Goal: Task Accomplishment & Management: Manage account settings

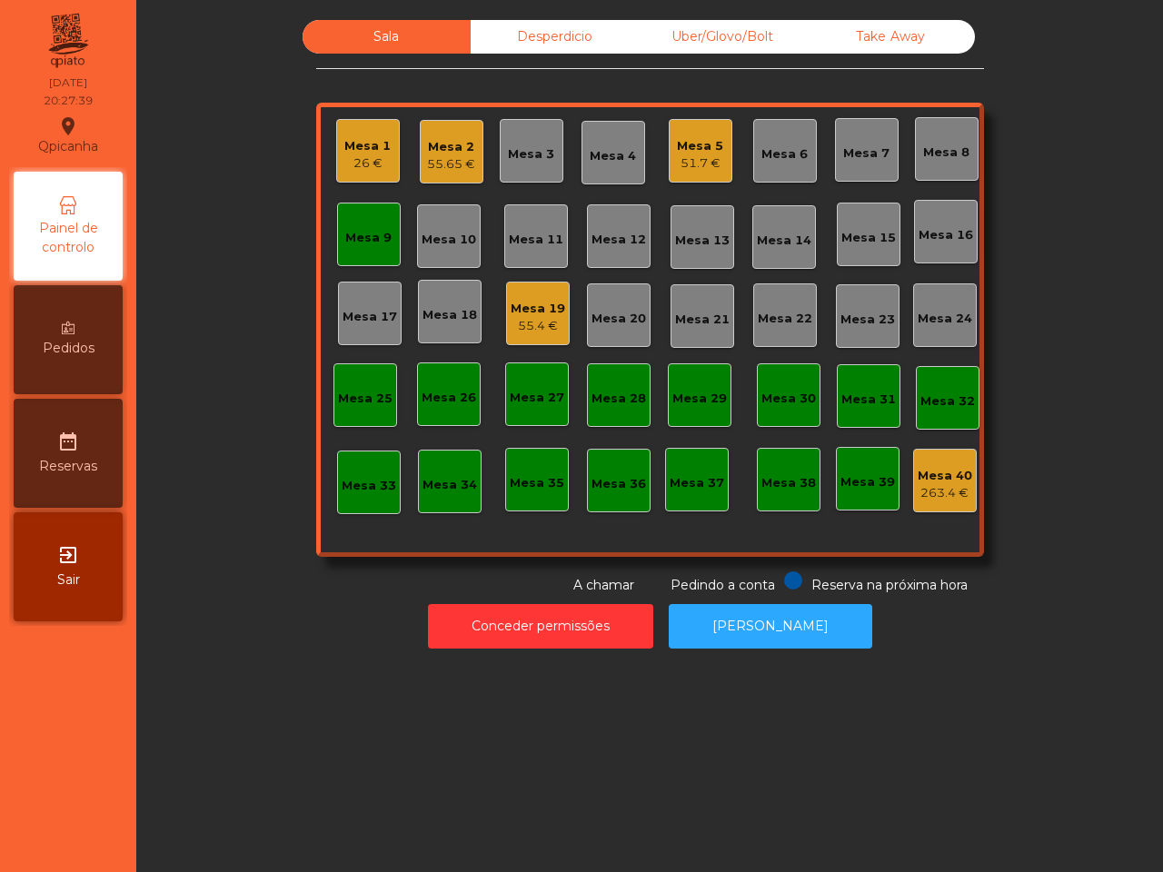
click at [522, 156] on div "Mesa 3" at bounding box center [531, 154] width 46 height 18
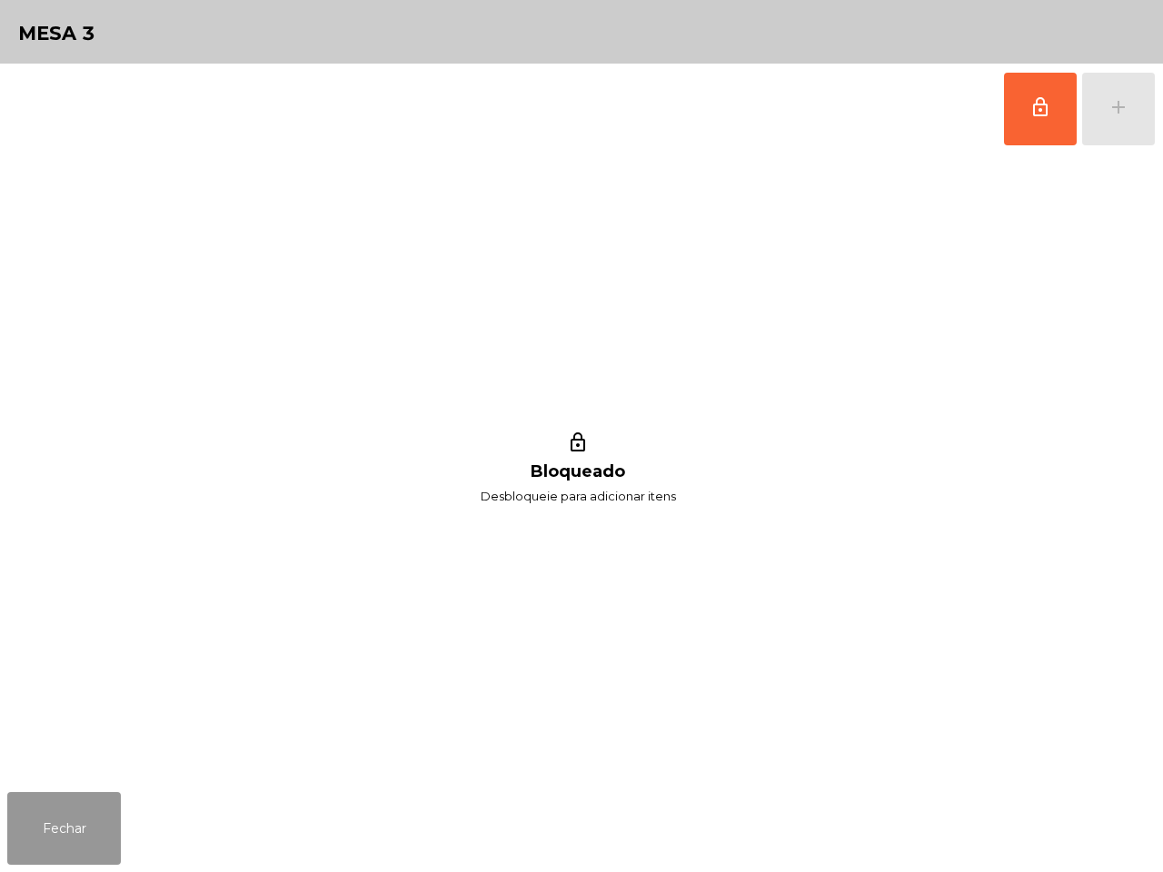
click at [61, 828] on button "Fechar" at bounding box center [64, 828] width 114 height 73
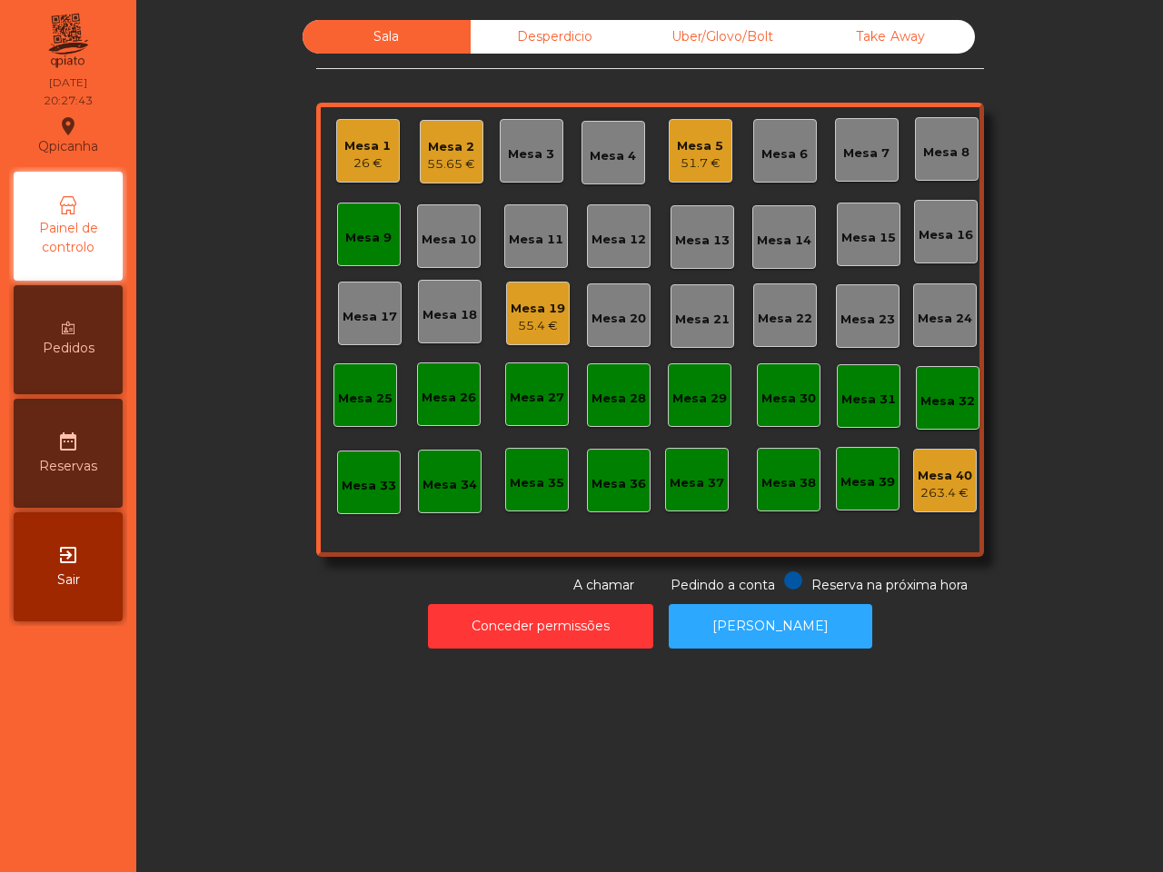
click at [355, 154] on div "26 €" at bounding box center [367, 163] width 46 height 18
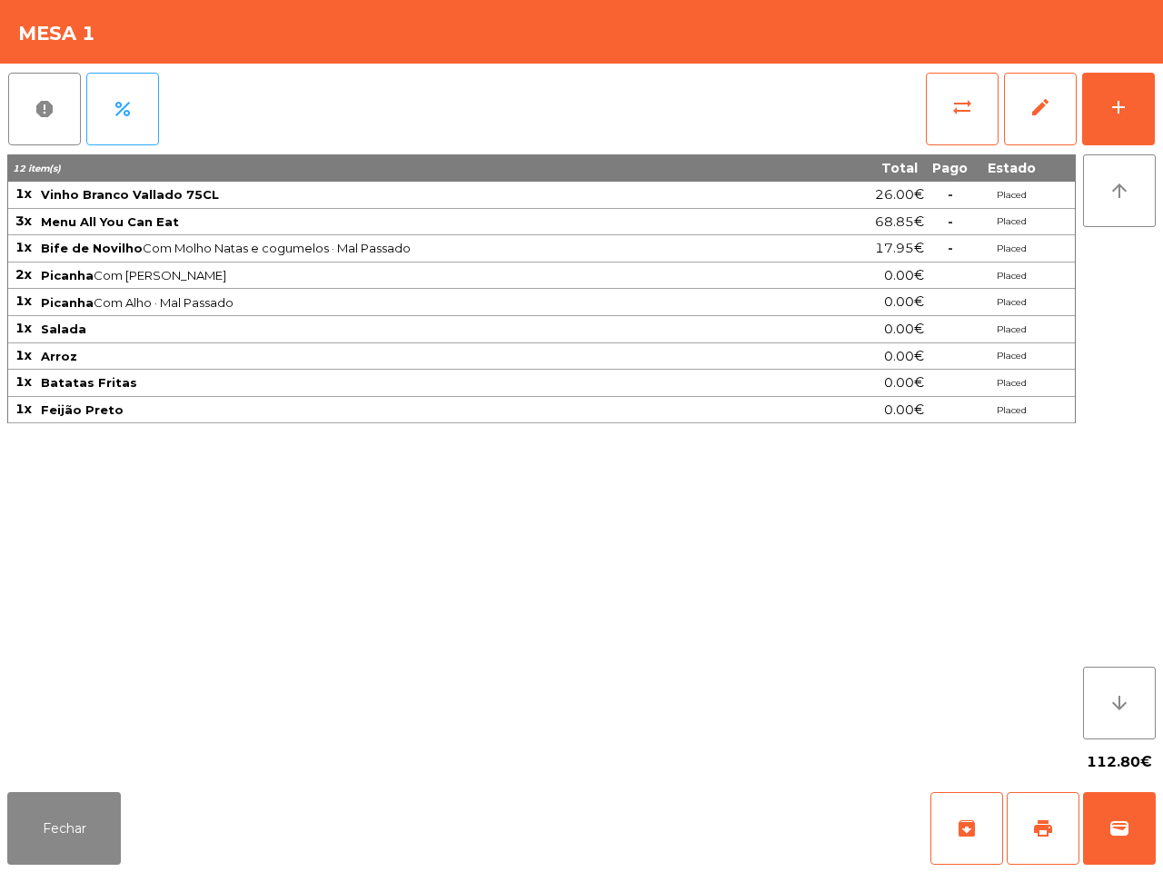
click at [959, 491] on div "12 item(s) Total Pago Estado 1x Vinho Branco Vallado 75CL 26.00€ - Placed 3x Me…" at bounding box center [541, 446] width 1068 height 585
click at [45, 829] on button "Fechar" at bounding box center [64, 828] width 114 height 73
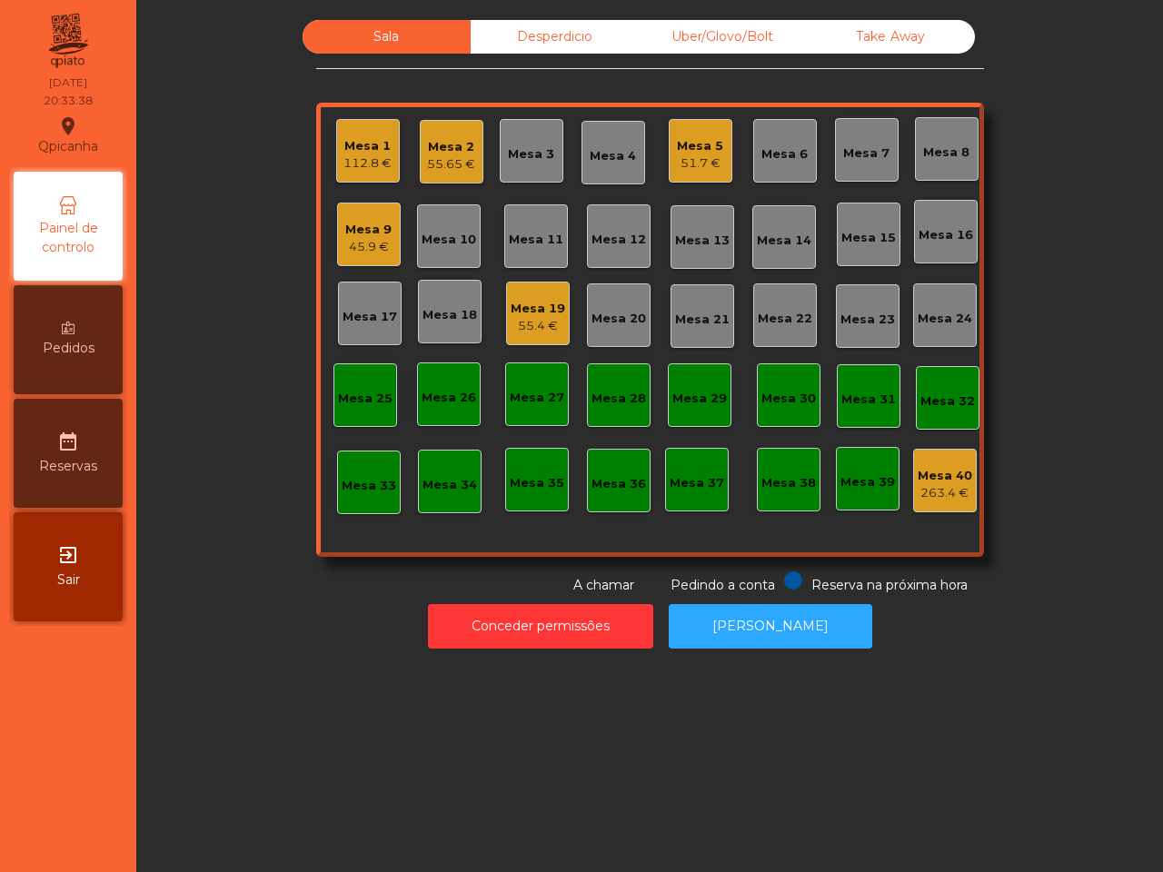
click at [351, 227] on div "Mesa 9" at bounding box center [368, 230] width 46 height 18
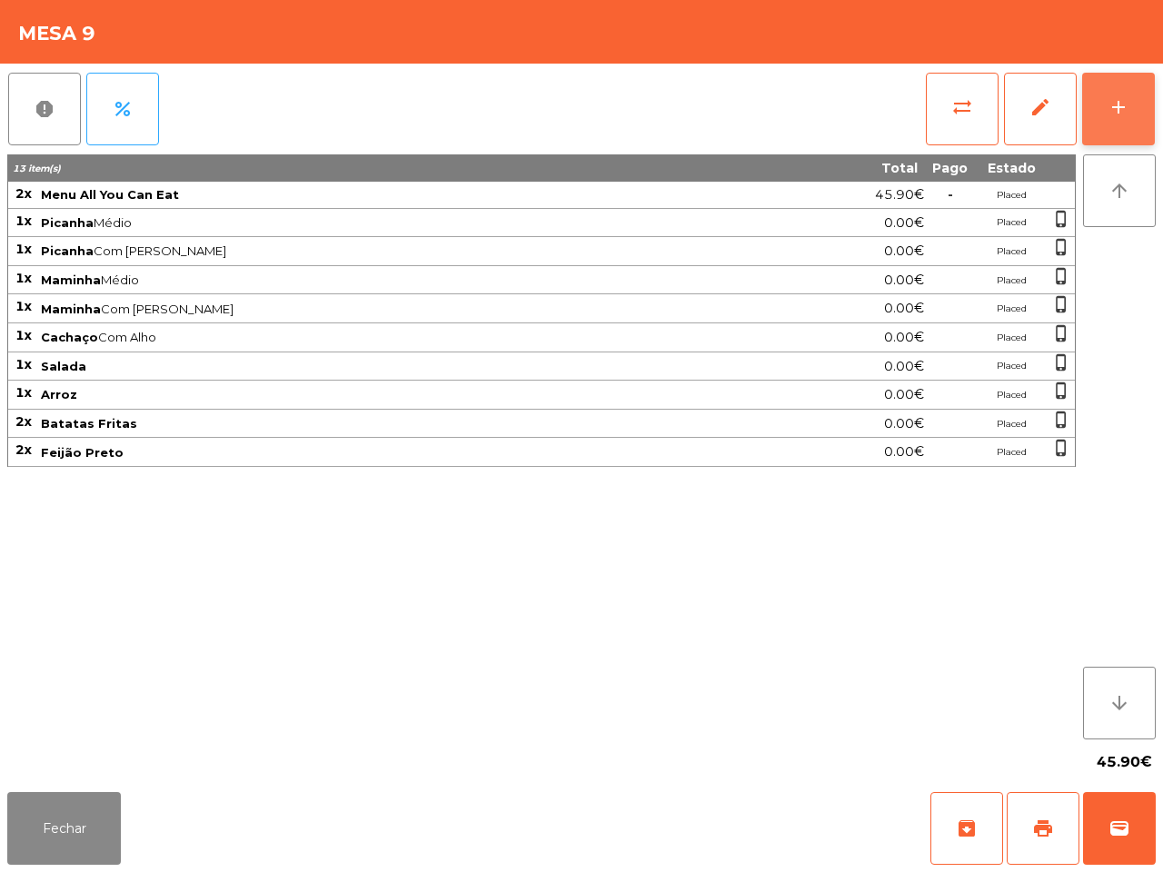
click at [1124, 119] on button "add" at bounding box center [1118, 109] width 73 height 73
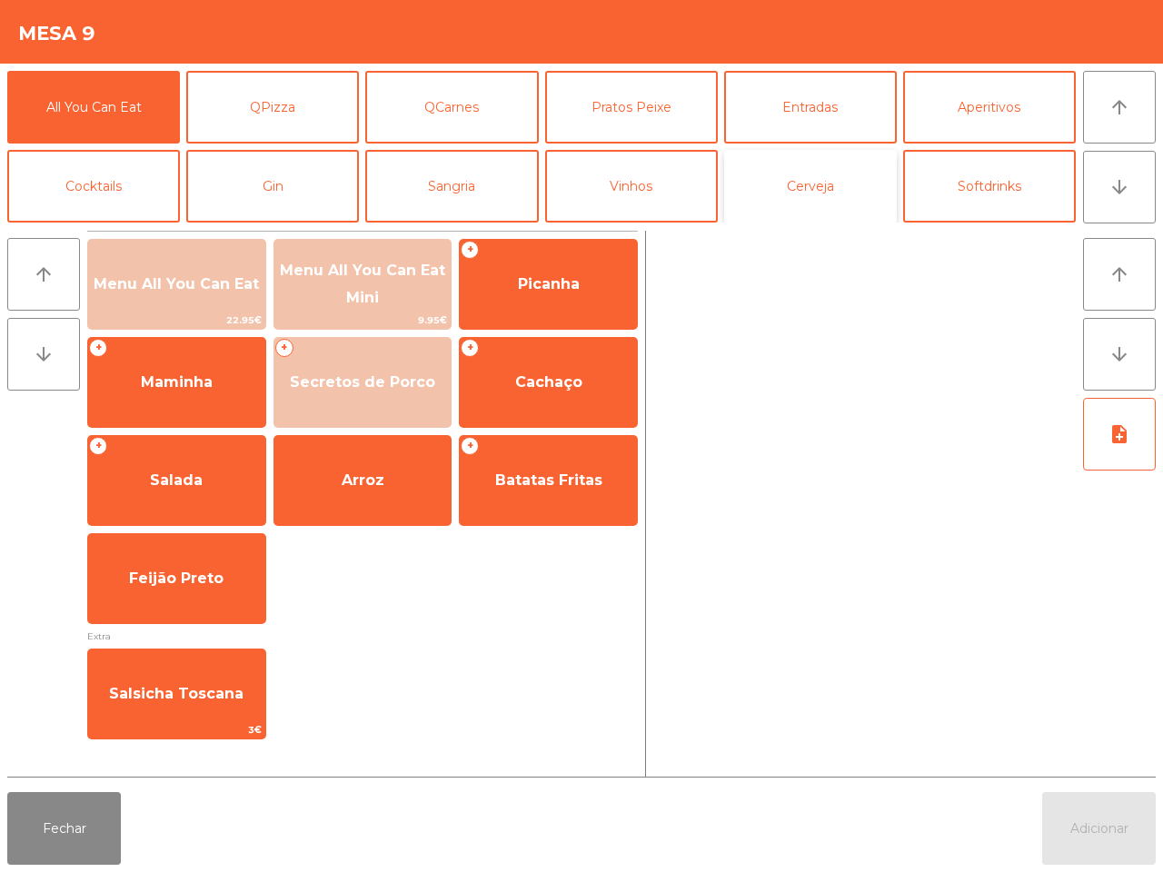
click at [823, 184] on button "Cerveja" at bounding box center [810, 186] width 173 height 73
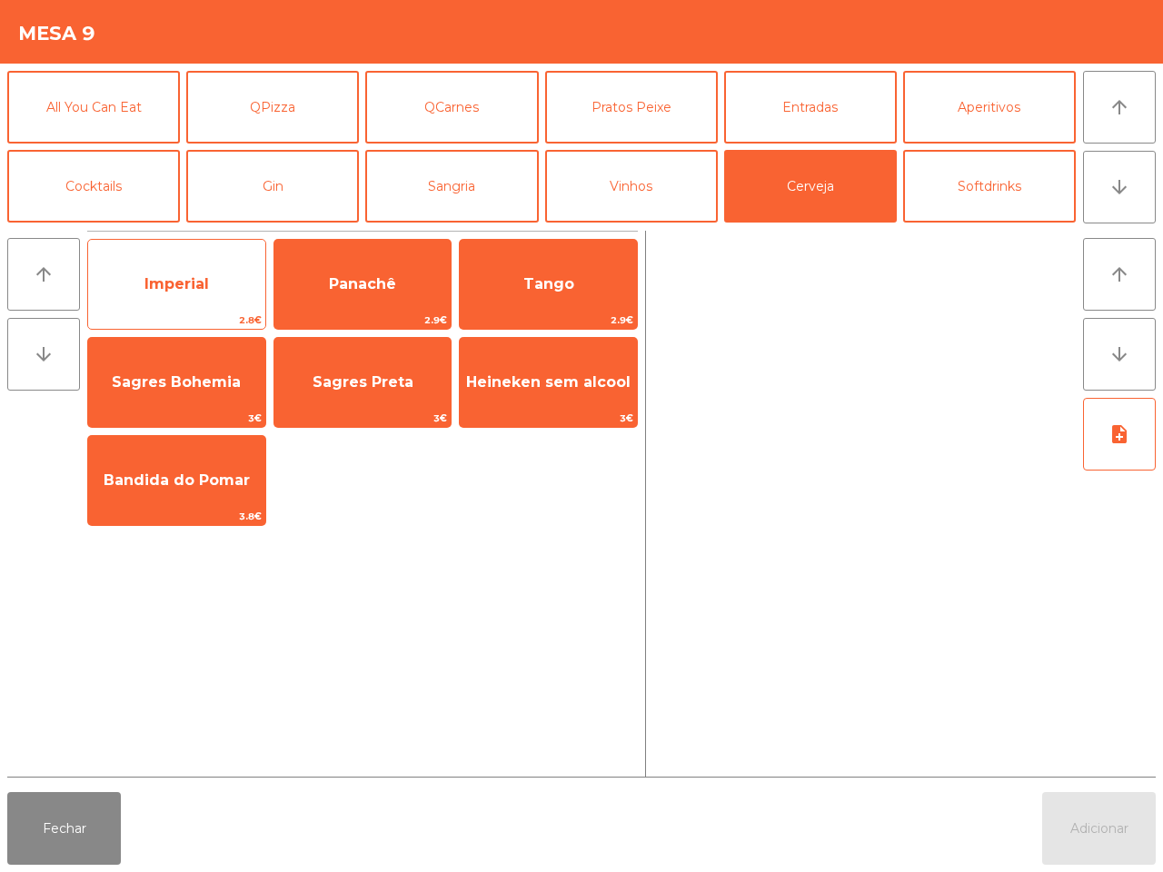
click at [170, 265] on span "Imperial" at bounding box center [176, 284] width 177 height 49
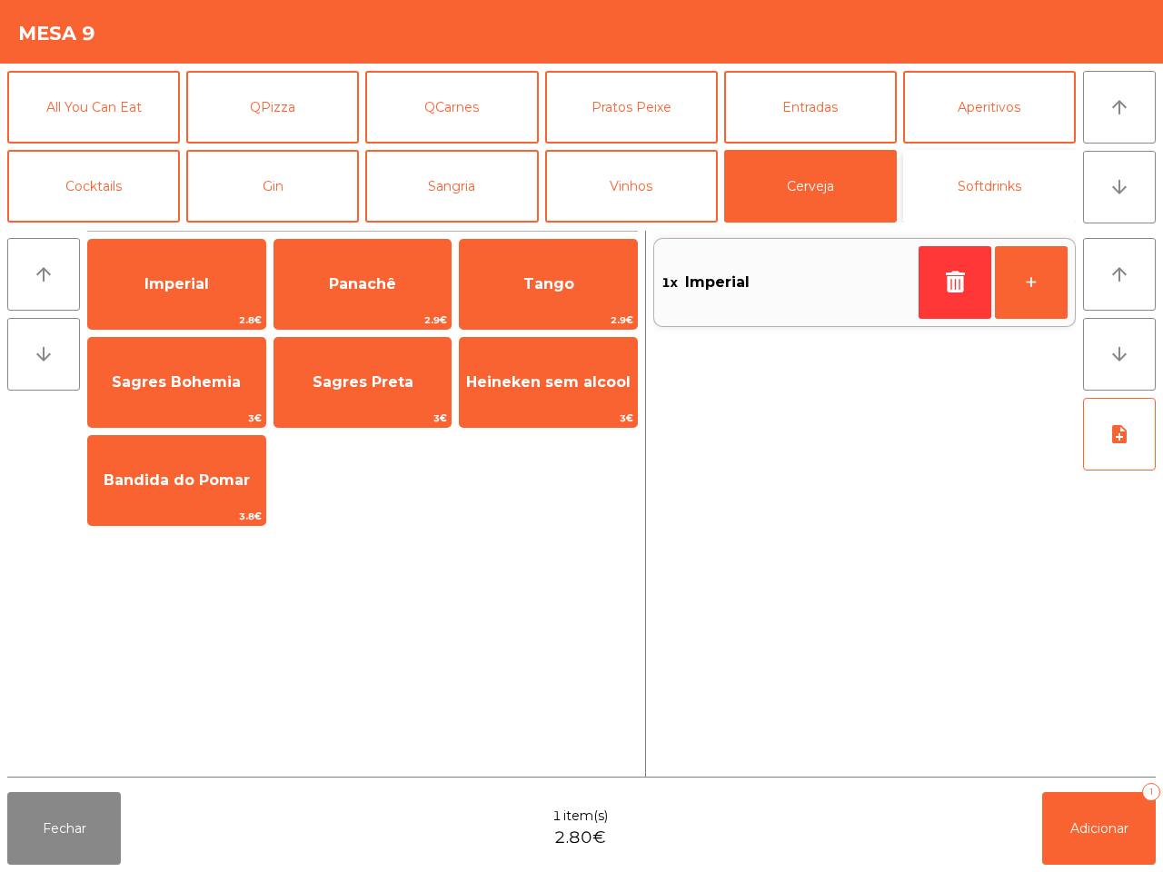
click at [974, 173] on button "Softdrinks" at bounding box center [989, 186] width 173 height 73
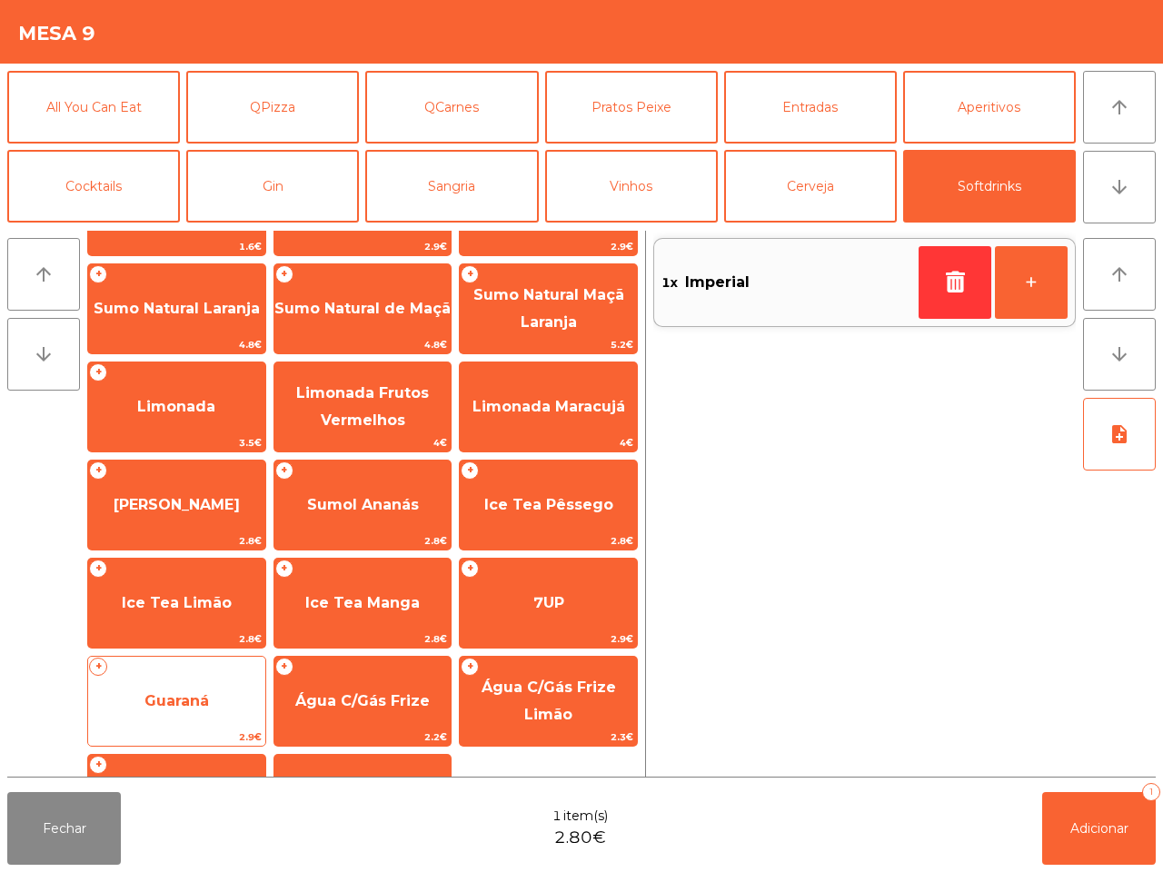
scroll to position [148, 0]
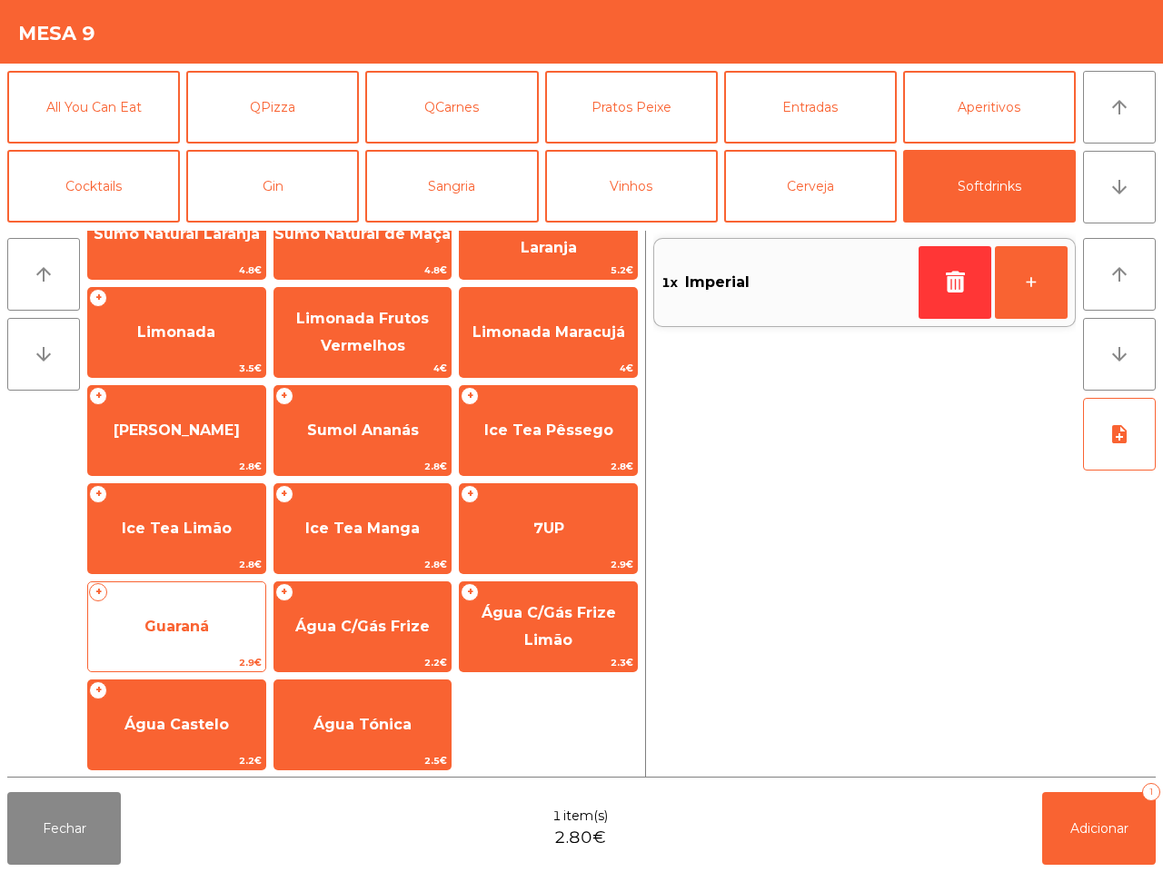
click at [191, 604] on span "Guaraná" at bounding box center [176, 626] width 177 height 49
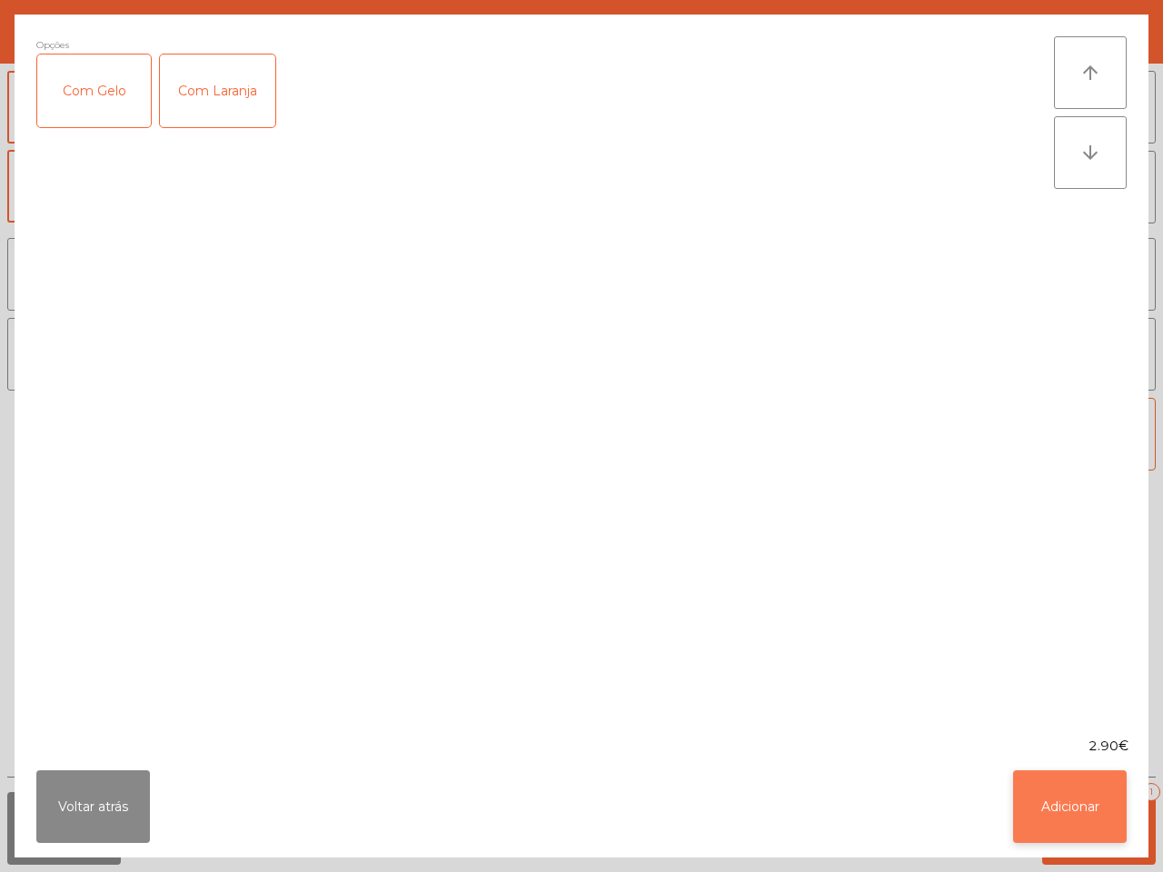
click at [1049, 817] on button "Adicionar" at bounding box center [1070, 806] width 114 height 73
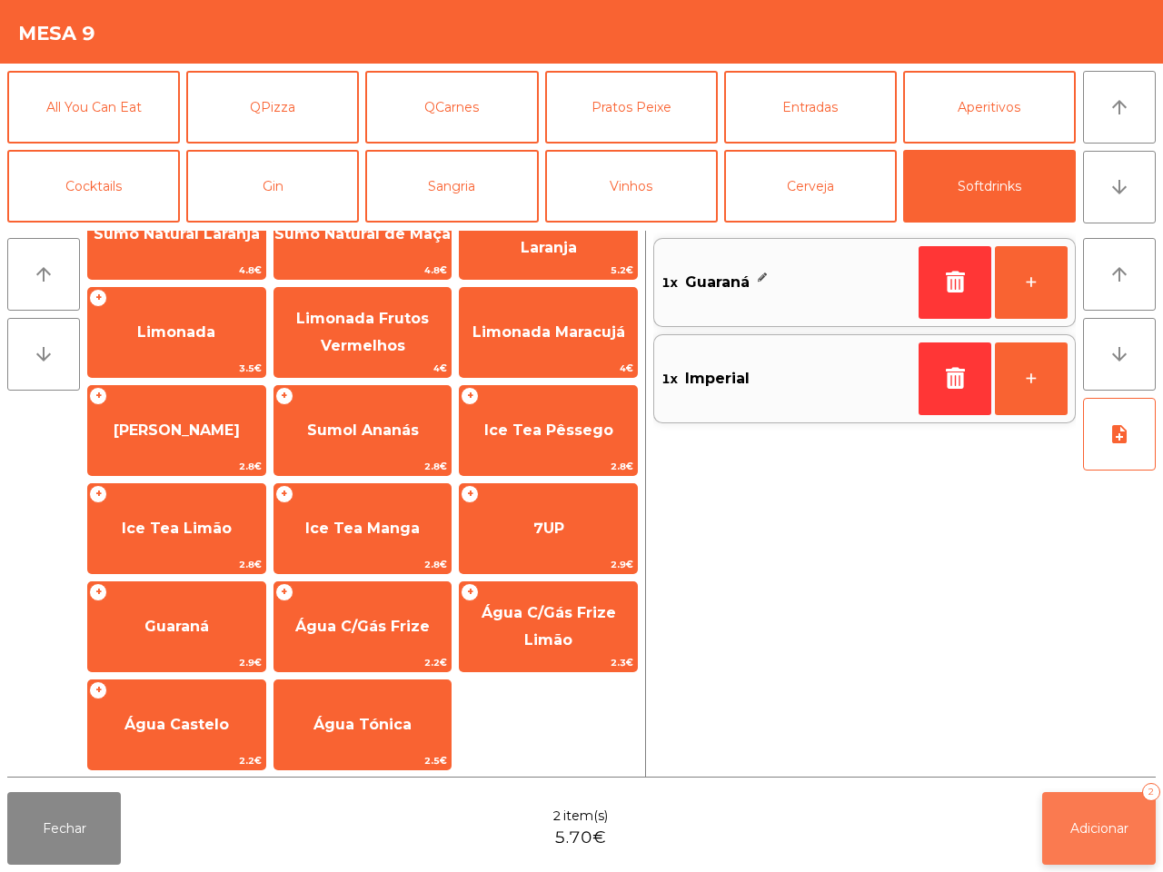
click at [1096, 824] on span "Adicionar" at bounding box center [1099, 828] width 58 height 16
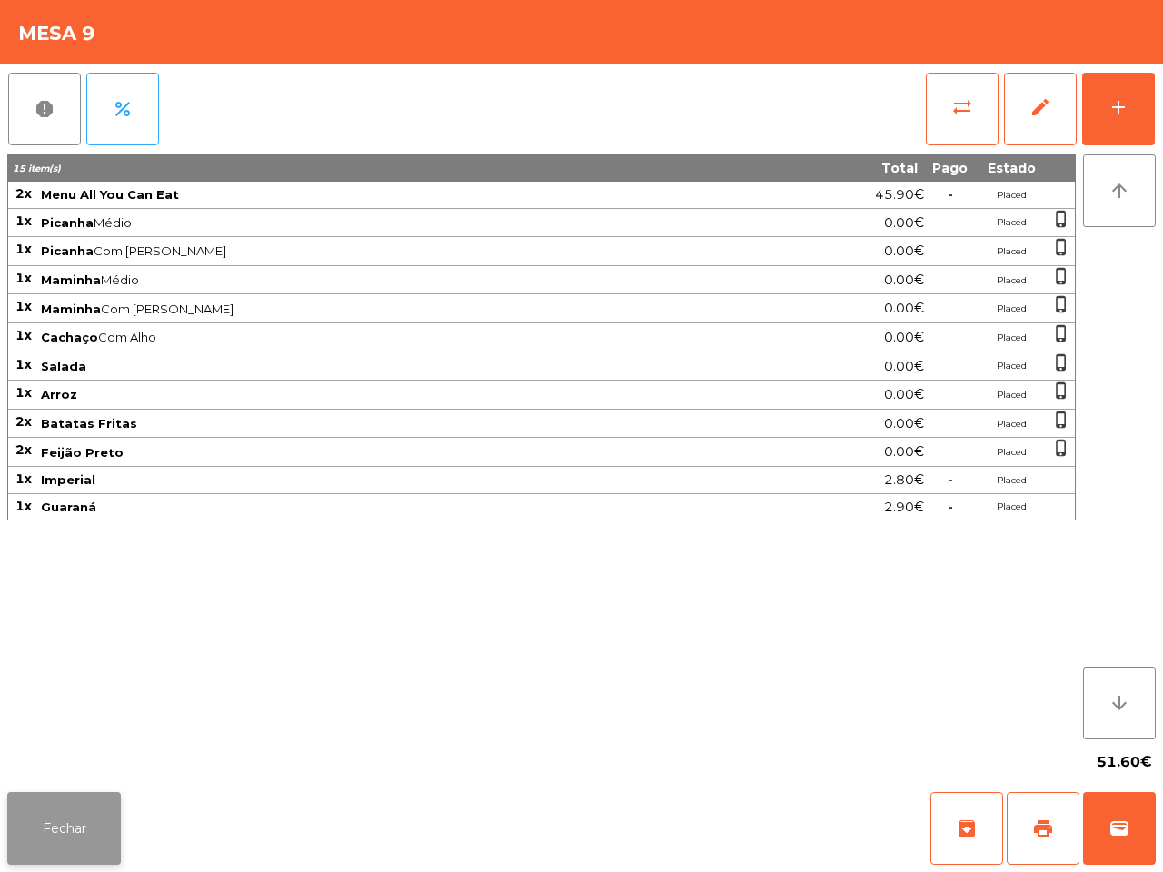
click at [75, 827] on button "Fechar" at bounding box center [64, 828] width 114 height 73
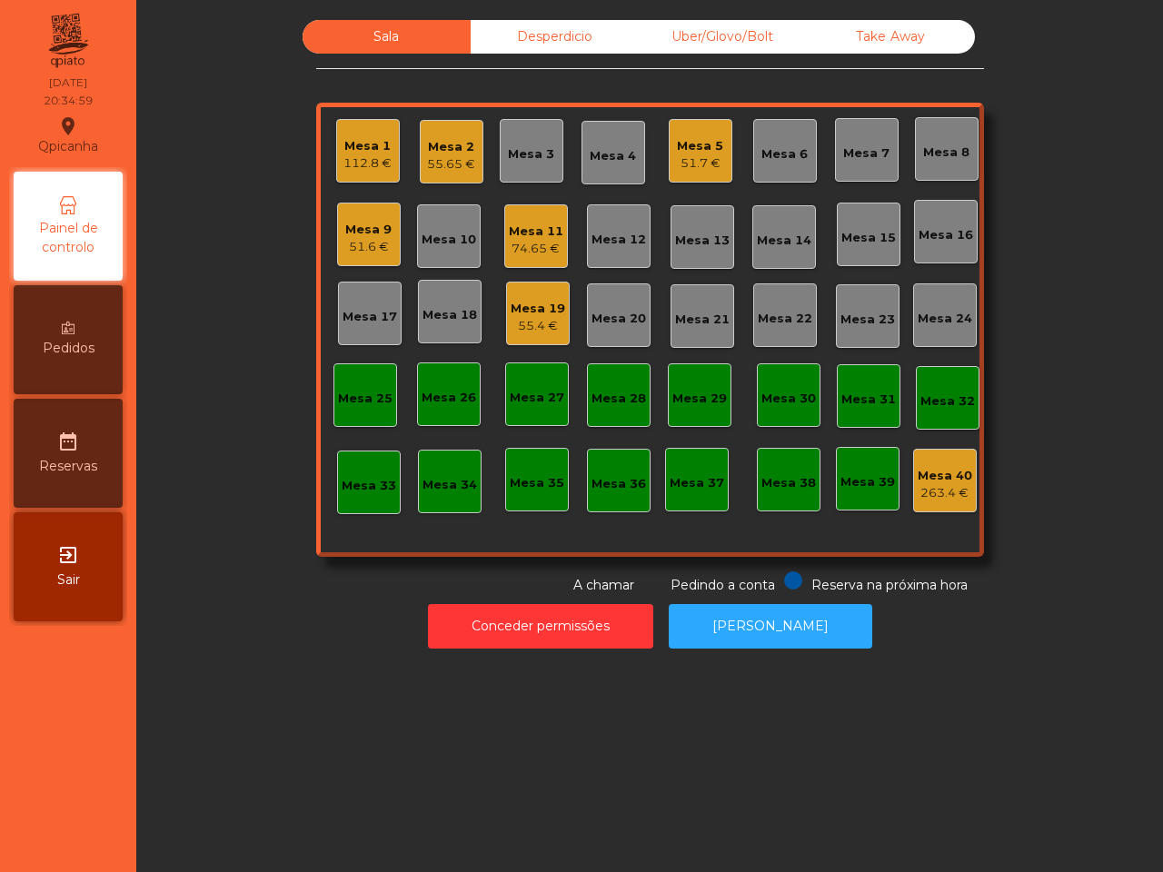
drag, startPoint x: 422, startPoint y: 620, endPoint x: 470, endPoint y: 532, distance: 100.0
click at [445, 590] on div "Sala Desperdicio Uber/Glovo/Bolt Take Away [GEOGRAPHIC_DATA] 1 112.8 € Mesa 2 5…" at bounding box center [649, 339] width 1005 height 638
click at [677, 160] on div "51.7 €" at bounding box center [700, 163] width 46 height 18
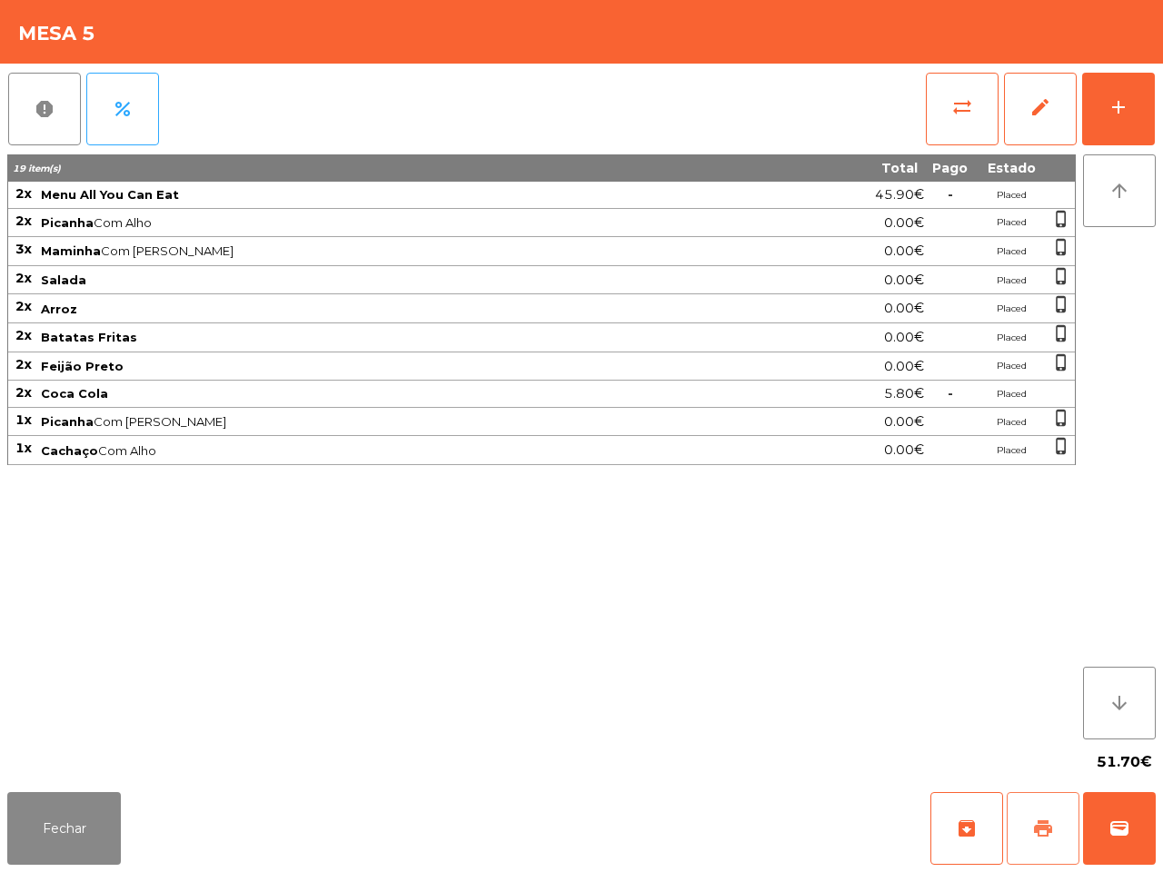
click at [1045, 836] on span "print" at bounding box center [1043, 828] width 22 height 22
drag, startPoint x: 770, startPoint y: 767, endPoint x: 518, endPoint y: 772, distance: 252.5
click at [575, 831] on app-table-orders "Mesa 5 report percent sync_alt edit add 19 item(s) Total Pago Estado 2x Menu Al…" at bounding box center [581, 436] width 1163 height 872
click at [86, 816] on button "Fechar" at bounding box center [64, 828] width 114 height 73
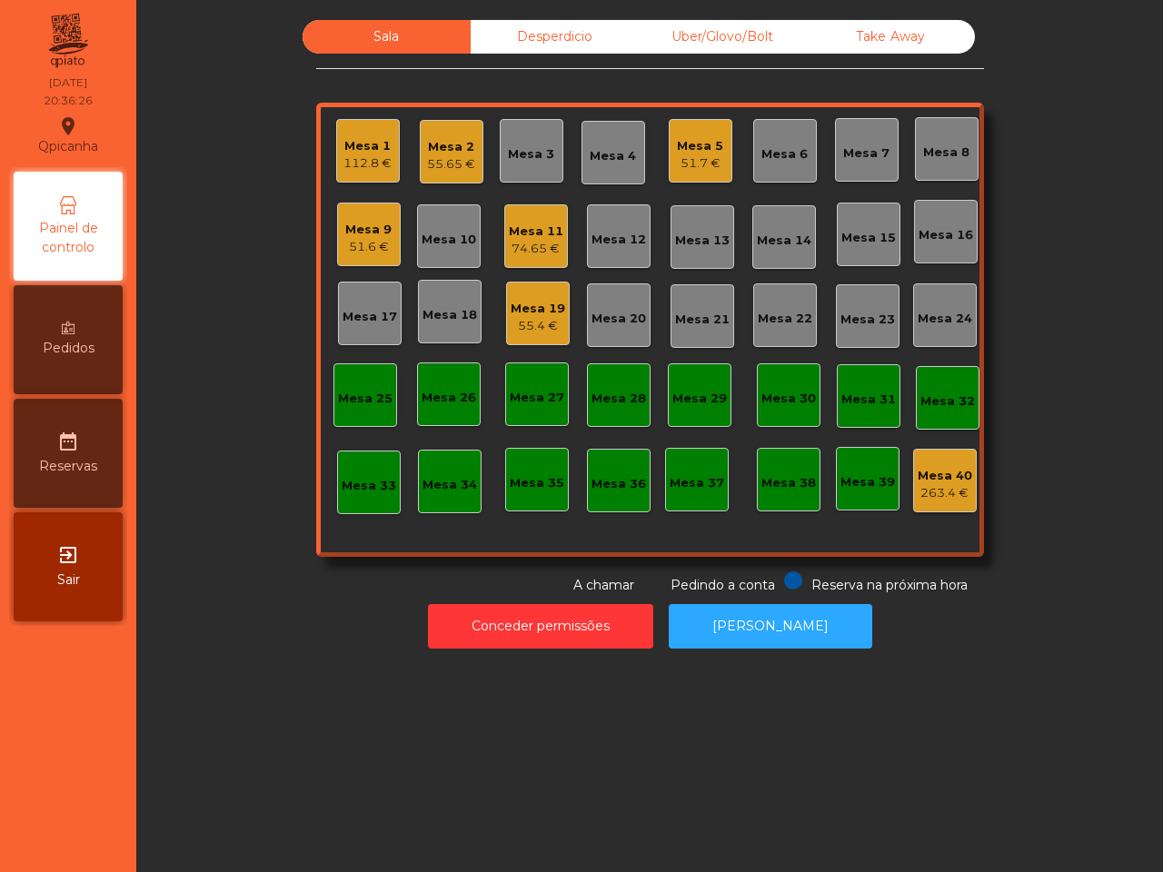
click at [509, 248] on div "74.65 €" at bounding box center [536, 249] width 54 height 18
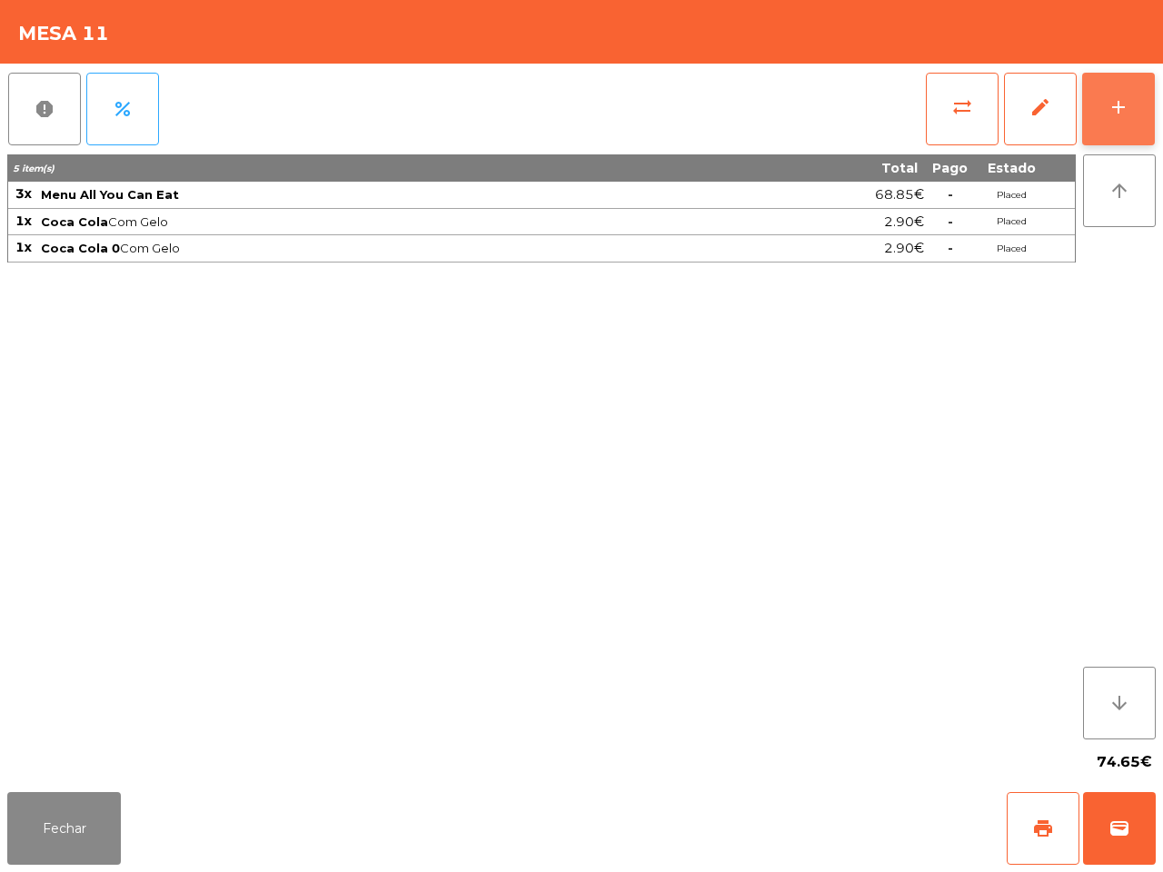
click at [1120, 103] on div "add" at bounding box center [1118, 107] width 22 height 22
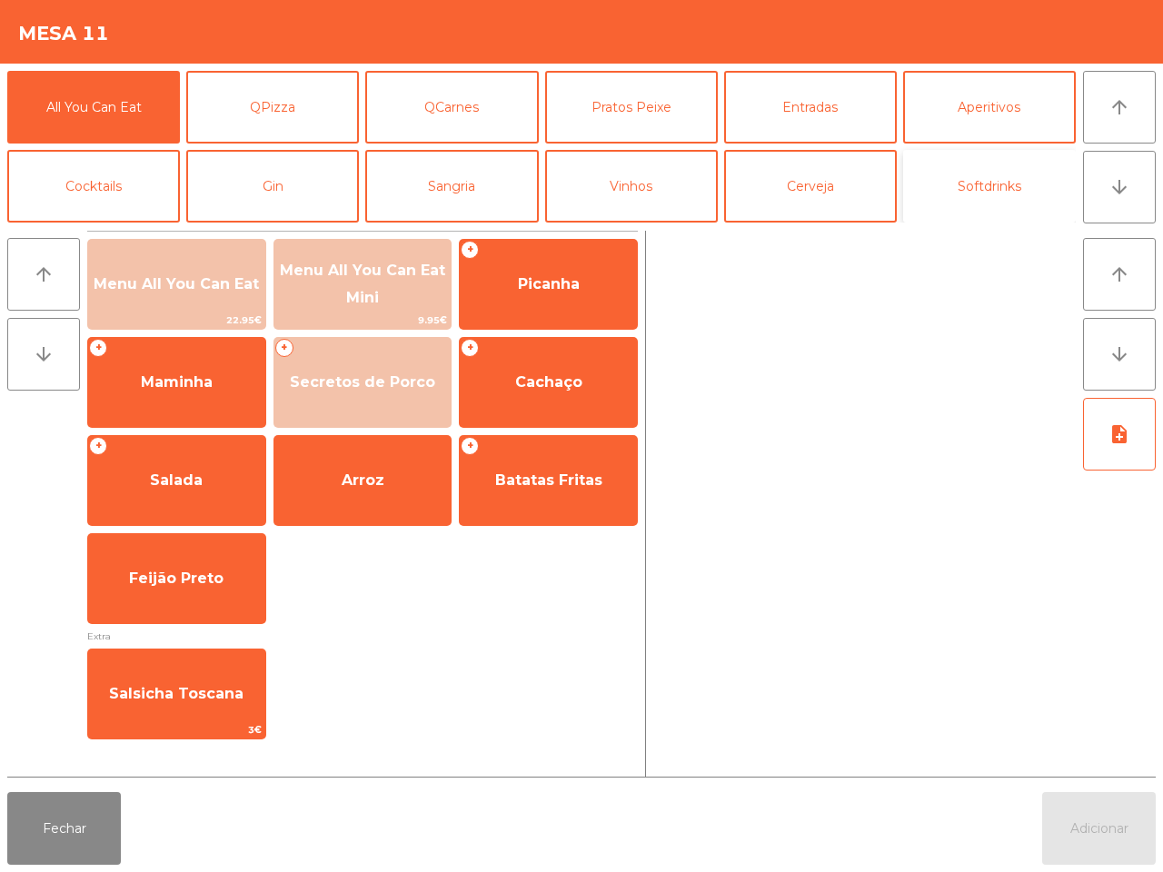
click at [973, 189] on button "Softdrinks" at bounding box center [989, 186] width 173 height 73
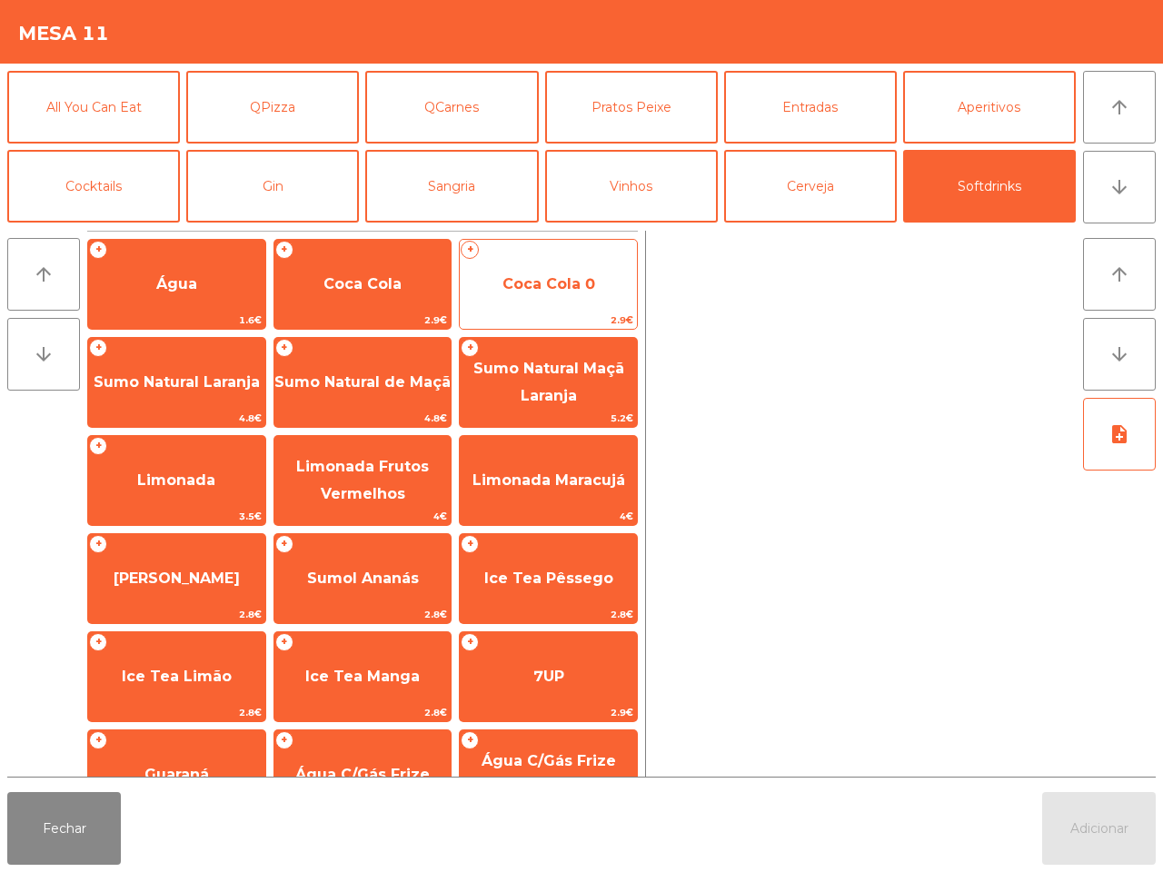
click at [518, 282] on span "Coca Cola 0" at bounding box center [548, 283] width 93 height 17
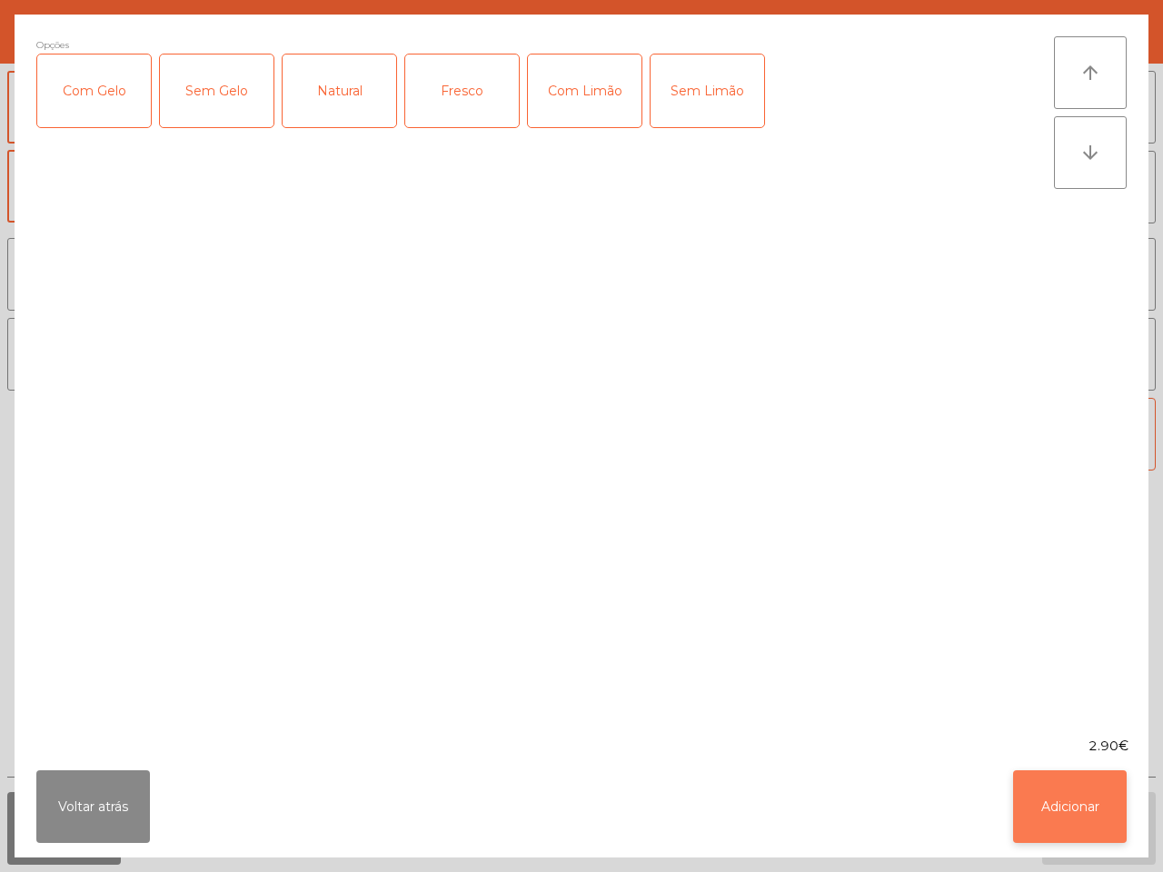
click at [1102, 809] on button "Adicionar" at bounding box center [1070, 806] width 114 height 73
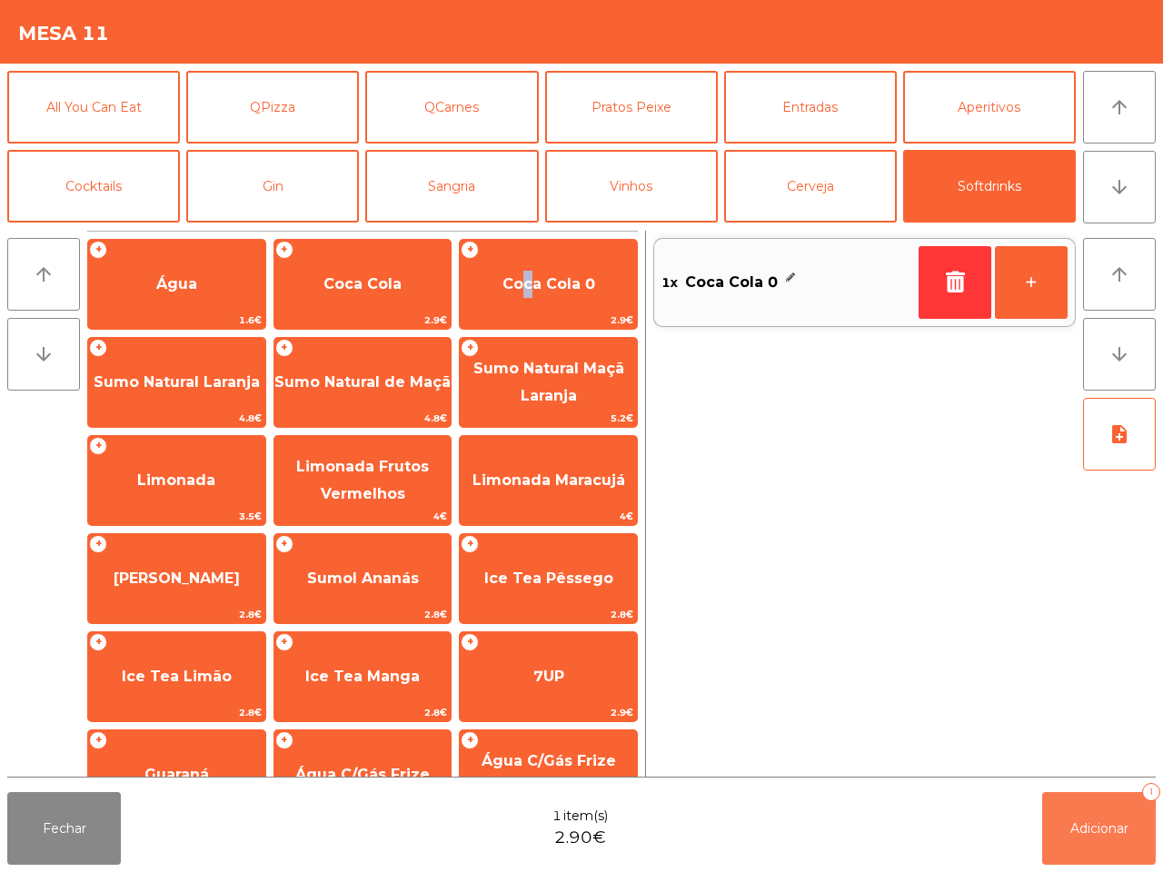
click at [1109, 818] on button "Adicionar 1" at bounding box center [1099, 828] width 114 height 73
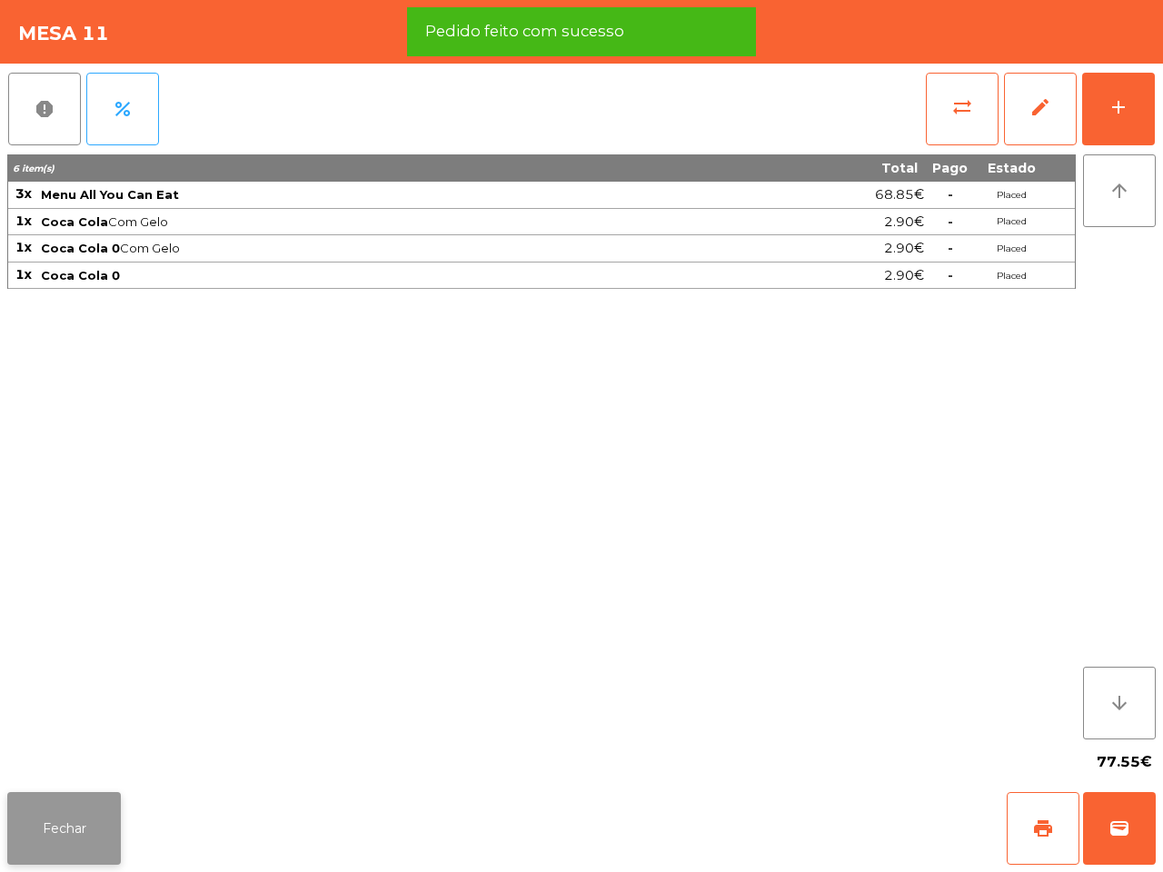
click at [97, 816] on button "Fechar" at bounding box center [64, 828] width 114 height 73
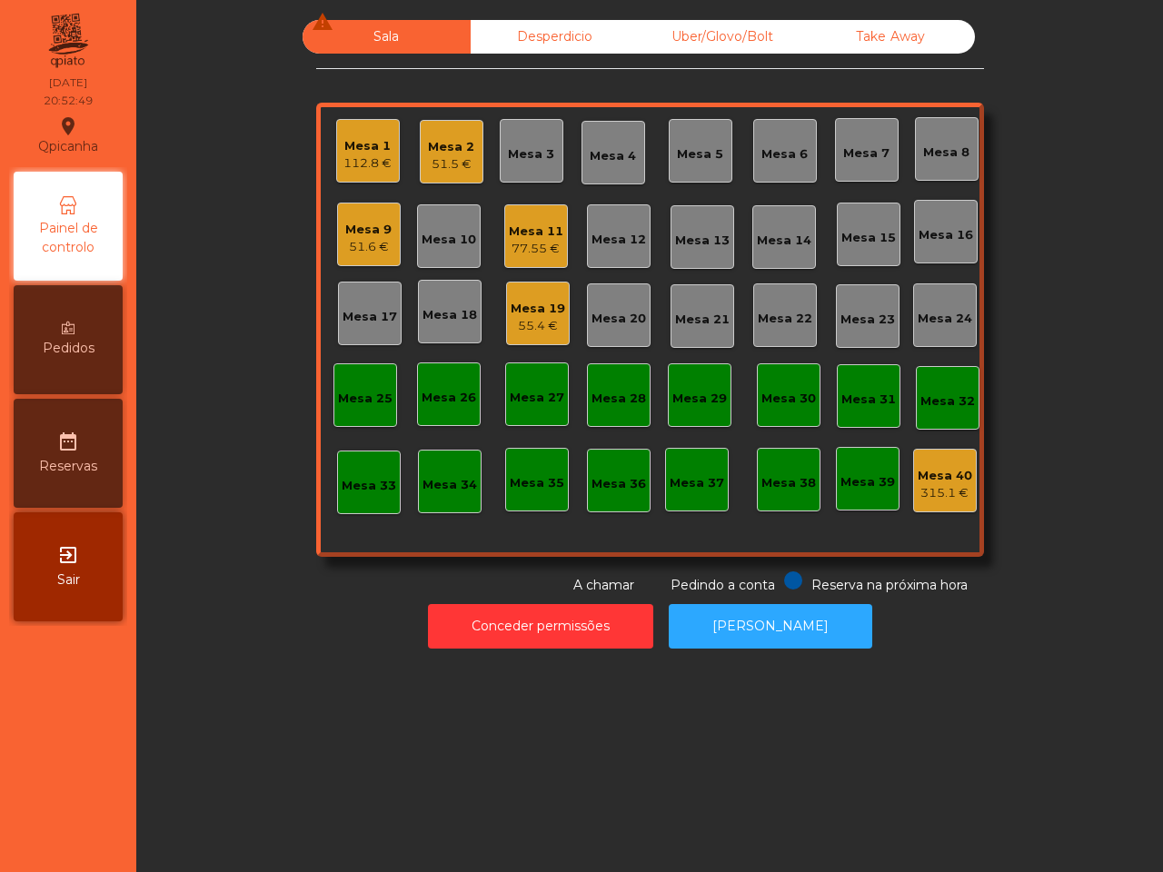
click at [415, 701] on div "Sala warning Desperdicio Uber/Glovo/Bolt Take Away Mesa 1 112.8 € Mesa 2 51.5 €…" at bounding box center [649, 436] width 1026 height 872
click at [519, 309] on div "Mesa 19" at bounding box center [537, 309] width 54 height 18
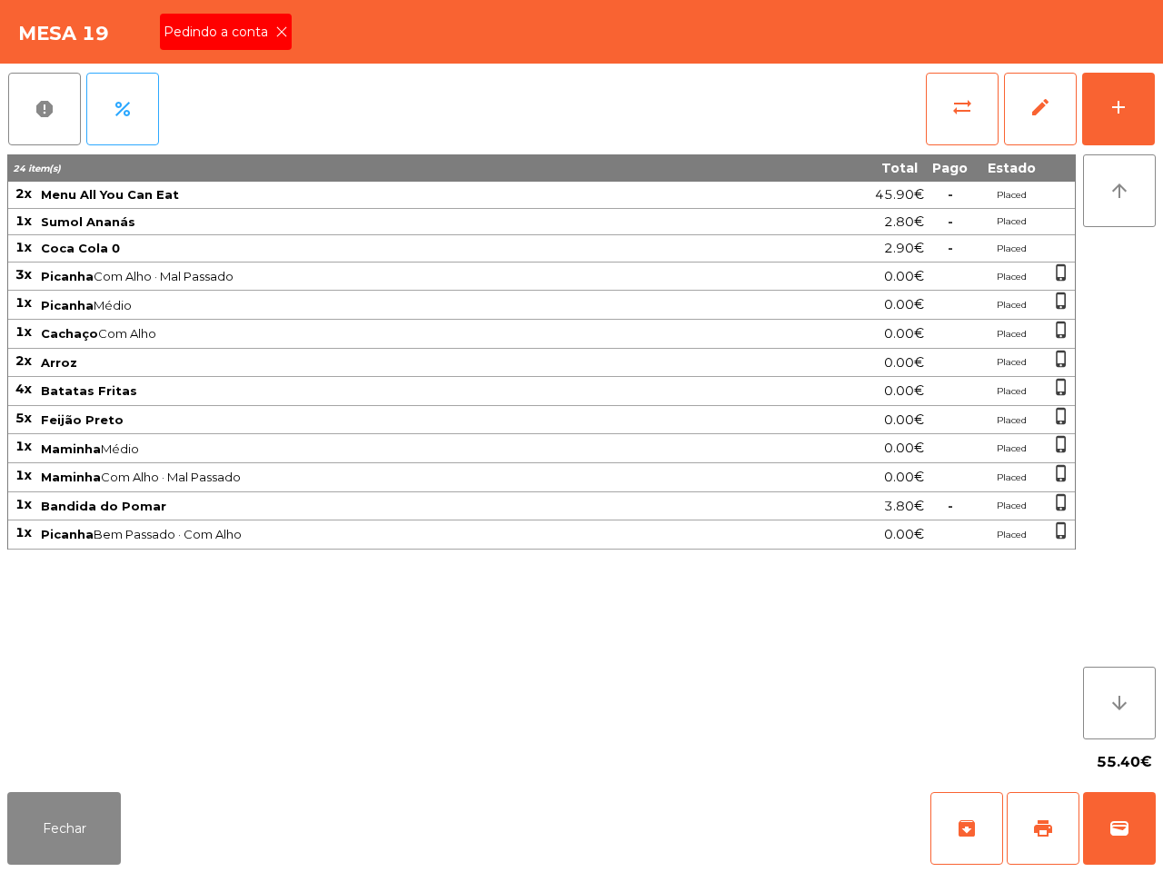
click at [282, 30] on icon at bounding box center [281, 31] width 13 height 13
click at [1025, 825] on button "print" at bounding box center [1042, 828] width 73 height 73
click at [1127, 822] on span "wallet" at bounding box center [1119, 828] width 22 height 22
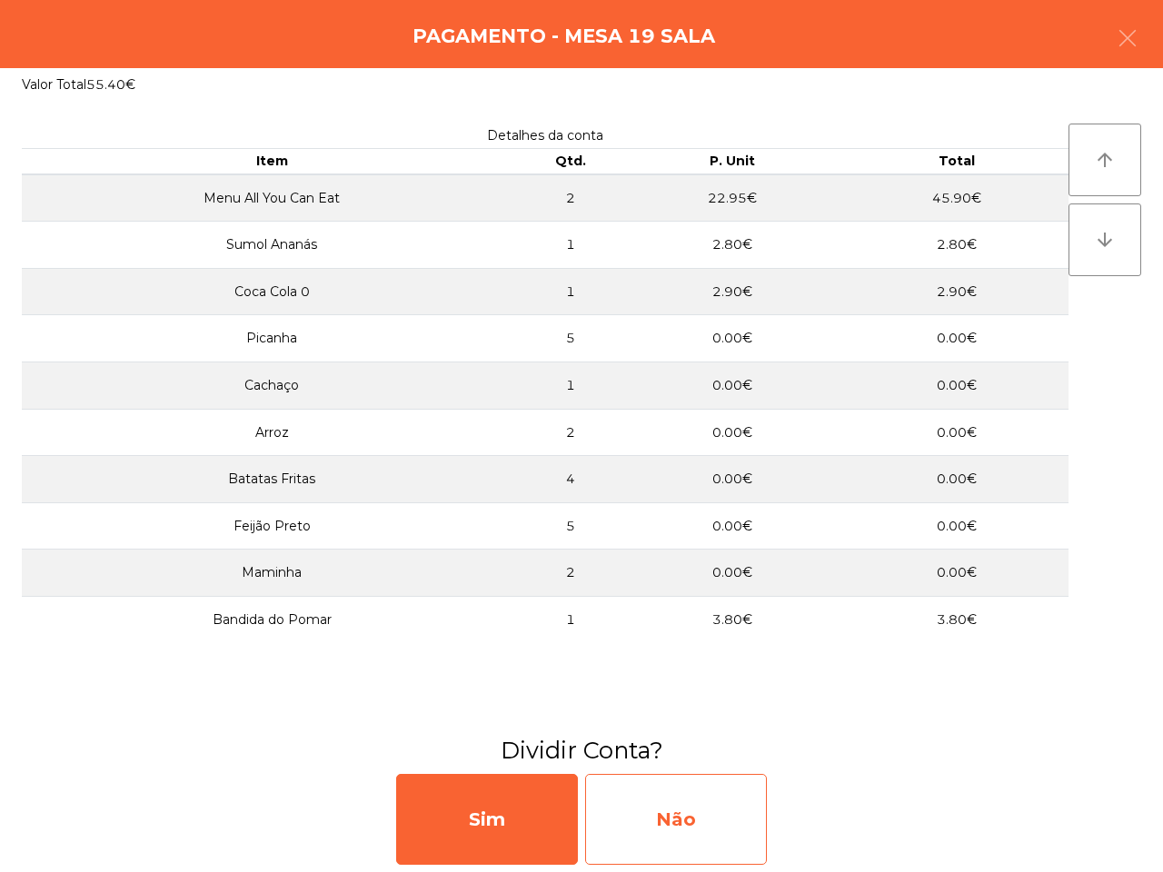
click at [731, 808] on div "Não" at bounding box center [676, 819] width 182 height 91
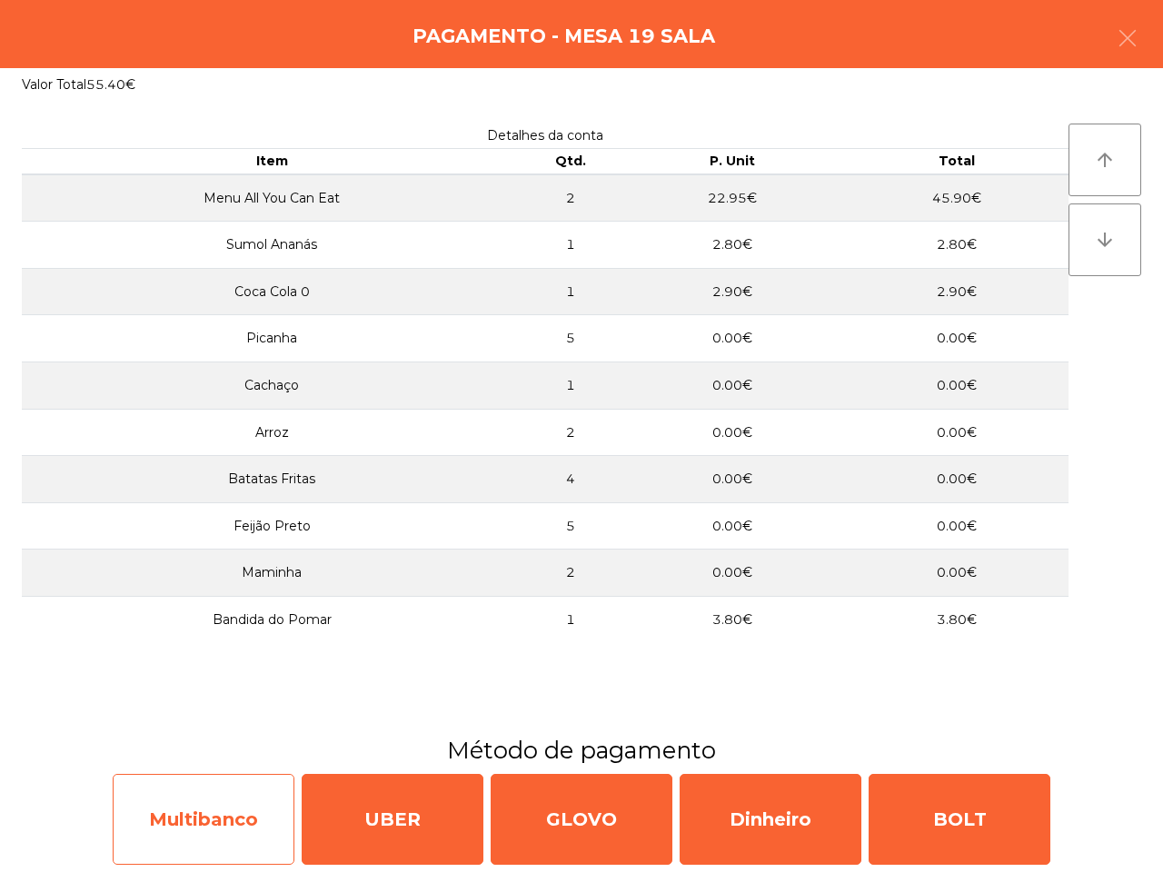
click at [210, 804] on div "Multibanco" at bounding box center [204, 819] width 182 height 91
select select "**"
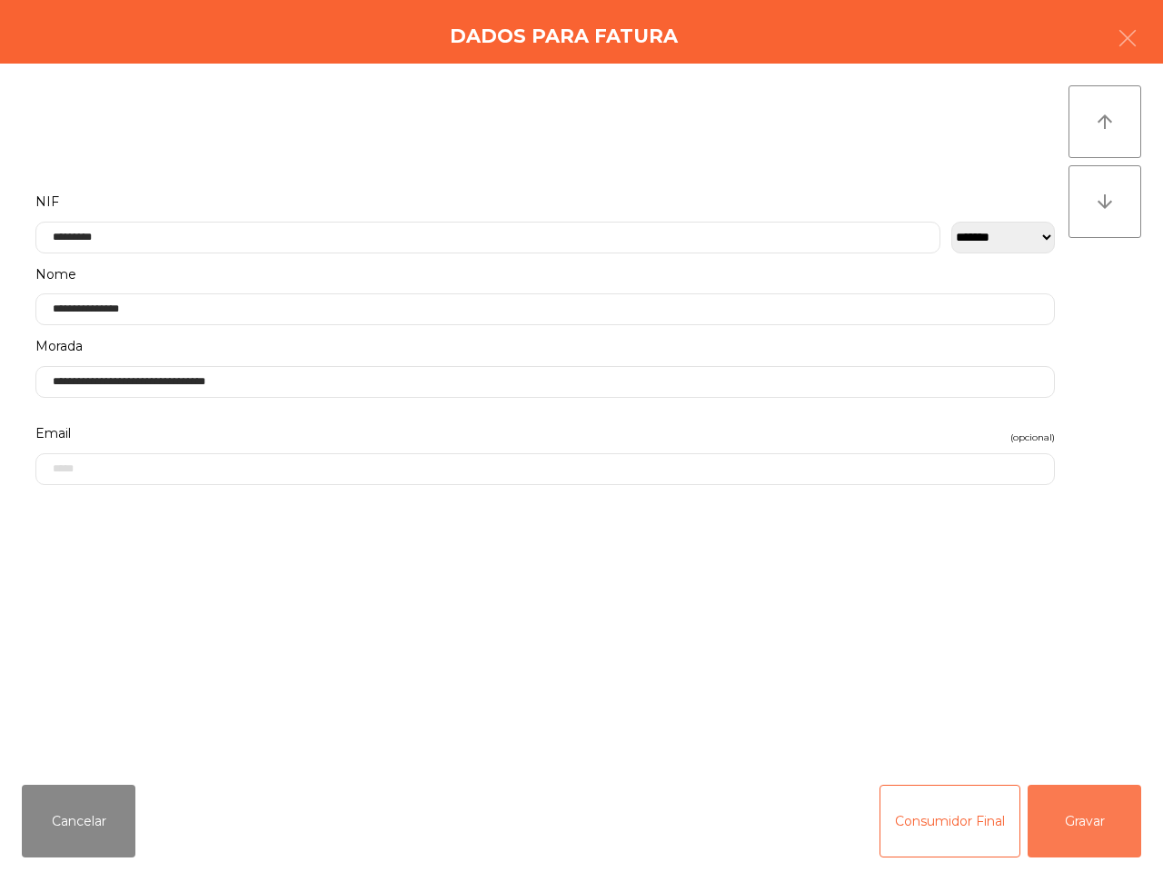
click at [1095, 823] on button "Gravar" at bounding box center [1084, 821] width 114 height 73
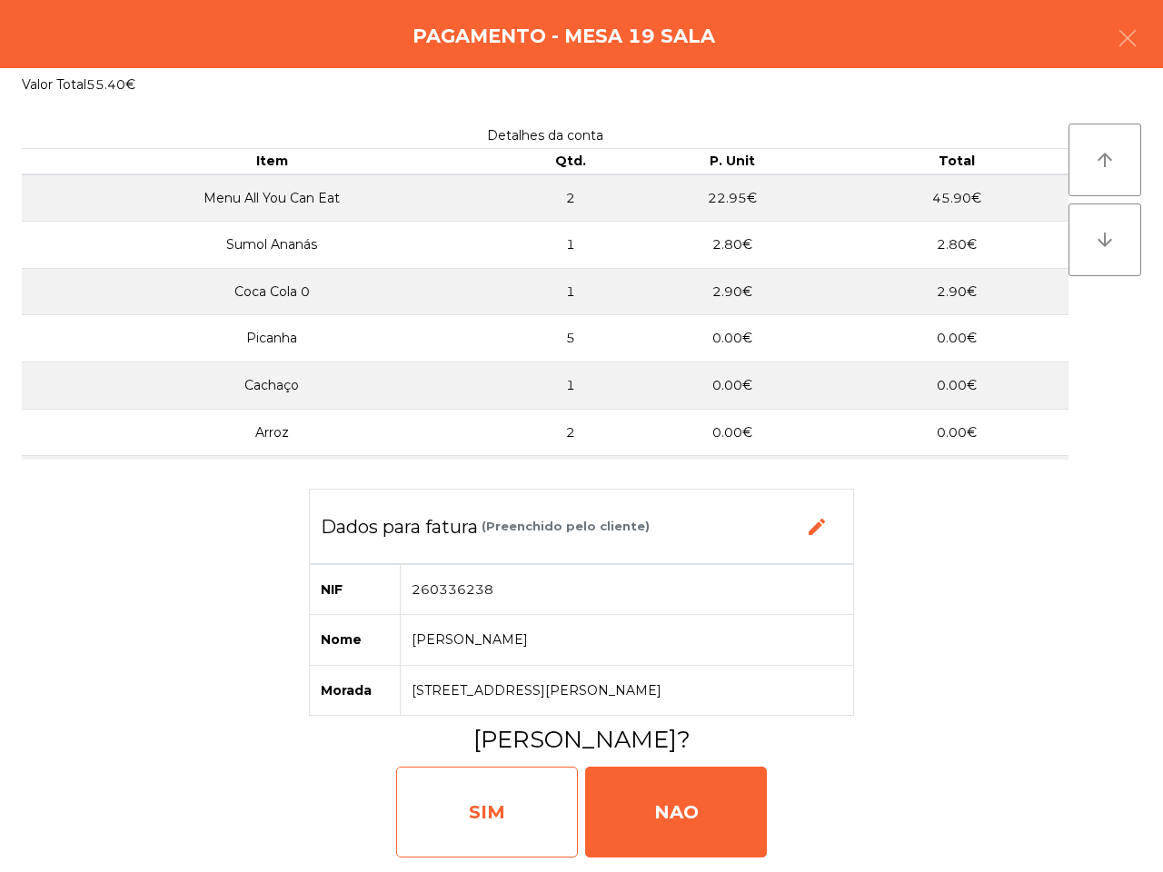
click at [533, 815] on div "SIM" at bounding box center [487, 812] width 182 height 91
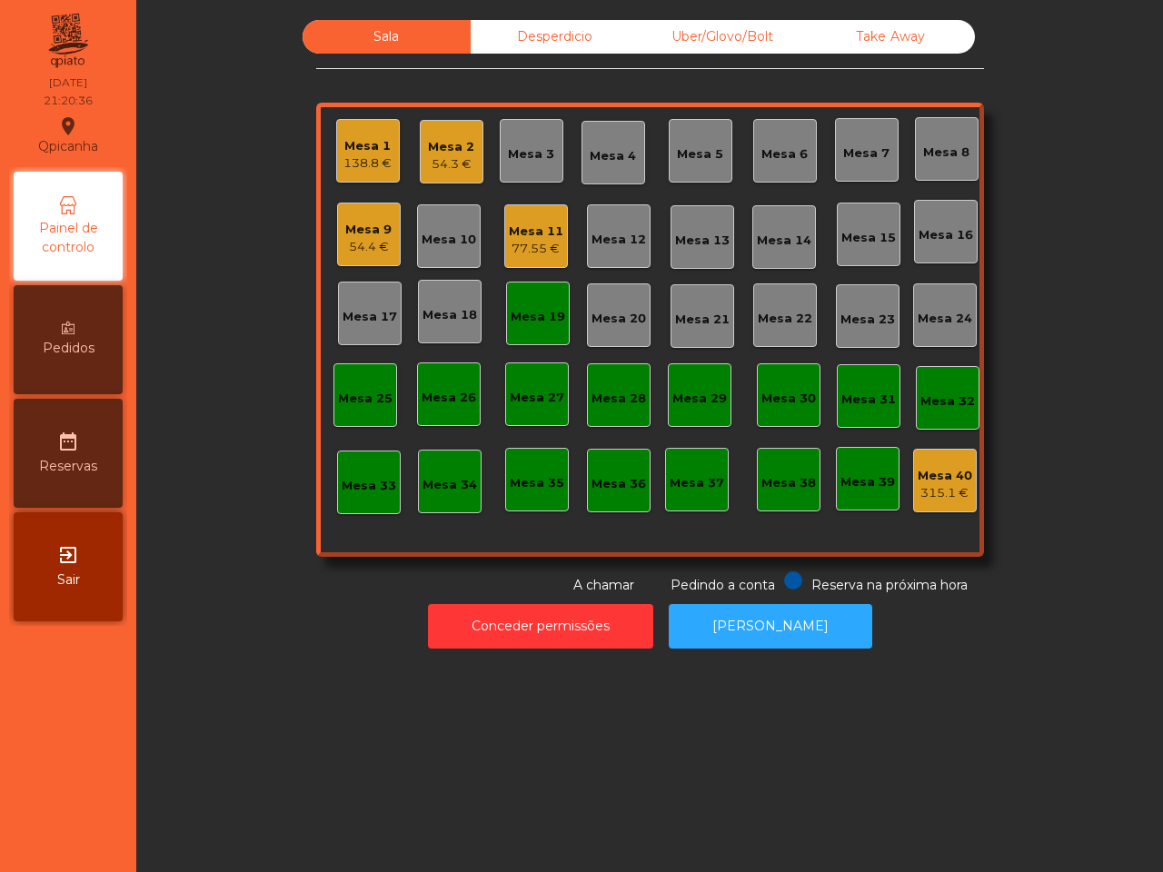
click at [346, 410] on div "Mesa 25" at bounding box center [365, 395] width 64 height 64
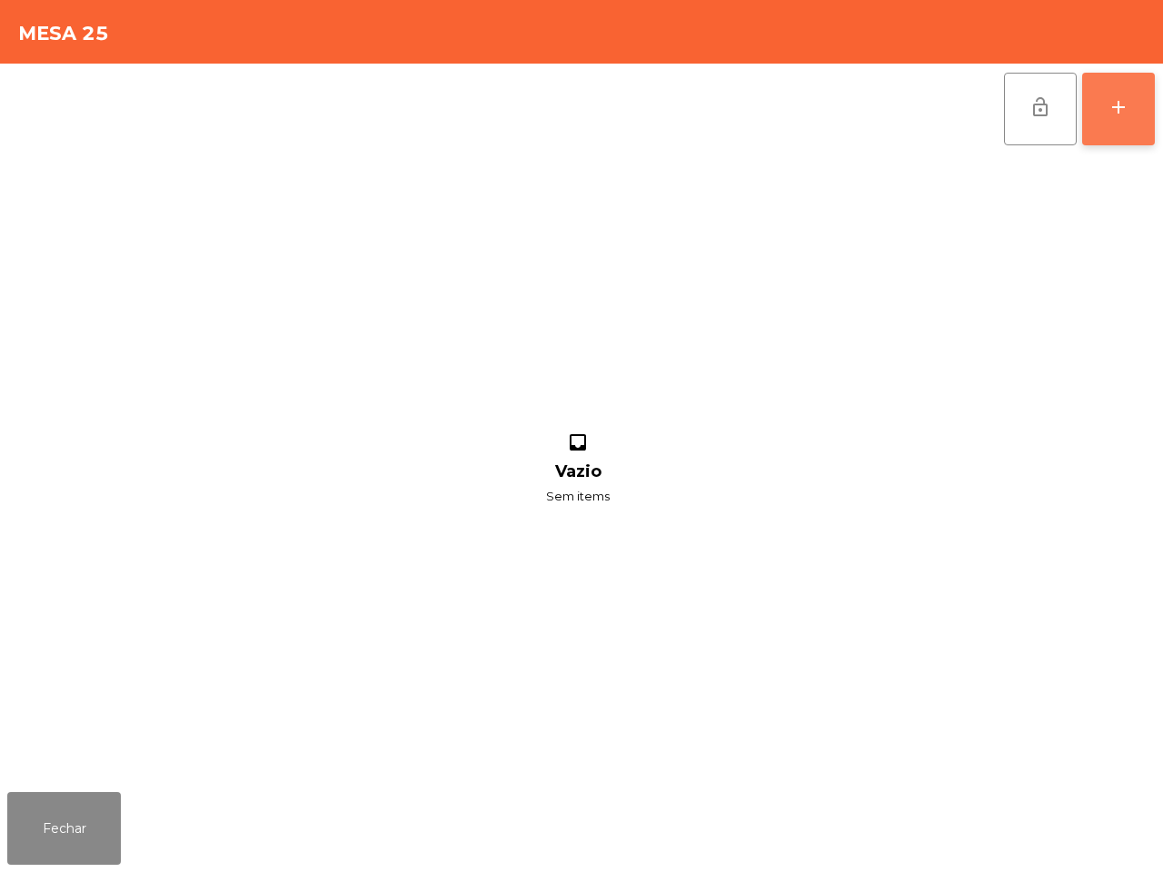
click at [1110, 144] on button "add" at bounding box center [1118, 109] width 73 height 73
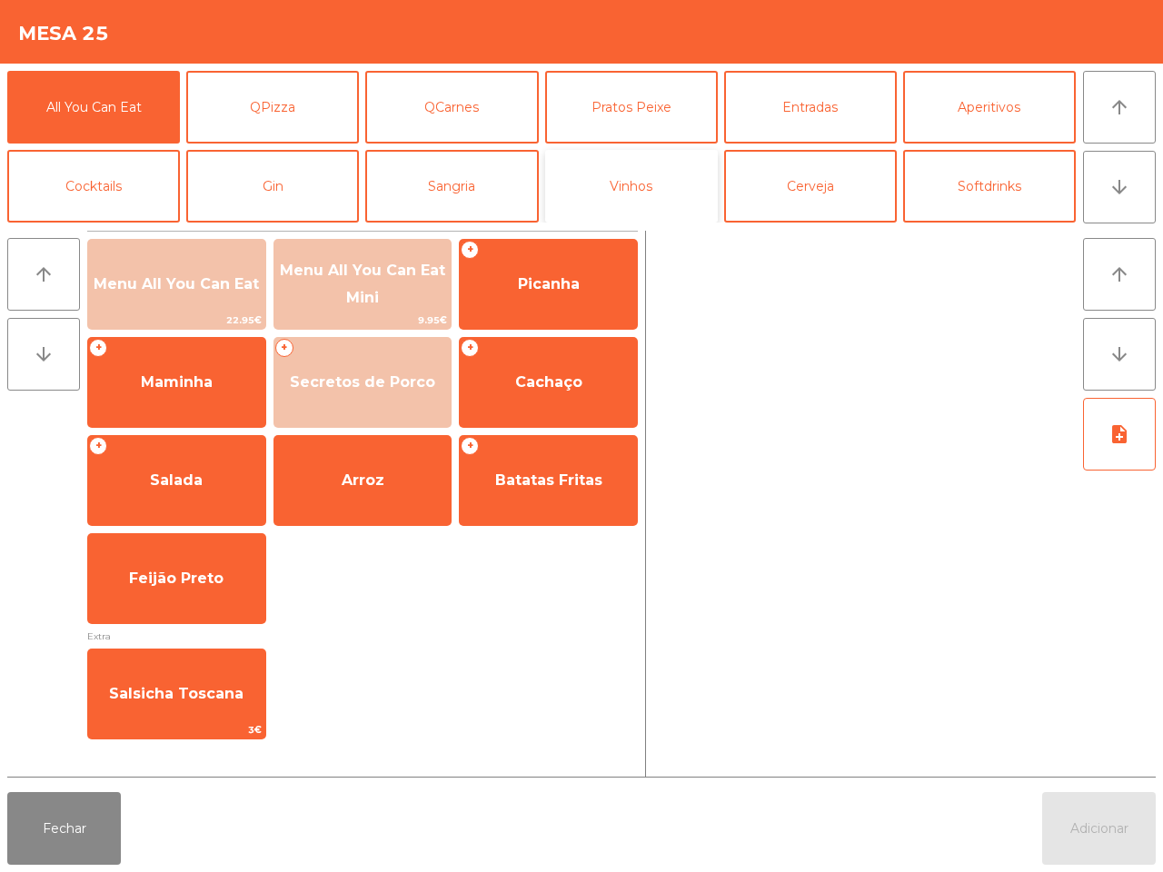
click at [632, 166] on button "Vinhos" at bounding box center [631, 186] width 173 height 73
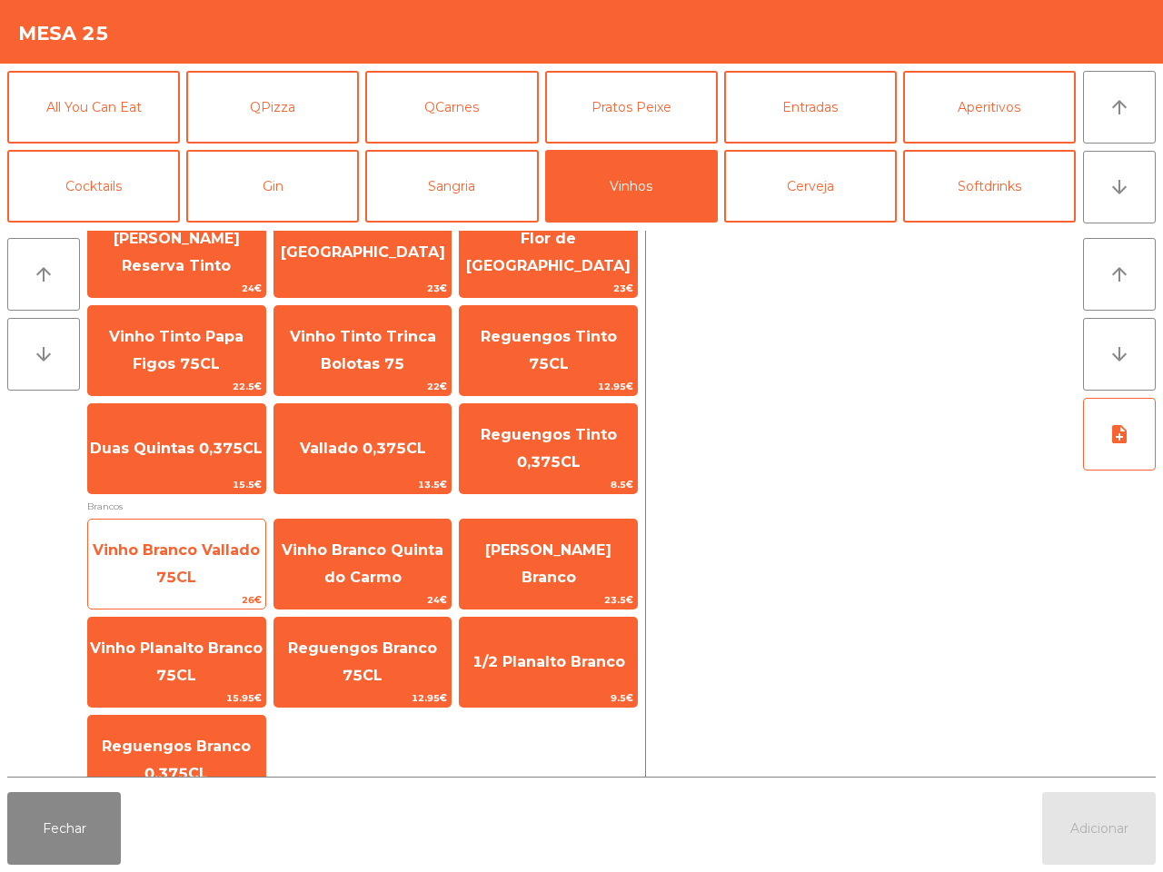
scroll to position [227, 0]
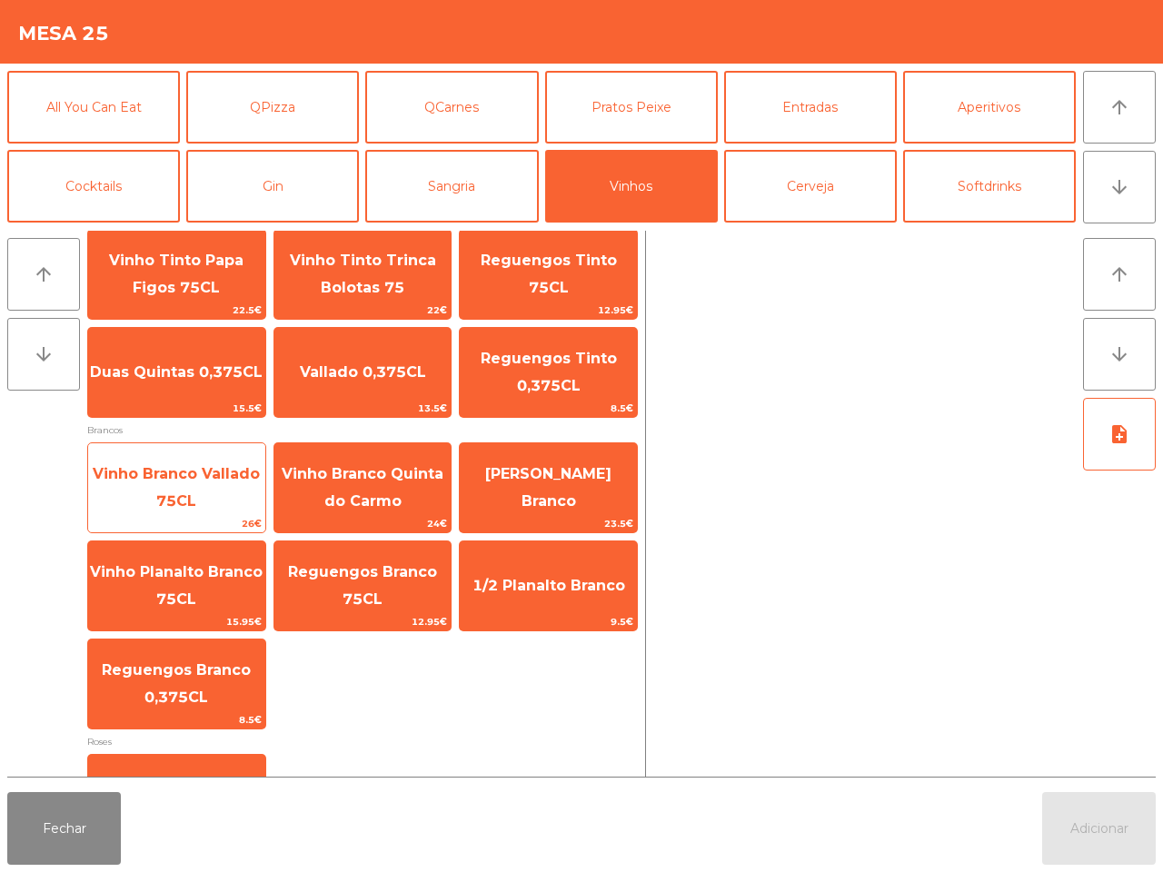
click at [239, 491] on span "Vinho Branco Vallado 75CL" at bounding box center [176, 488] width 177 height 77
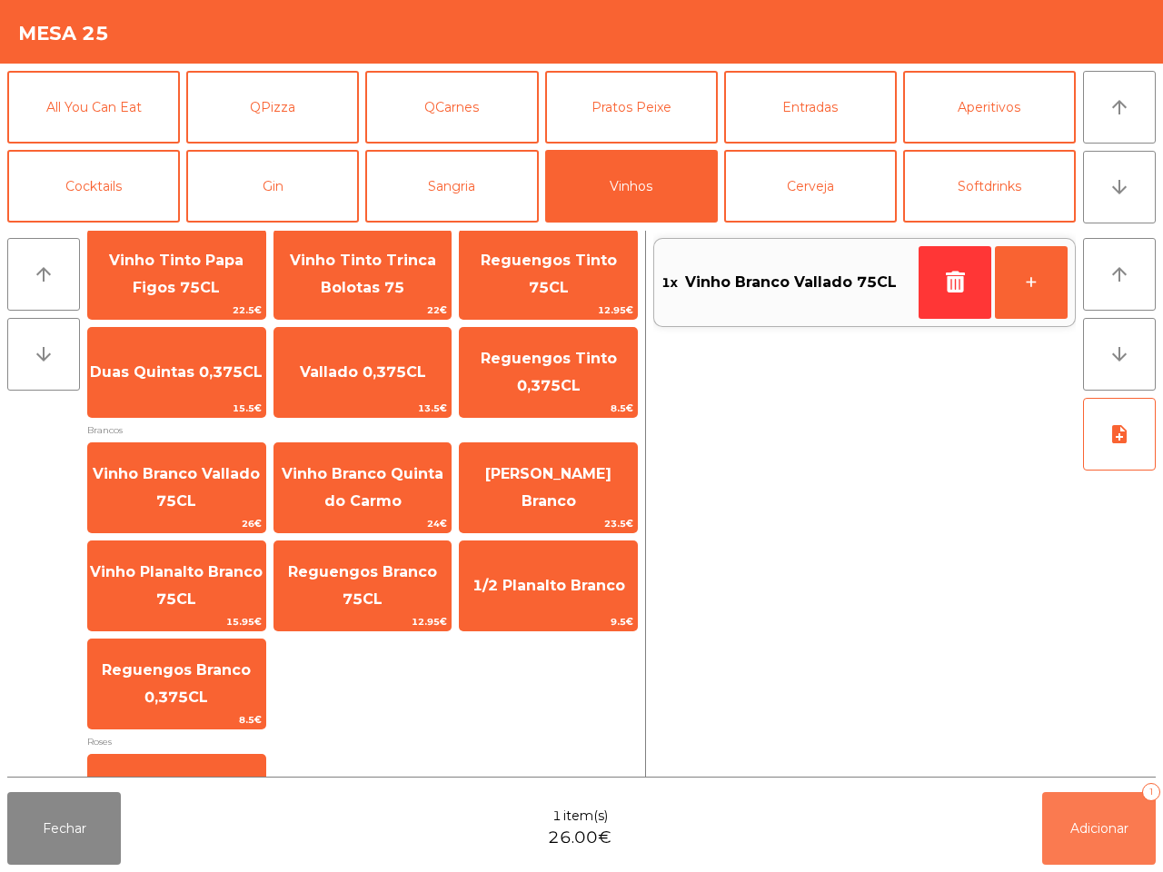
click at [1070, 829] on span "Adicionar" at bounding box center [1099, 828] width 58 height 16
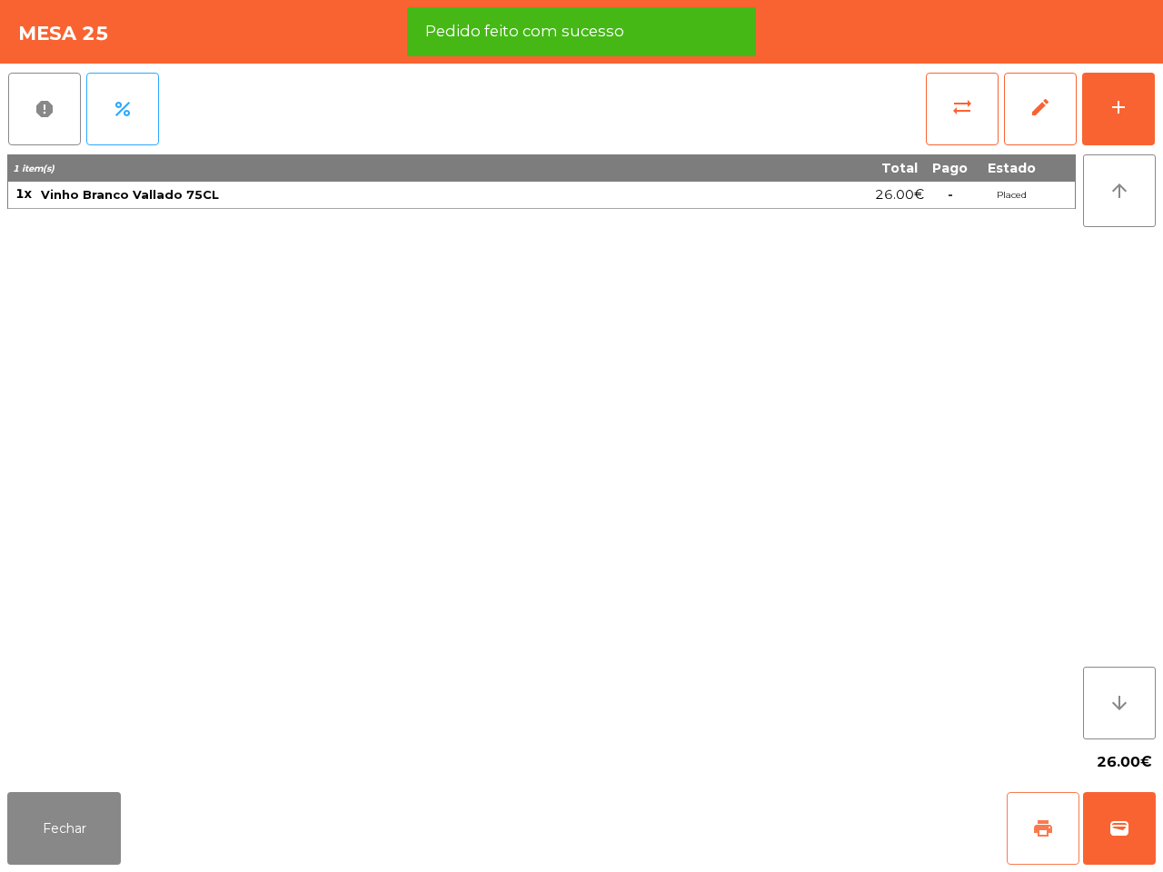
click at [1052, 807] on button "print" at bounding box center [1042, 828] width 73 height 73
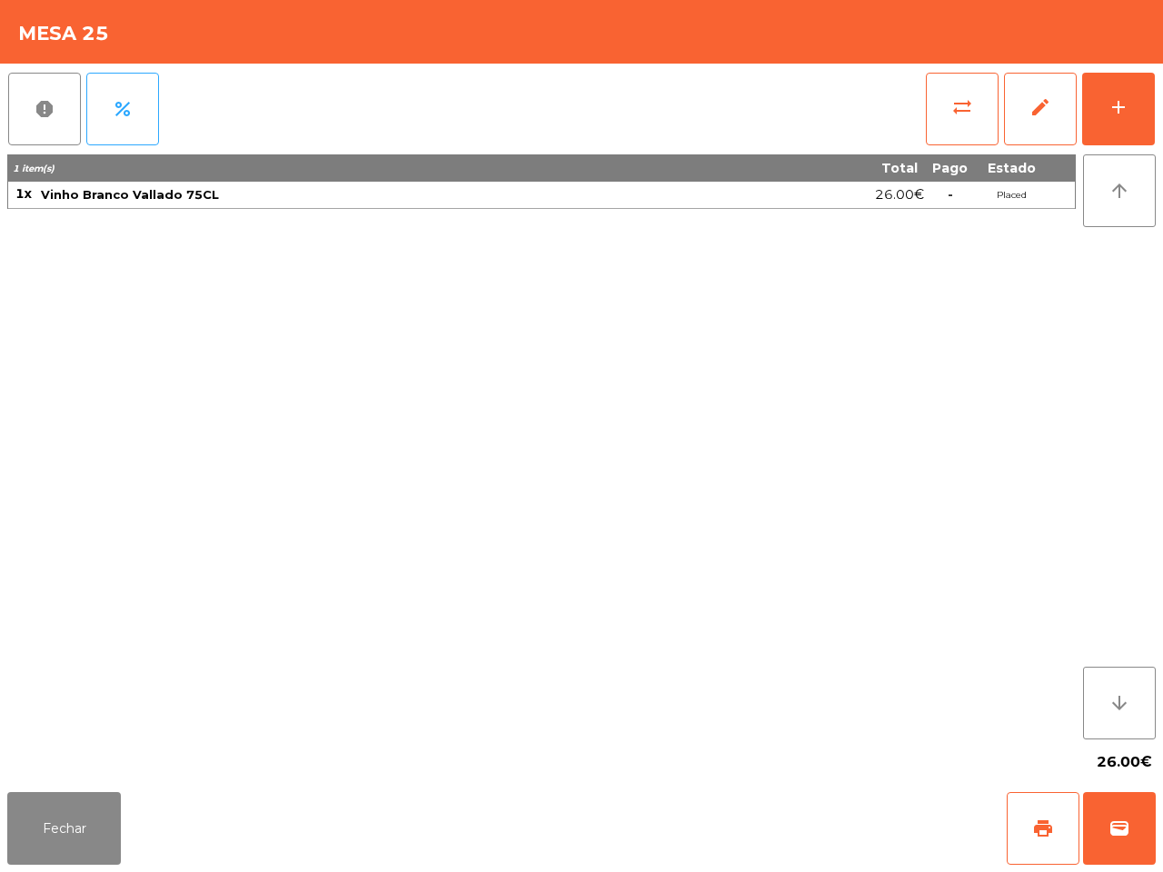
click at [1050, 788] on div "Fechar print wallet" at bounding box center [581, 828] width 1163 height 87
click at [1118, 816] on button "wallet" at bounding box center [1119, 828] width 73 height 73
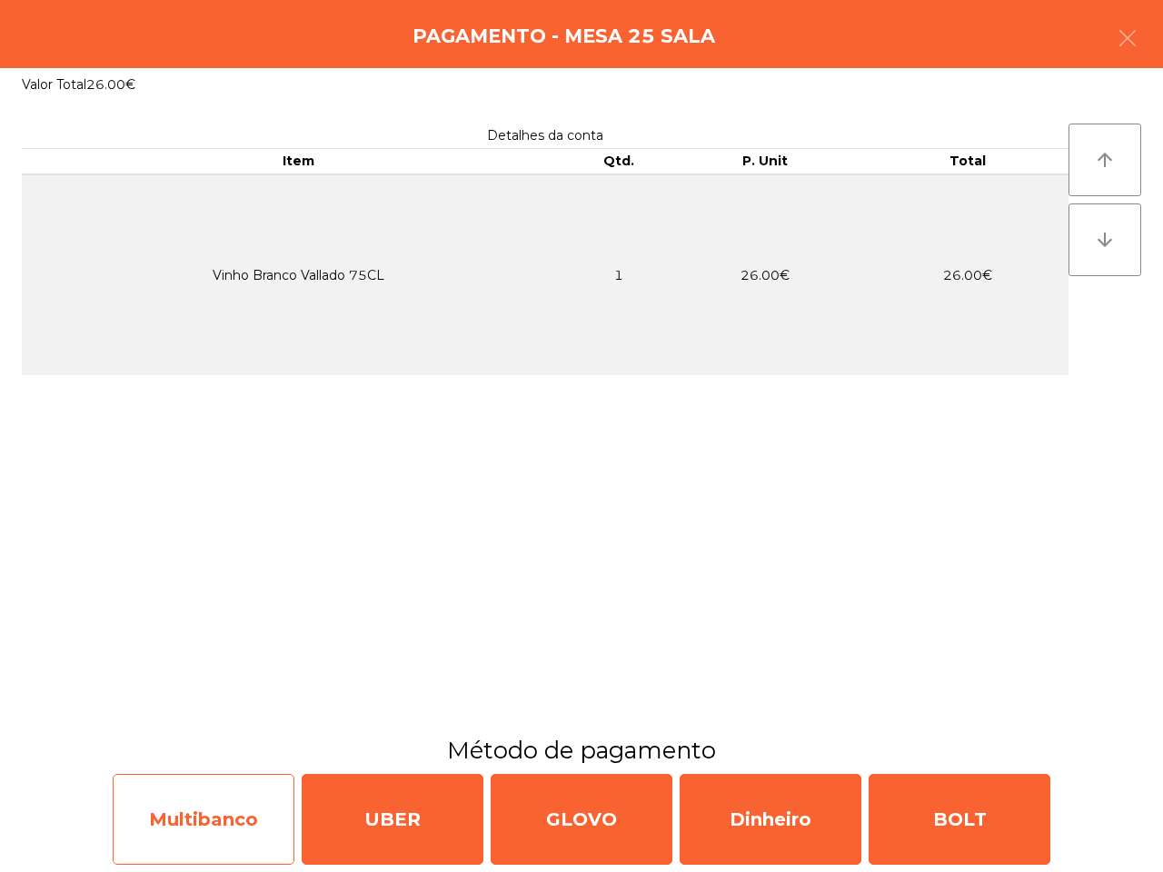
click at [274, 825] on div "Multibanco" at bounding box center [204, 819] width 182 height 91
select select "**"
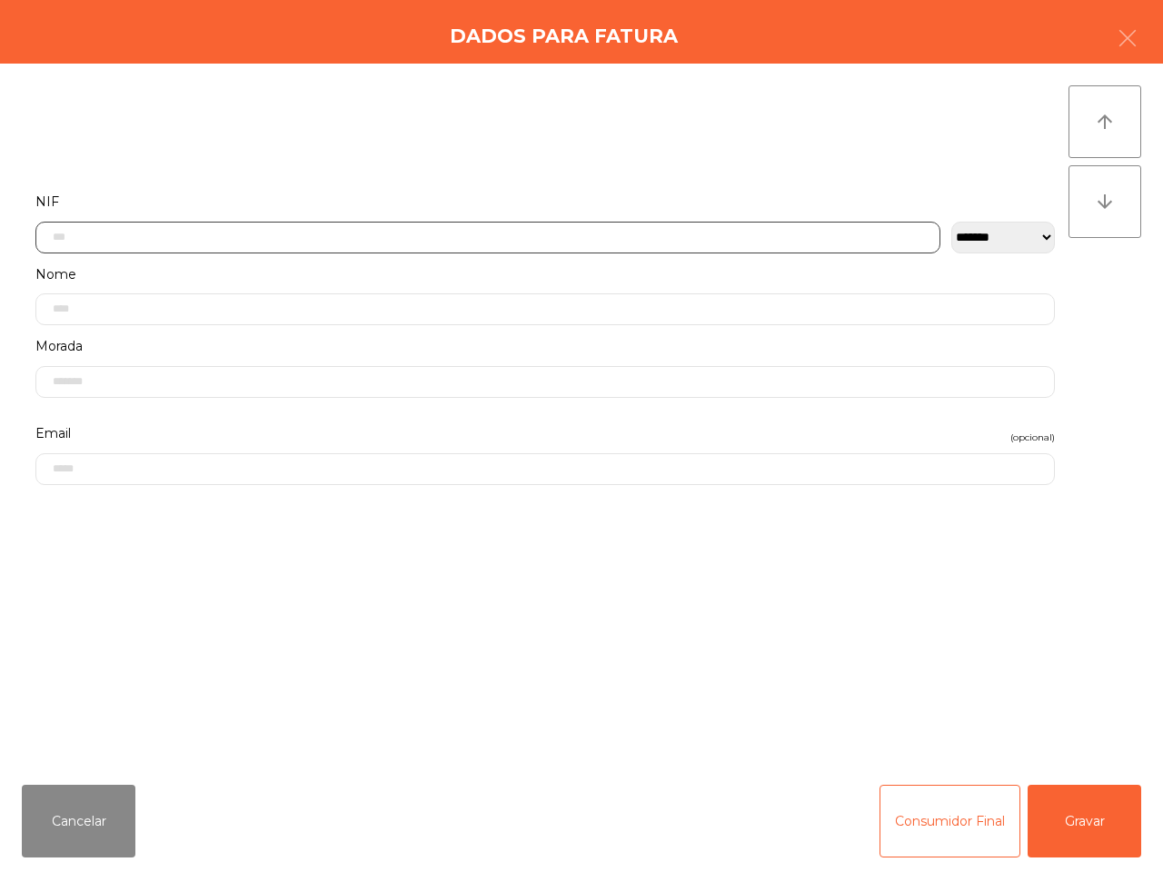
click at [360, 241] on input "text" at bounding box center [487, 238] width 905 height 32
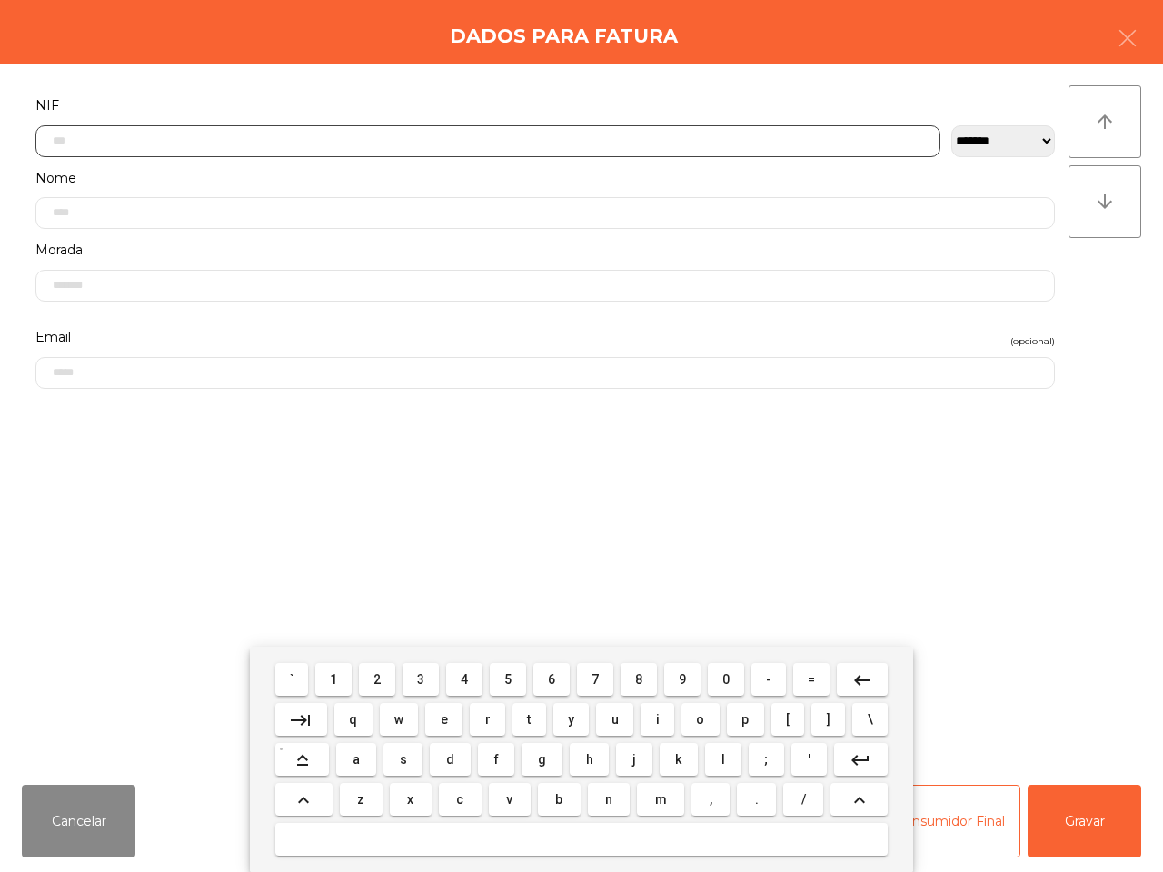
click at [519, 678] on button "5" at bounding box center [508, 679] width 36 height 33
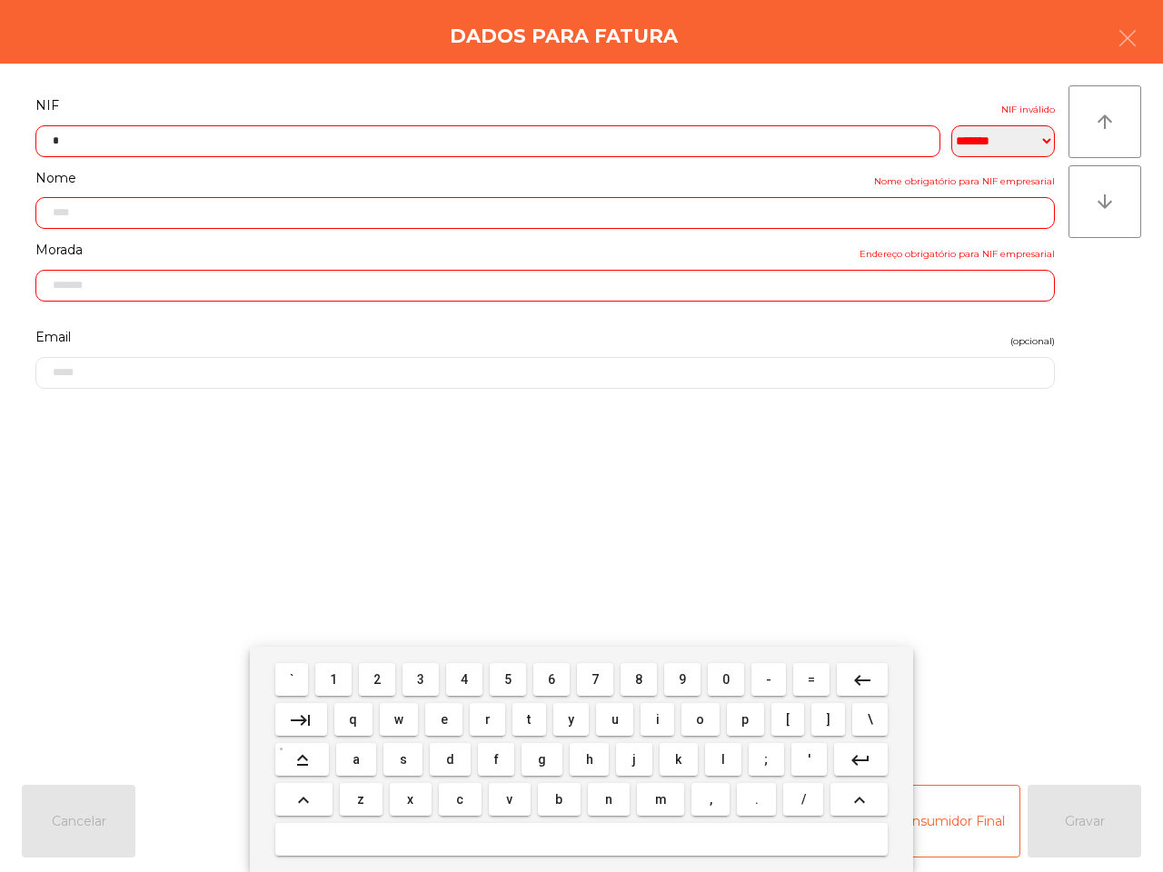
scroll to position [102, 0]
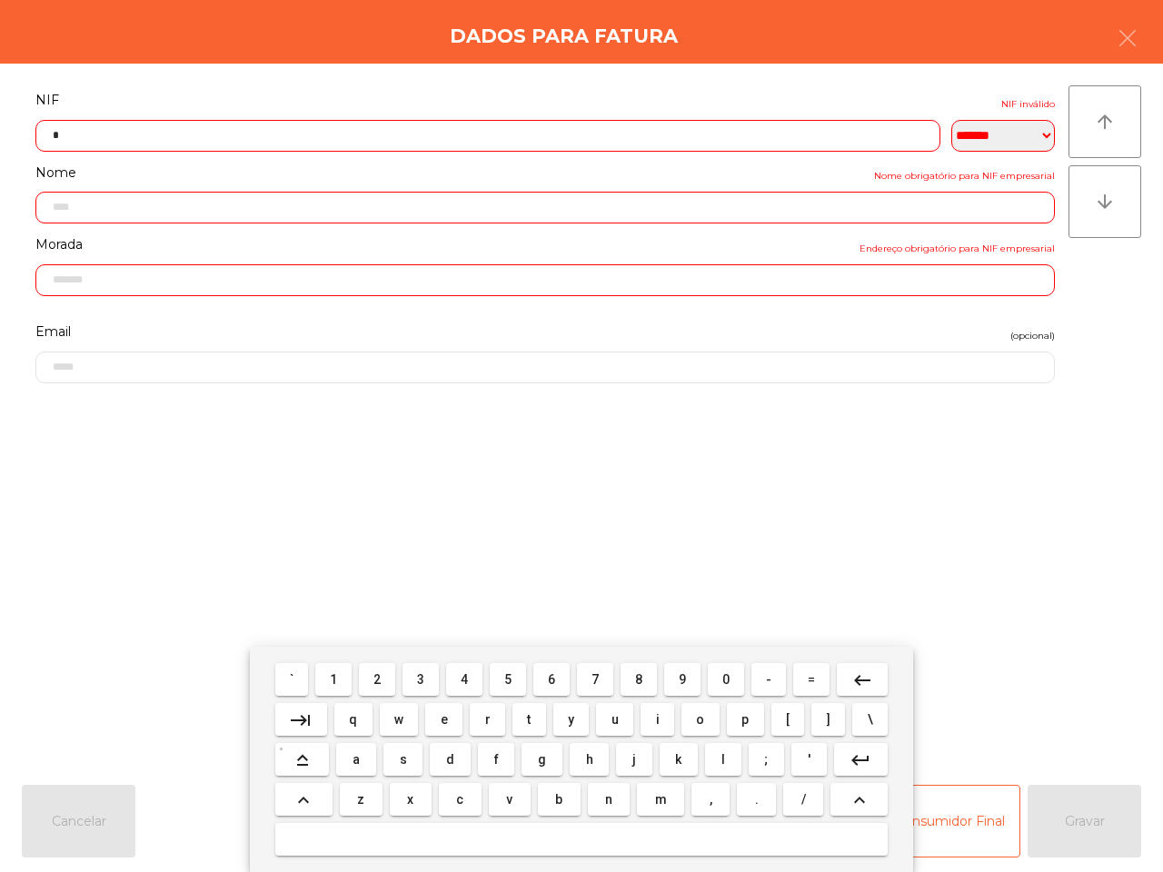
click at [346, 678] on button "1" at bounding box center [333, 679] width 36 height 33
click at [457, 672] on button "4" at bounding box center [464, 679] width 36 height 33
click at [332, 677] on button "1" at bounding box center [333, 679] width 36 height 33
click at [679, 682] on span "9" at bounding box center [681, 679] width 7 height 15
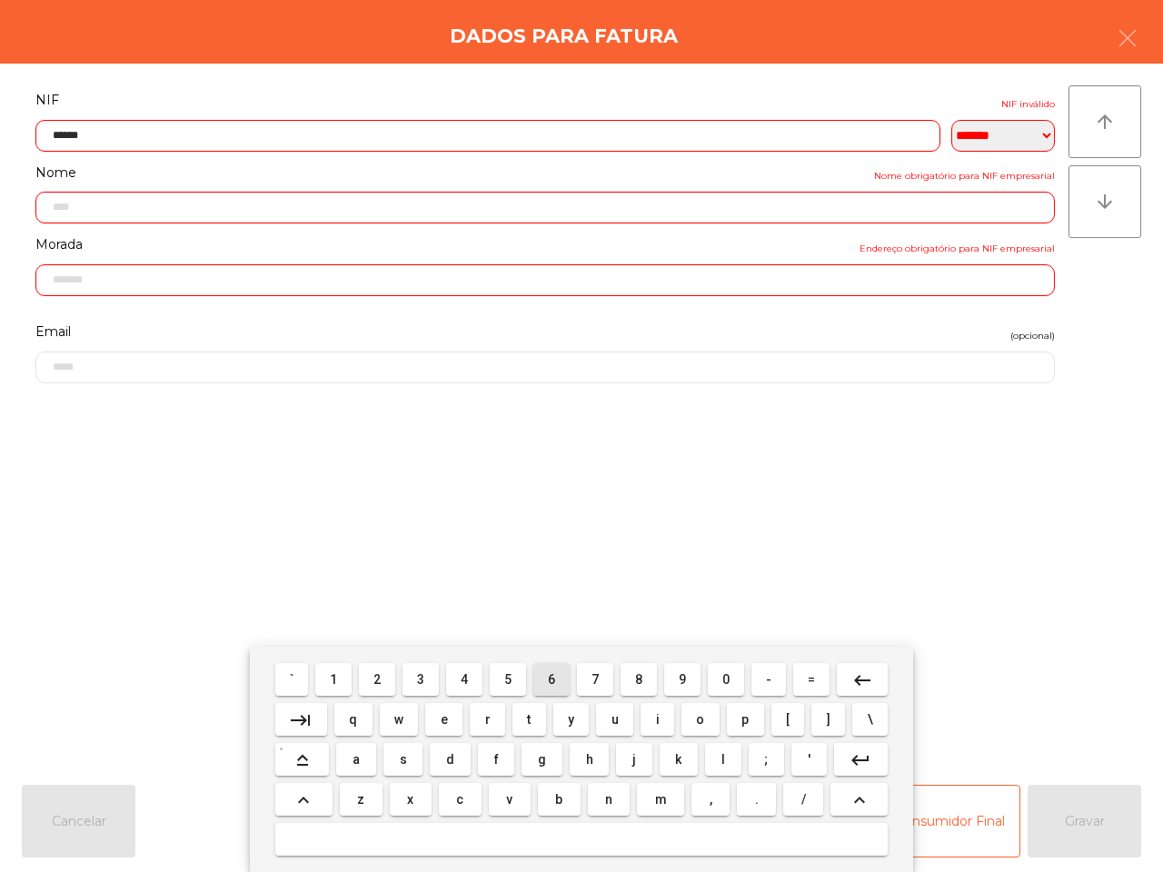
click at [550, 678] on span "6" at bounding box center [551, 679] width 7 height 15
click at [607, 677] on button "7" at bounding box center [595, 679] width 36 height 33
type input "*********"
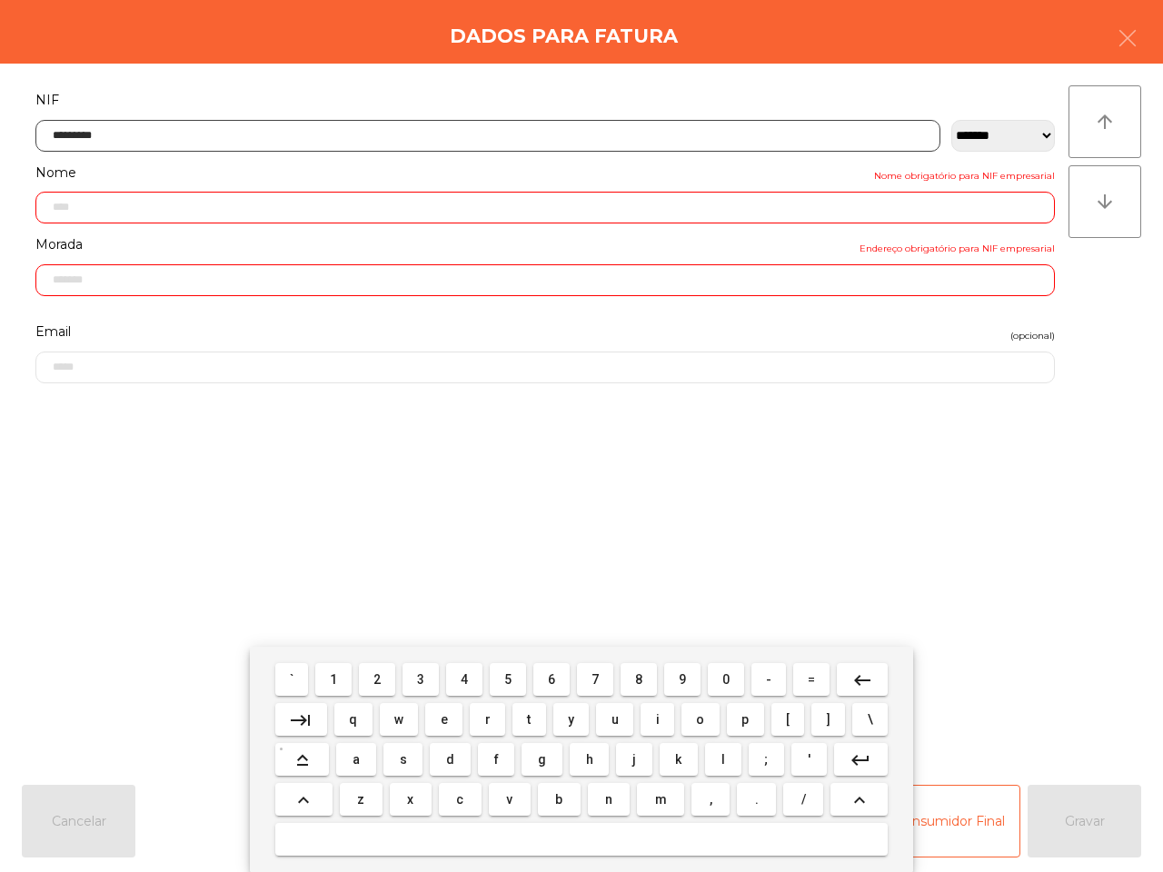
type input "**********"
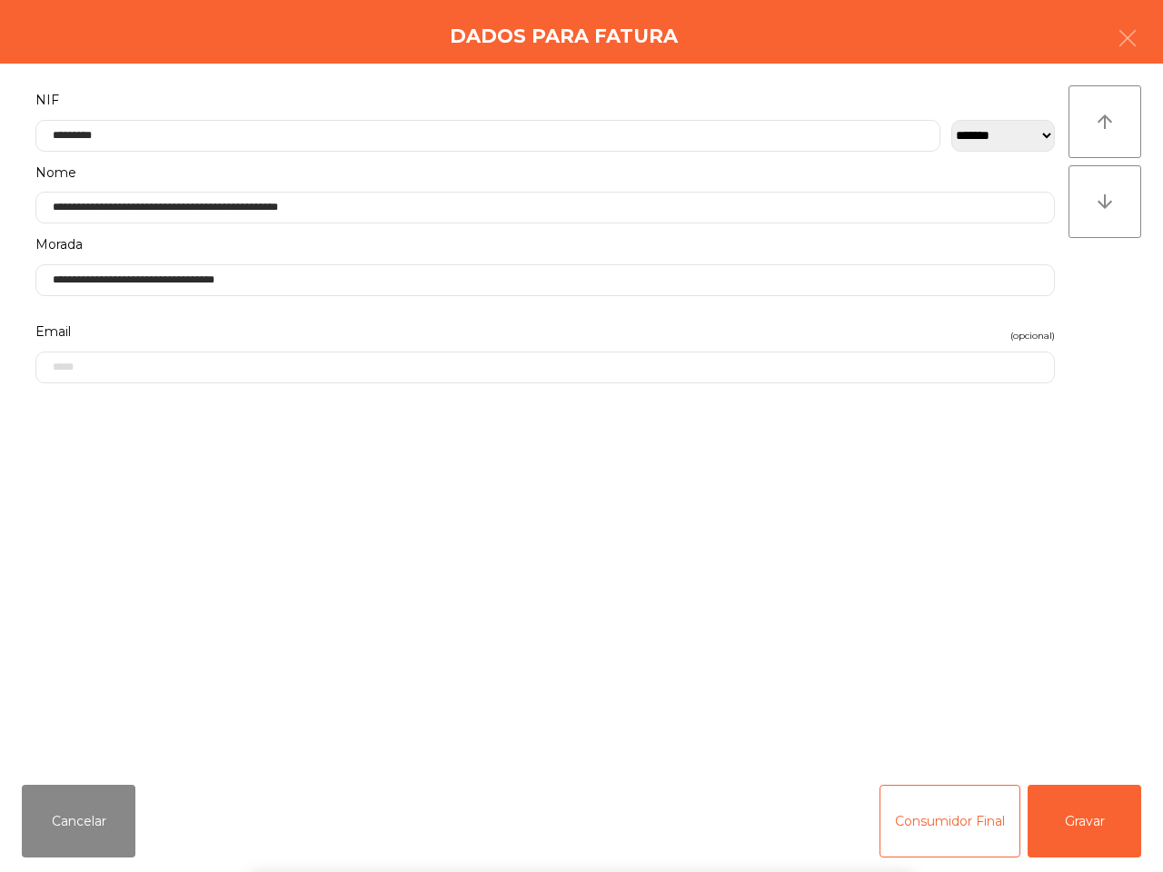
click at [1105, 825] on div "` 1 2 3 4 5 6 7 8 9 0 - = keyboard_backspace keyboard_tab q w e r t y u i o p […" at bounding box center [581, 759] width 1163 height 225
click at [1092, 832] on button "Gravar" at bounding box center [1084, 821] width 114 height 73
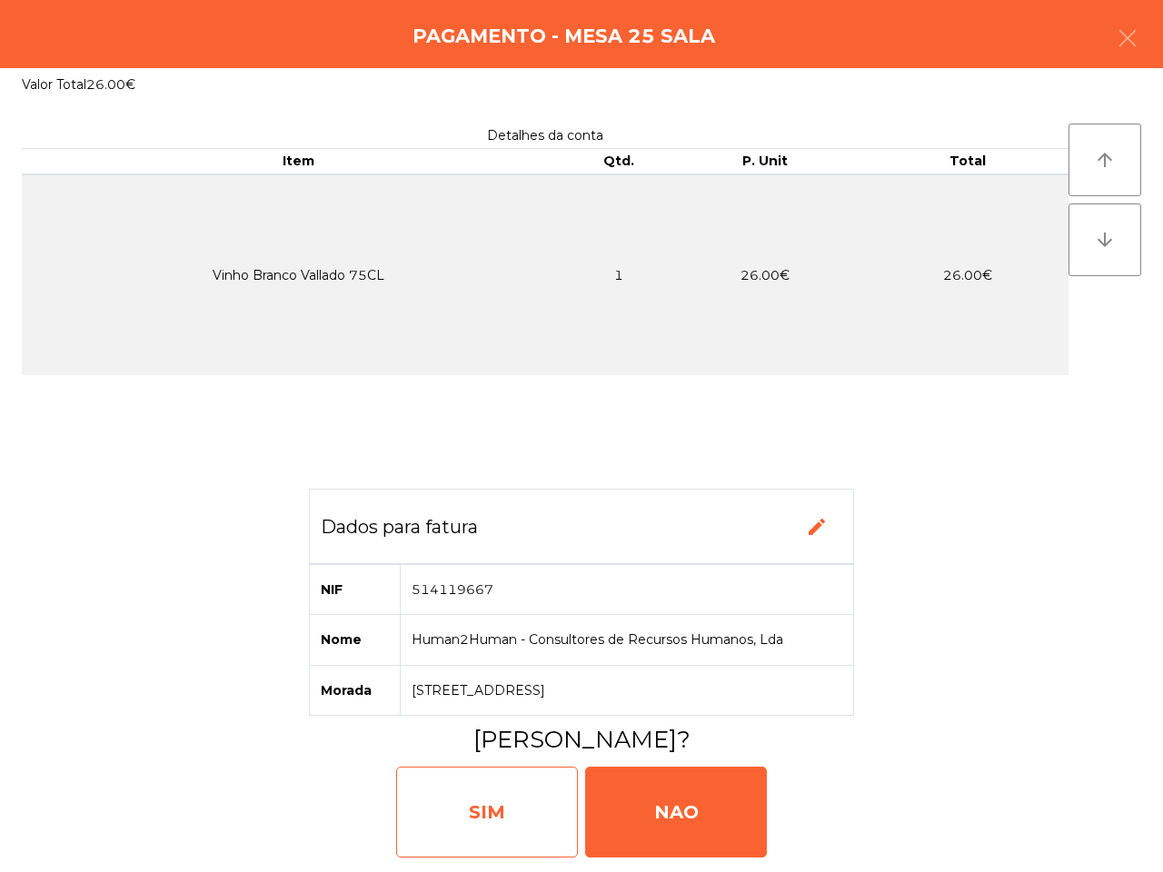
click at [547, 797] on div "SIM" at bounding box center [487, 812] width 182 height 91
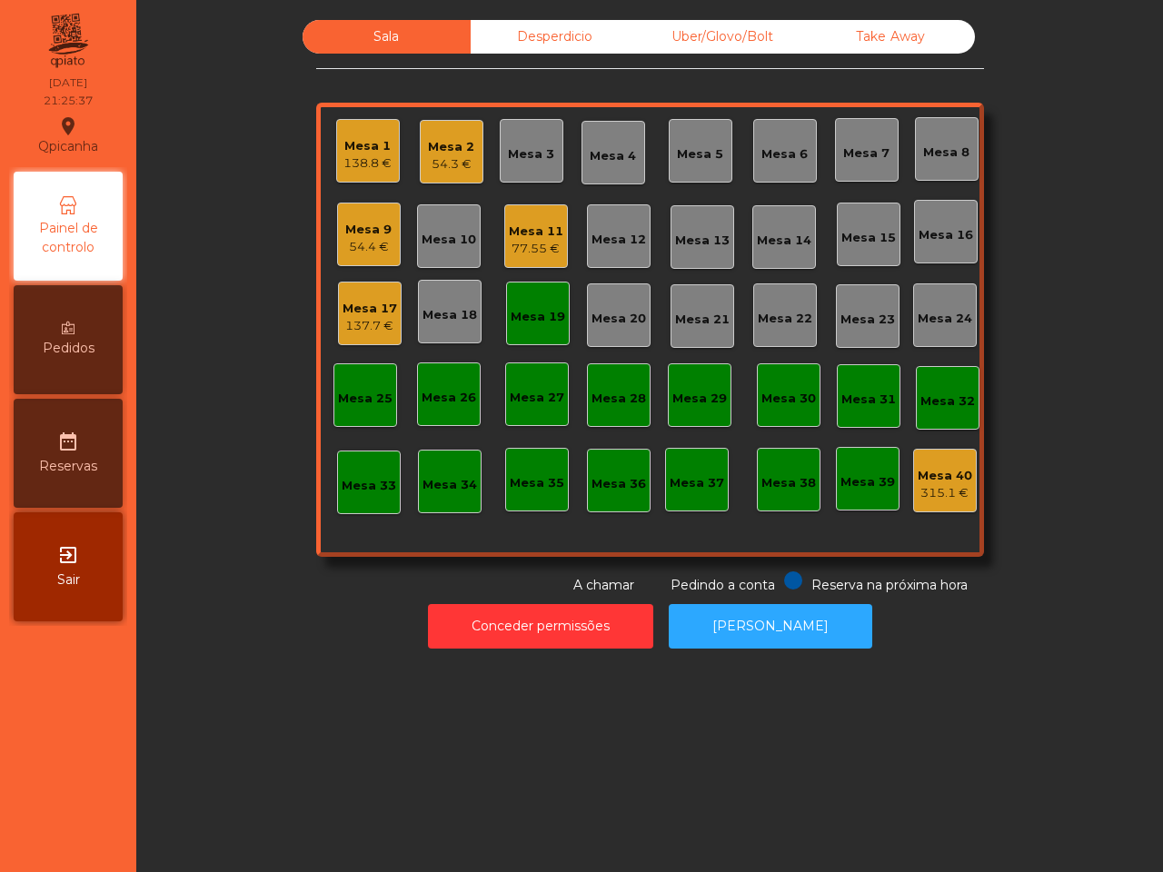
click at [375, 309] on div "Mesa 17" at bounding box center [369, 309] width 54 height 18
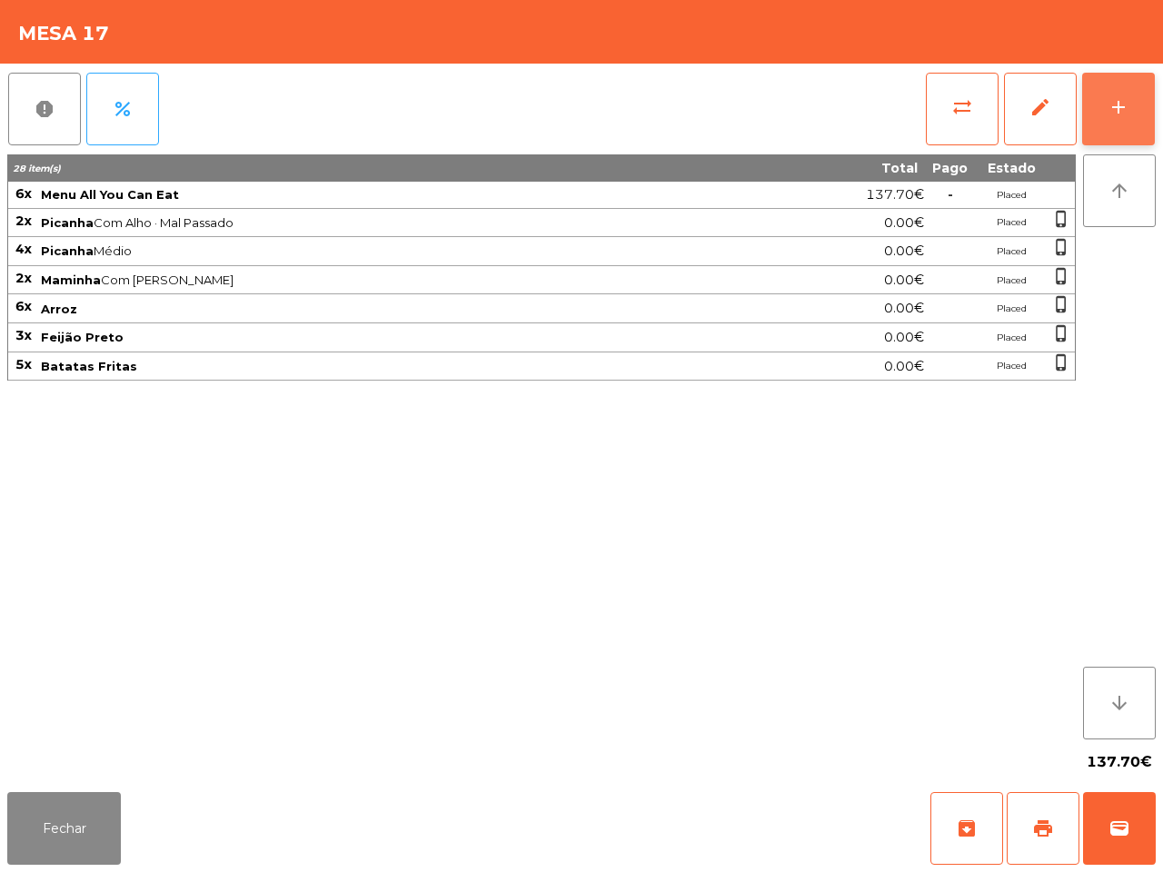
click at [1102, 101] on button "add" at bounding box center [1118, 109] width 73 height 73
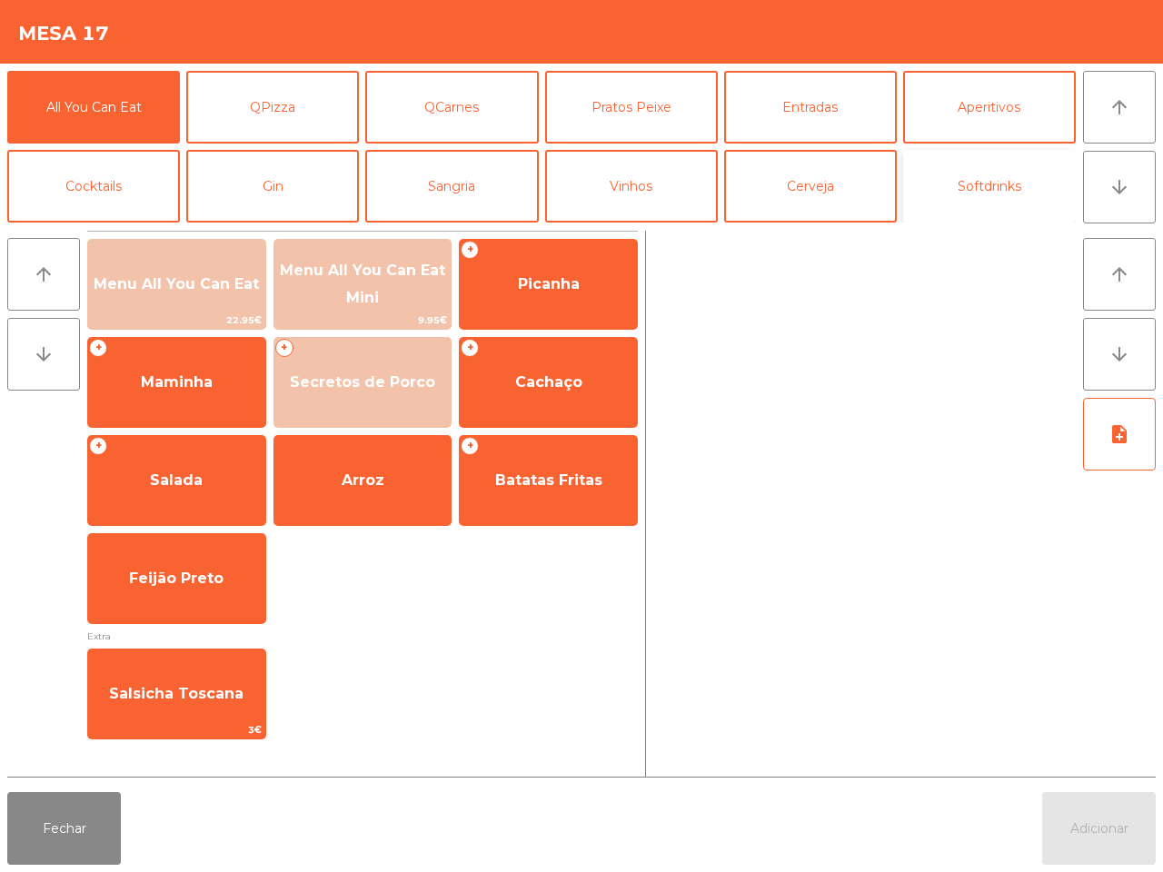
click at [991, 183] on button "Softdrinks" at bounding box center [989, 186] width 173 height 73
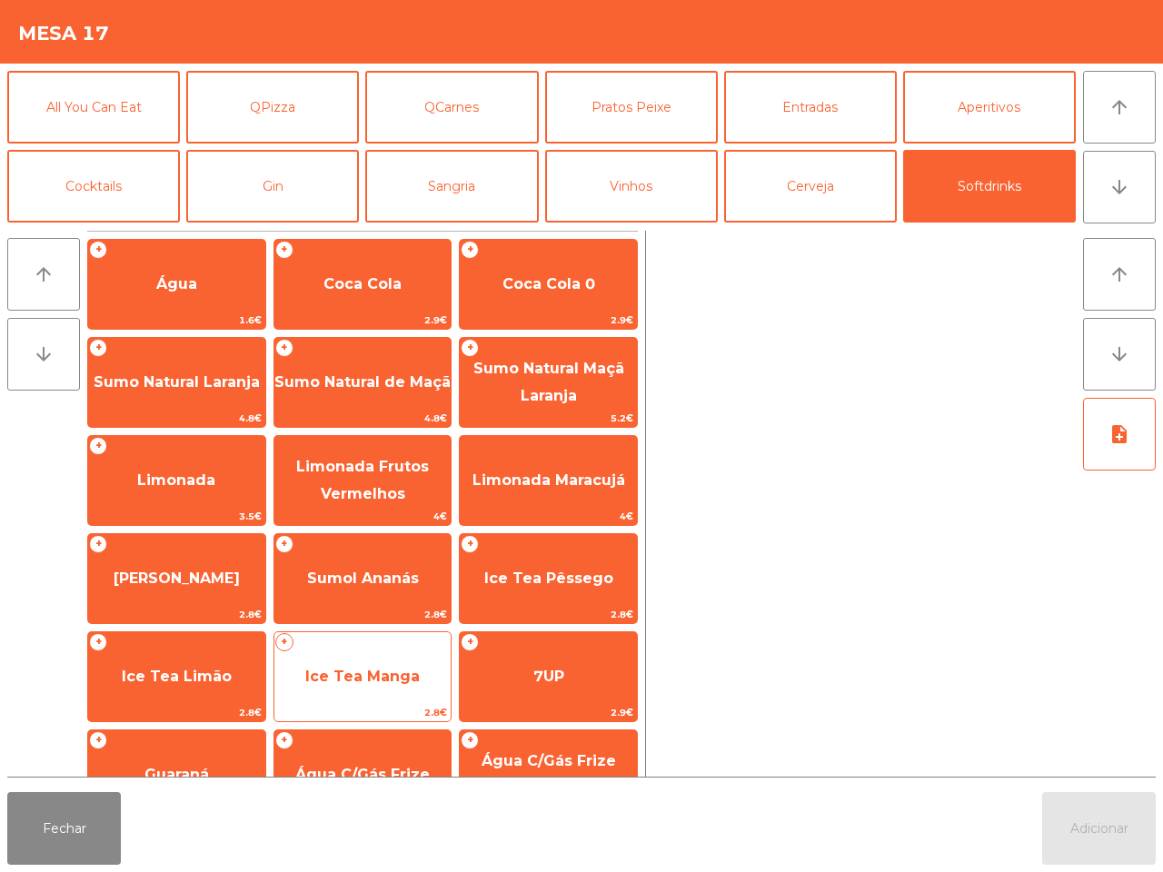
click at [363, 668] on span "Ice Tea Manga" at bounding box center [362, 676] width 114 height 17
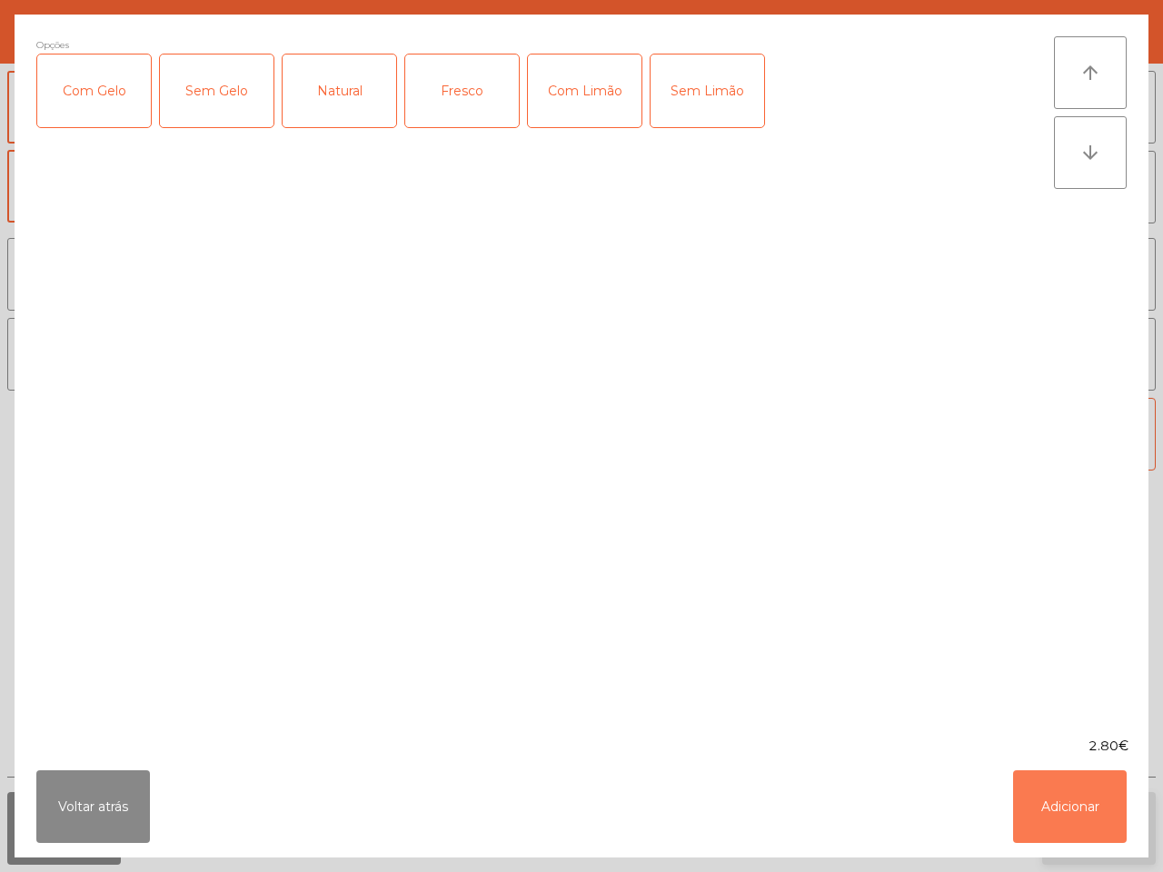
click at [1061, 800] on button "Adicionar" at bounding box center [1070, 806] width 114 height 73
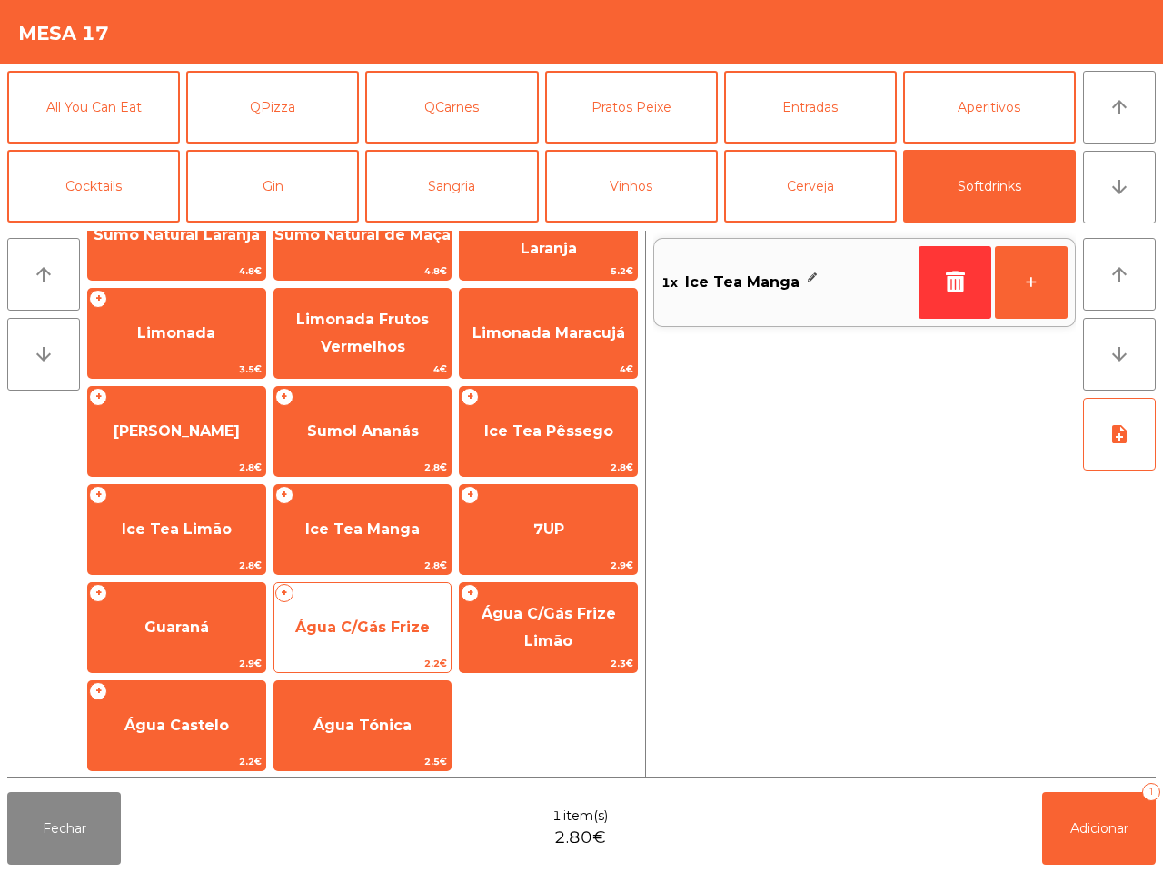
scroll to position [148, 0]
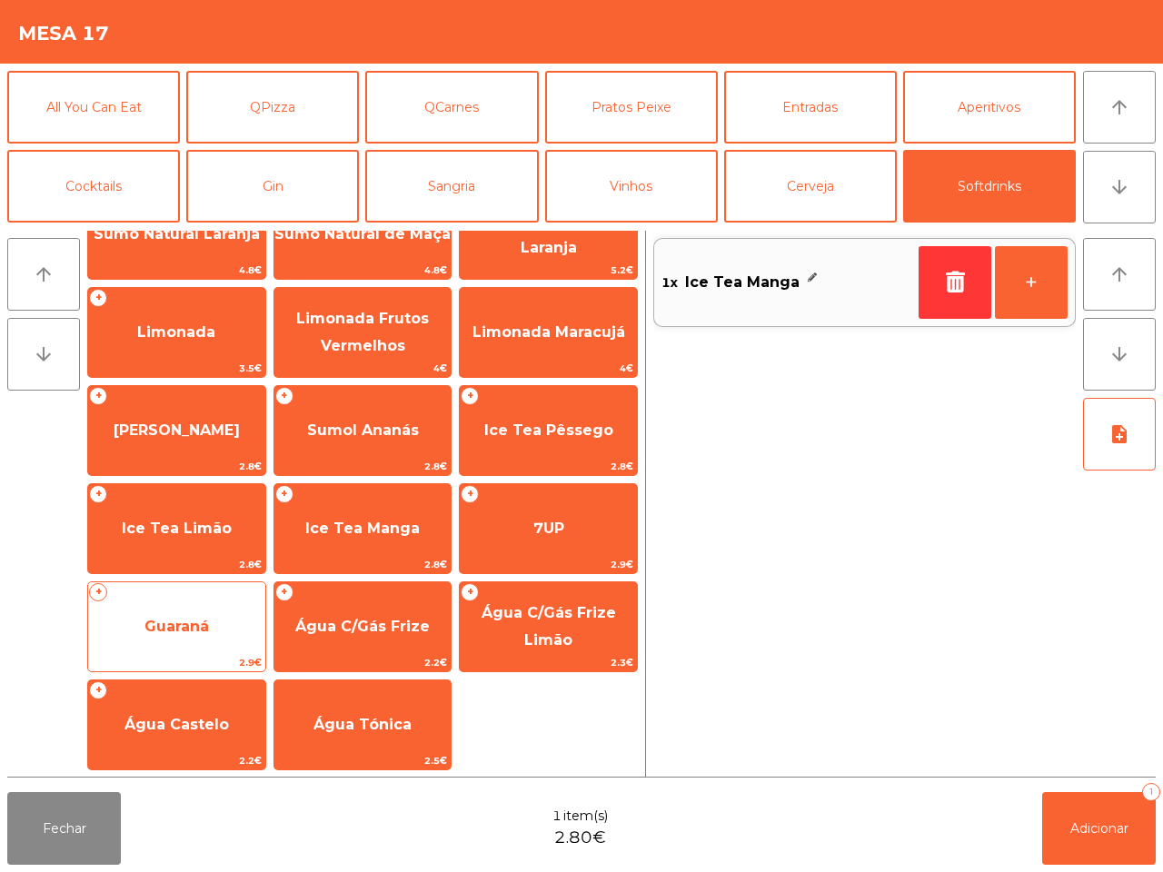
click at [209, 628] on span "Guaraná" at bounding box center [176, 626] width 64 height 17
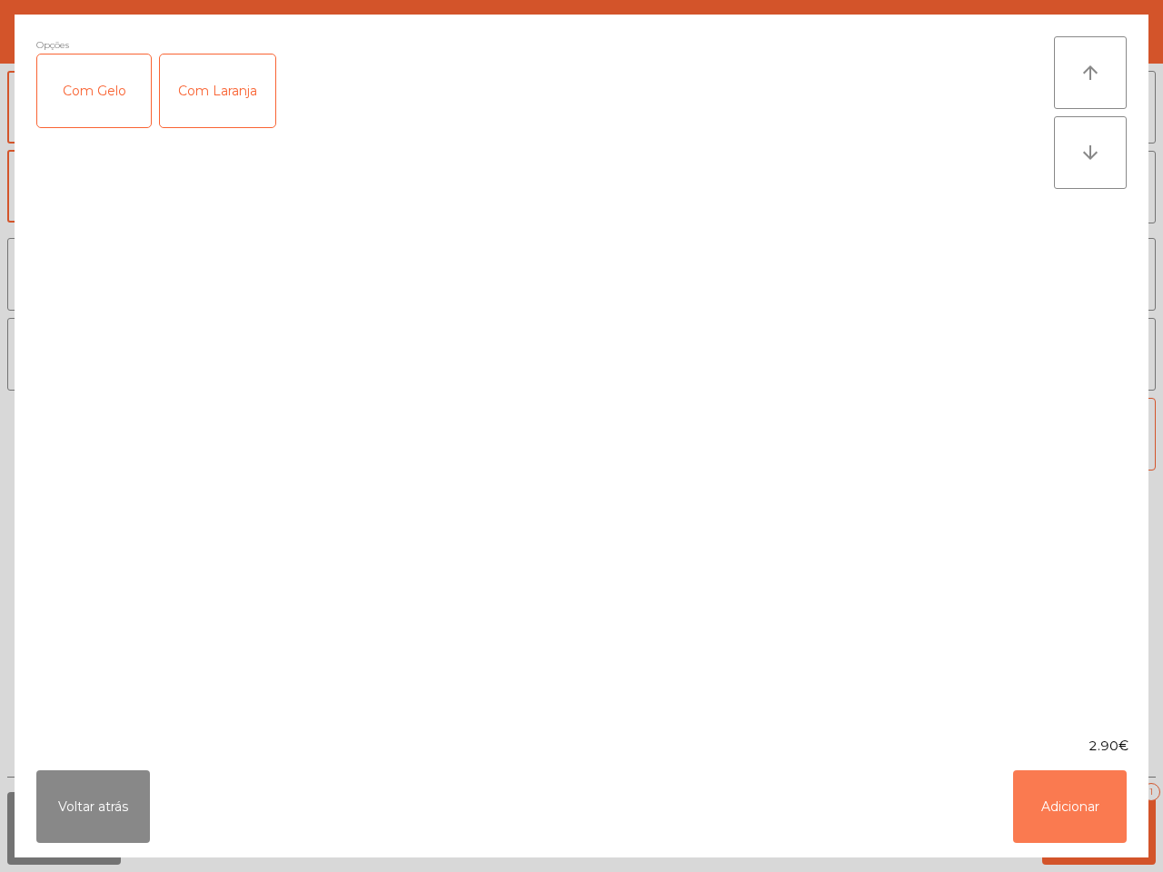
click at [1068, 784] on button "Adicionar" at bounding box center [1070, 806] width 114 height 73
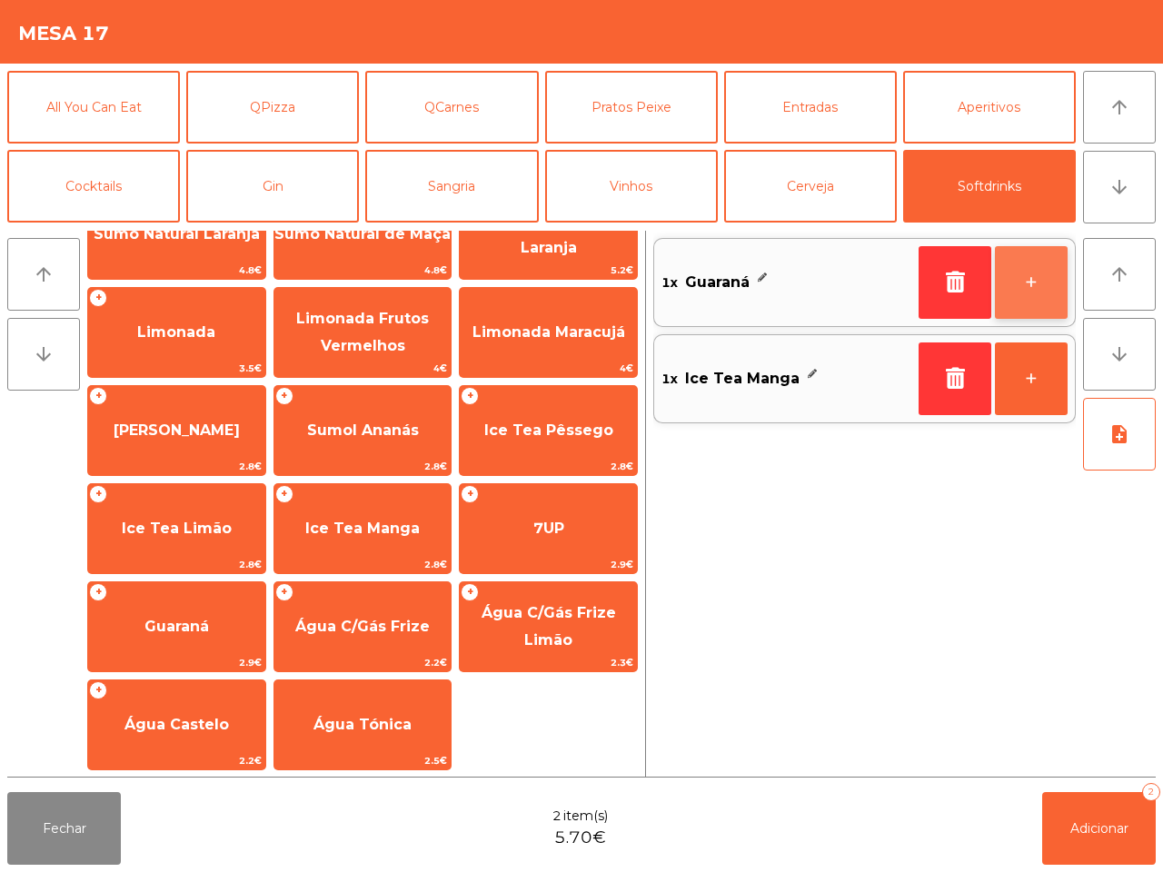
click at [1004, 268] on button "+" at bounding box center [1031, 282] width 73 height 73
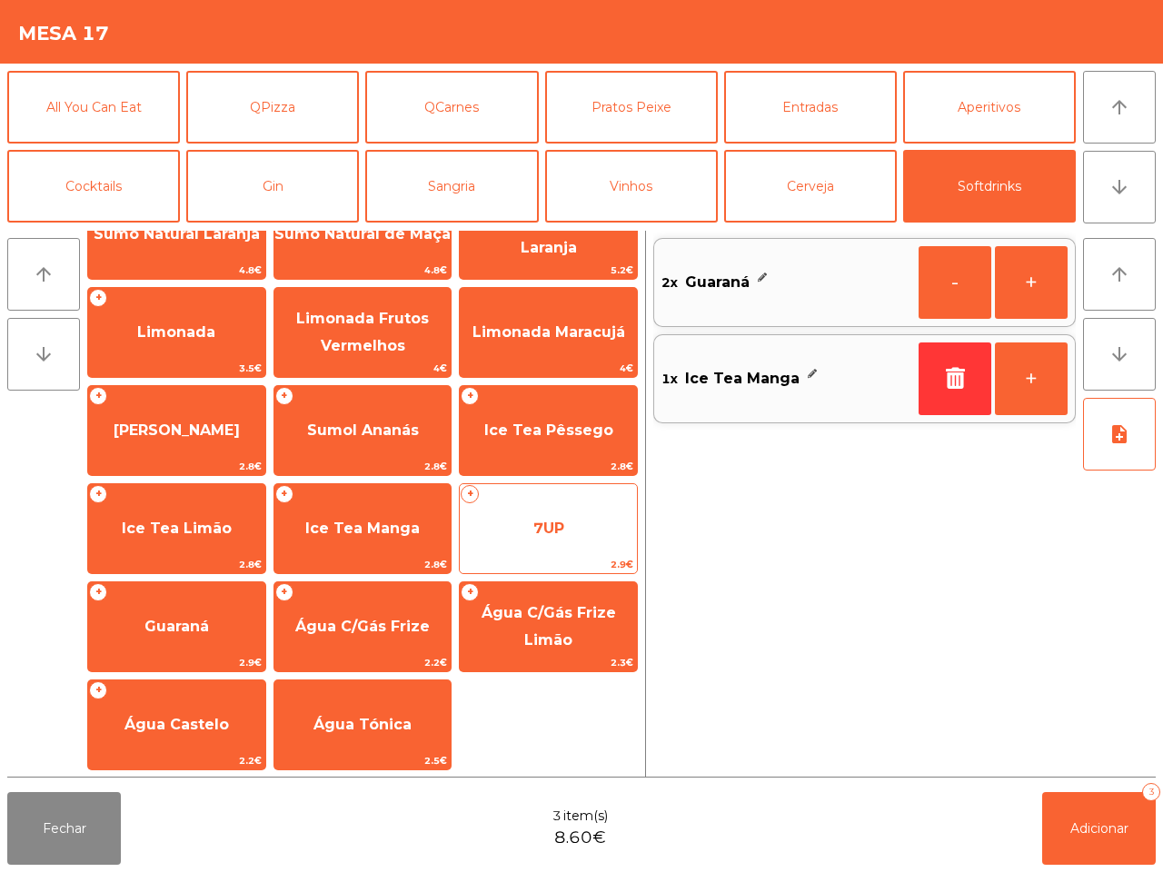
click at [548, 534] on span "7UP" at bounding box center [548, 528] width 31 height 17
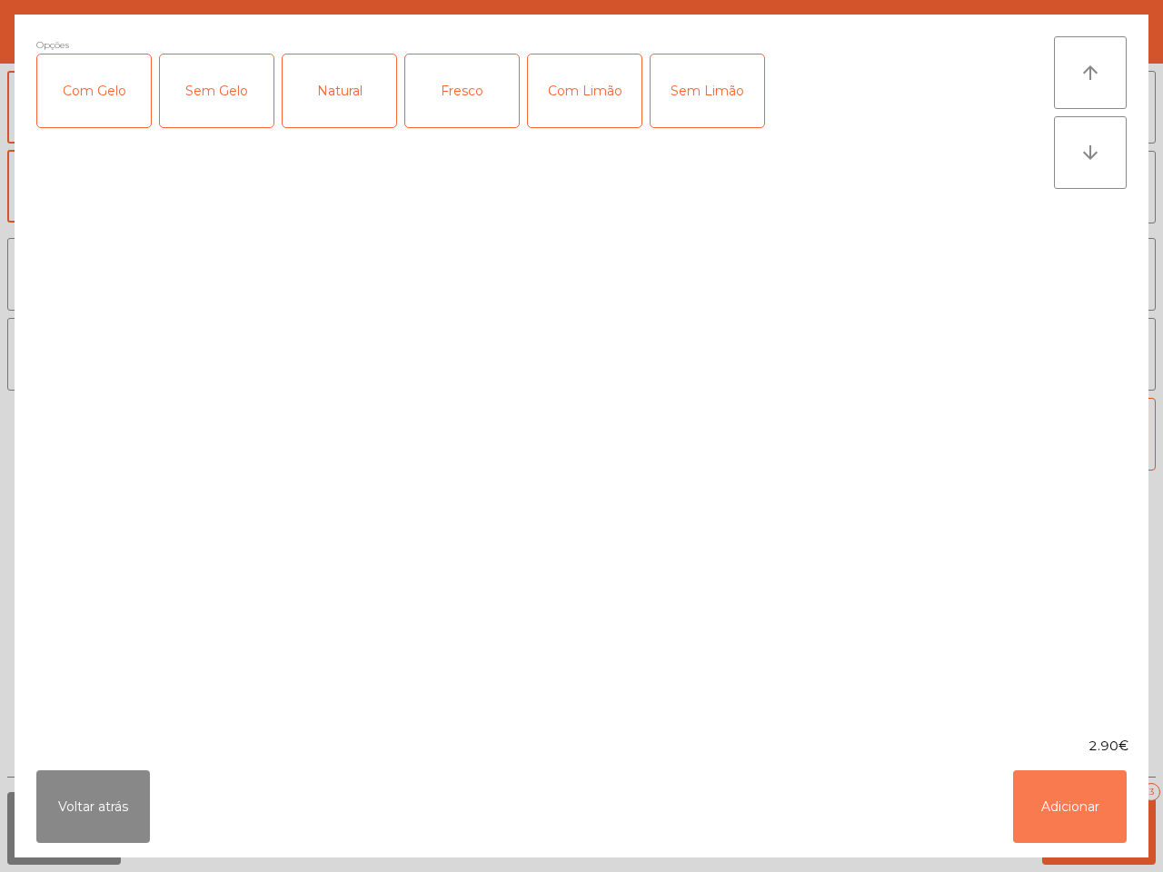
drag, startPoint x: 1077, startPoint y: 796, endPoint x: 1072, endPoint y: 736, distance: 60.2
click at [1082, 795] on button "Adicionar" at bounding box center [1070, 806] width 114 height 73
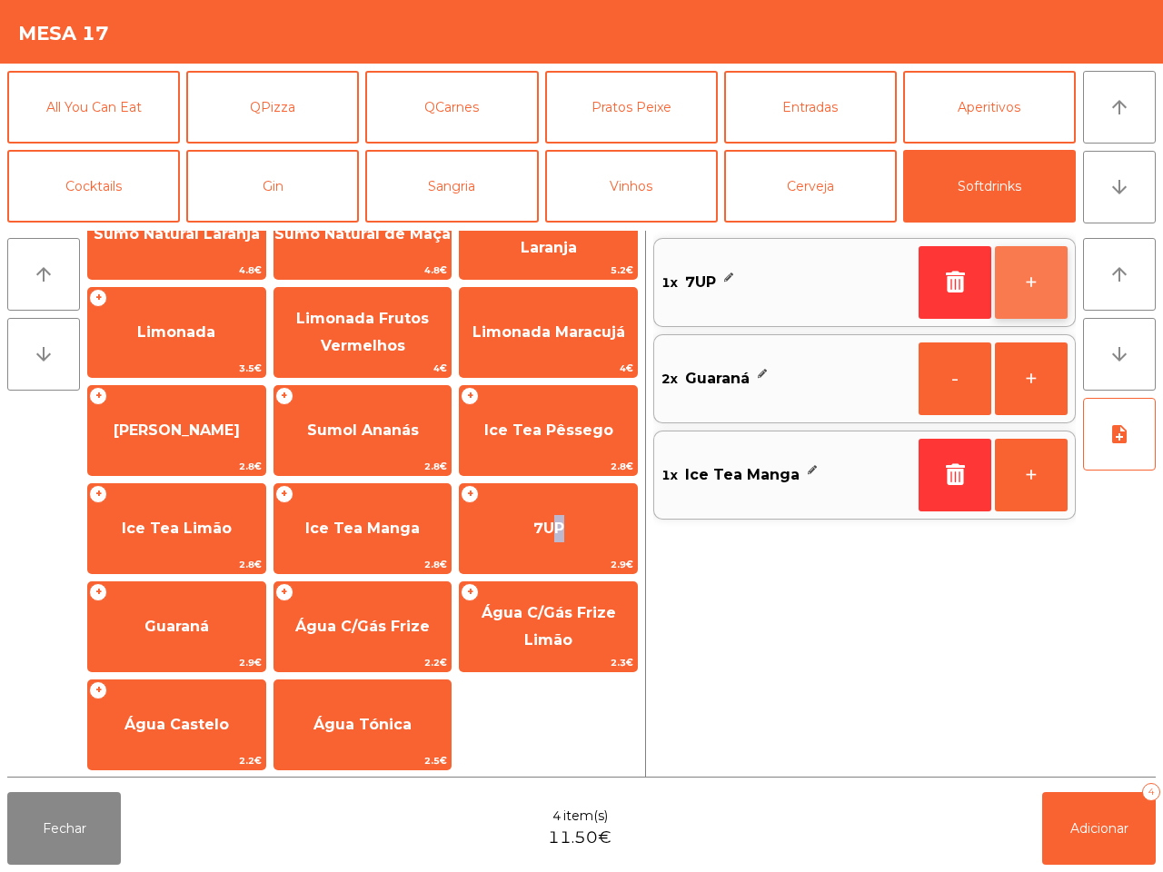
click at [1020, 255] on button "+" at bounding box center [1031, 282] width 73 height 73
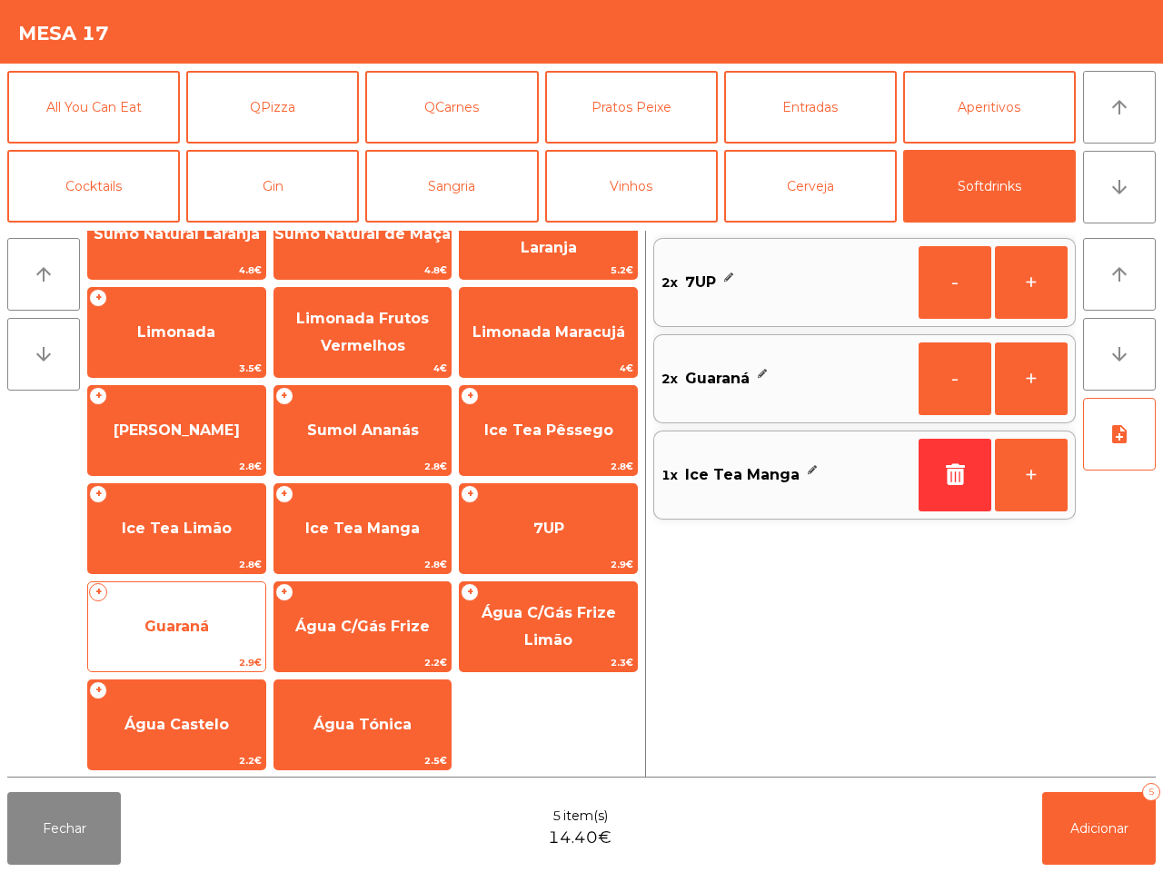
click at [206, 624] on span "Guaraná" at bounding box center [176, 626] width 64 height 17
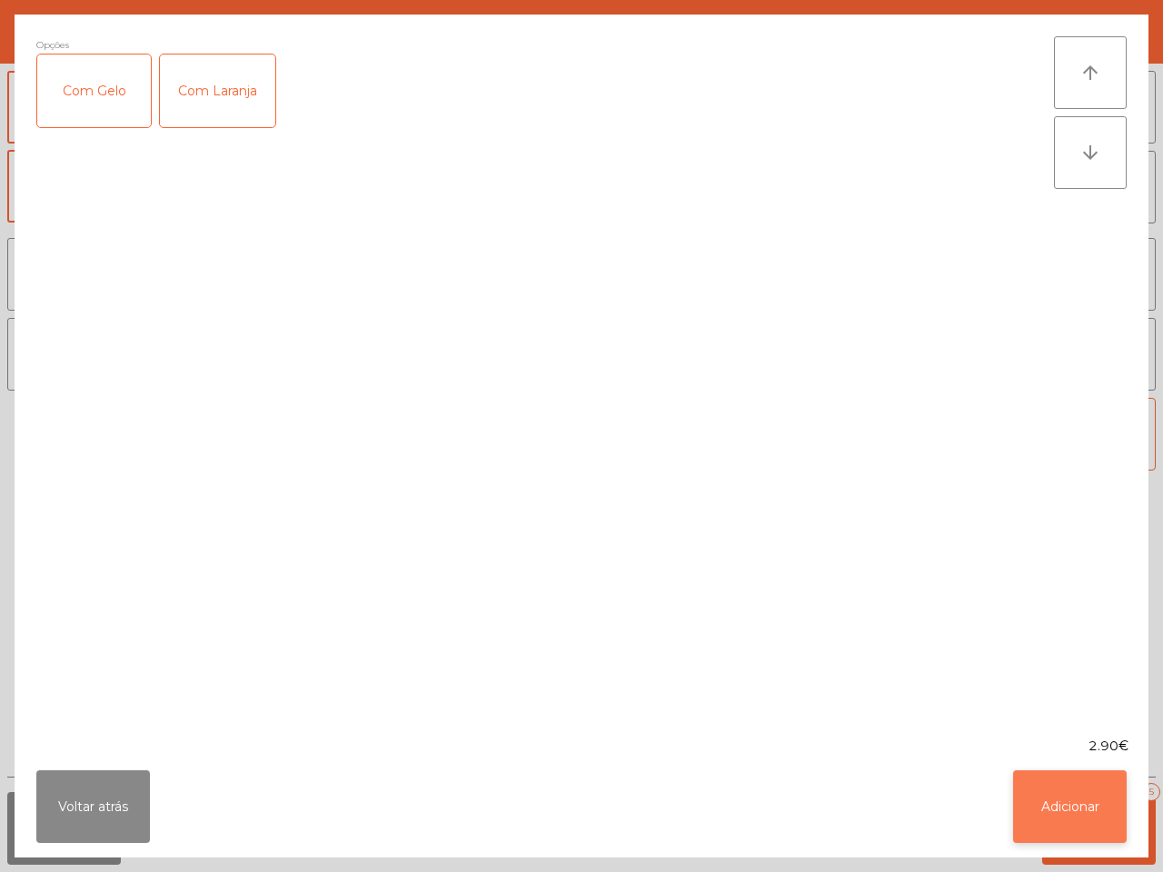
click at [1099, 793] on button "Adicionar" at bounding box center [1070, 806] width 114 height 73
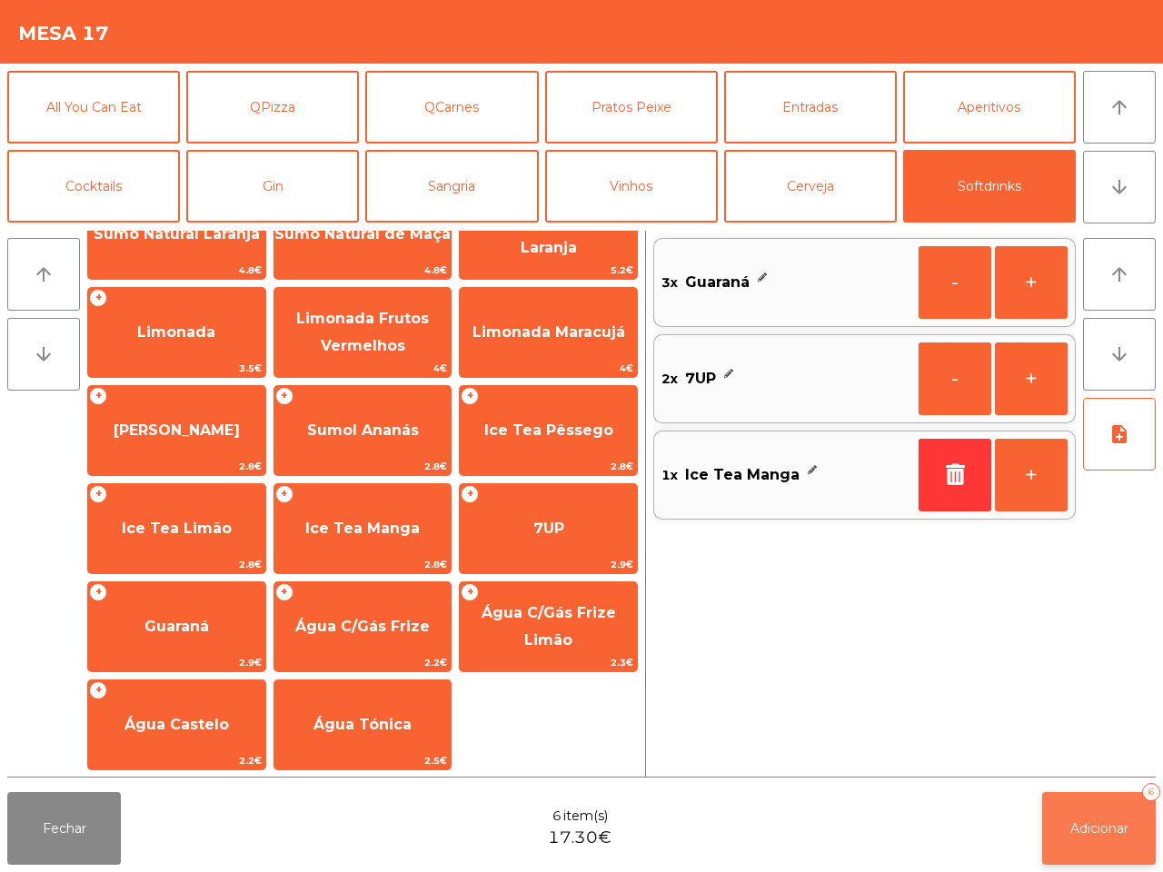
click at [1115, 817] on button "Adicionar 6" at bounding box center [1099, 828] width 114 height 73
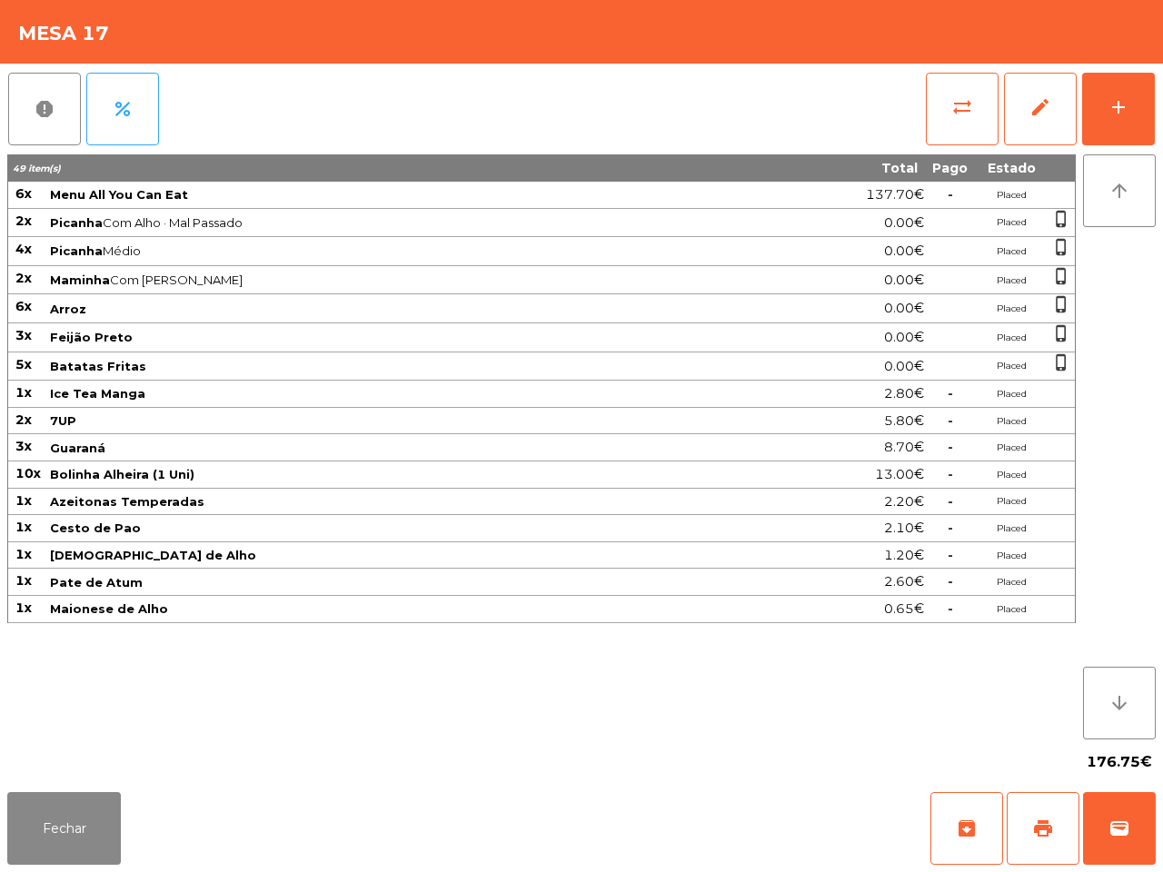
click at [574, 851] on div "Fechar archive print wallet" at bounding box center [581, 828] width 1163 height 87
click at [62, 811] on button "Fechar" at bounding box center [64, 828] width 114 height 73
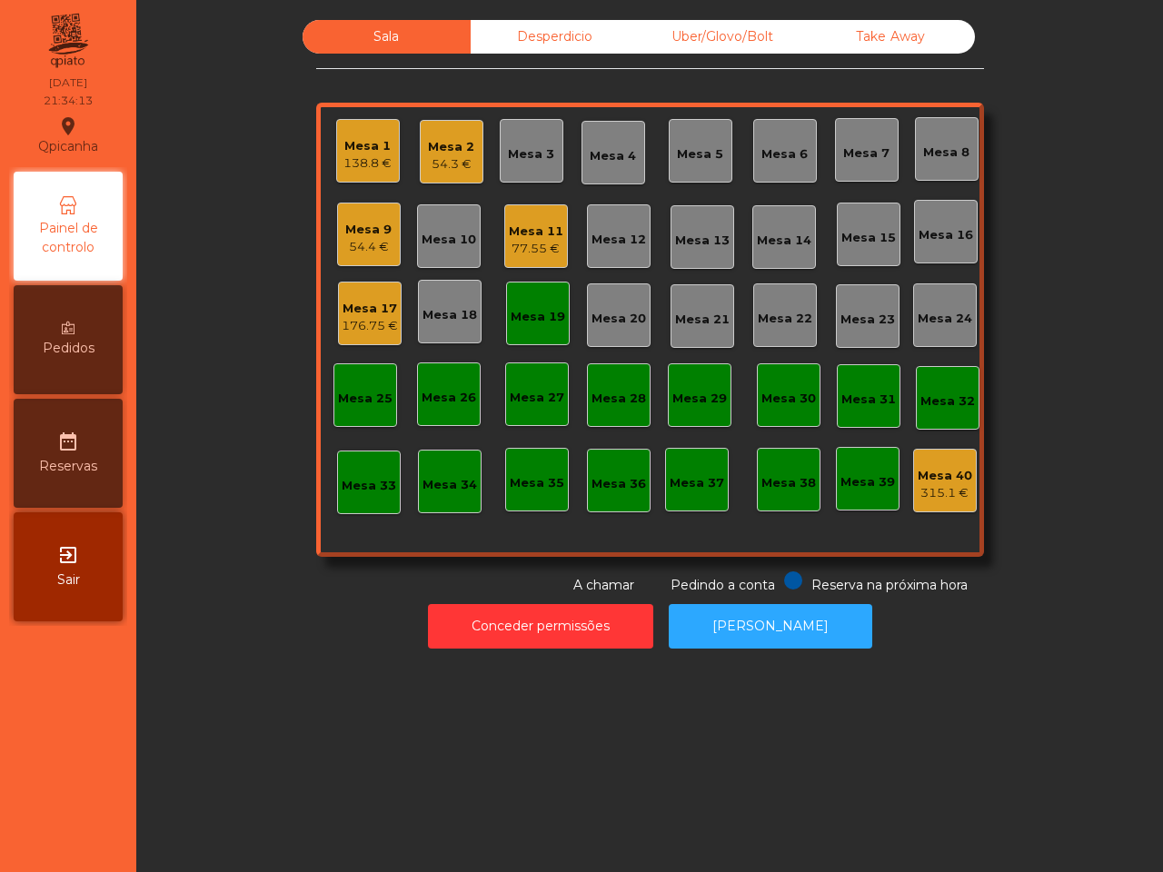
click at [368, 233] on div "Mesa 9" at bounding box center [368, 230] width 46 height 18
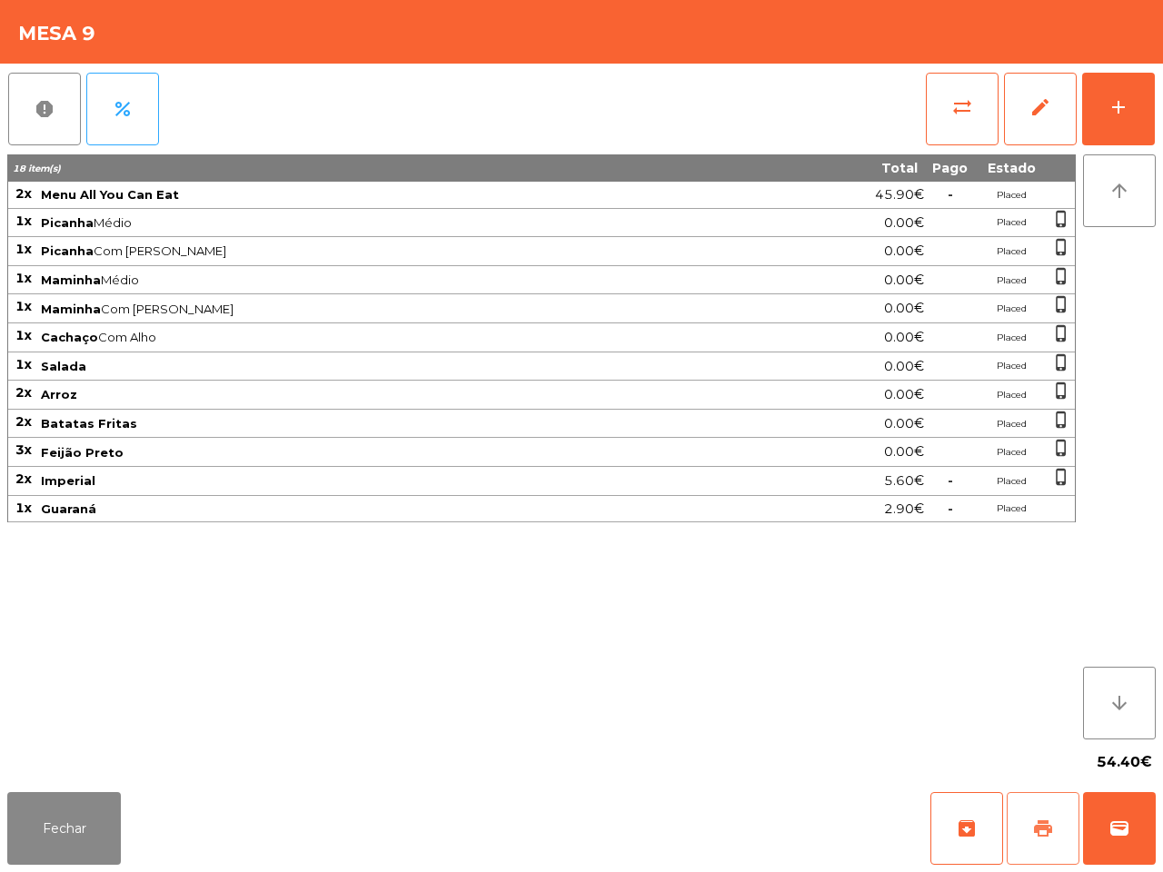
click at [1040, 827] on span "print" at bounding box center [1043, 828] width 22 height 22
drag, startPoint x: 64, startPoint y: 827, endPoint x: 71, endPoint y: 813, distance: 16.2
click at [66, 829] on button "Fechar" at bounding box center [64, 828] width 114 height 73
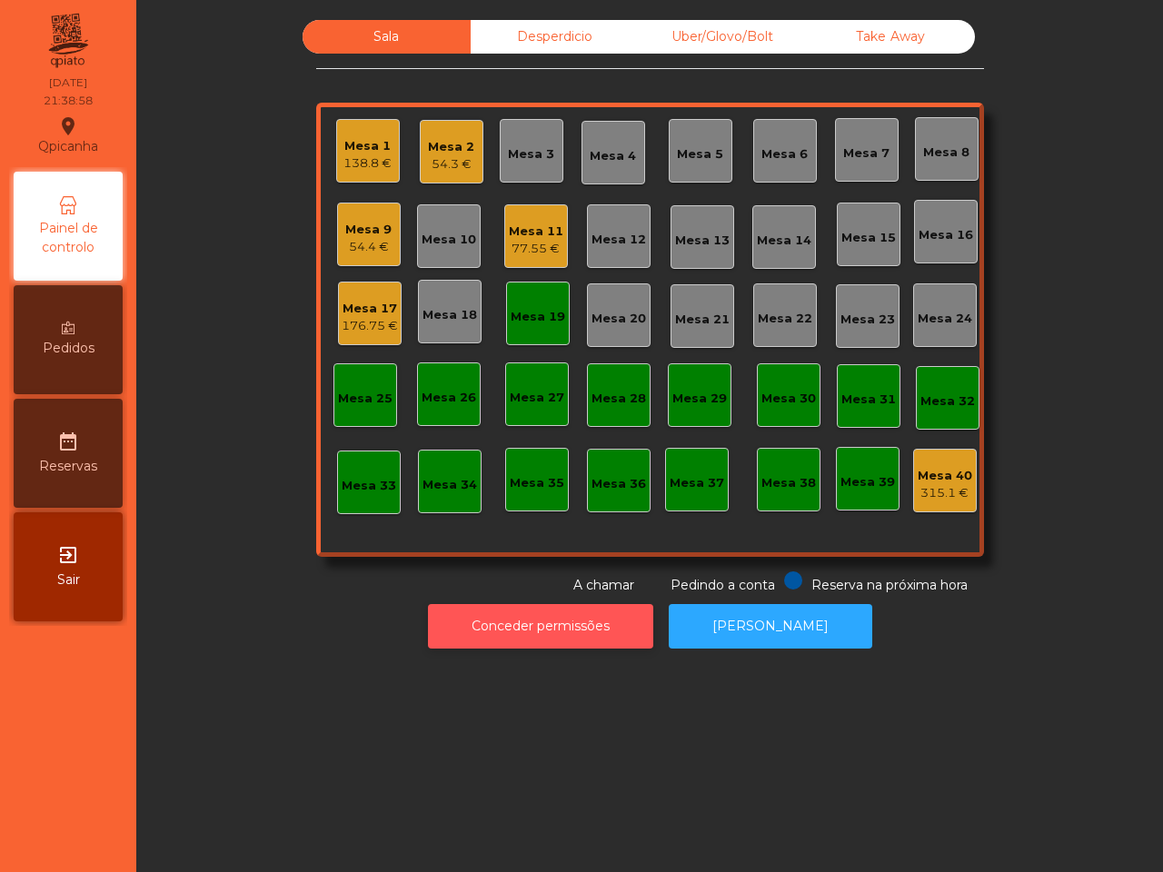
click at [511, 616] on button "Conceder permissões" at bounding box center [540, 626] width 225 height 45
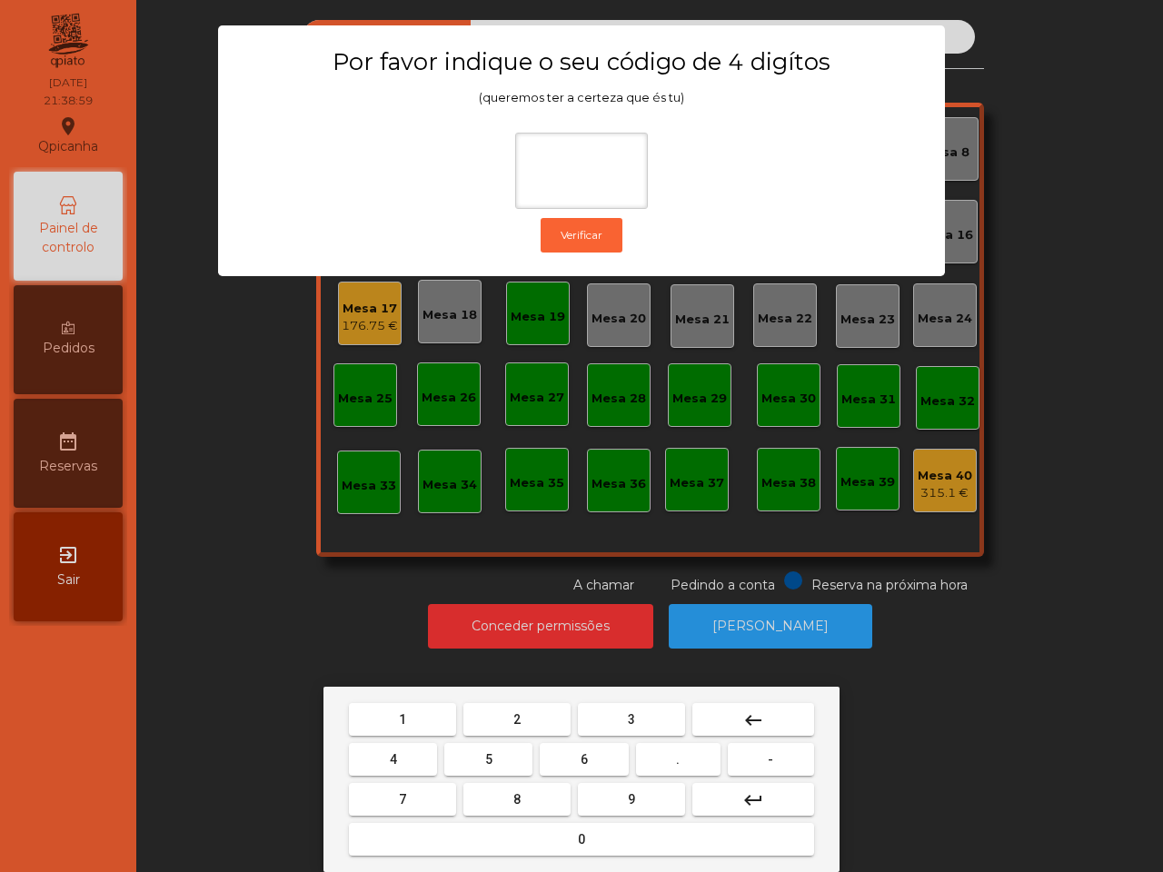
click at [405, 714] on span "1" at bounding box center [402, 719] width 7 height 15
click at [609, 792] on button "9" at bounding box center [631, 799] width 107 height 33
click at [411, 754] on button "4" at bounding box center [393, 759] width 88 height 33
drag, startPoint x: 468, startPoint y: 841, endPoint x: 465, endPoint y: 825, distance: 16.6
click at [468, 840] on button "0" at bounding box center [581, 839] width 465 height 33
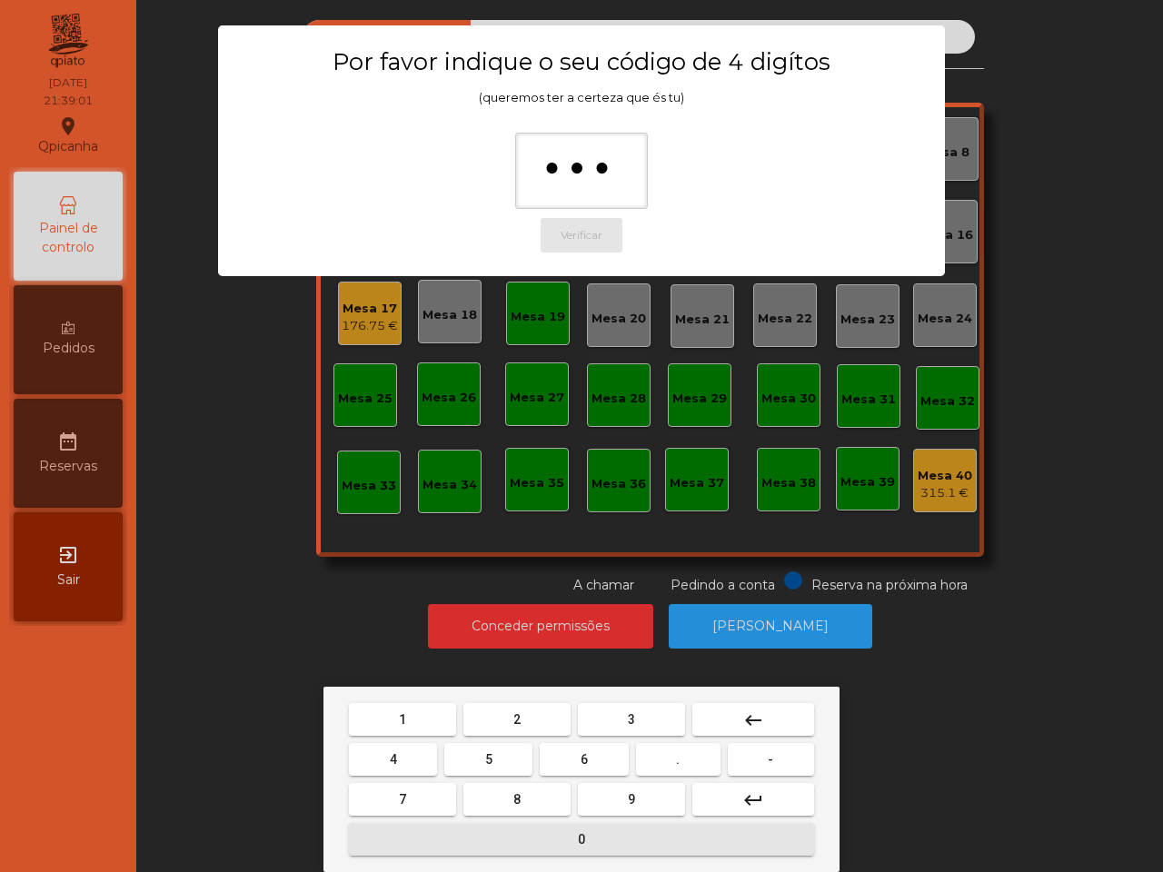
type input "****"
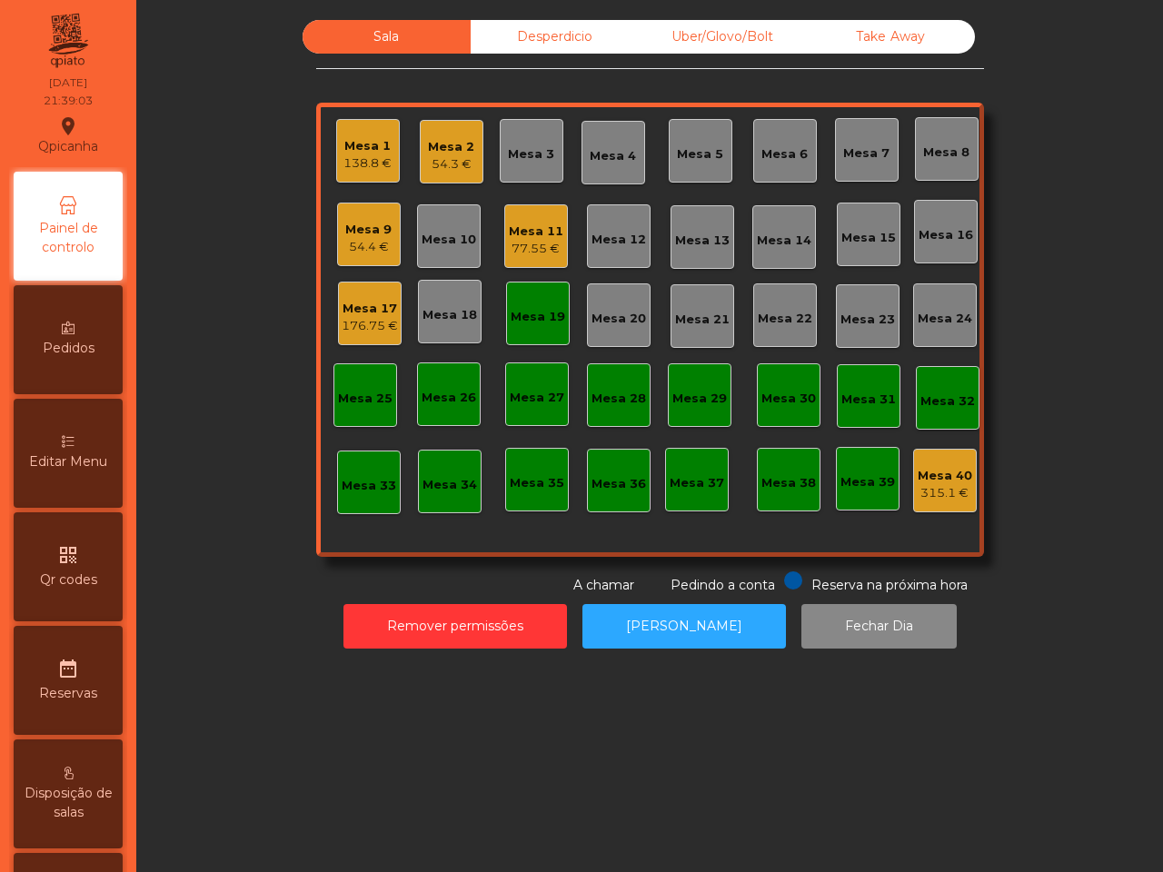
click at [513, 41] on div "Desperdicio" at bounding box center [554, 37] width 168 height 34
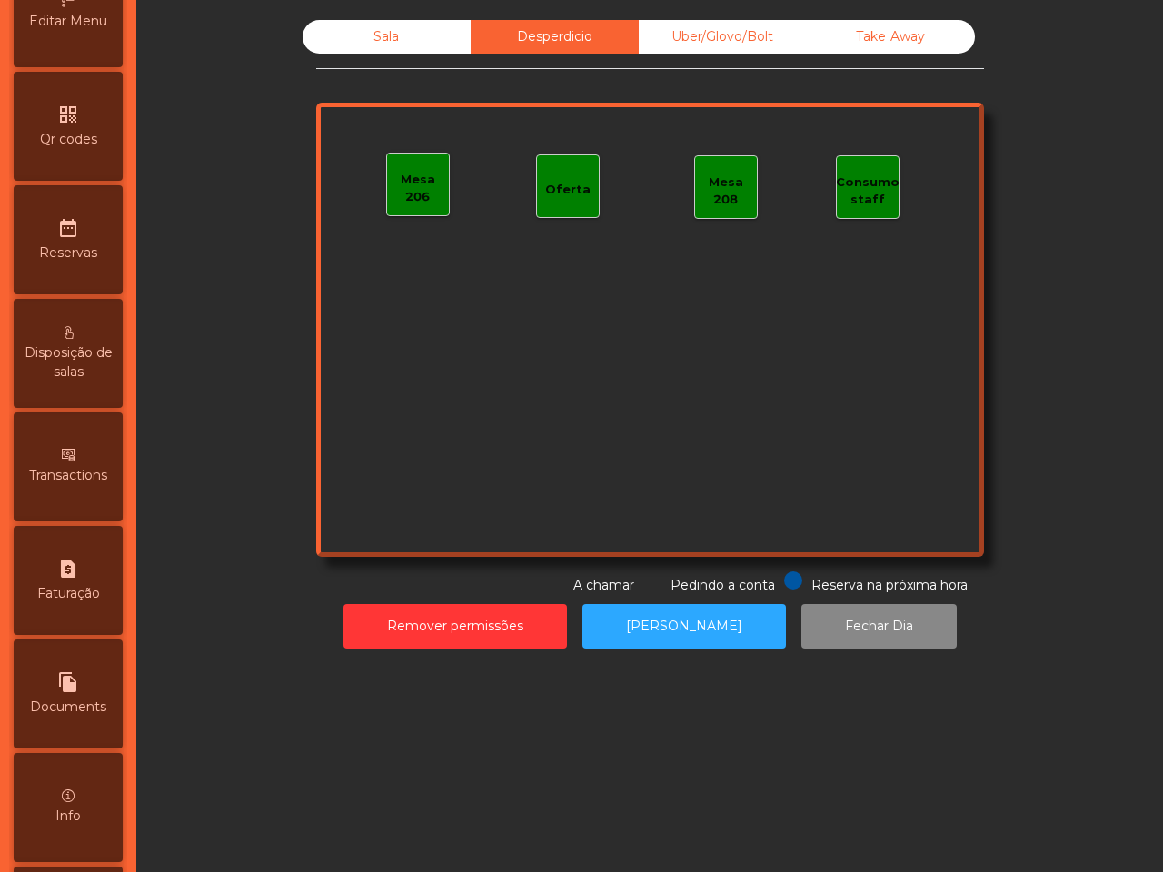
scroll to position [681, 0]
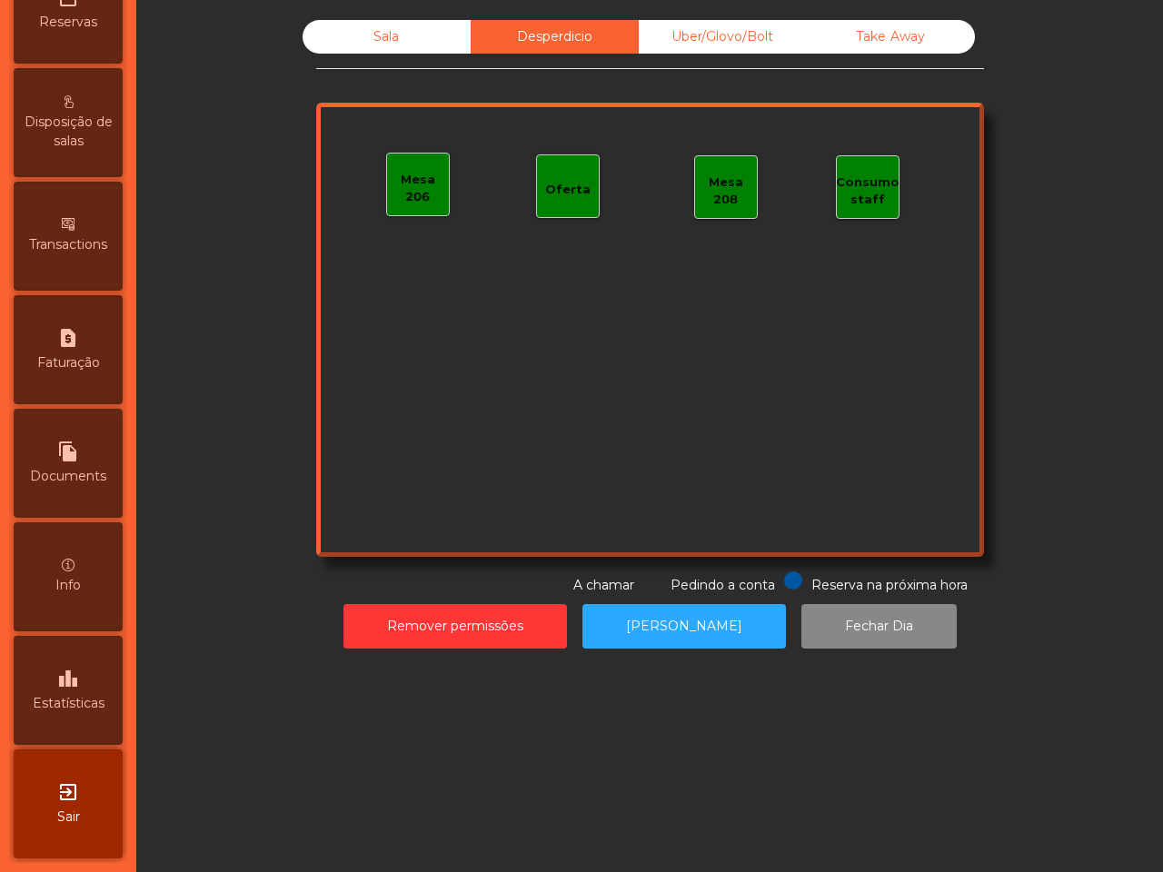
click at [79, 678] on icon "leaderboard" at bounding box center [68, 679] width 22 height 22
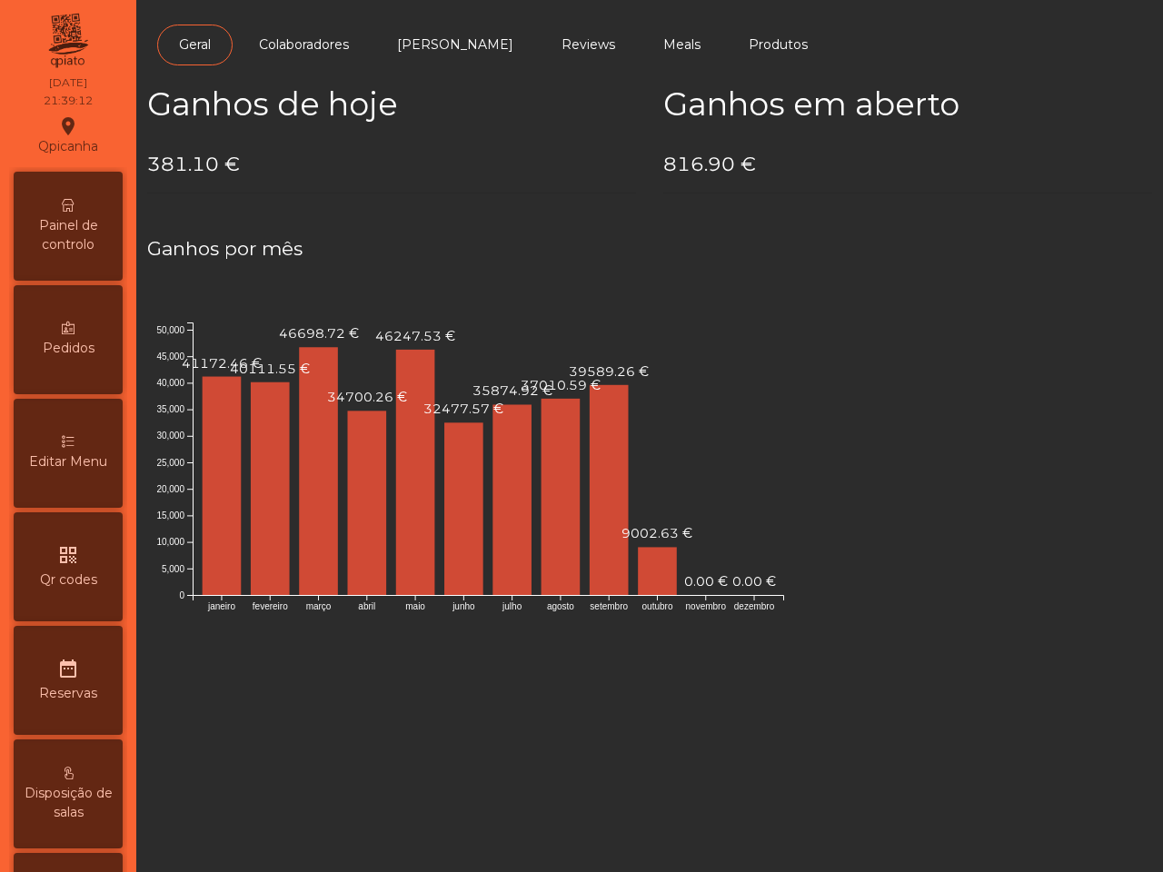
click at [92, 220] on span "Painel de controlo" at bounding box center [68, 235] width 100 height 38
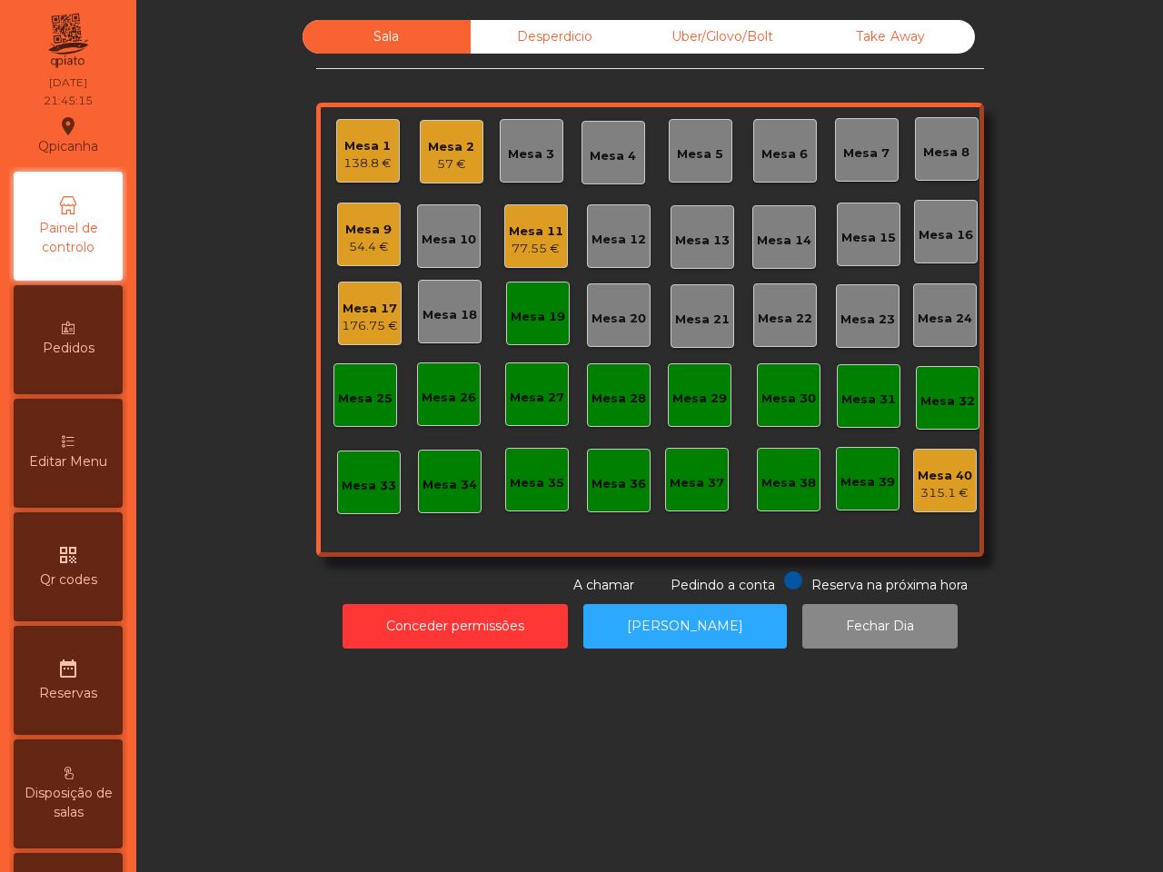
drag, startPoint x: 761, startPoint y: 699, endPoint x: 709, endPoint y: 668, distance: 60.3
click at [756, 686] on div "Sala Desperdicio Uber/Glovo/Bolt Take Away Mesa 1 138.8 € Mesa 2 57 € Mesa 3 Me…" at bounding box center [649, 436] width 1026 height 872
click at [363, 227] on div "Mesa 9" at bounding box center [368, 230] width 46 height 18
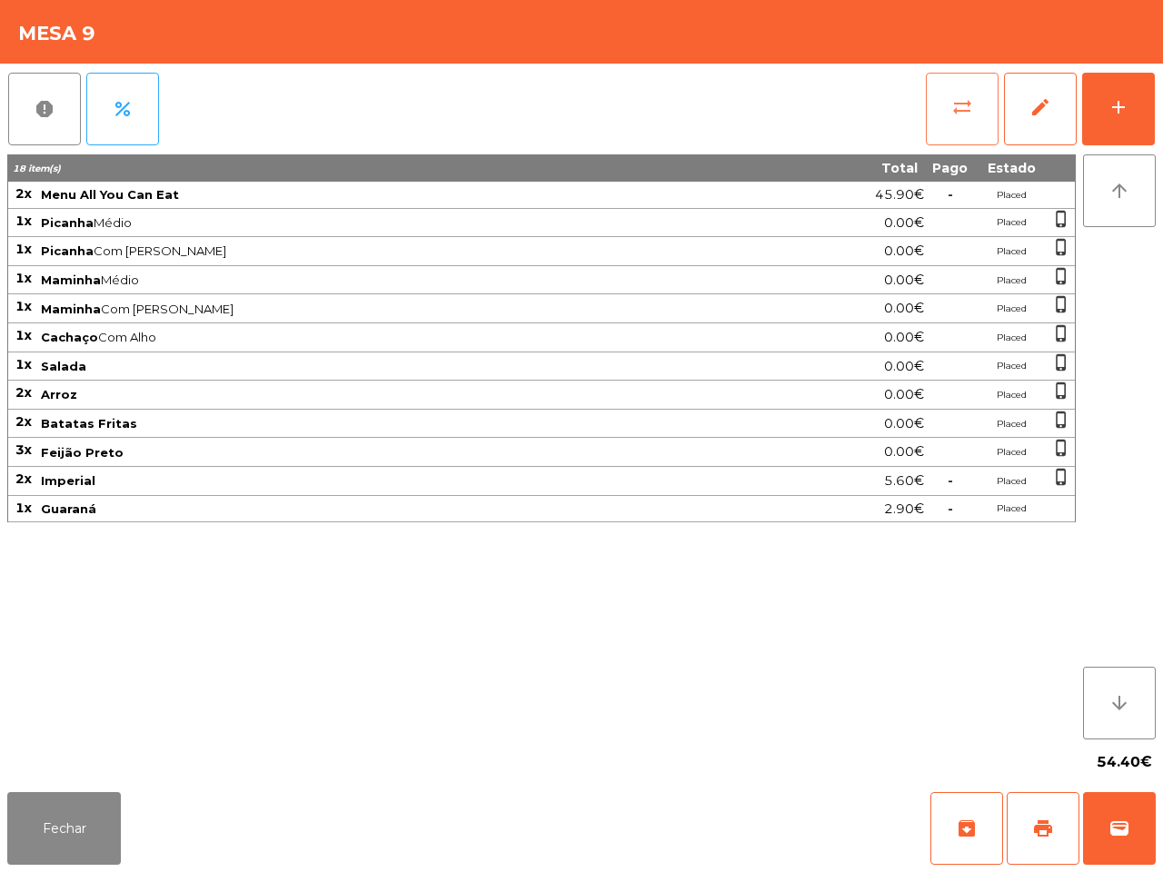
click at [964, 106] on span "sync_alt" at bounding box center [962, 107] width 22 height 22
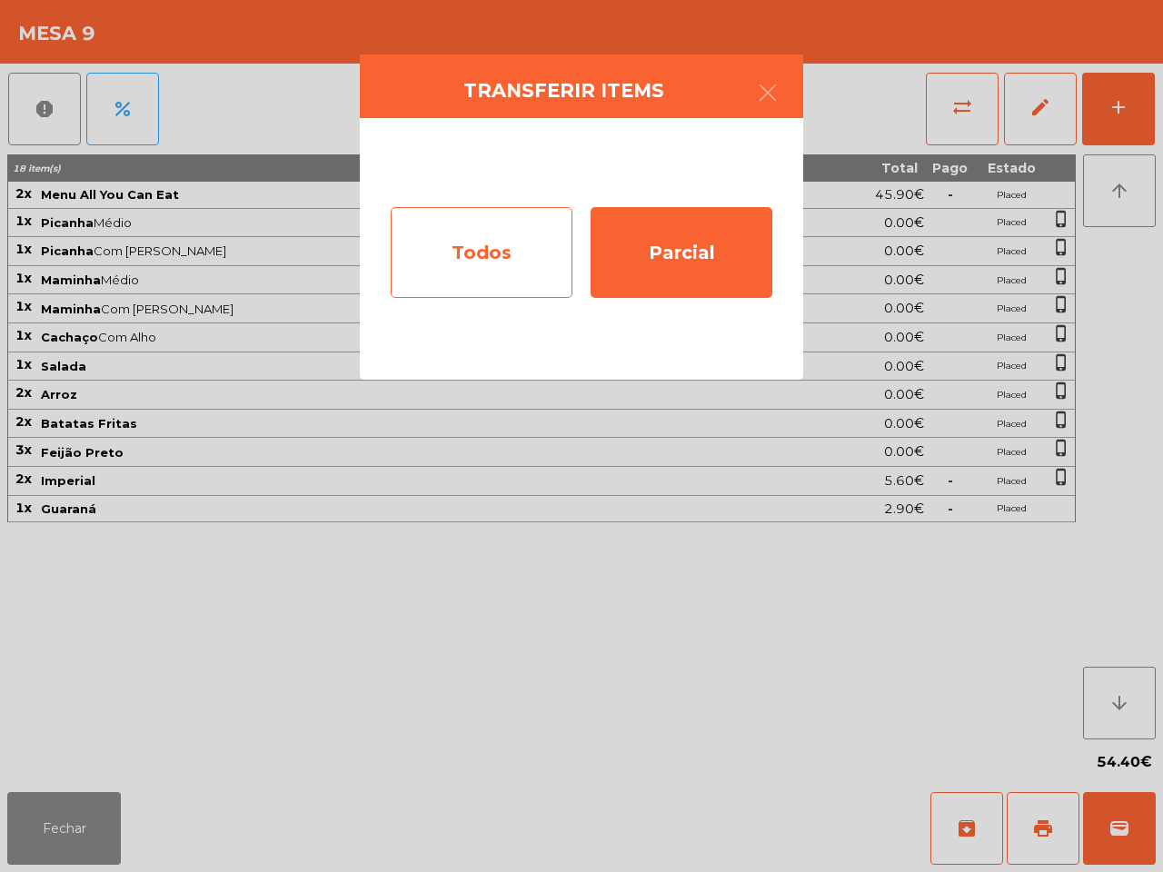
click at [509, 238] on div "Todos" at bounding box center [482, 252] width 182 height 91
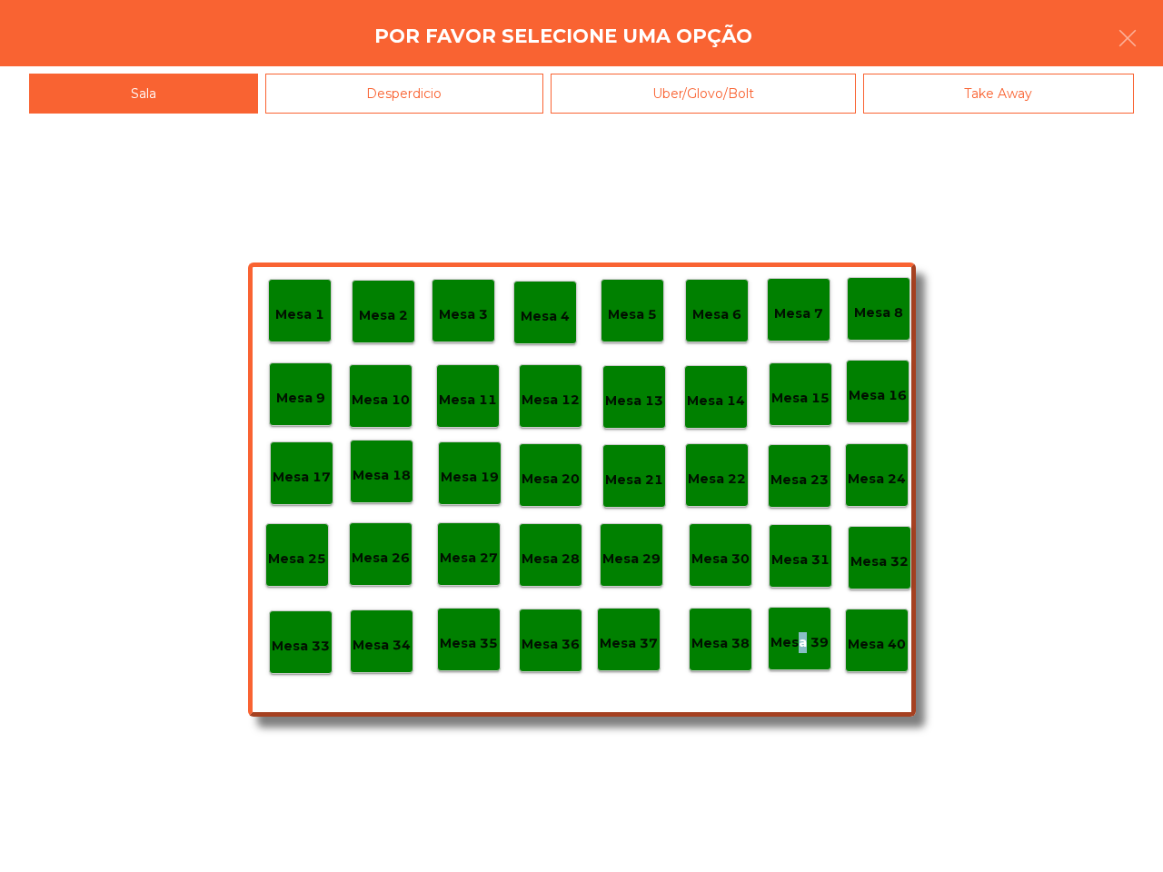
click at [797, 654] on div "Mesa 39" at bounding box center [799, 639] width 64 height 64
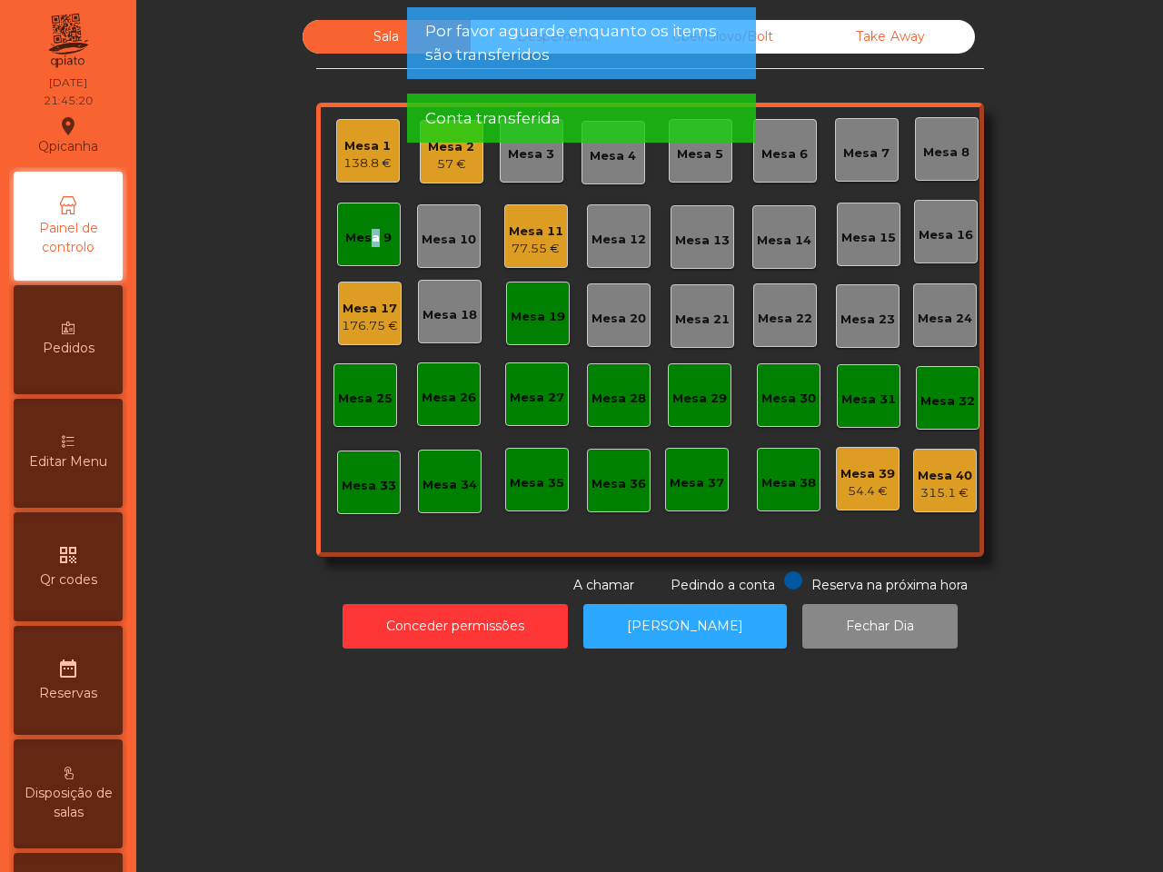
click at [363, 238] on div "Mesa 9" at bounding box center [368, 238] width 46 height 18
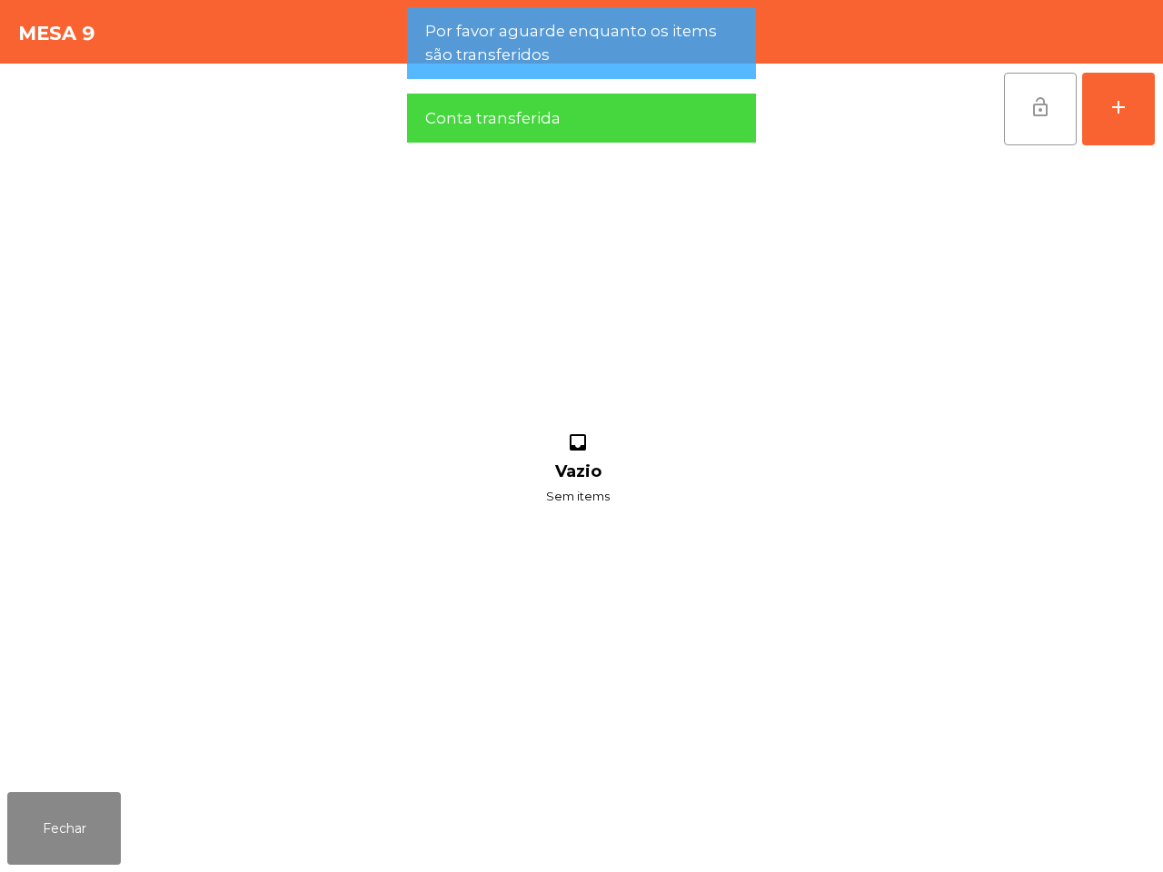
click at [1032, 123] on button "lock_open" at bounding box center [1040, 109] width 73 height 73
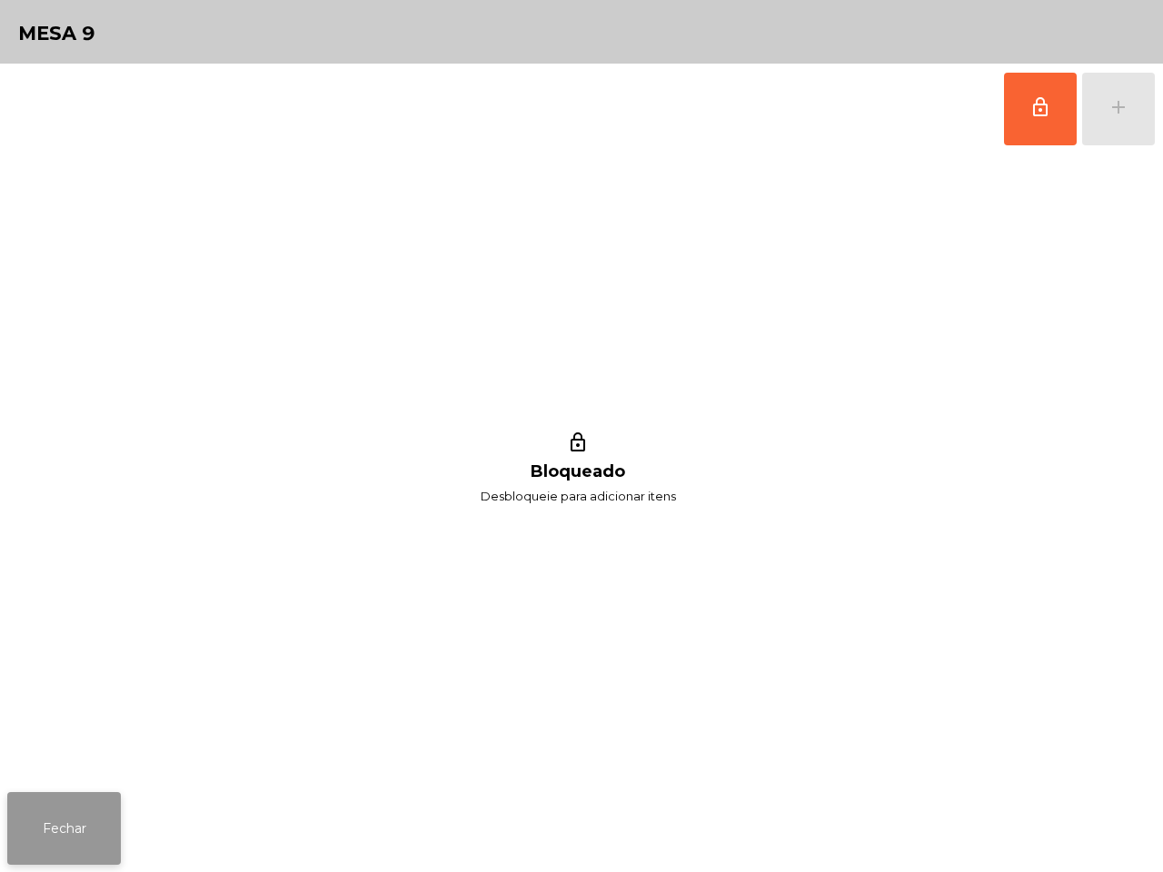
click at [102, 795] on button "Fechar" at bounding box center [64, 828] width 114 height 73
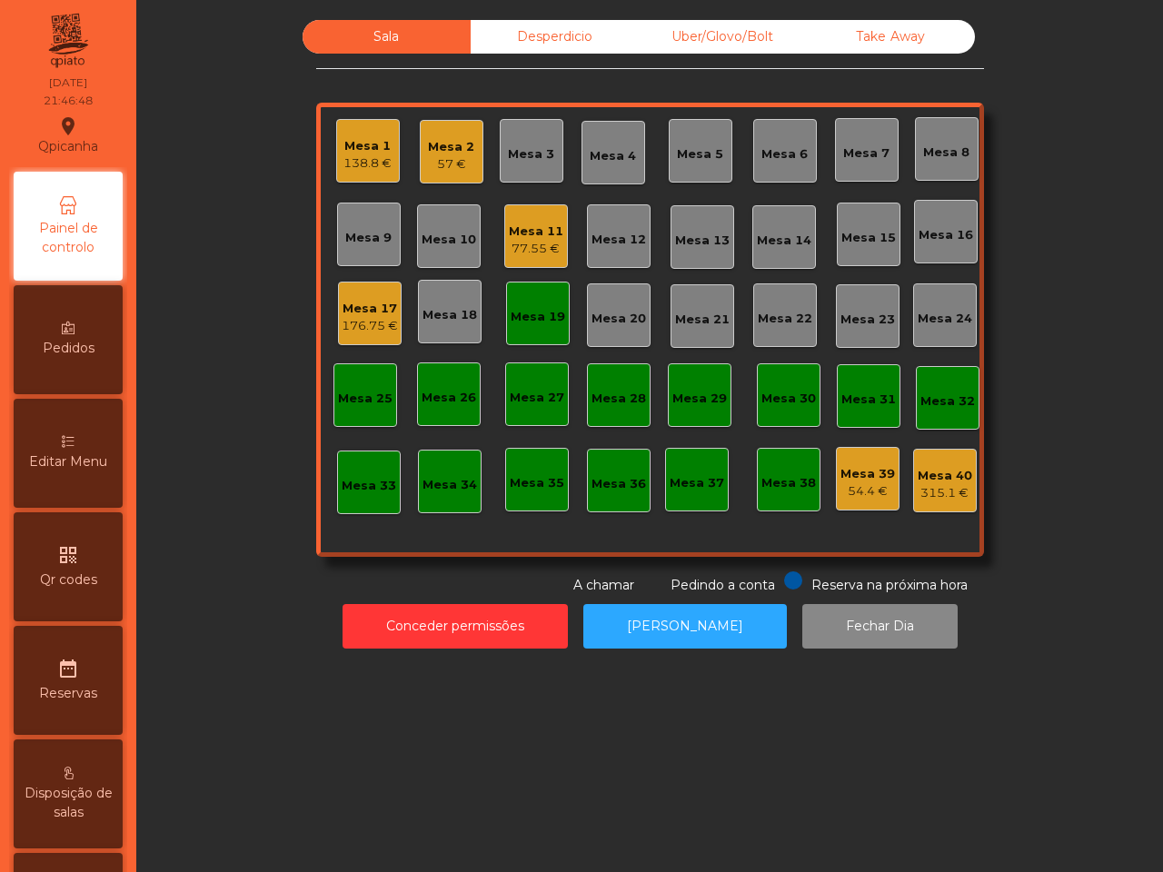
click at [391, 296] on div "Mesa 17 176.75 €" at bounding box center [370, 314] width 64 height 64
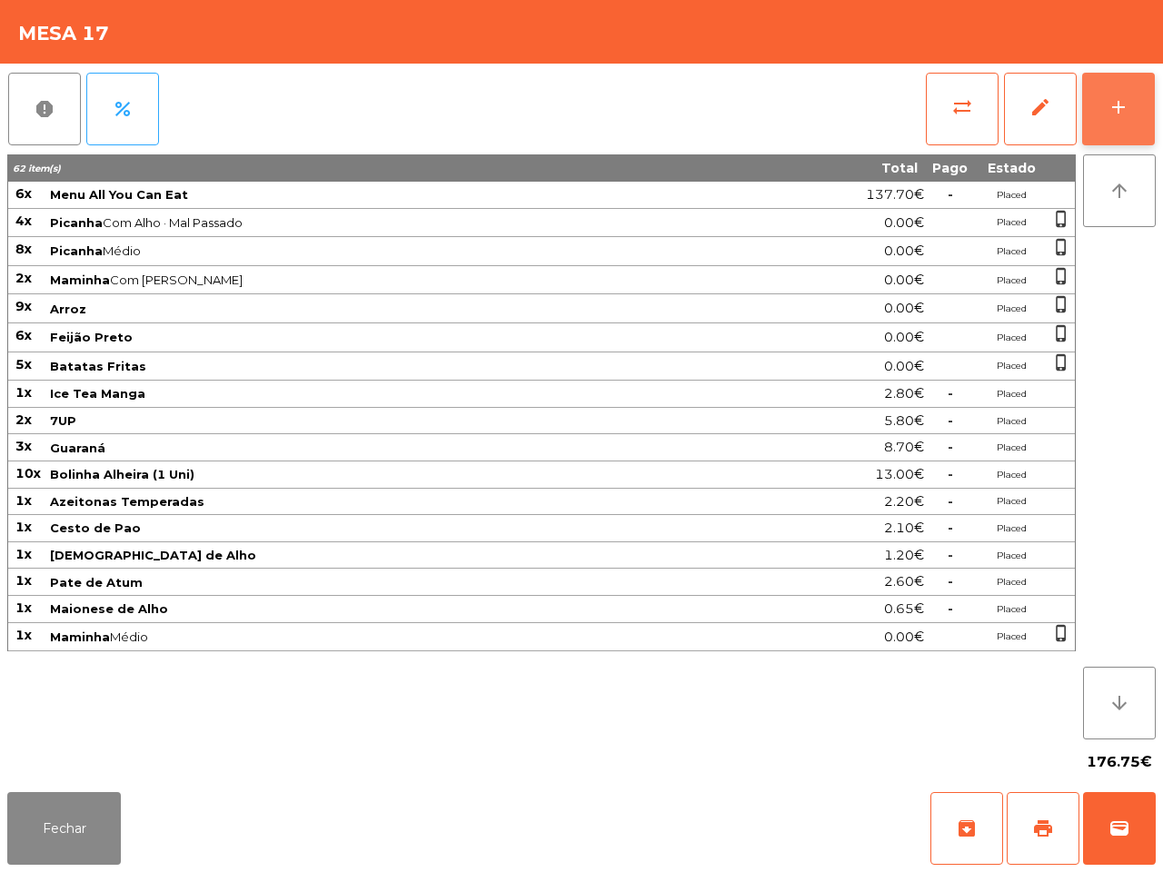
click at [1119, 107] on div "add" at bounding box center [1118, 107] width 22 height 22
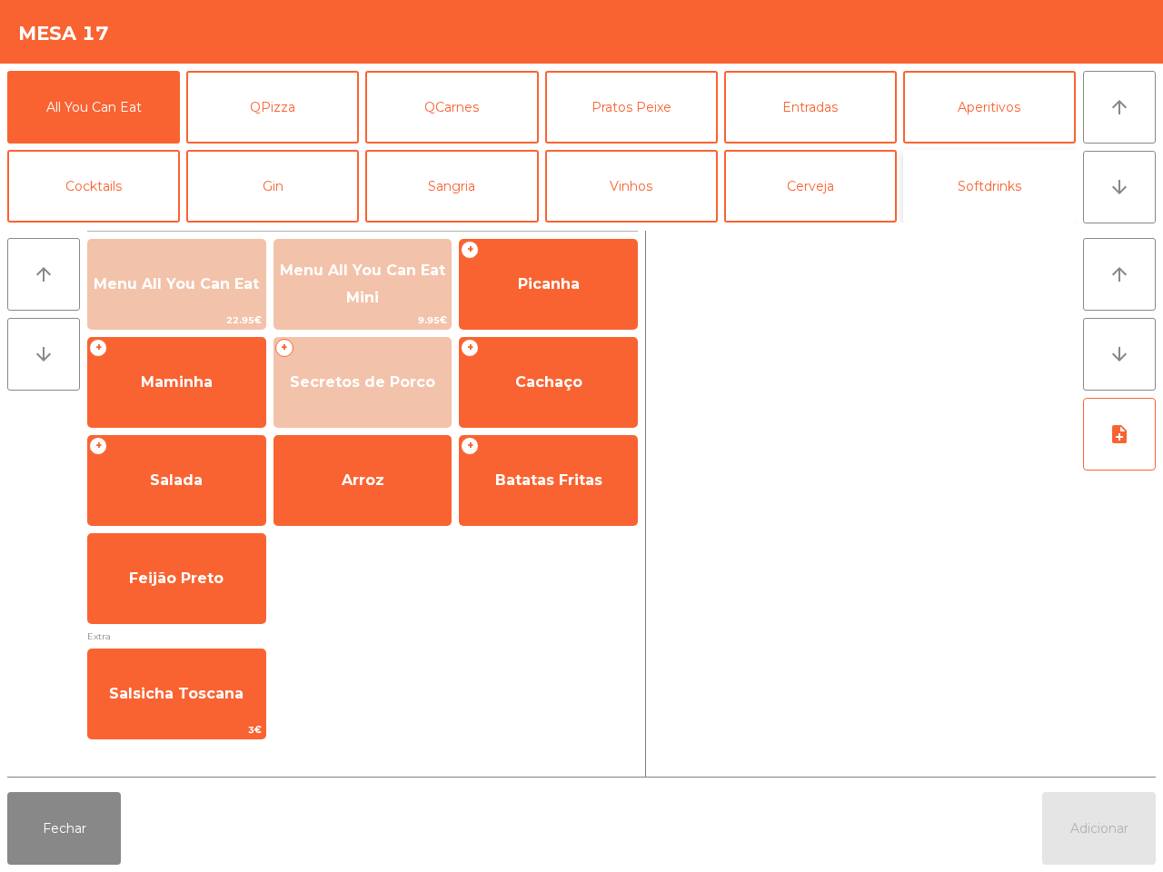
click at [956, 177] on button "Softdrinks" at bounding box center [989, 186] width 173 height 73
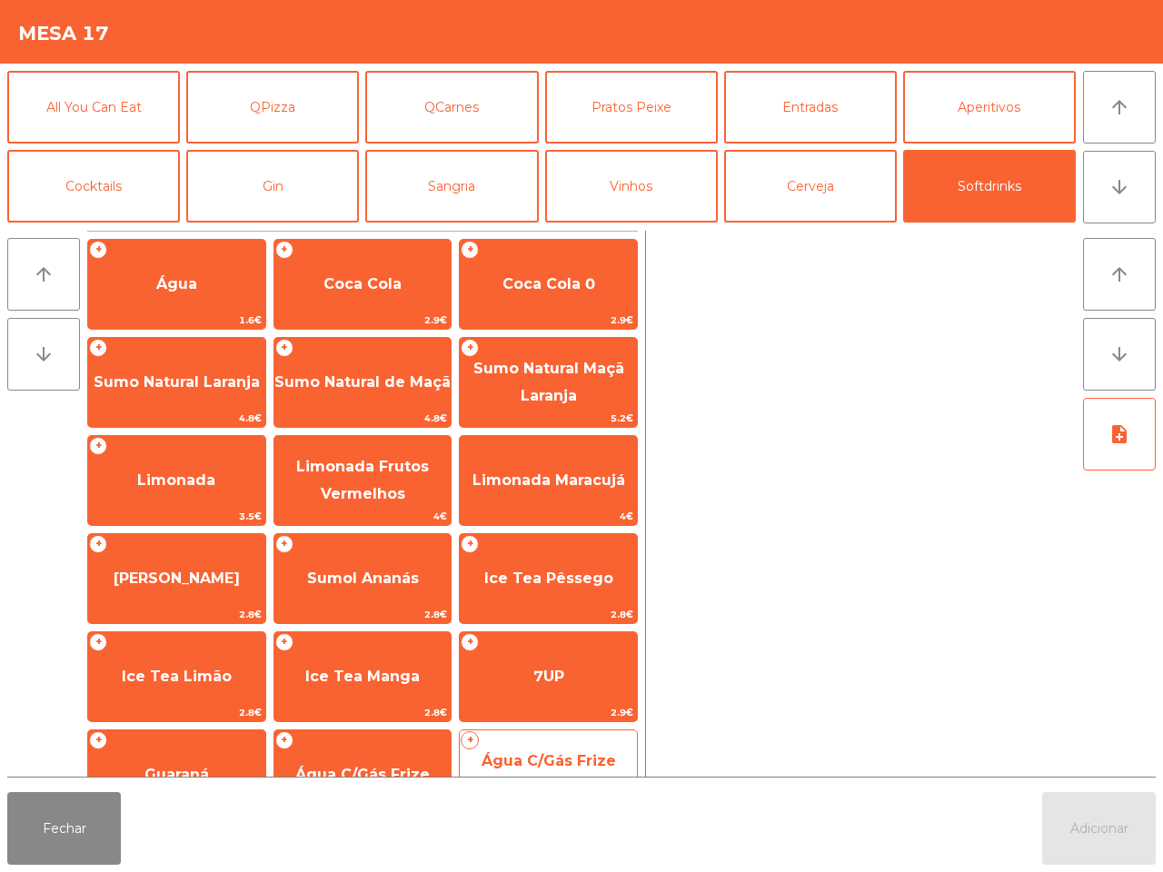
scroll to position [148, 0]
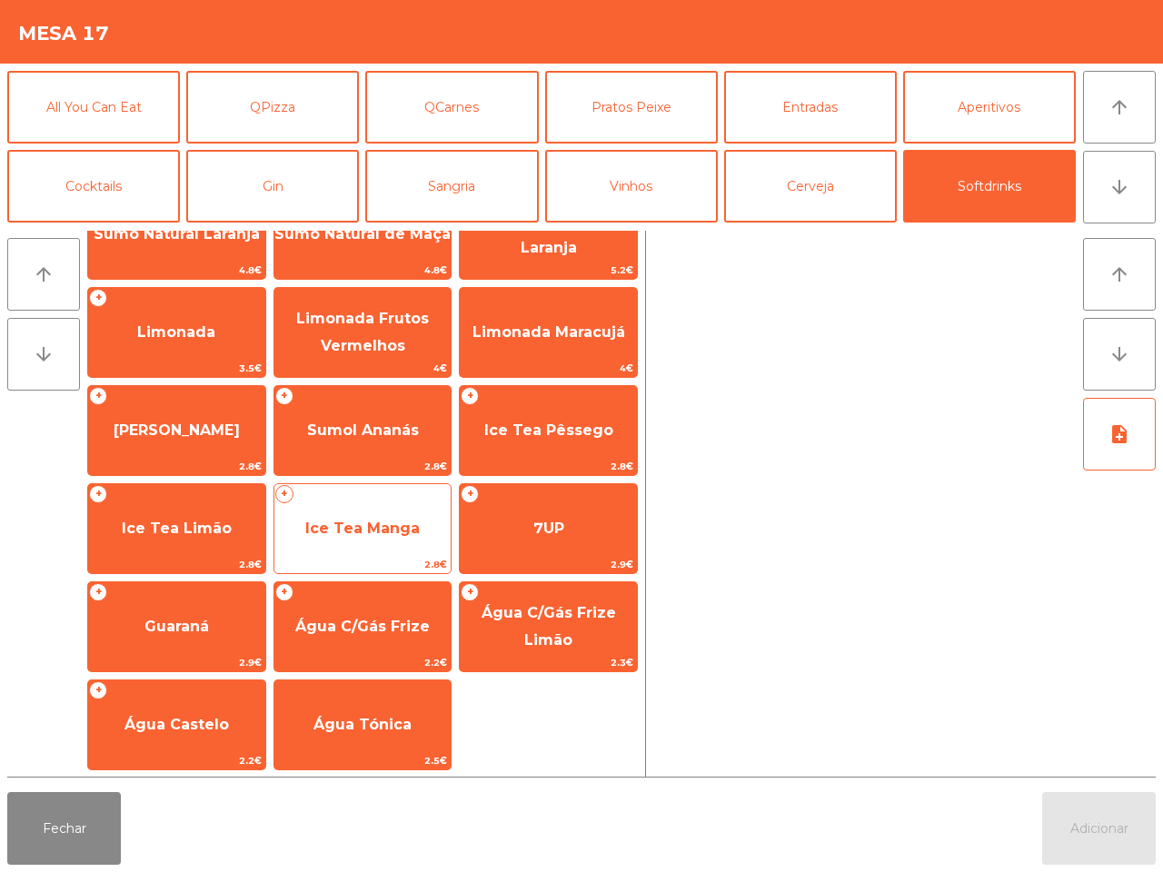
click at [352, 537] on span "Ice Tea Manga" at bounding box center [362, 528] width 177 height 49
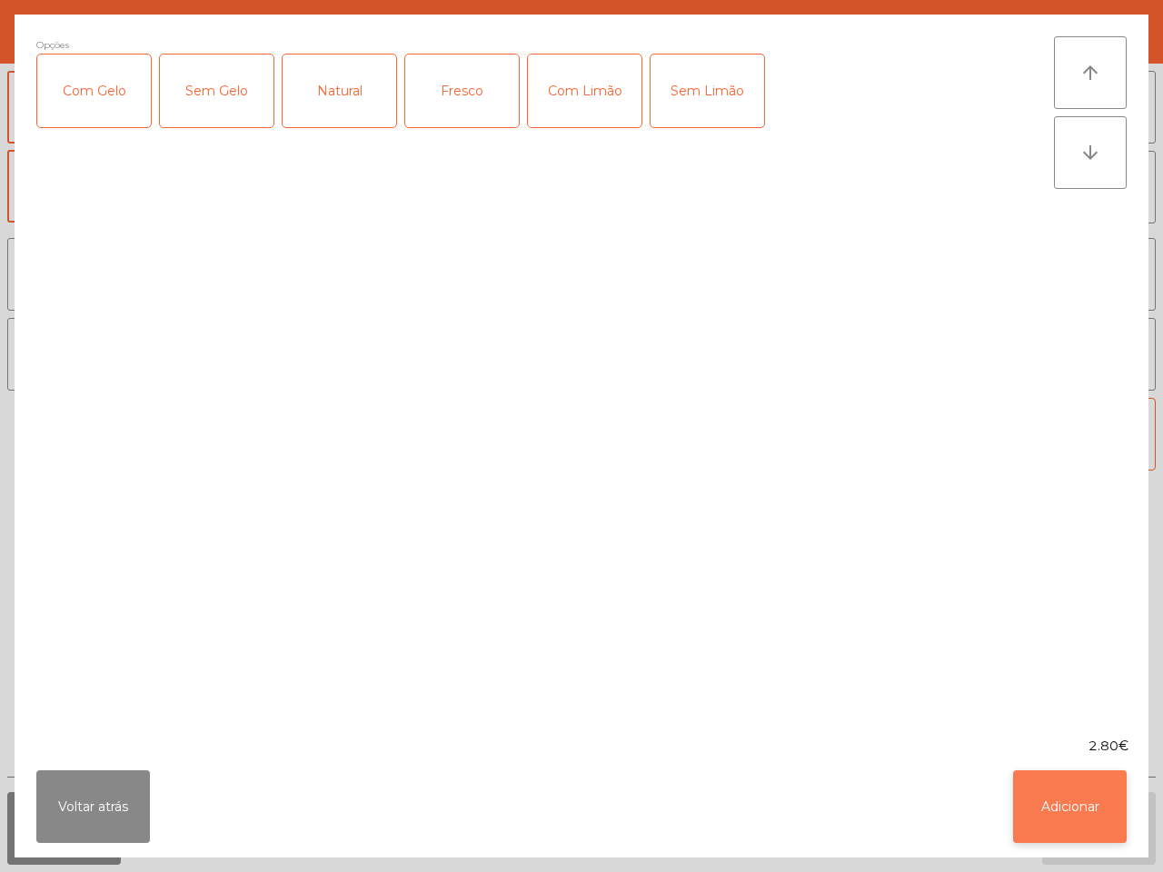
click at [1074, 801] on button "Adicionar" at bounding box center [1070, 806] width 114 height 73
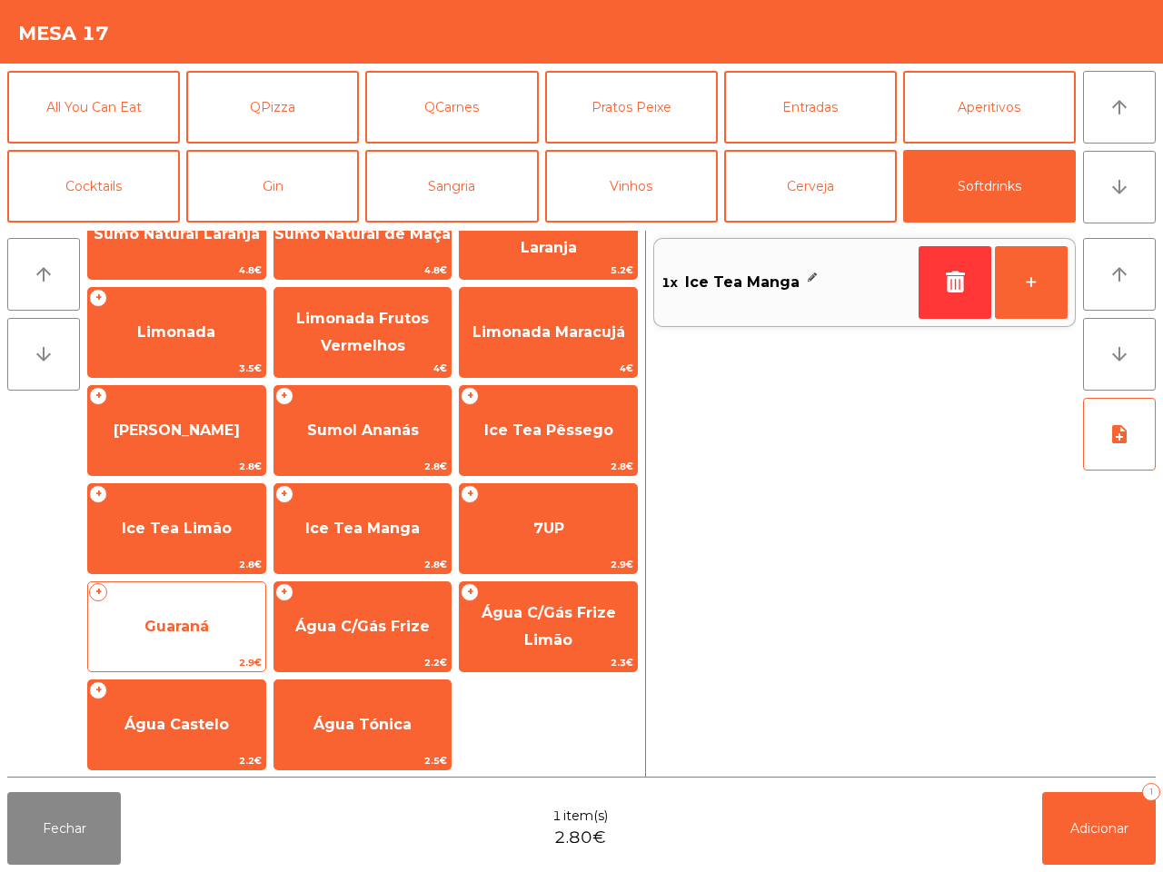
click at [223, 624] on span "Guaraná" at bounding box center [176, 626] width 177 height 49
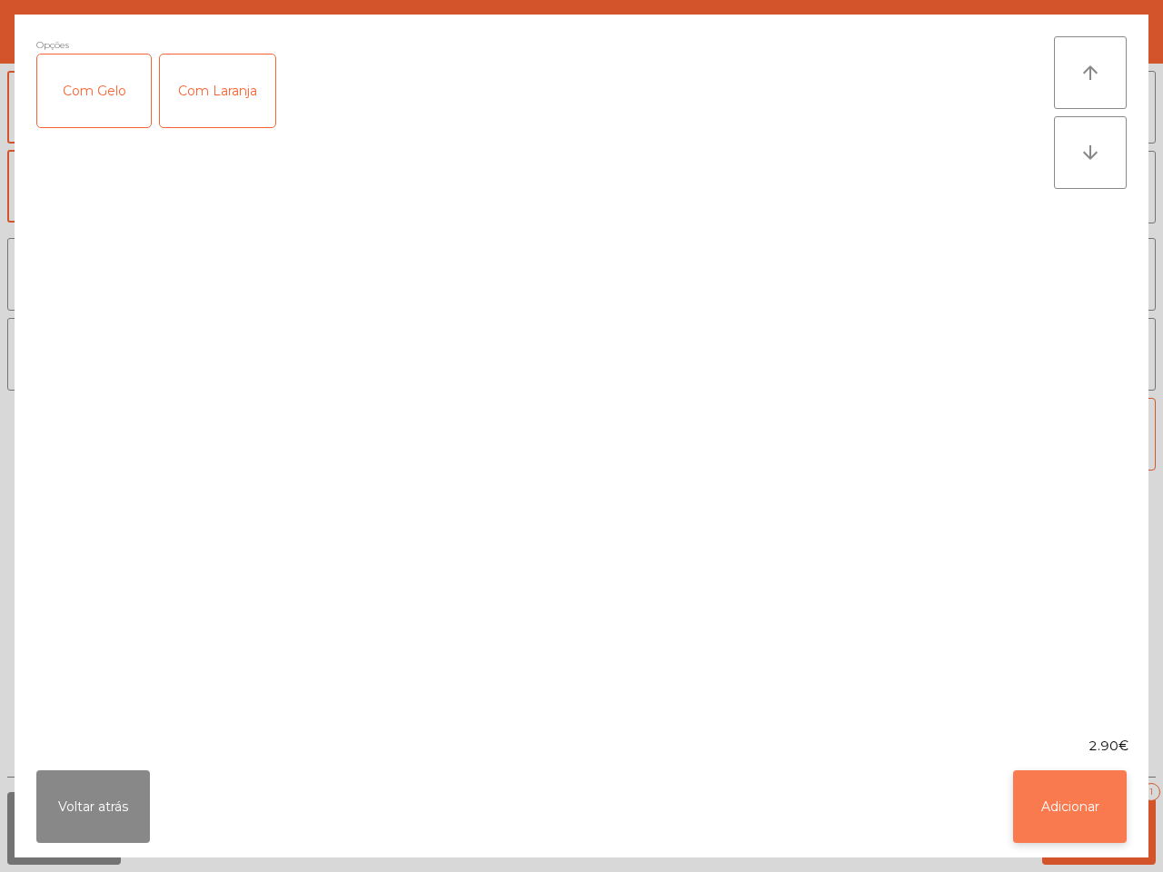
click at [1100, 793] on button "Adicionar" at bounding box center [1070, 806] width 114 height 73
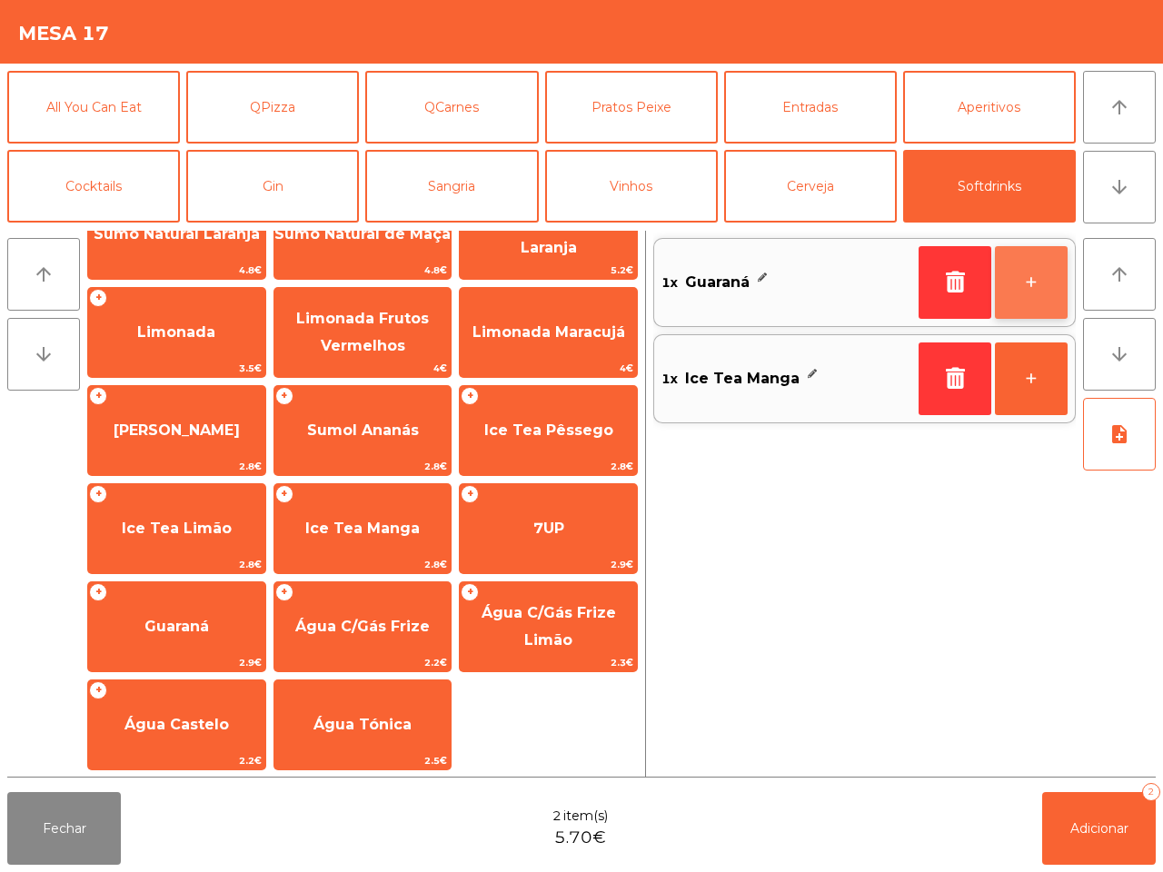
click at [1001, 275] on button "+" at bounding box center [1031, 282] width 73 height 73
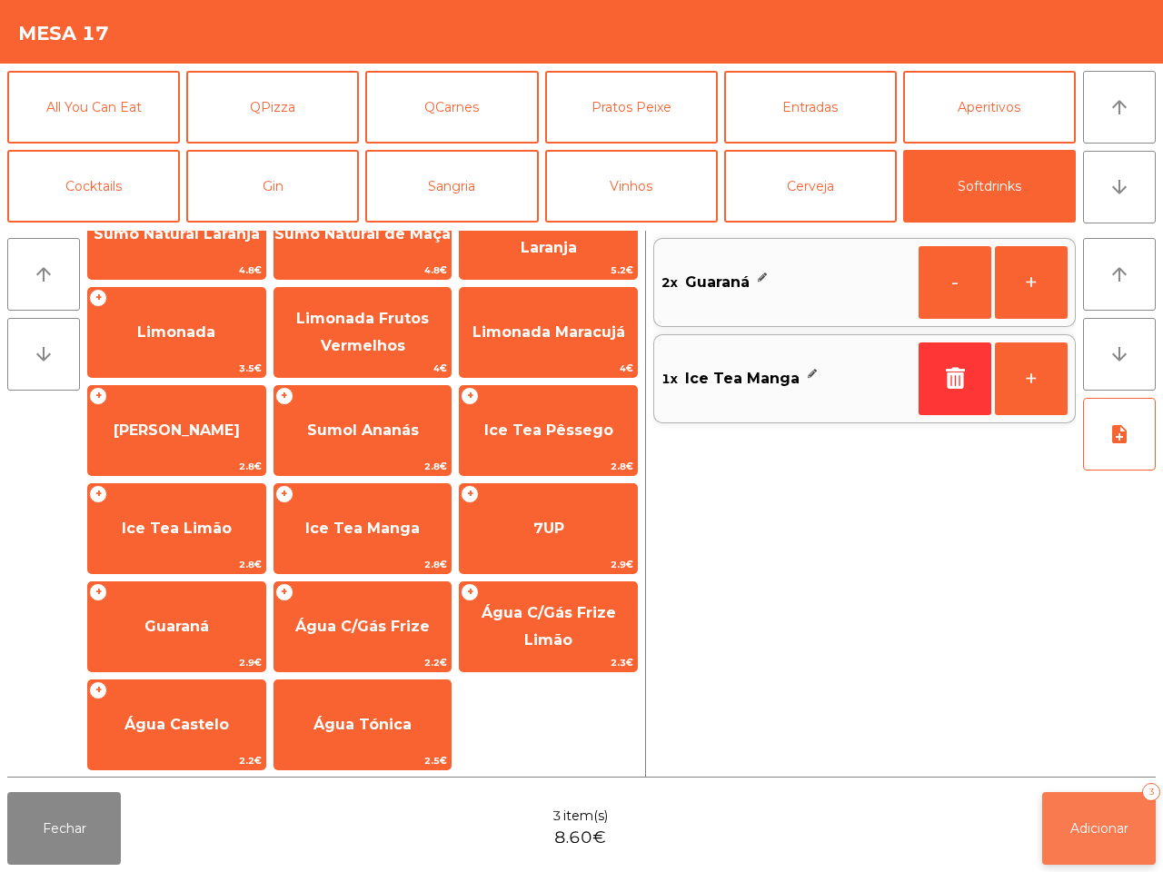
click at [1105, 827] on span "Adicionar" at bounding box center [1099, 828] width 58 height 16
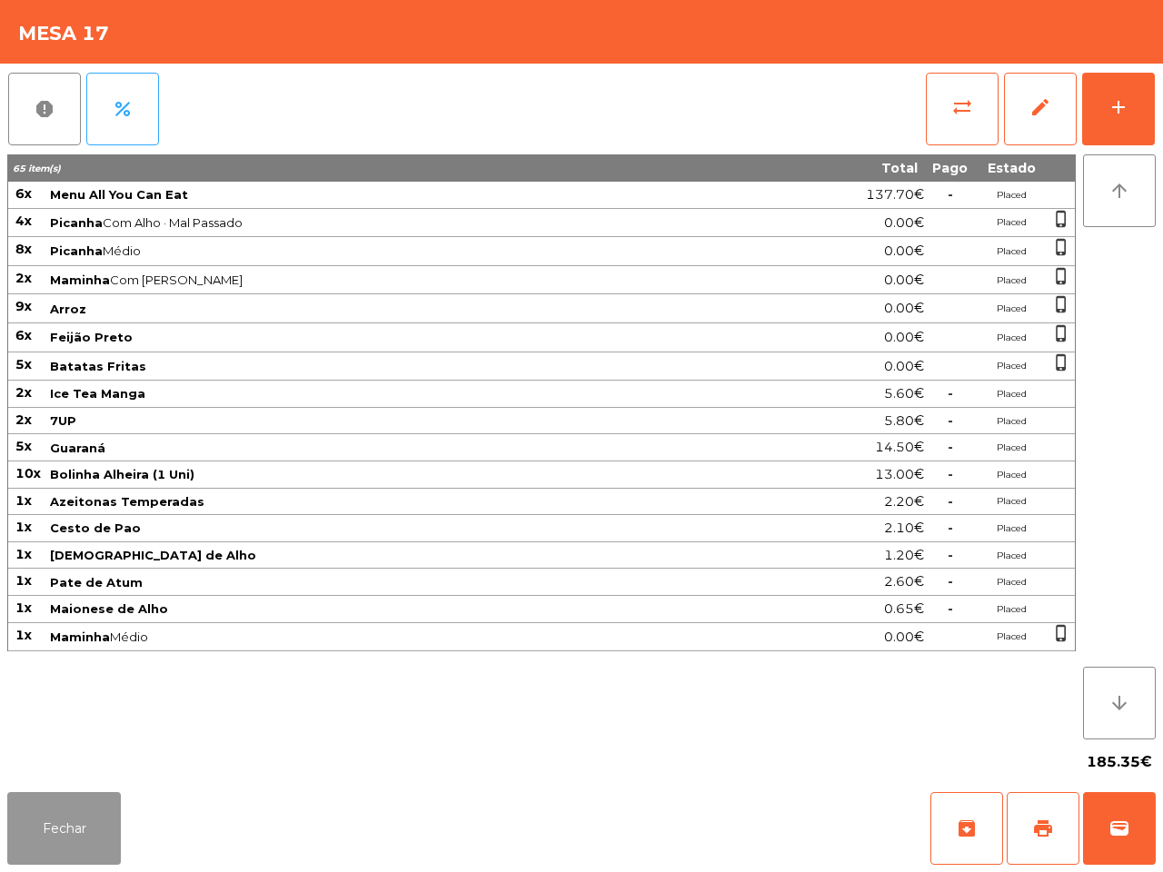
click at [77, 837] on button "Fechar" at bounding box center [64, 828] width 114 height 73
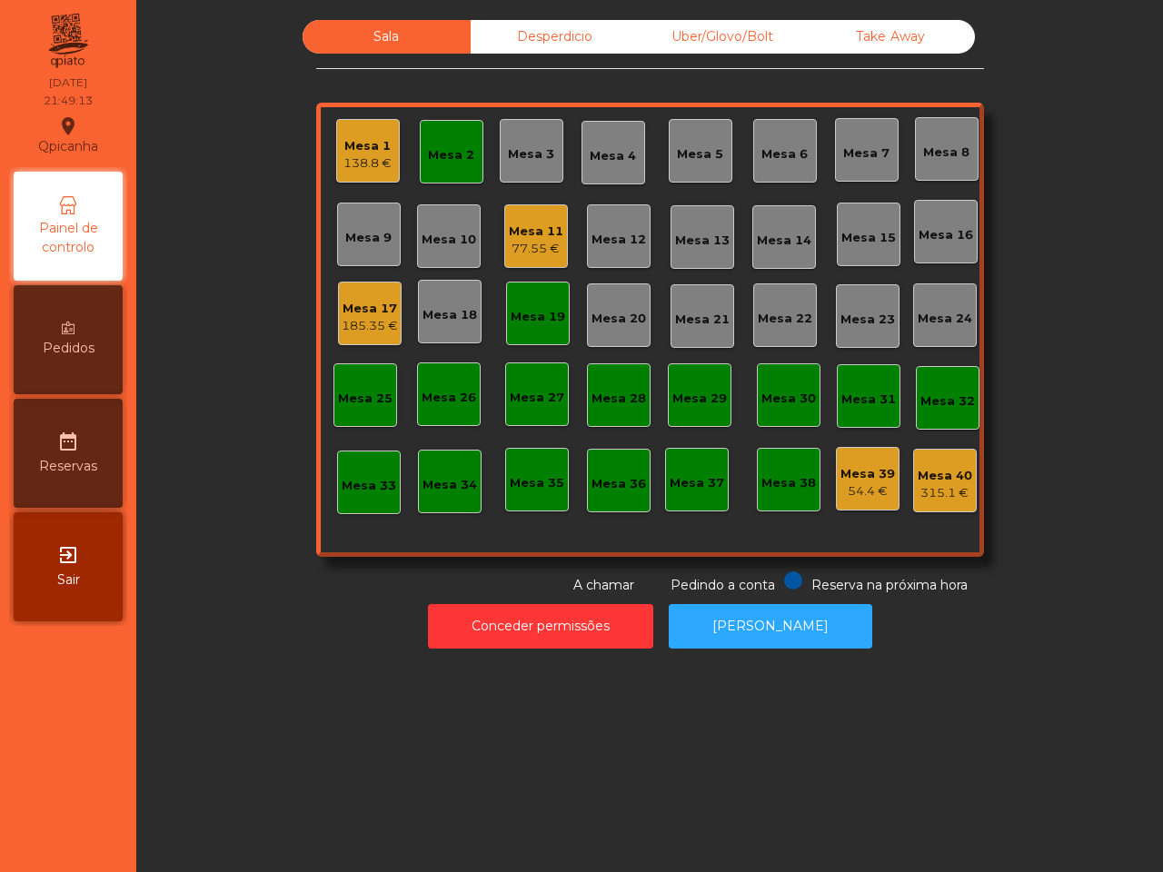
click at [359, 152] on div "Mesa 1" at bounding box center [367, 146] width 48 height 18
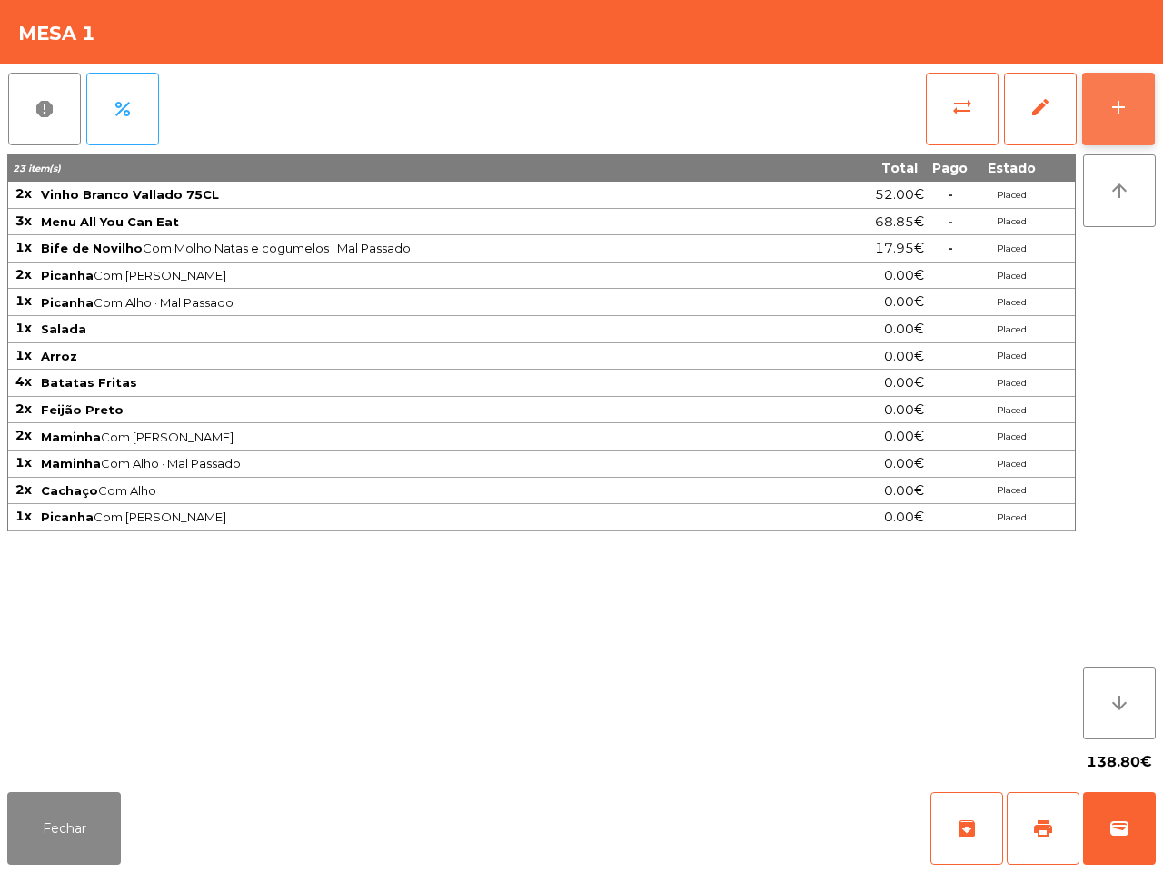
click at [1120, 97] on div "add" at bounding box center [1118, 107] width 22 height 22
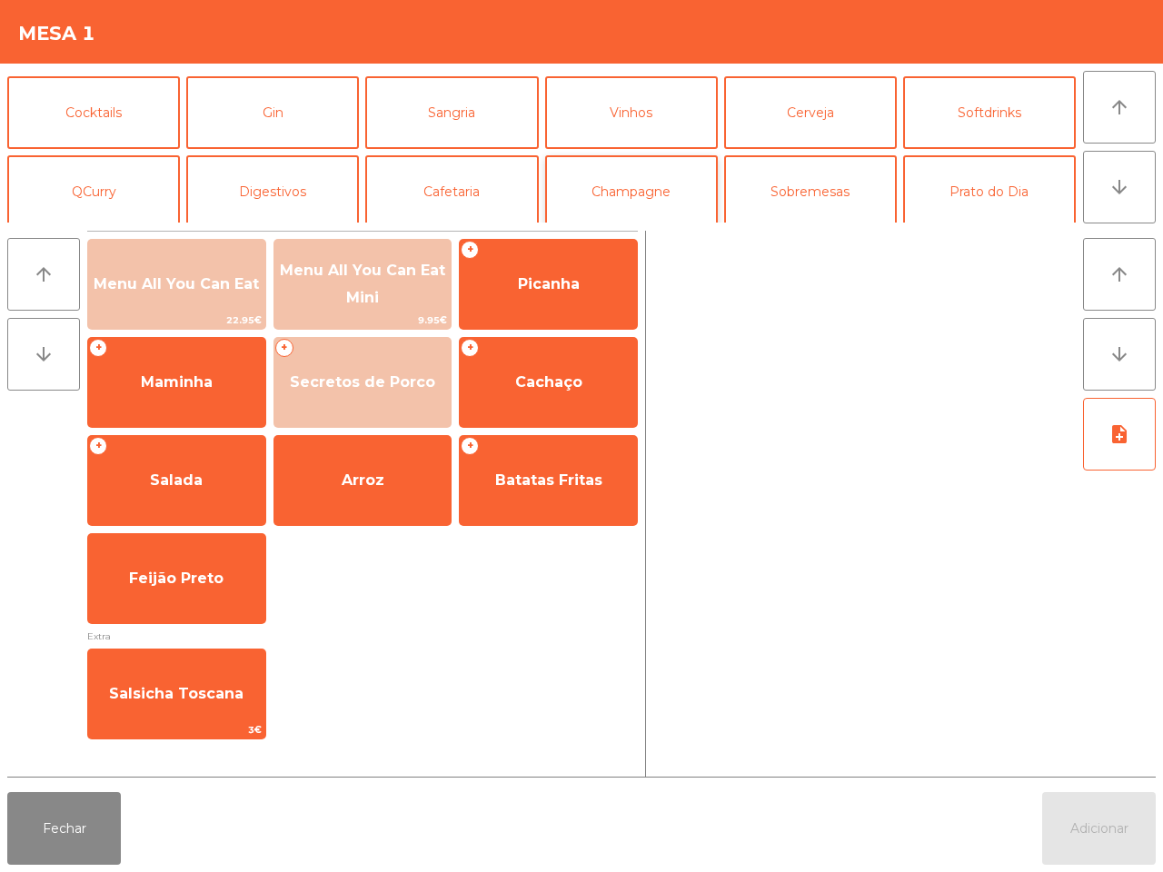
scroll to position [114, 0]
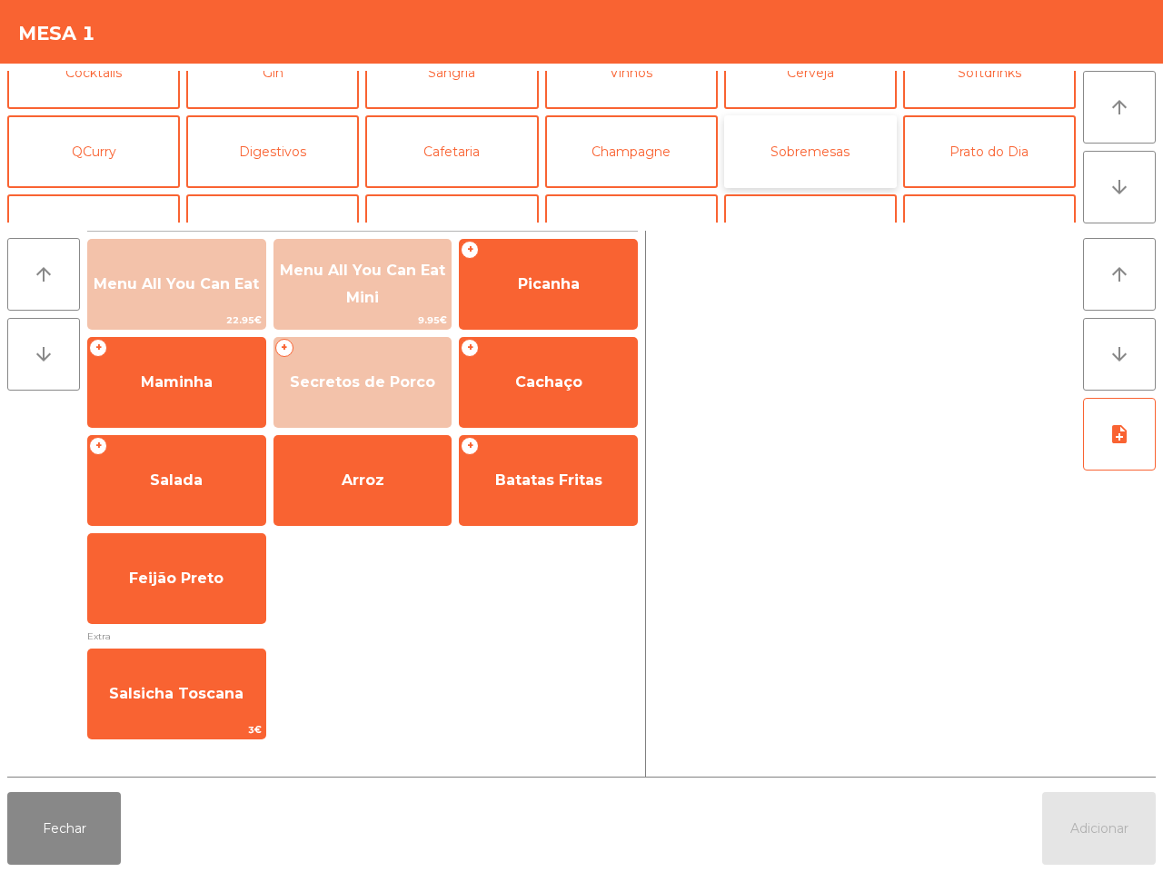
click at [802, 152] on button "Sobremesas" at bounding box center [810, 151] width 173 height 73
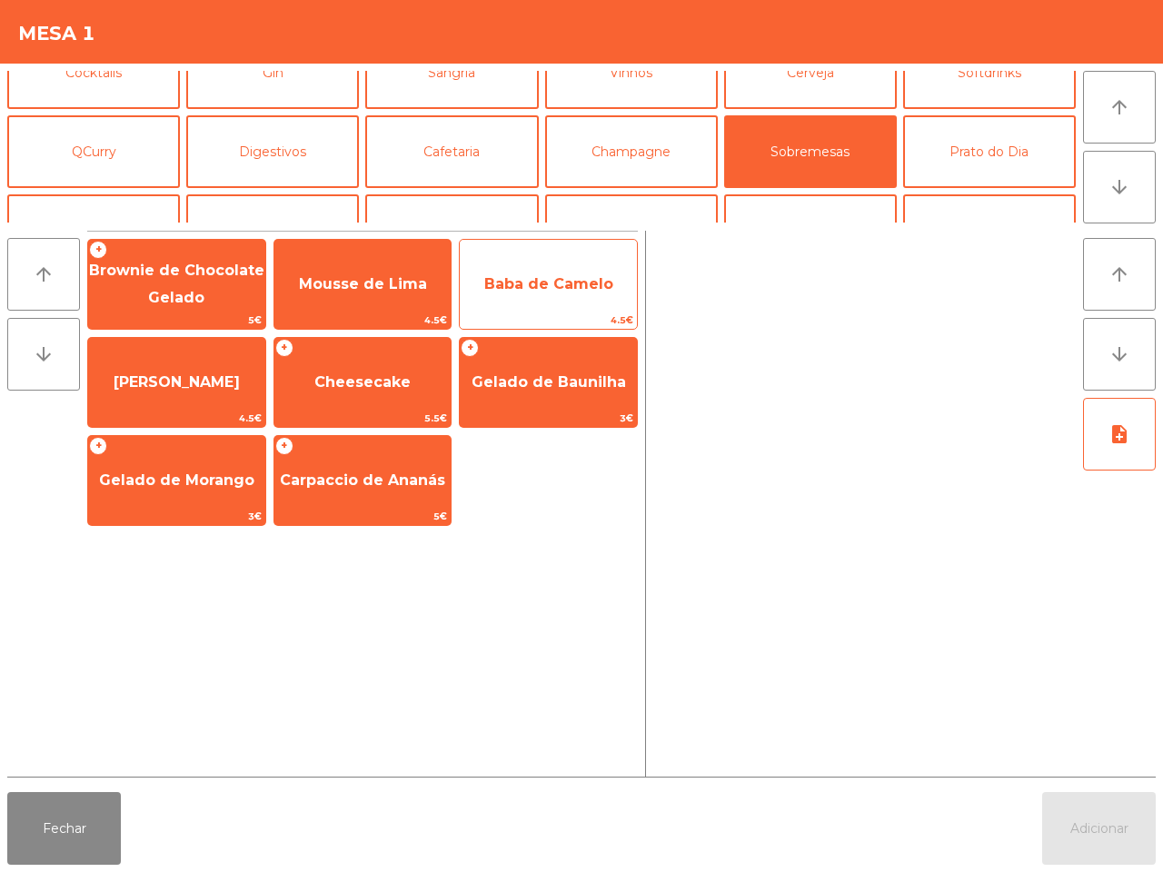
click at [542, 282] on span "Baba de Camelo" at bounding box center [548, 283] width 129 height 17
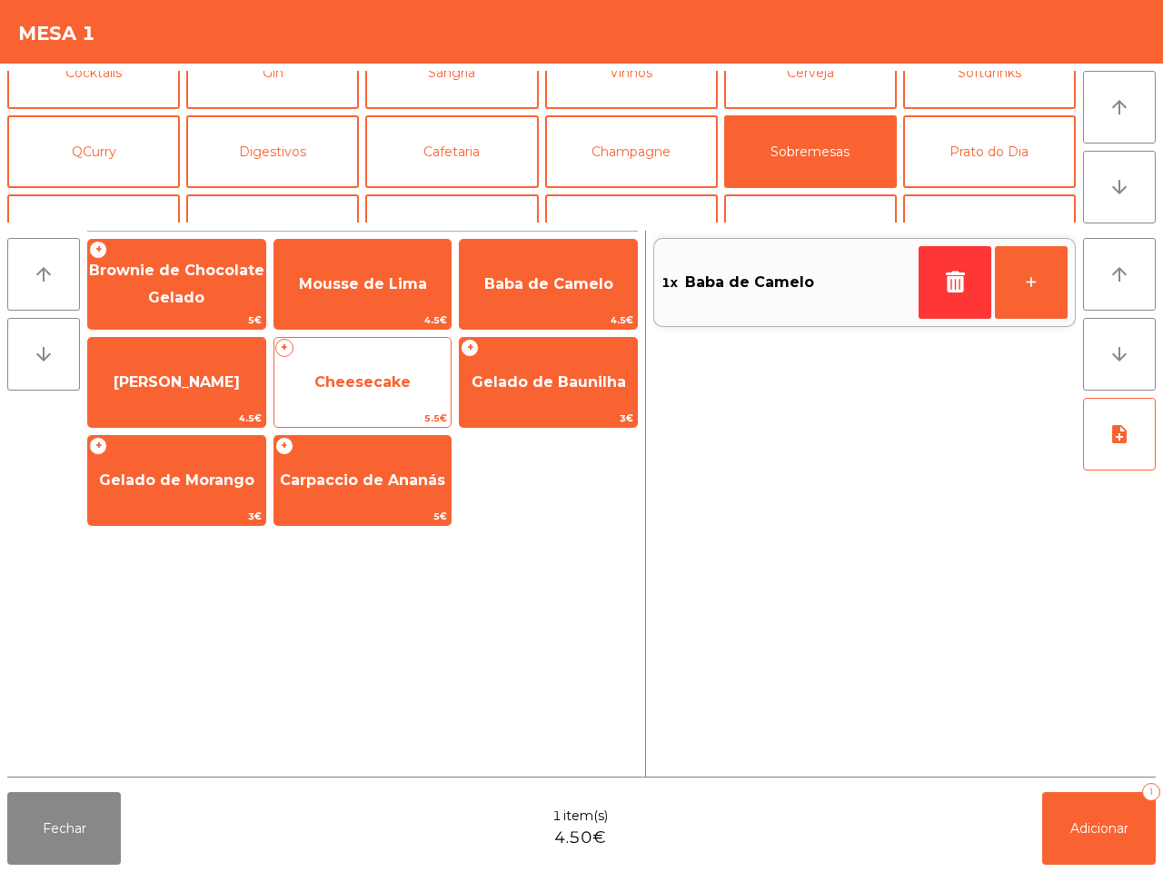
click at [338, 393] on span "Cheesecake" at bounding box center [362, 382] width 177 height 49
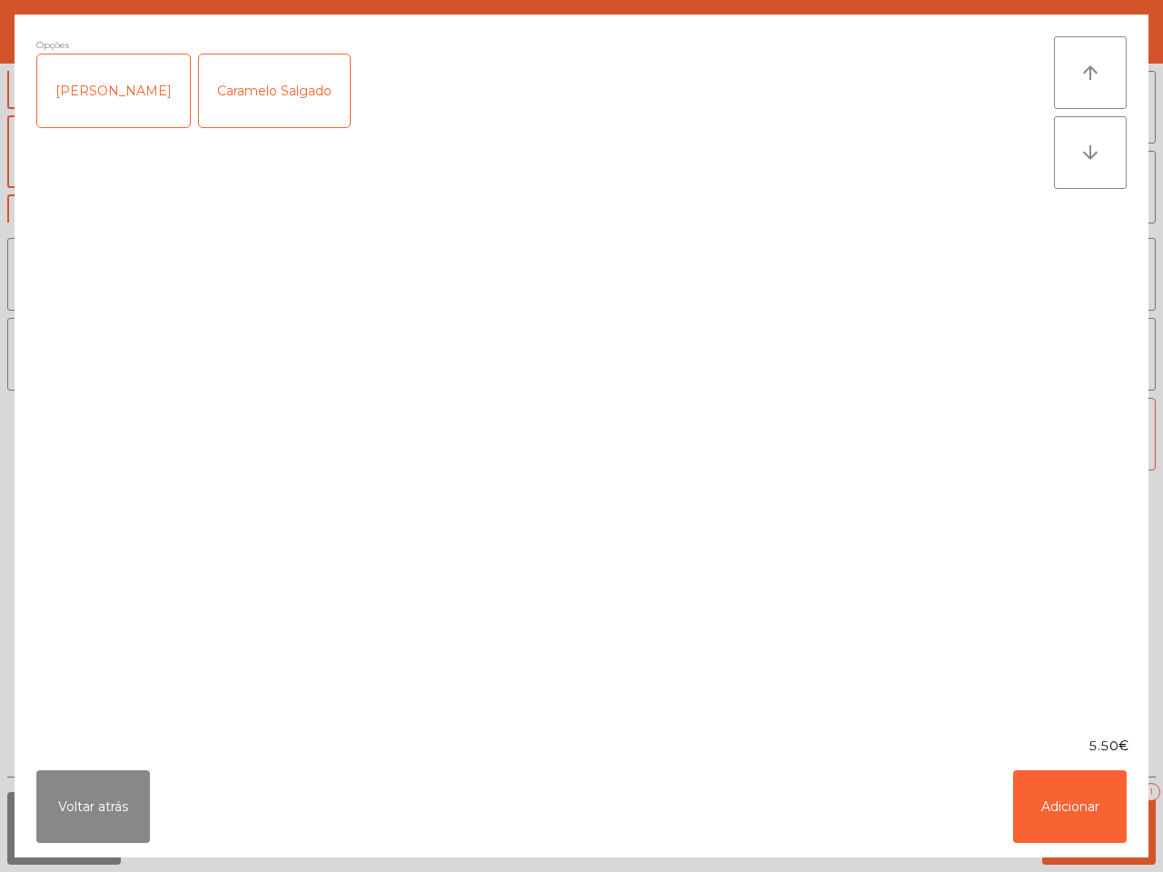
click at [110, 84] on div "[PERSON_NAME]" at bounding box center [113, 90] width 153 height 73
click at [1058, 811] on button "Adicionar" at bounding box center [1070, 806] width 114 height 73
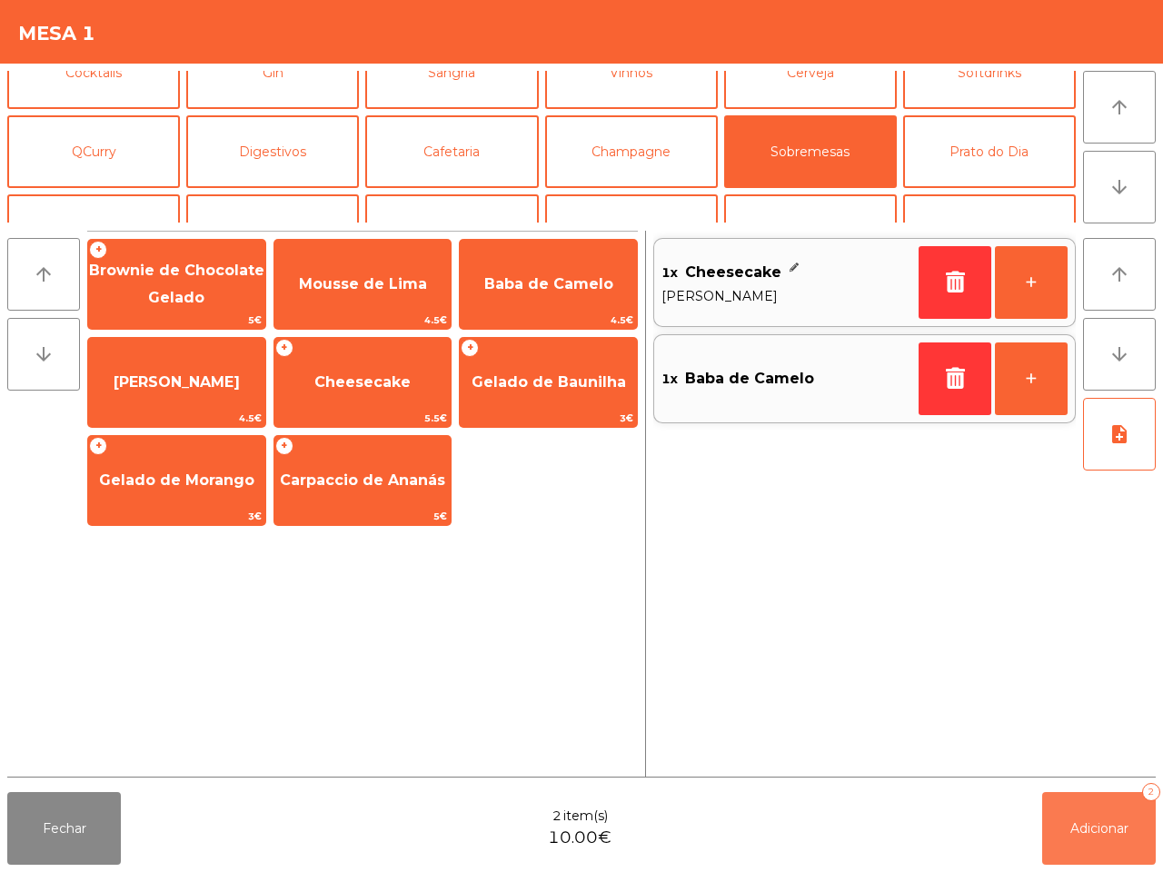
click at [1082, 824] on span "Adicionar" at bounding box center [1099, 828] width 58 height 16
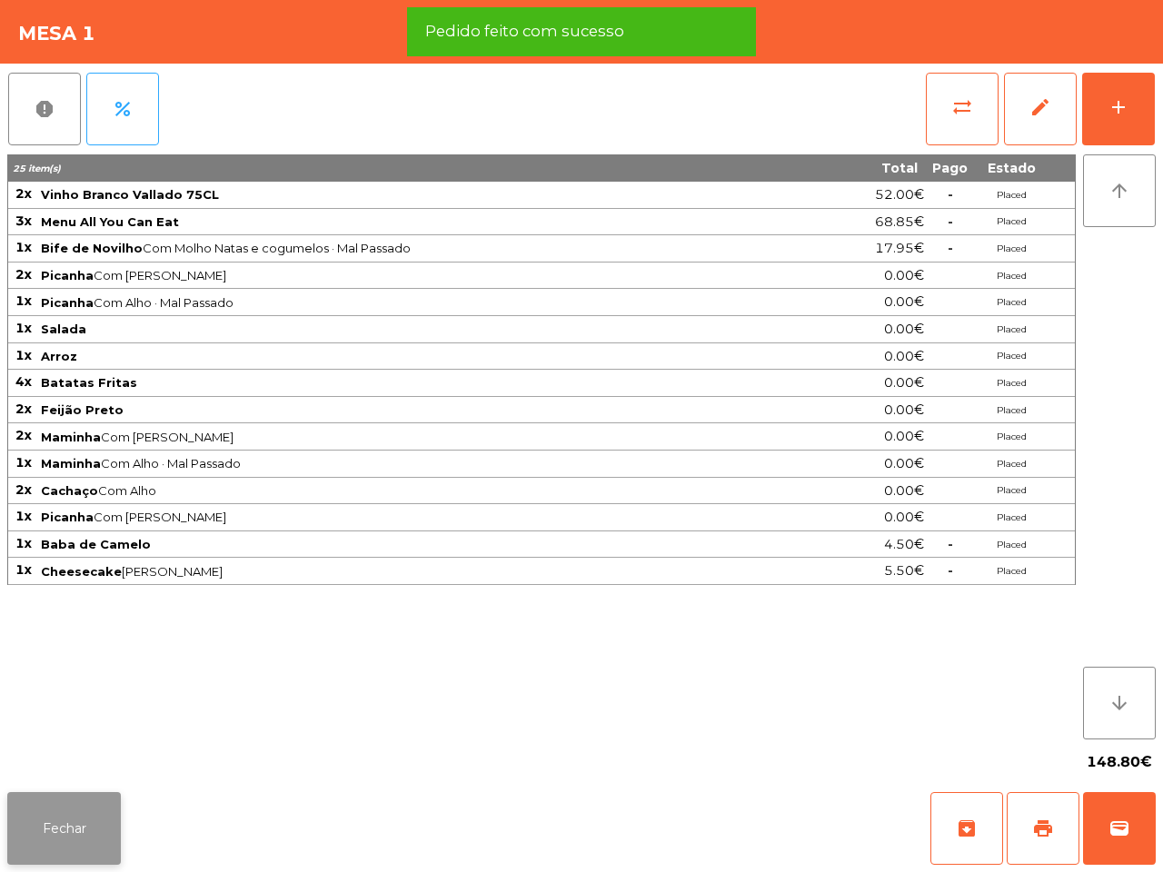
click at [46, 828] on button "Fechar" at bounding box center [64, 828] width 114 height 73
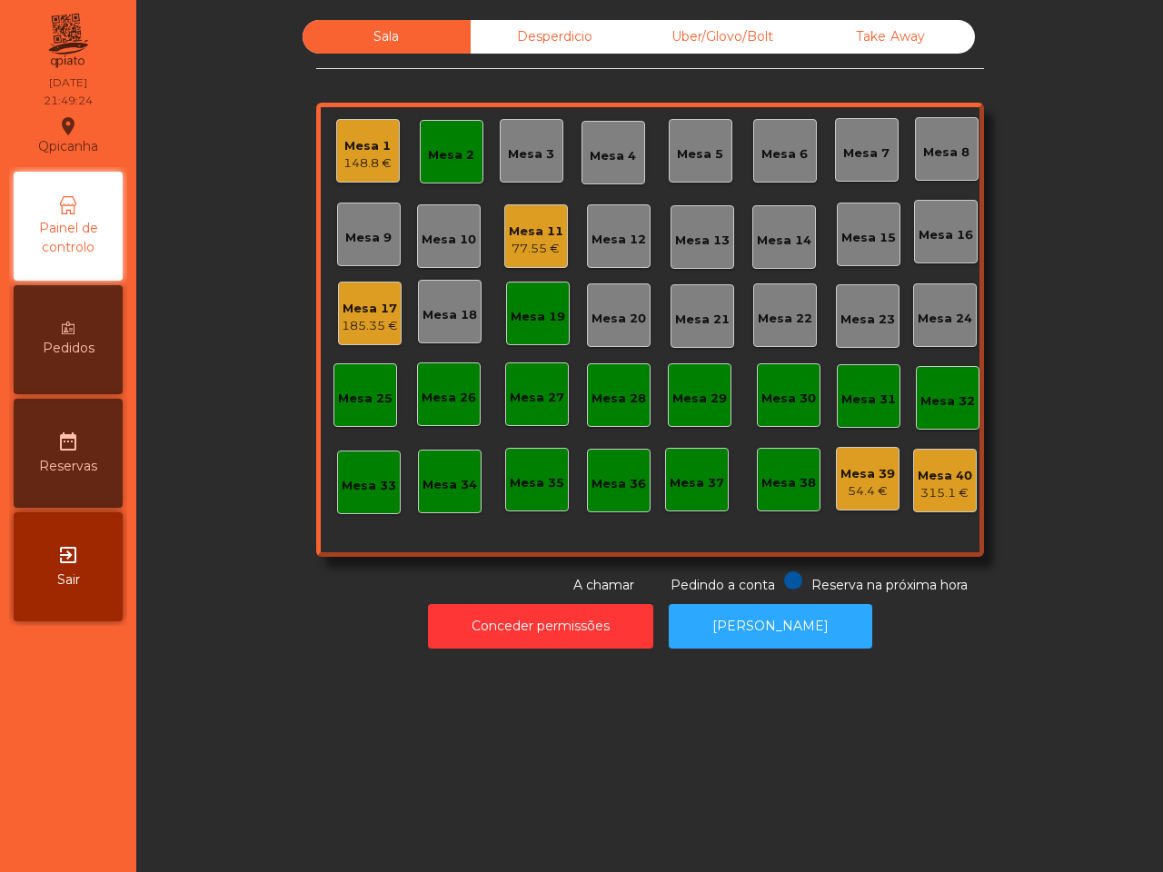
click at [445, 136] on div "Mesa 2" at bounding box center [452, 152] width 64 height 64
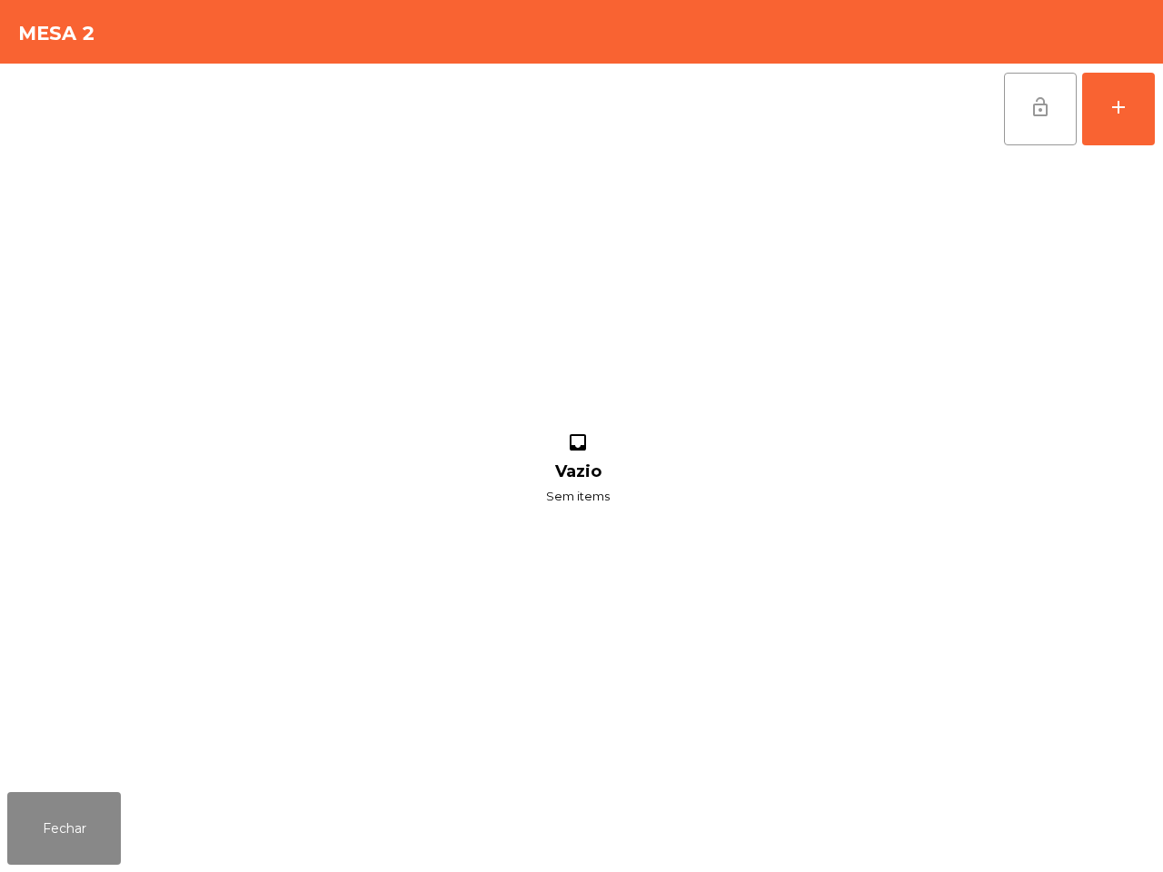
click at [1029, 107] on span "lock_open" at bounding box center [1040, 107] width 22 height 22
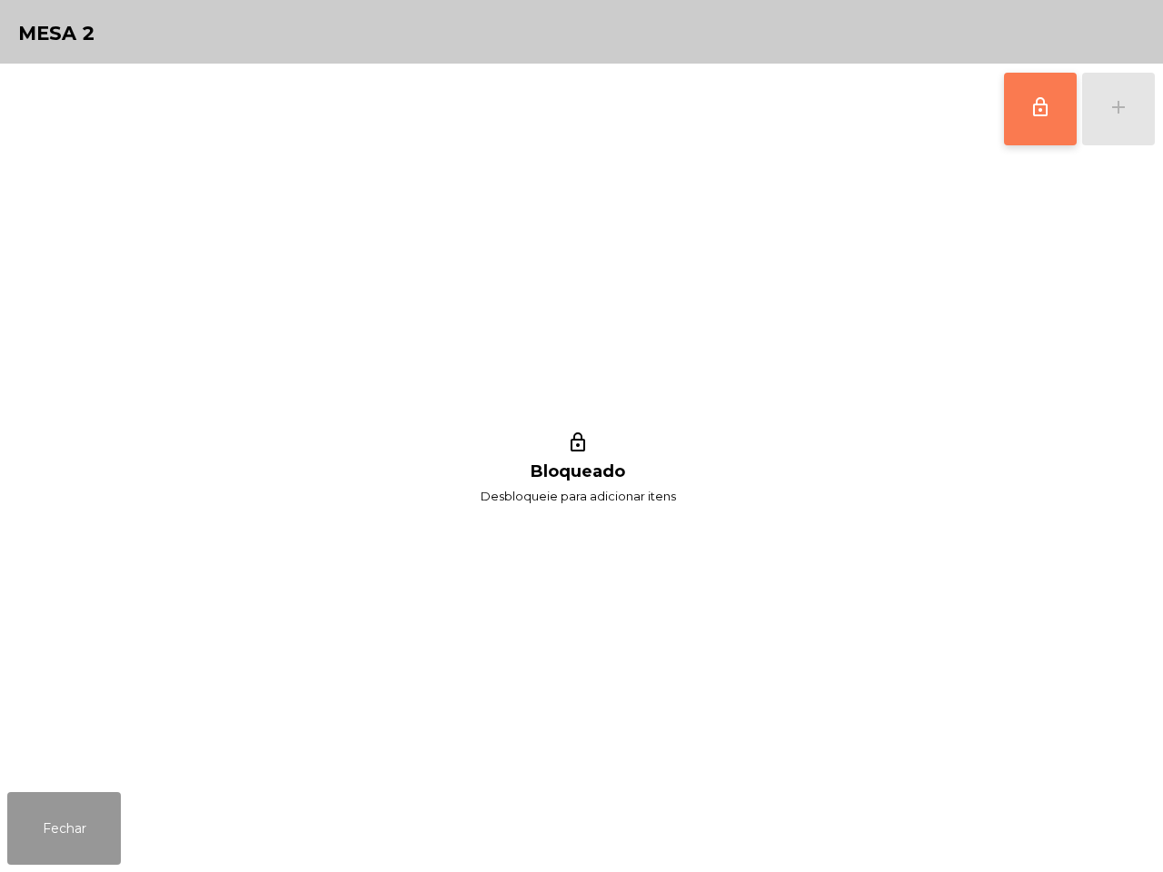
click at [77, 836] on button "Fechar" at bounding box center [64, 828] width 114 height 73
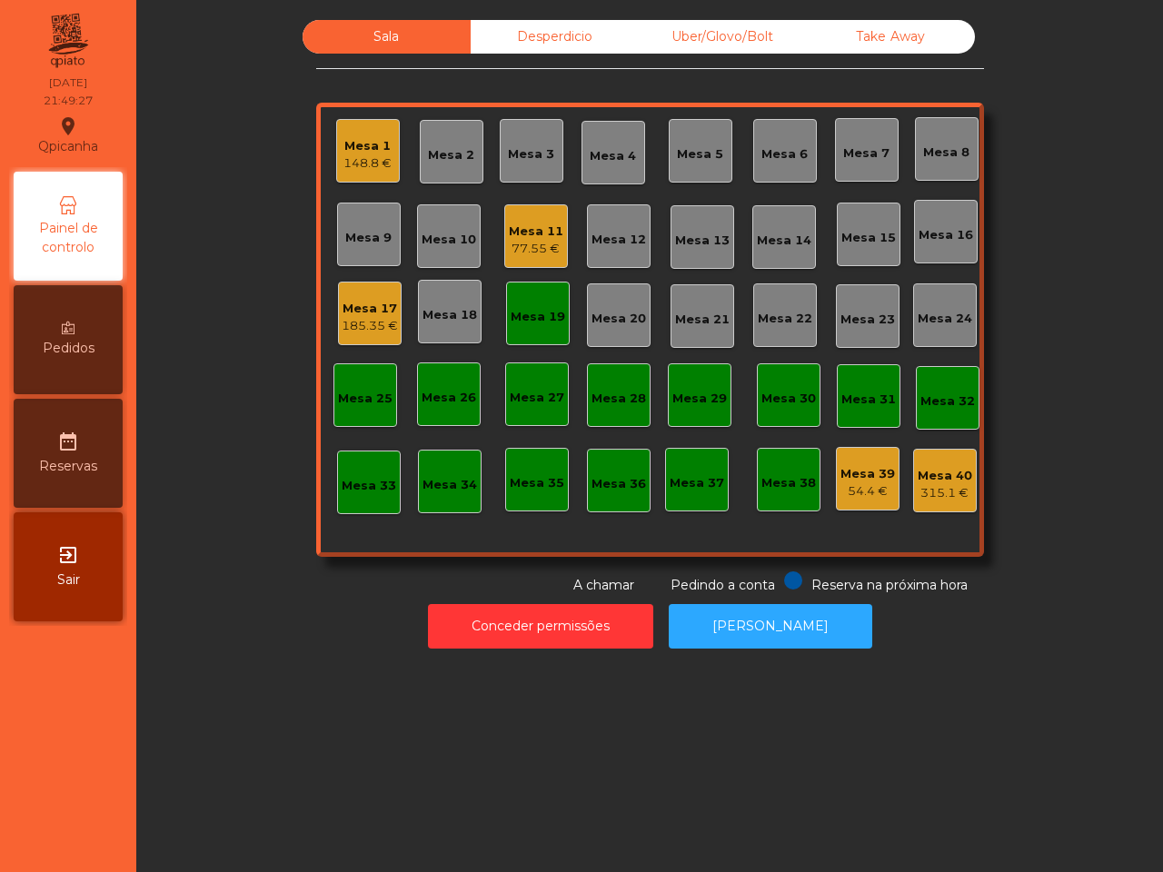
click at [522, 312] on div "Mesa 19" at bounding box center [537, 317] width 54 height 18
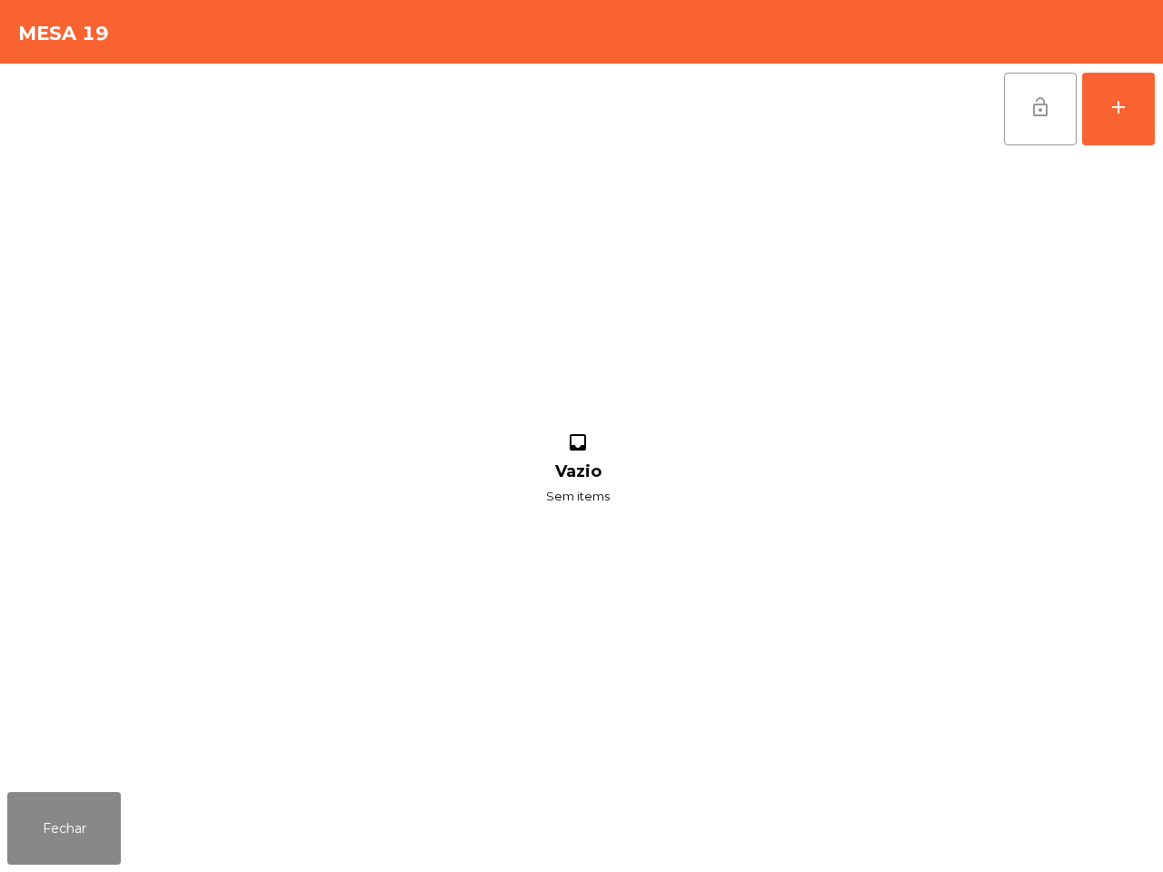
click at [1064, 123] on button "lock_open" at bounding box center [1040, 109] width 73 height 73
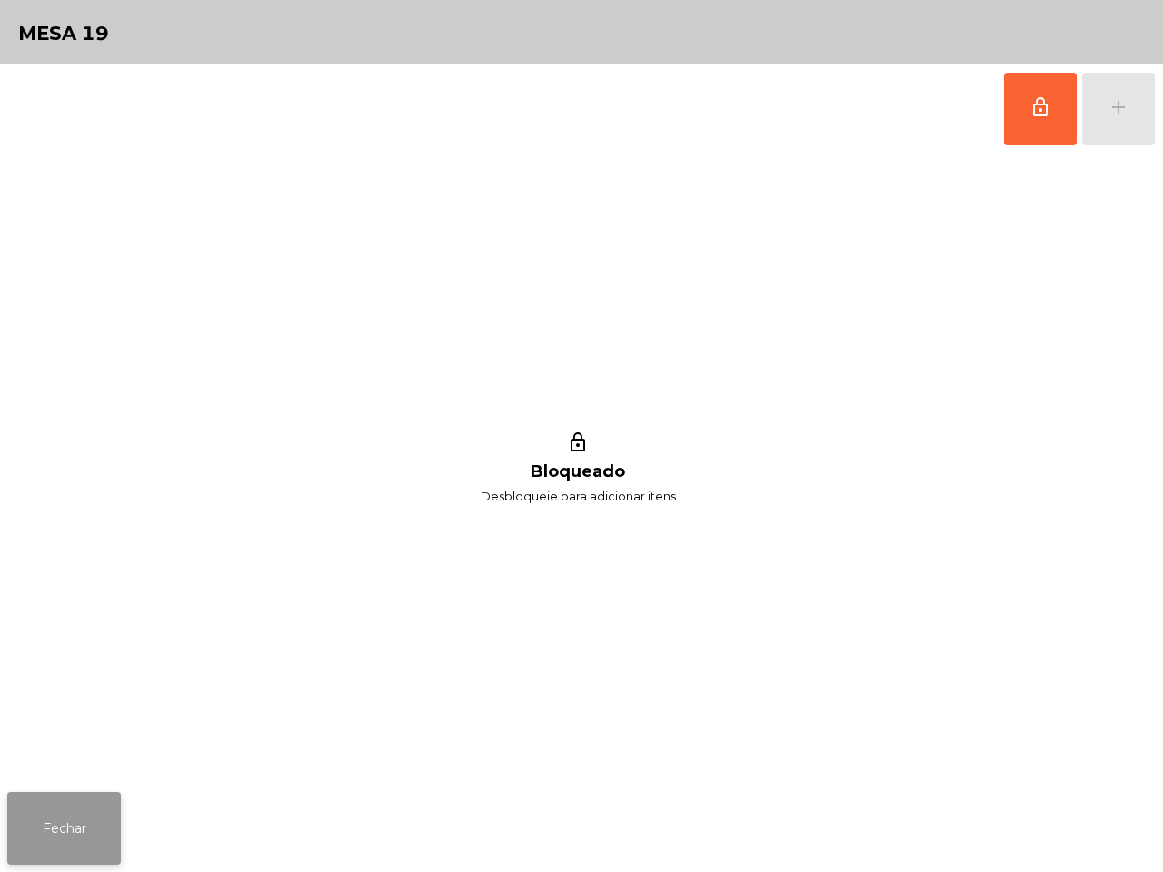
click at [87, 836] on button "Fechar" at bounding box center [64, 828] width 114 height 73
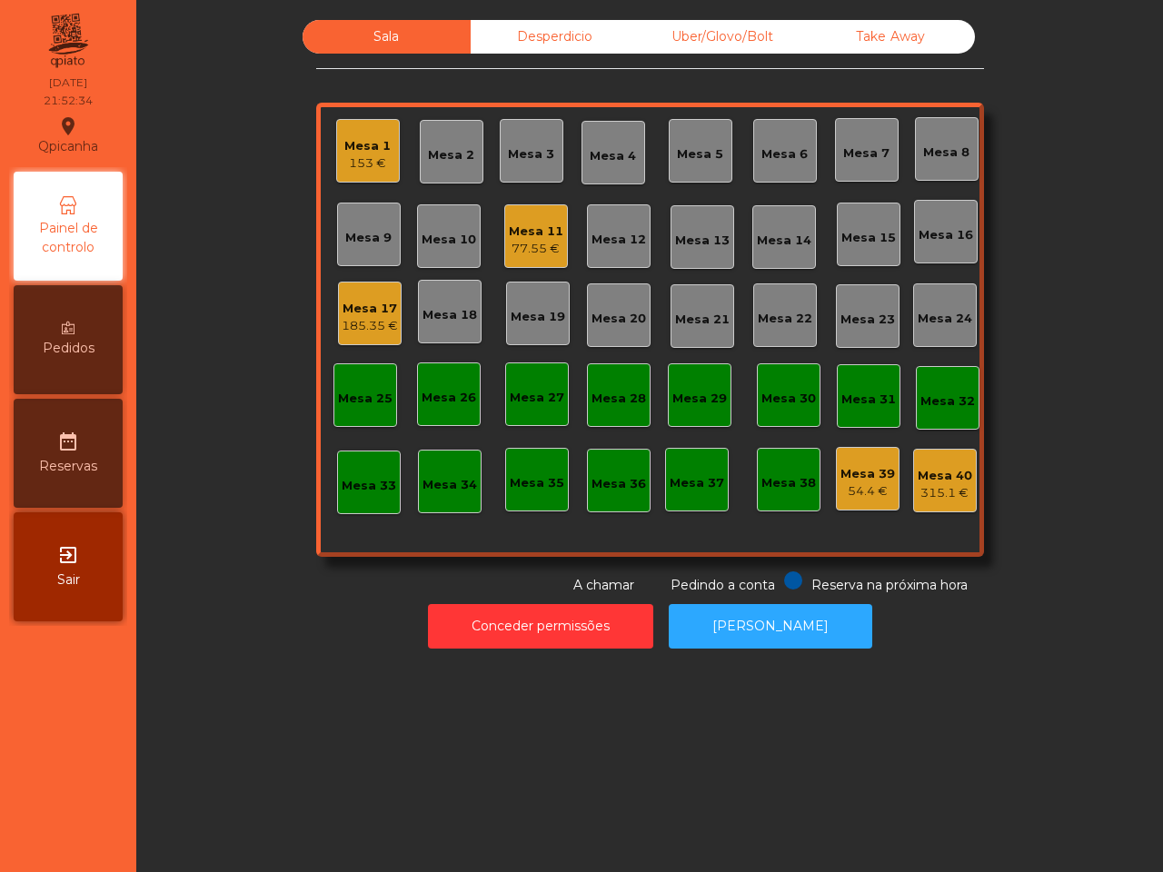
drag, startPoint x: 463, startPoint y: 692, endPoint x: 607, endPoint y: 686, distance: 143.6
click at [557, 692] on div "Sala Desperdicio Uber/Glovo/Bolt Take Away Mesa 1 153 € Mesa 2 Mesa 3 Mesa 4 Me…" at bounding box center [649, 436] width 1026 height 872
click at [365, 313] on div "Mesa 17" at bounding box center [370, 309] width 56 height 18
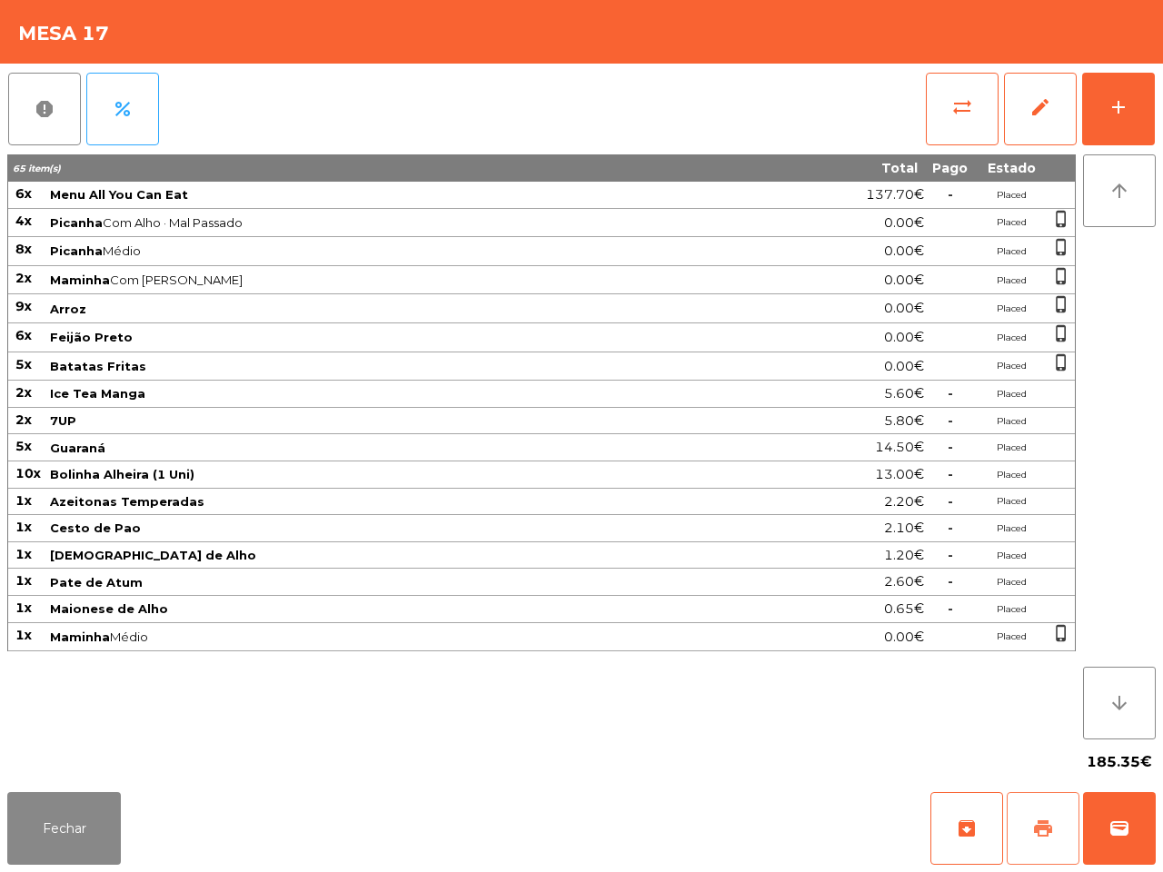
click at [1028, 850] on button "print" at bounding box center [1042, 828] width 73 height 73
click at [77, 817] on button "Fechar" at bounding box center [64, 828] width 114 height 73
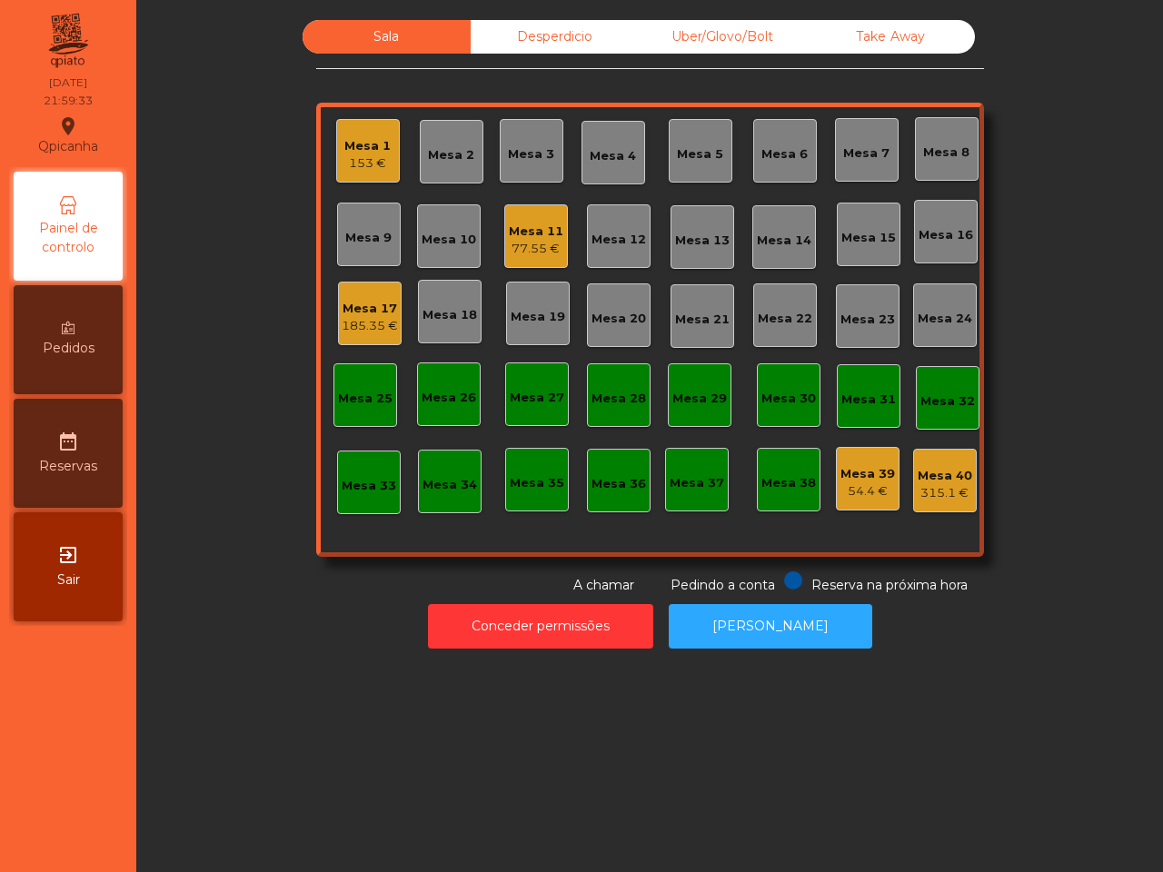
click at [111, 836] on nav "Qpicanha location_on [DATE] 21:59:33 Painel de controlo Pedidos date_range Rese…" at bounding box center [68, 436] width 136 height 872
click at [538, 25] on div "Desperdicio" at bounding box center [554, 37] width 168 height 34
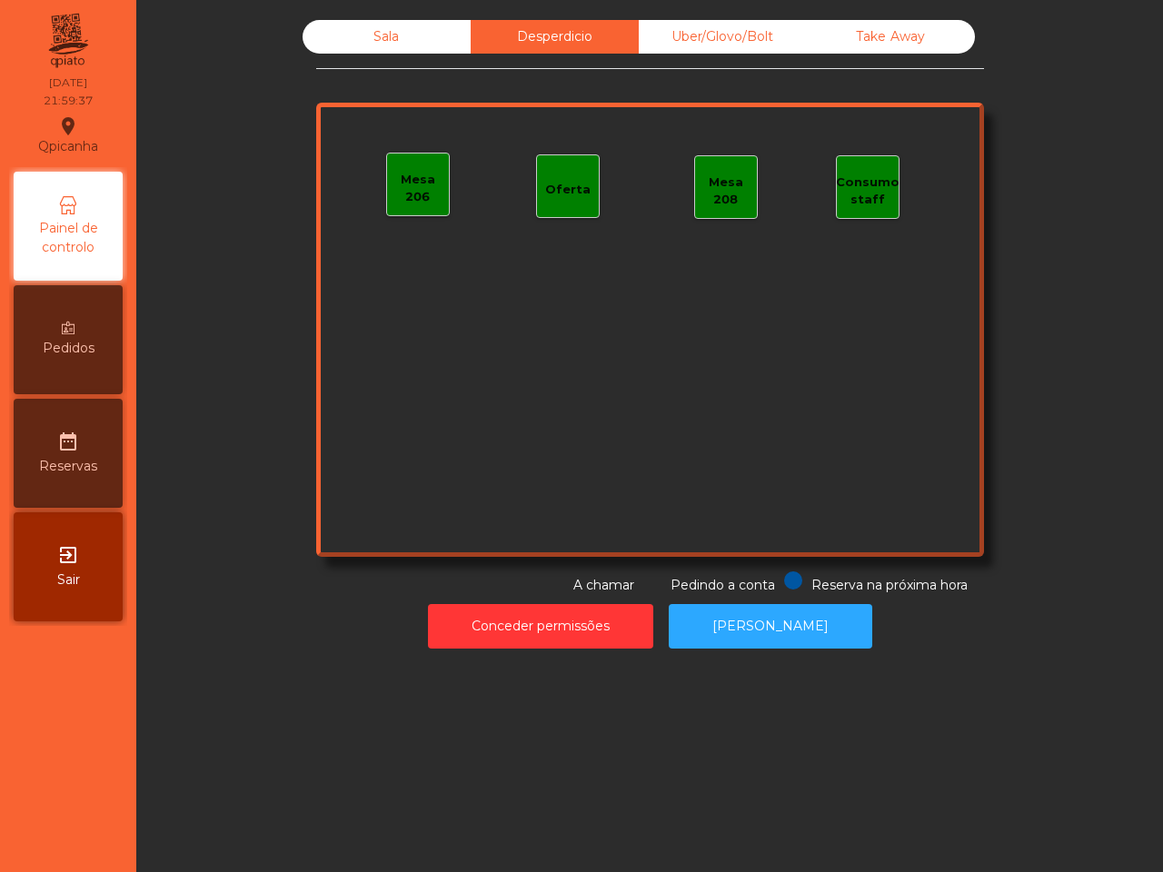
click at [708, 46] on div "Uber/Glovo/Bolt" at bounding box center [723, 37] width 168 height 34
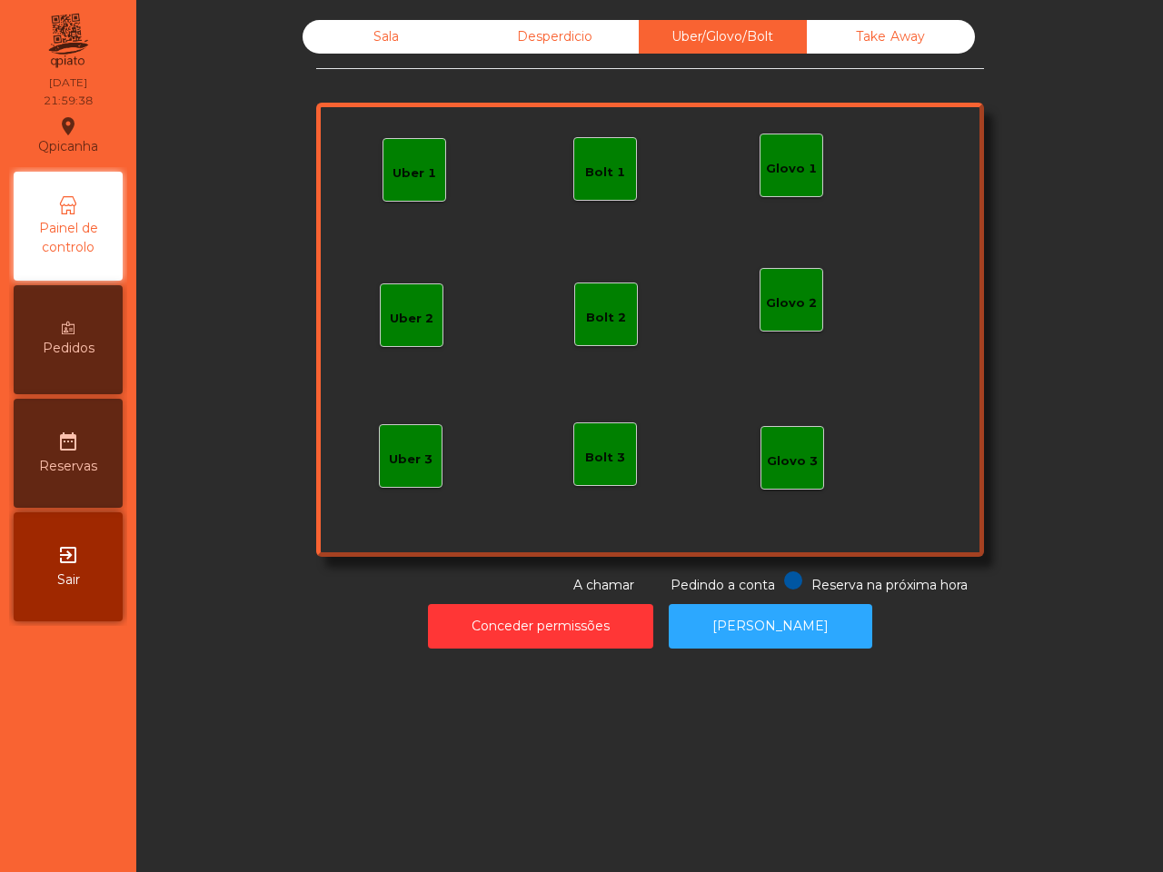
click at [858, 38] on div "Take Away" at bounding box center [891, 37] width 168 height 34
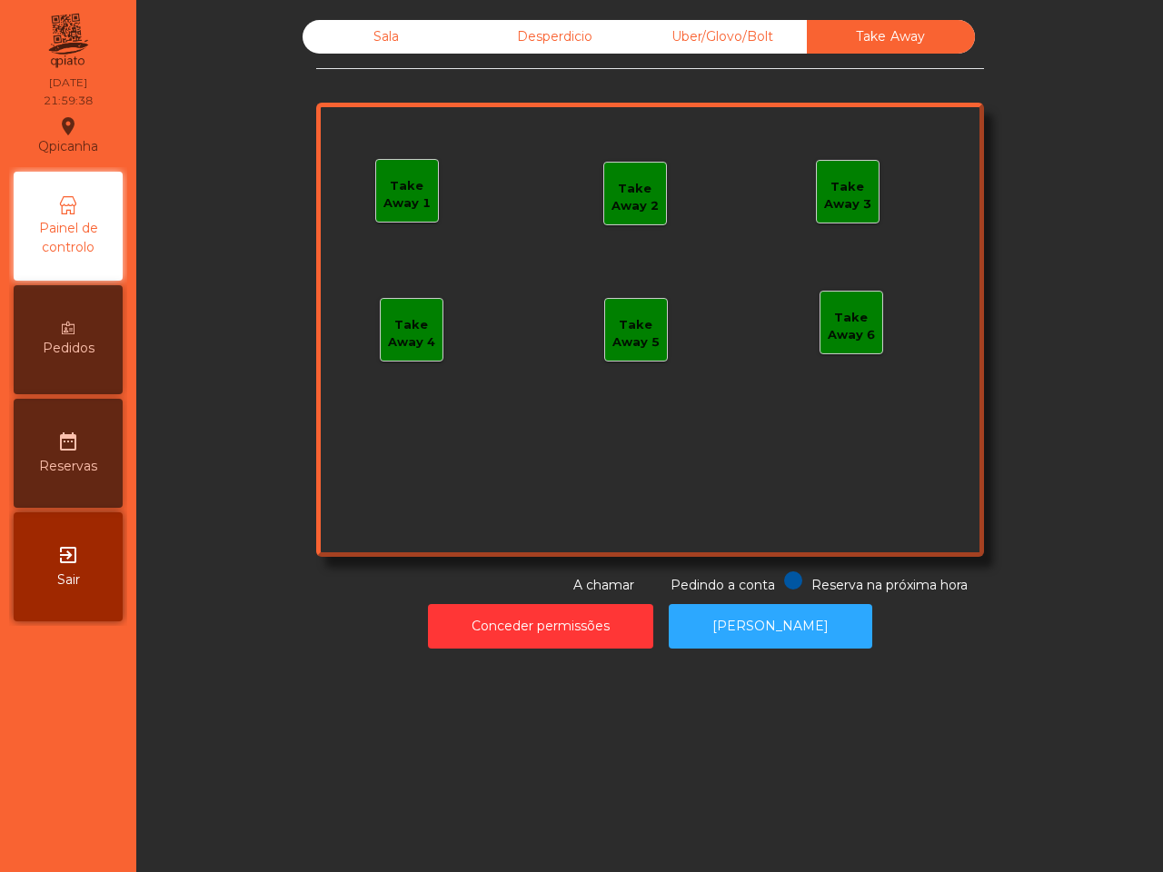
click at [528, 28] on div "Desperdicio" at bounding box center [554, 37] width 168 height 34
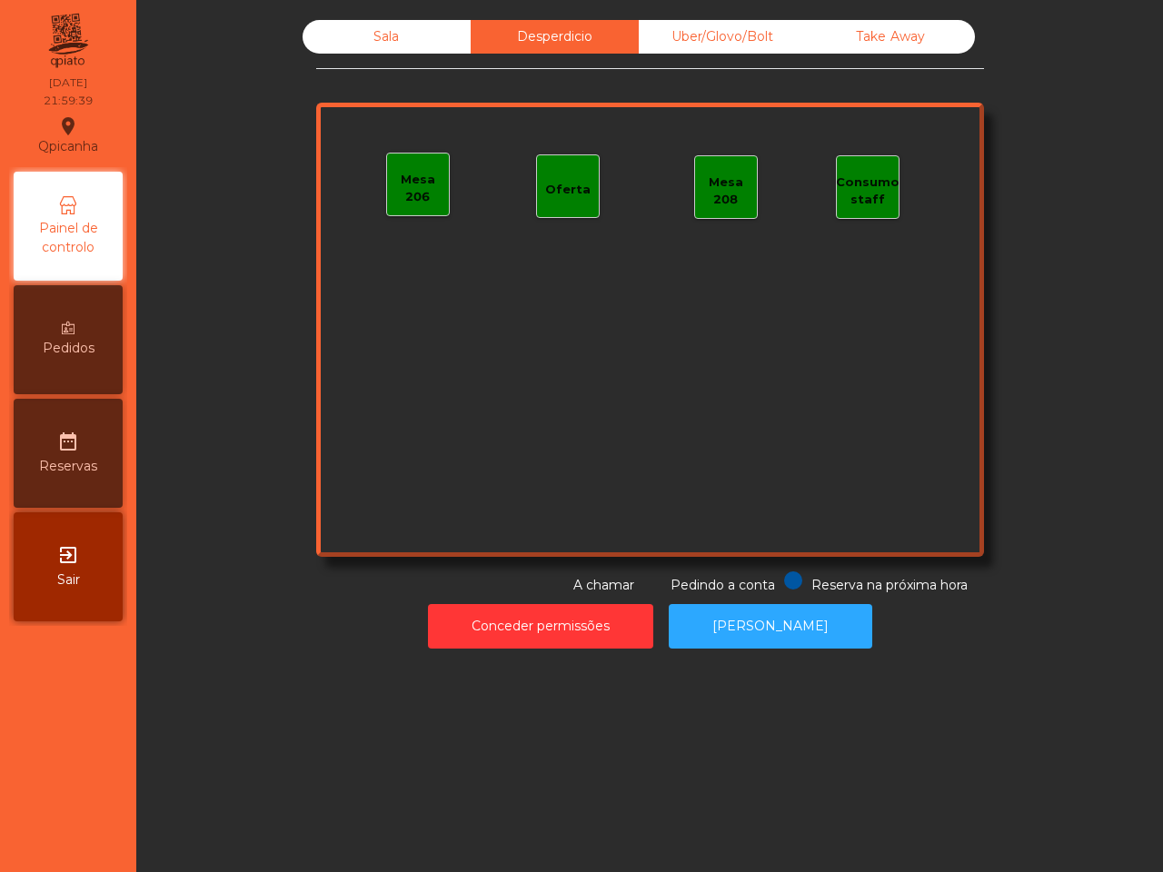
click at [409, 28] on div "Sala" at bounding box center [386, 37] width 168 height 34
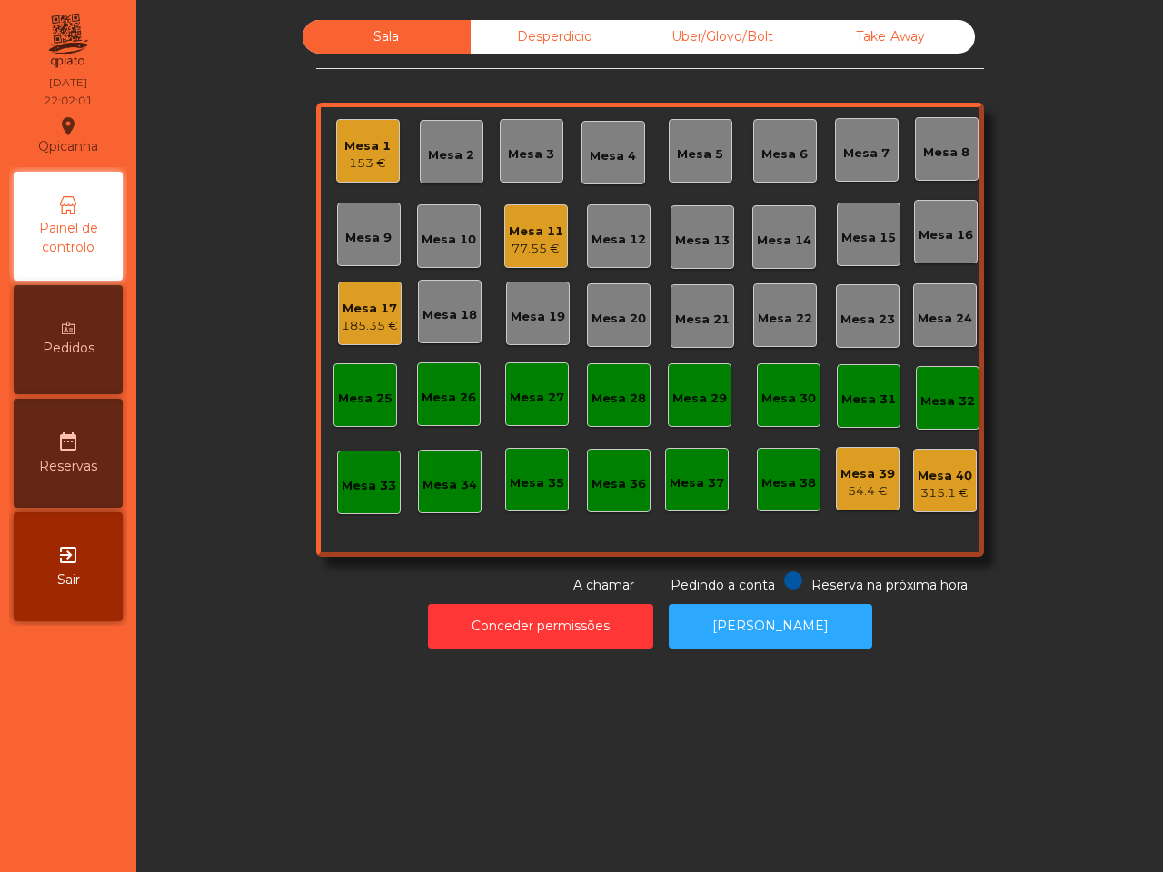
click at [363, 314] on div "Mesa 17" at bounding box center [370, 309] width 56 height 18
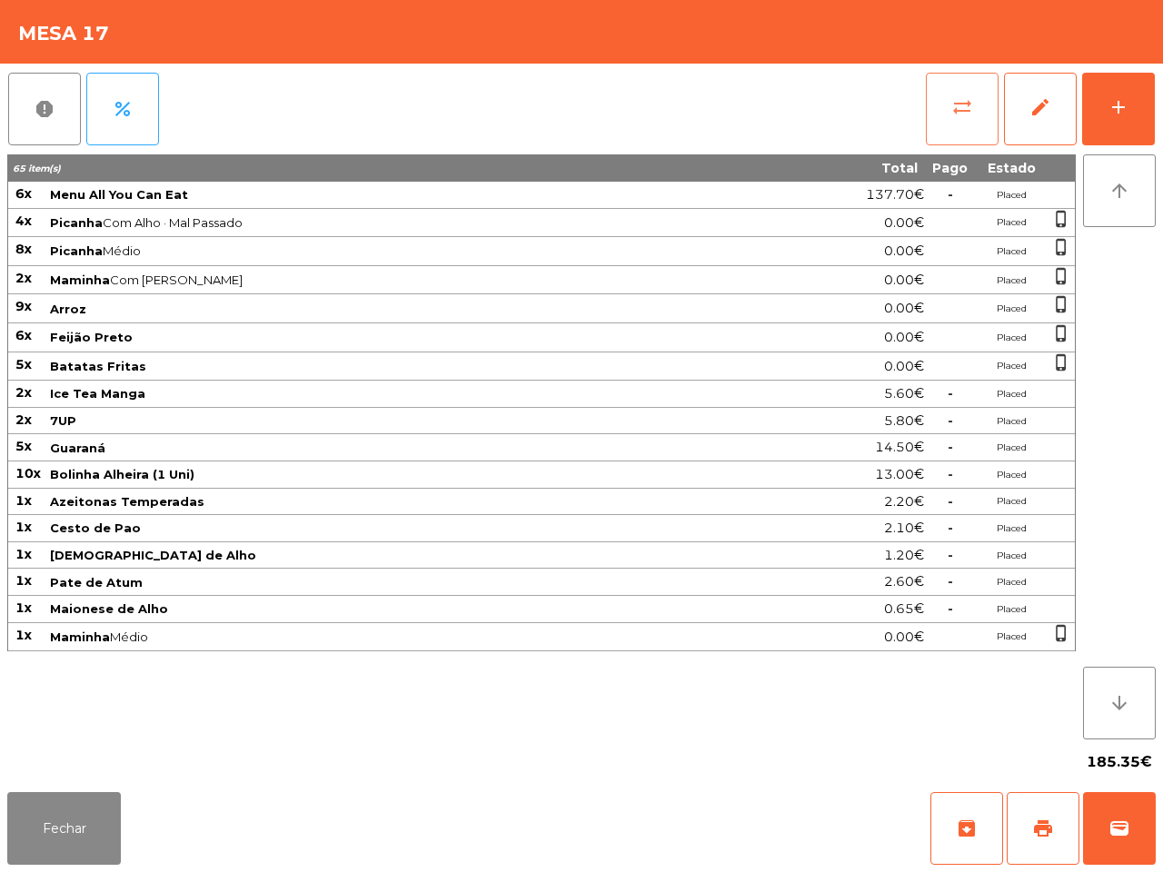
click at [967, 100] on span "sync_alt" at bounding box center [962, 107] width 22 height 22
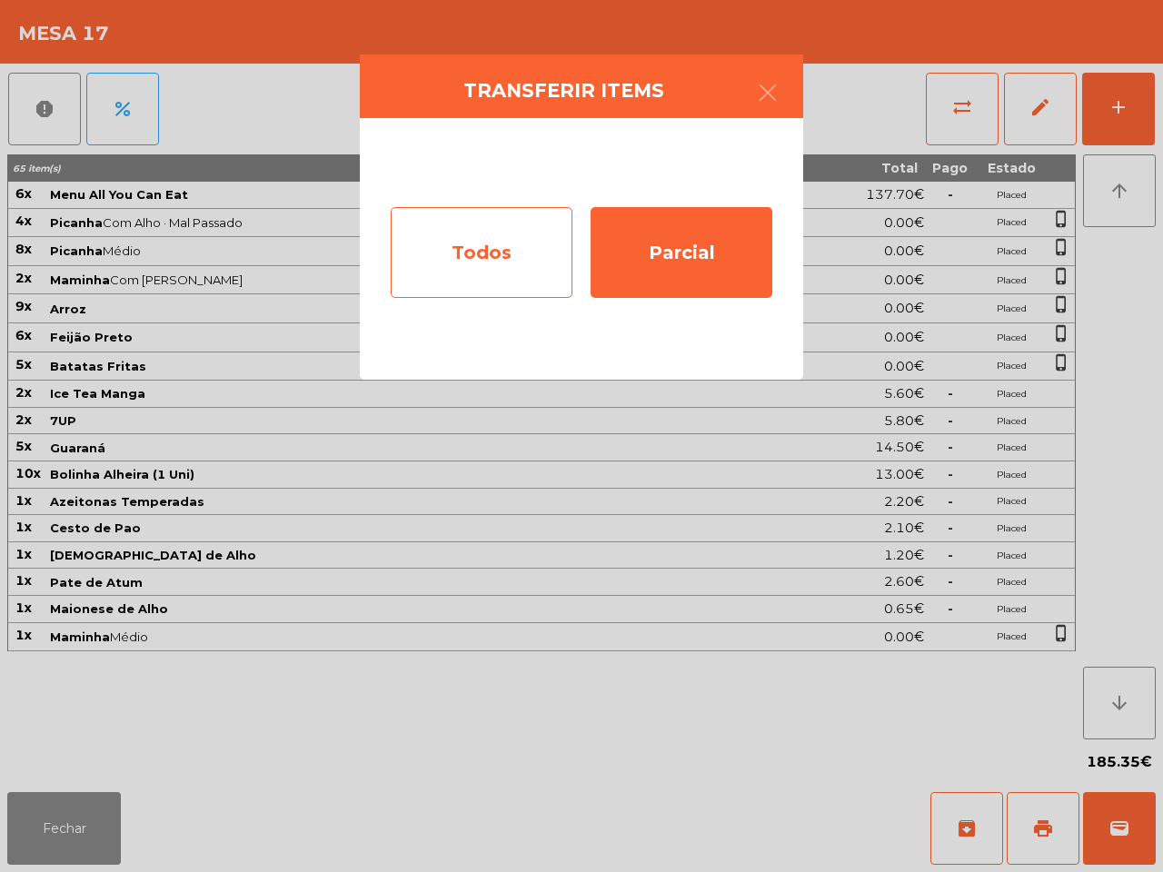
click at [534, 263] on div "Todos" at bounding box center [482, 252] width 182 height 91
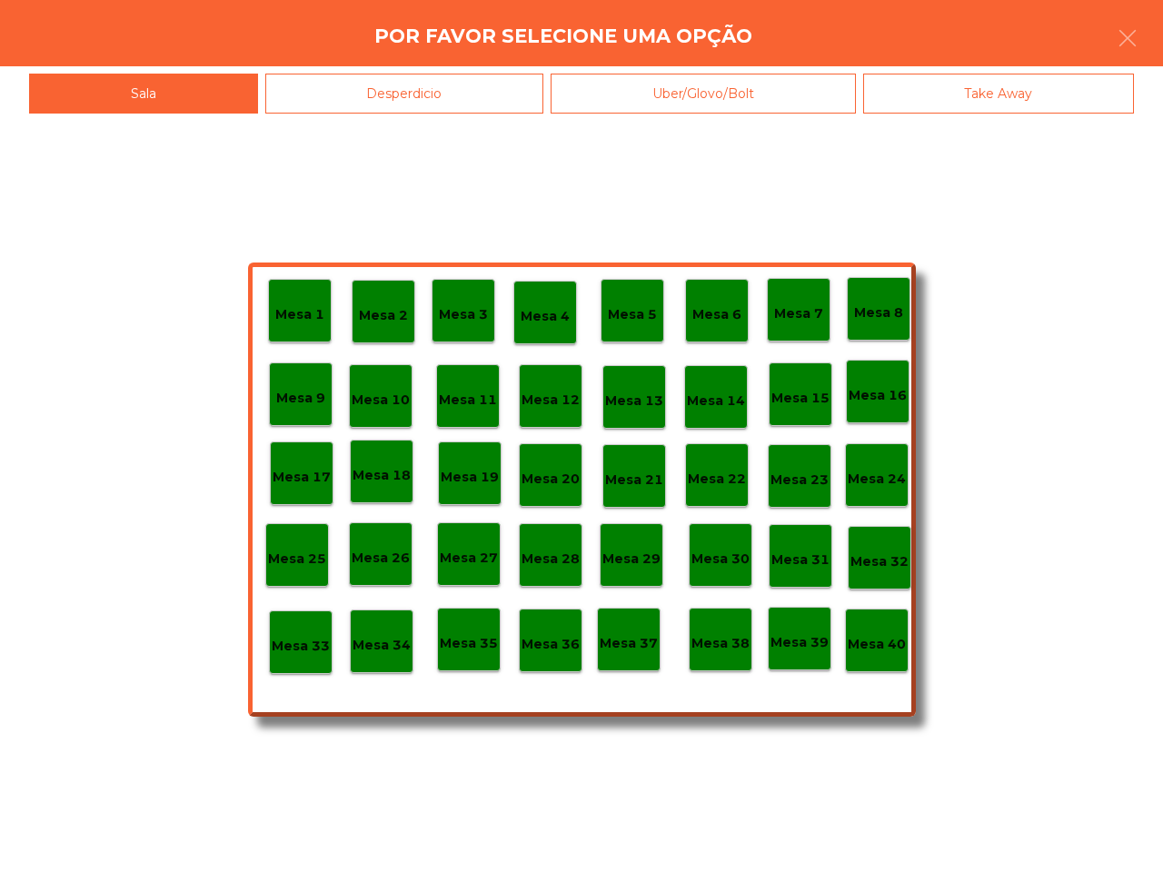
click at [700, 627] on div "Mesa 38" at bounding box center [720, 640] width 58 height 28
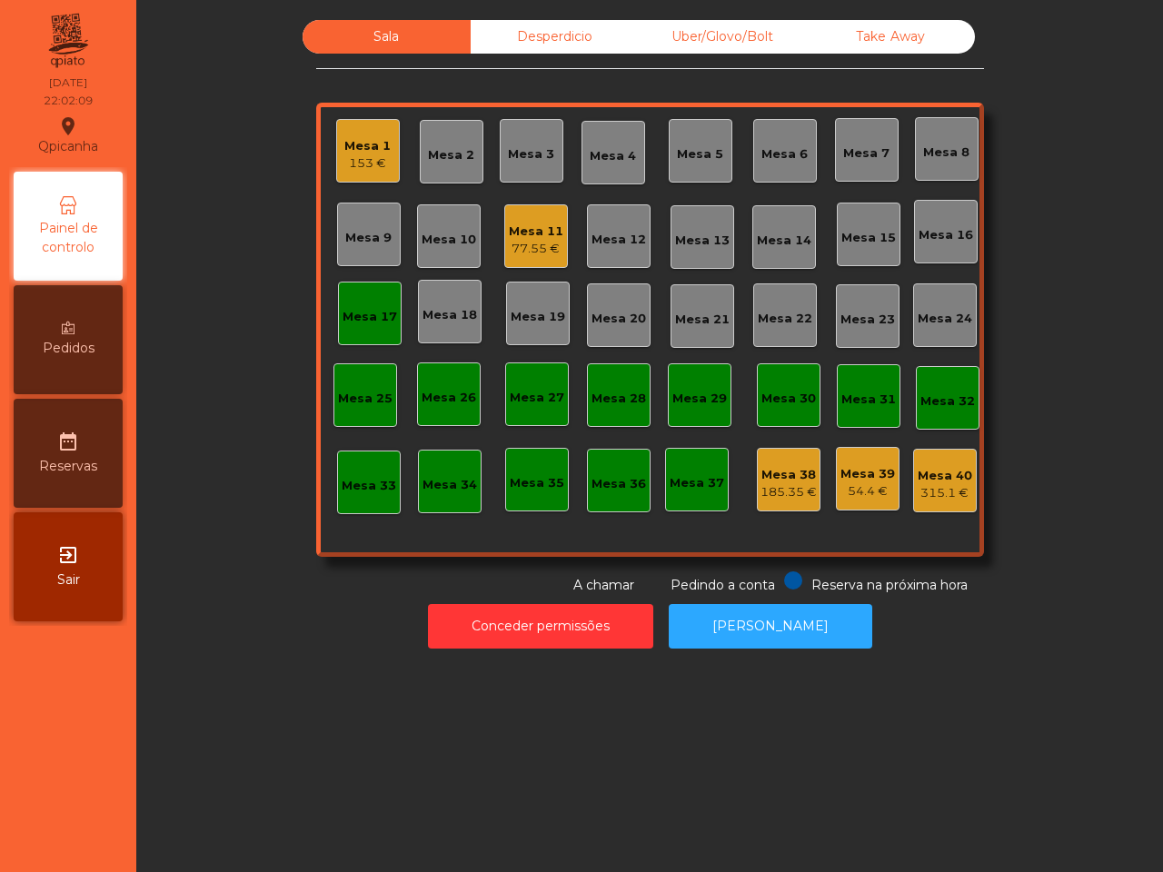
click at [384, 315] on div "Mesa 17" at bounding box center [369, 317] width 54 height 18
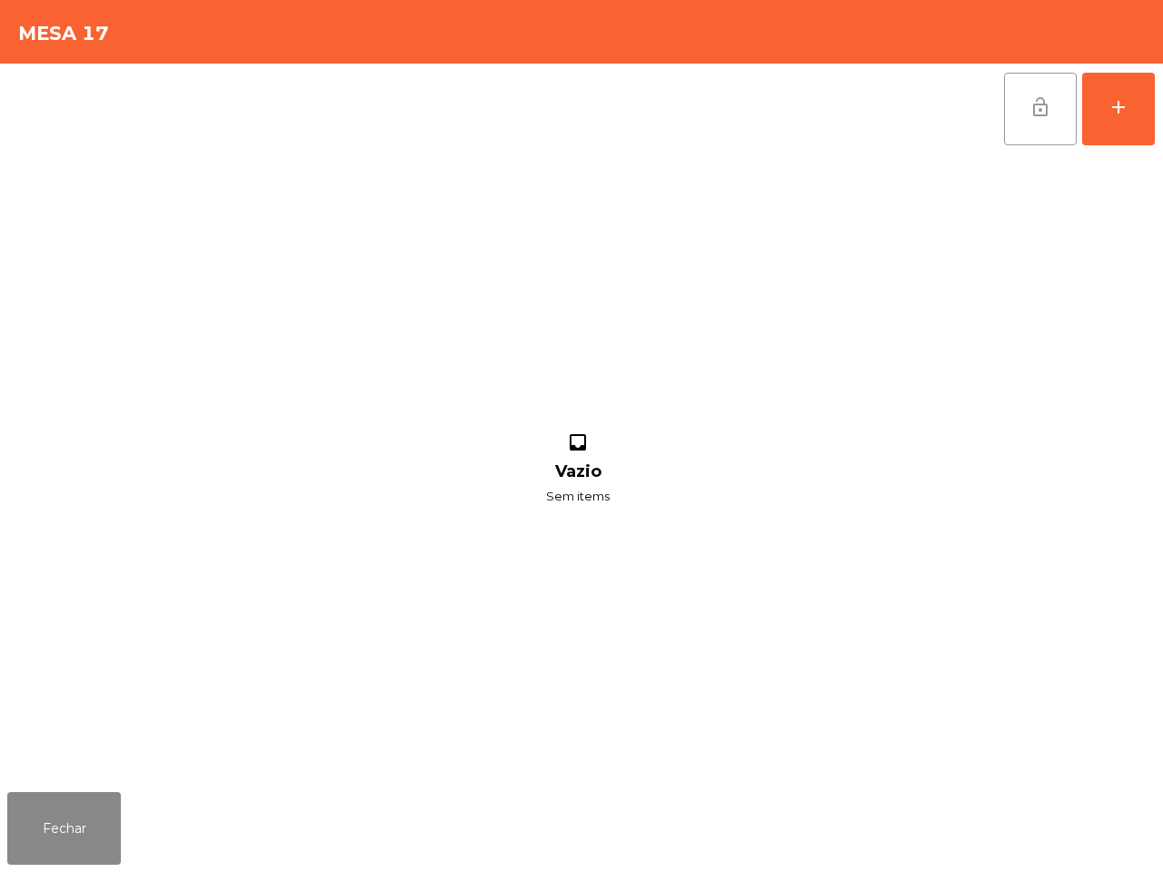
click at [1045, 118] on button "lock_open" at bounding box center [1040, 109] width 73 height 73
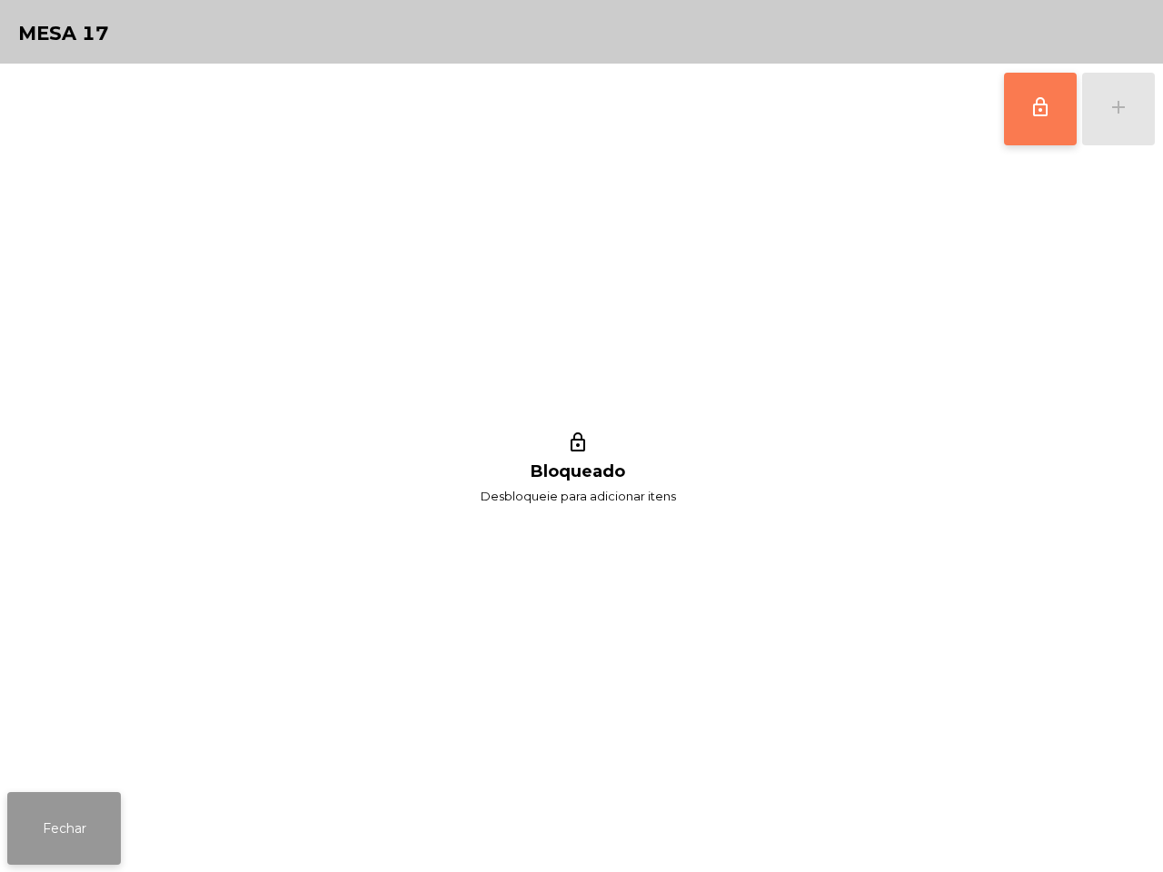
click at [56, 832] on button "Fechar" at bounding box center [64, 828] width 114 height 73
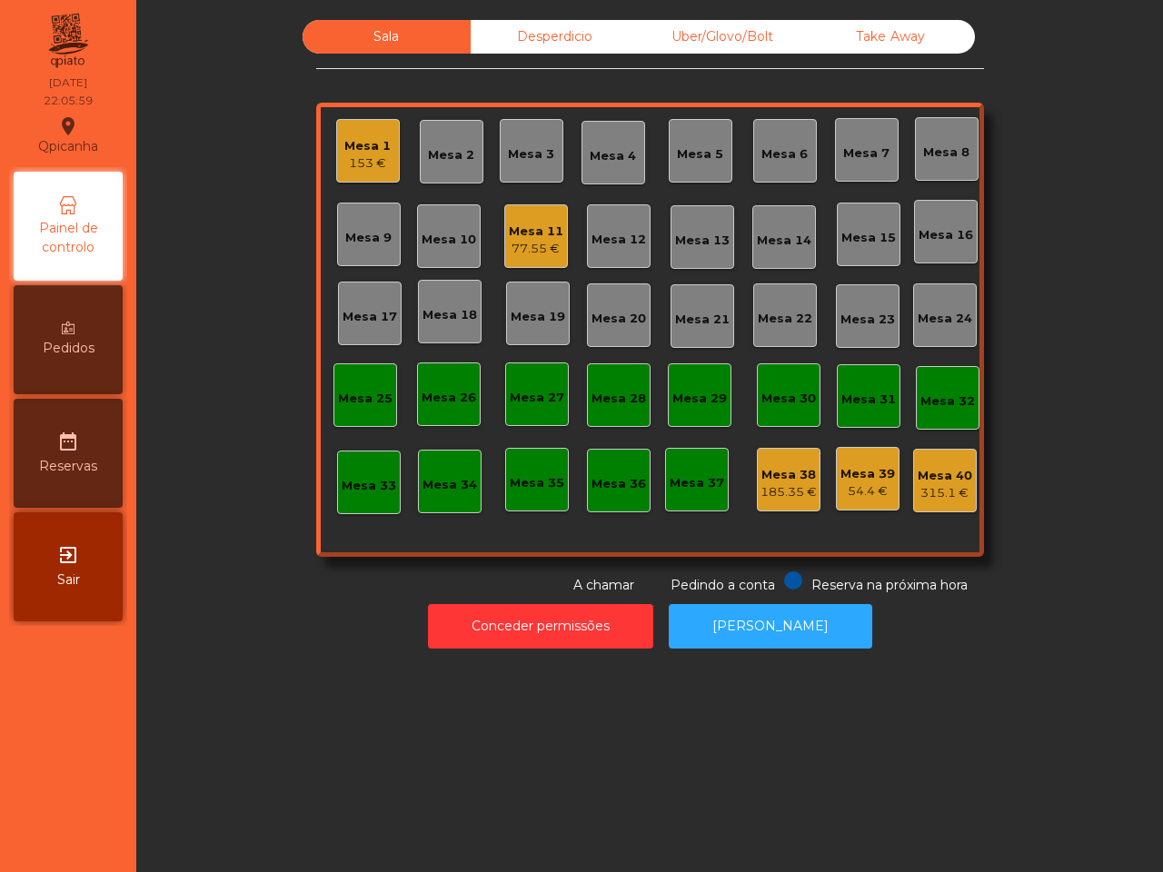
click at [348, 146] on div "Mesa 1" at bounding box center [367, 146] width 46 height 18
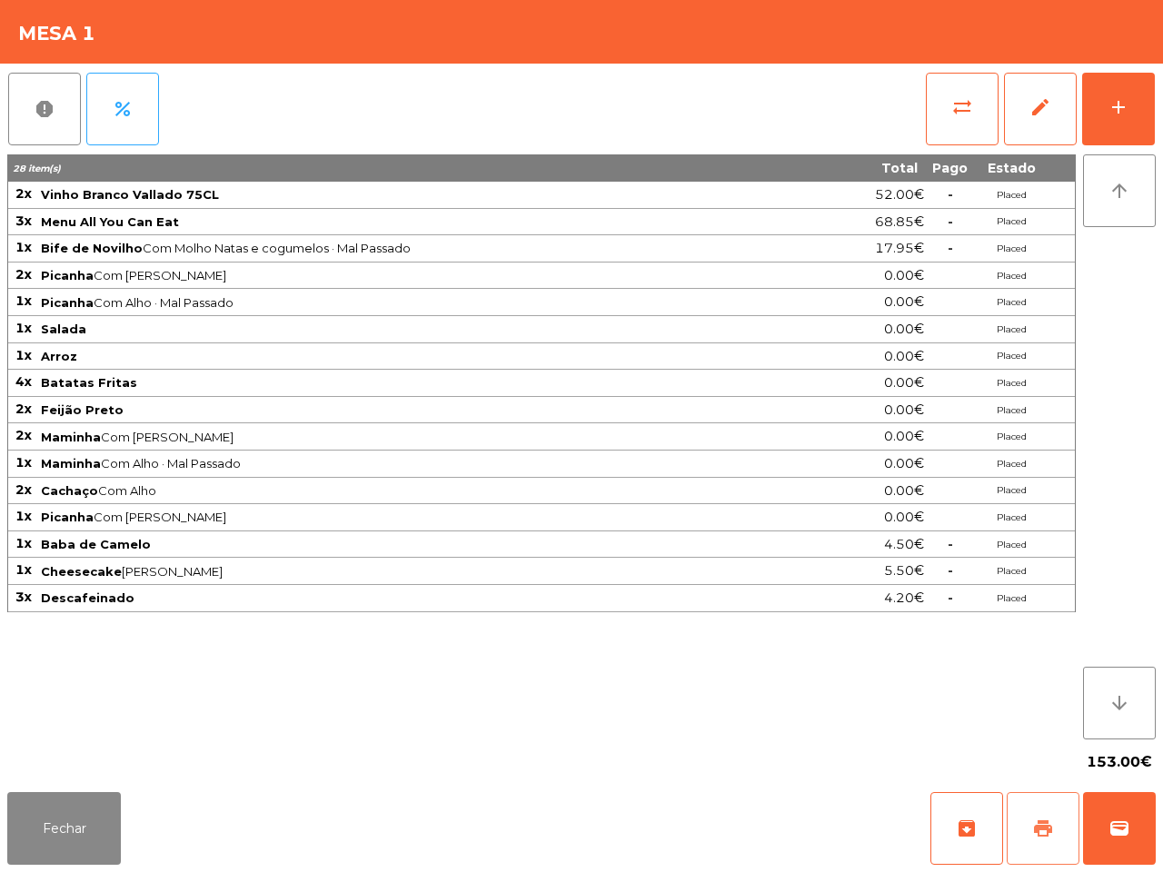
click at [1038, 824] on span "print" at bounding box center [1043, 828] width 22 height 22
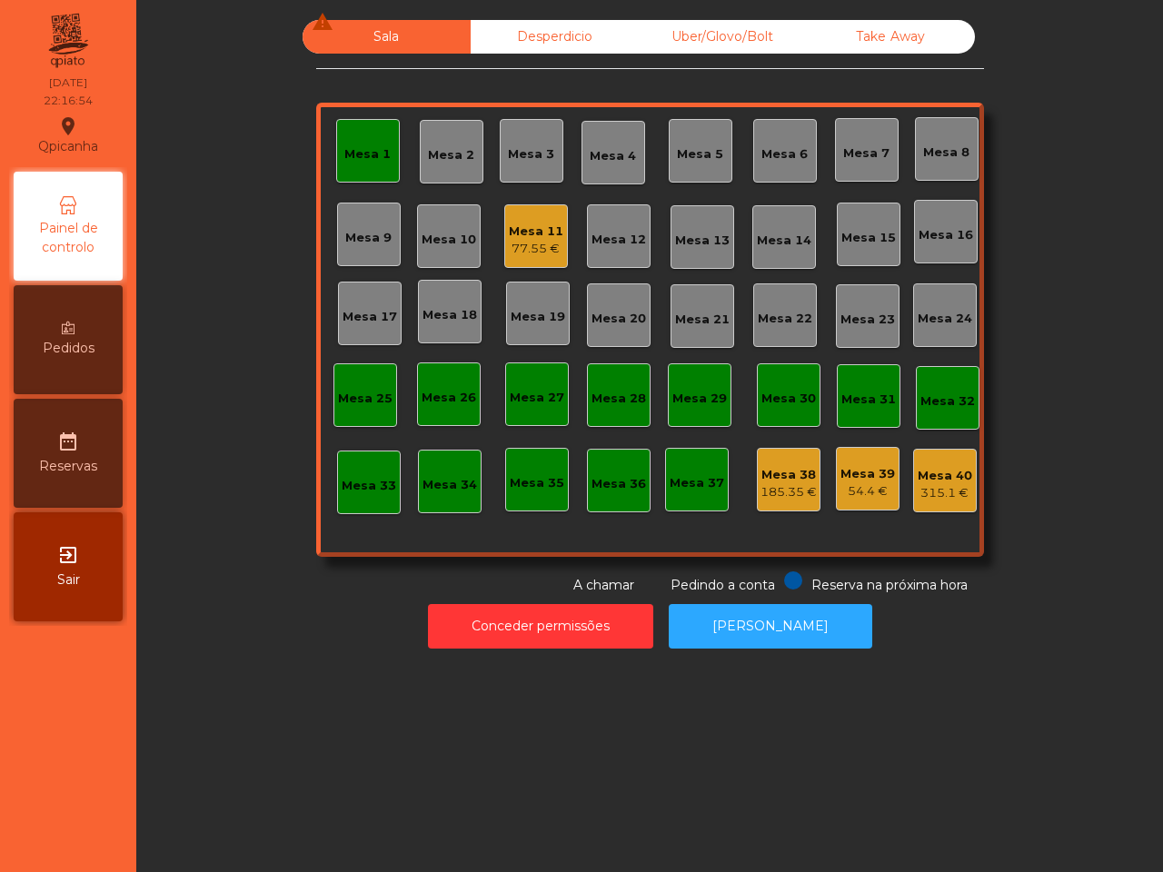
drag, startPoint x: 116, startPoint y: 566, endPoint x: 168, endPoint y: 443, distance: 133.1
click at [120, 566] on div "exit_to_app Sair" at bounding box center [68, 566] width 109 height 109
click at [523, 271] on div "Mesa 1 Mesa 2 Mesa 3 Mesa 4 Mesa 5 [GEOGRAPHIC_DATA] 7 Mesa 8 Mesa 9 Mesa 10 Me…" at bounding box center [650, 330] width 668 height 454
click at [537, 236] on div "Mesa 11" at bounding box center [536, 232] width 54 height 18
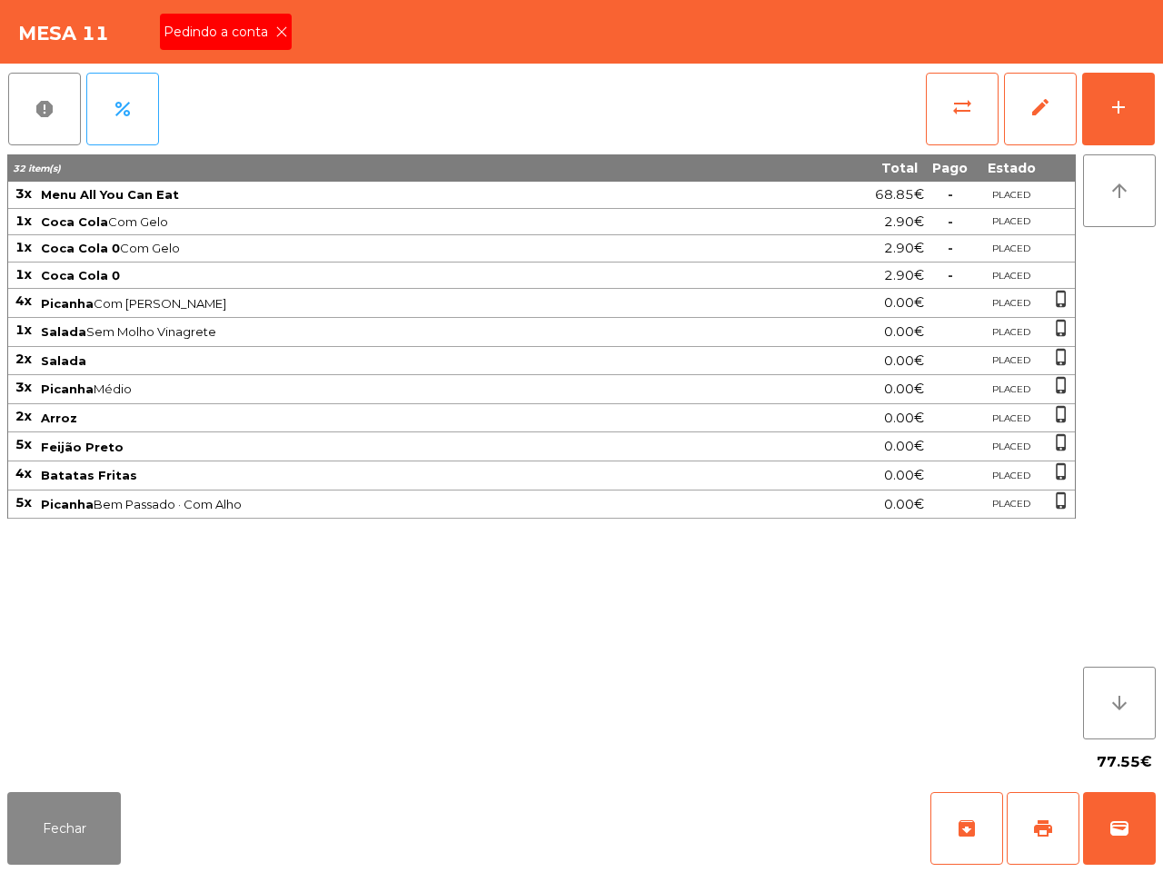
click at [278, 33] on icon at bounding box center [281, 31] width 13 height 13
click at [84, 827] on button "Fechar" at bounding box center [64, 828] width 114 height 73
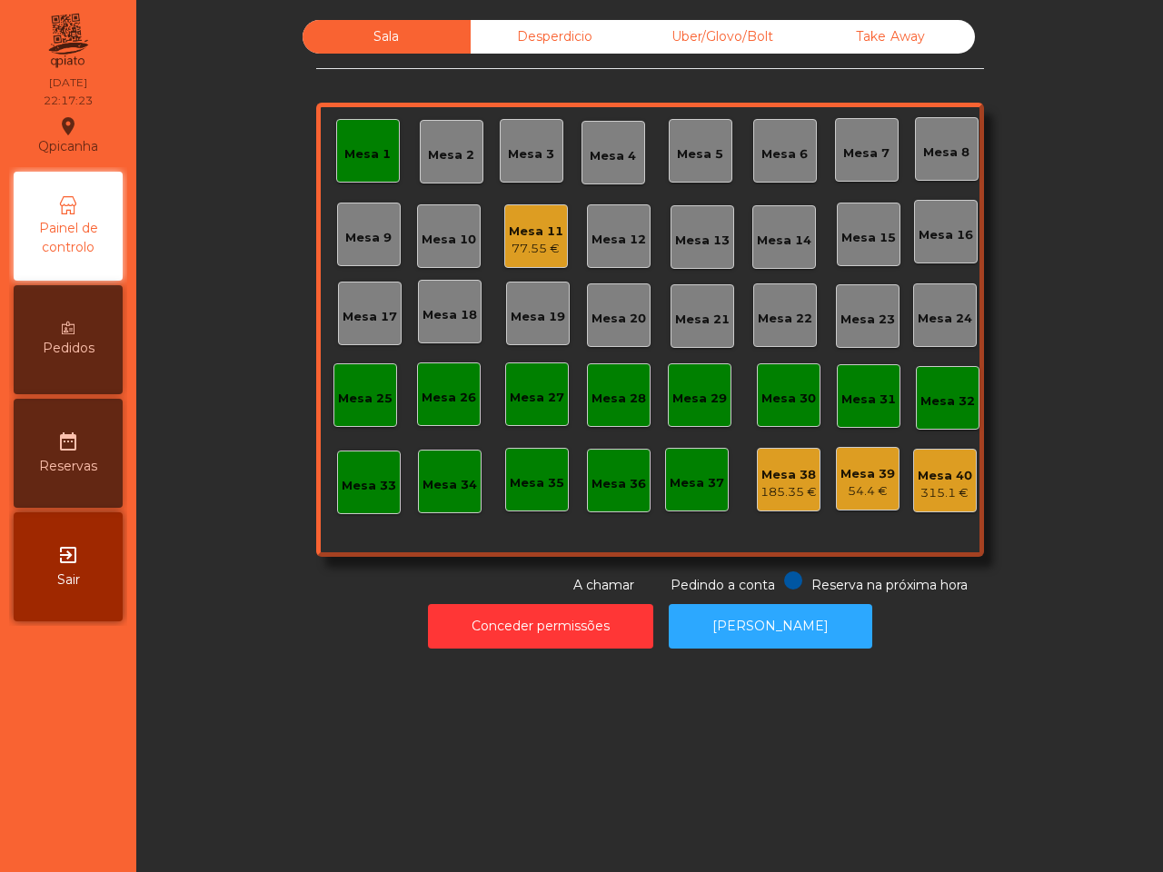
click at [847, 486] on div "54.4 €" at bounding box center [867, 491] width 54 height 18
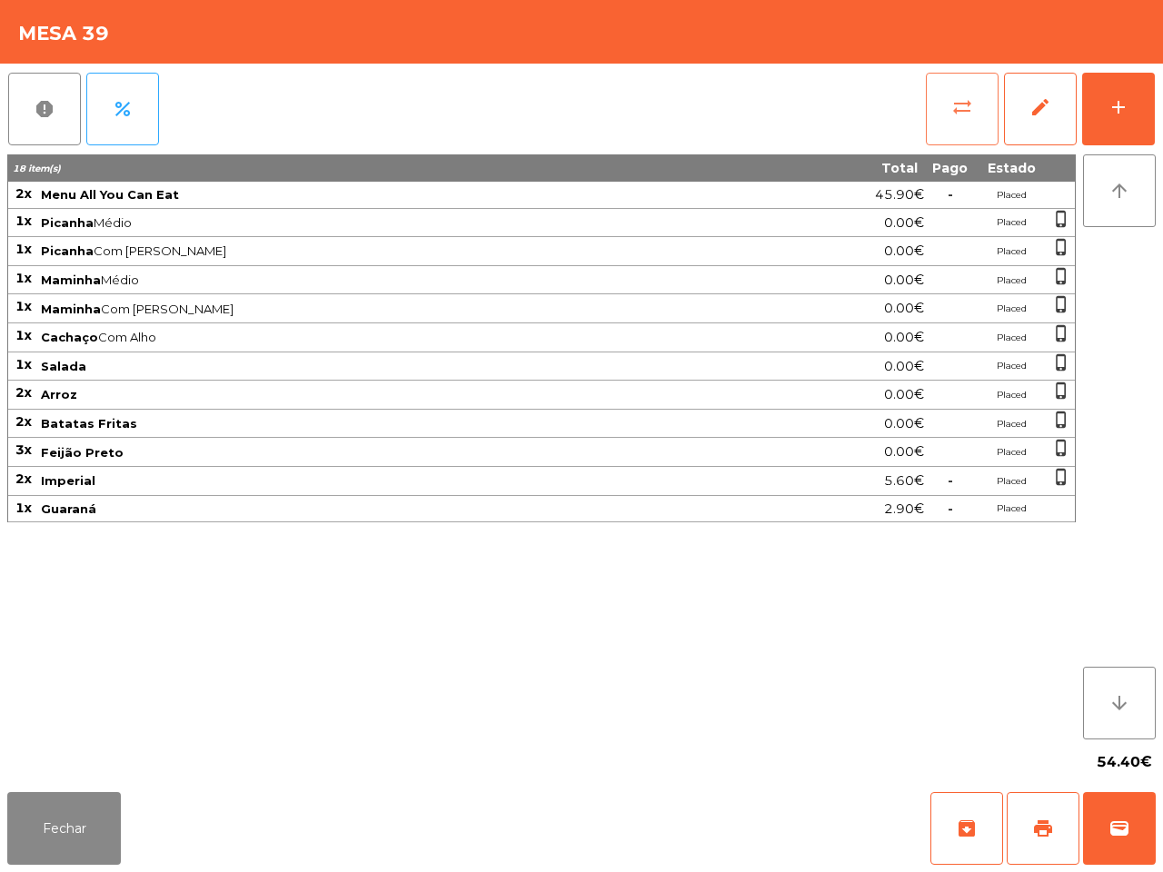
click at [941, 125] on button "sync_alt" at bounding box center [962, 109] width 73 height 73
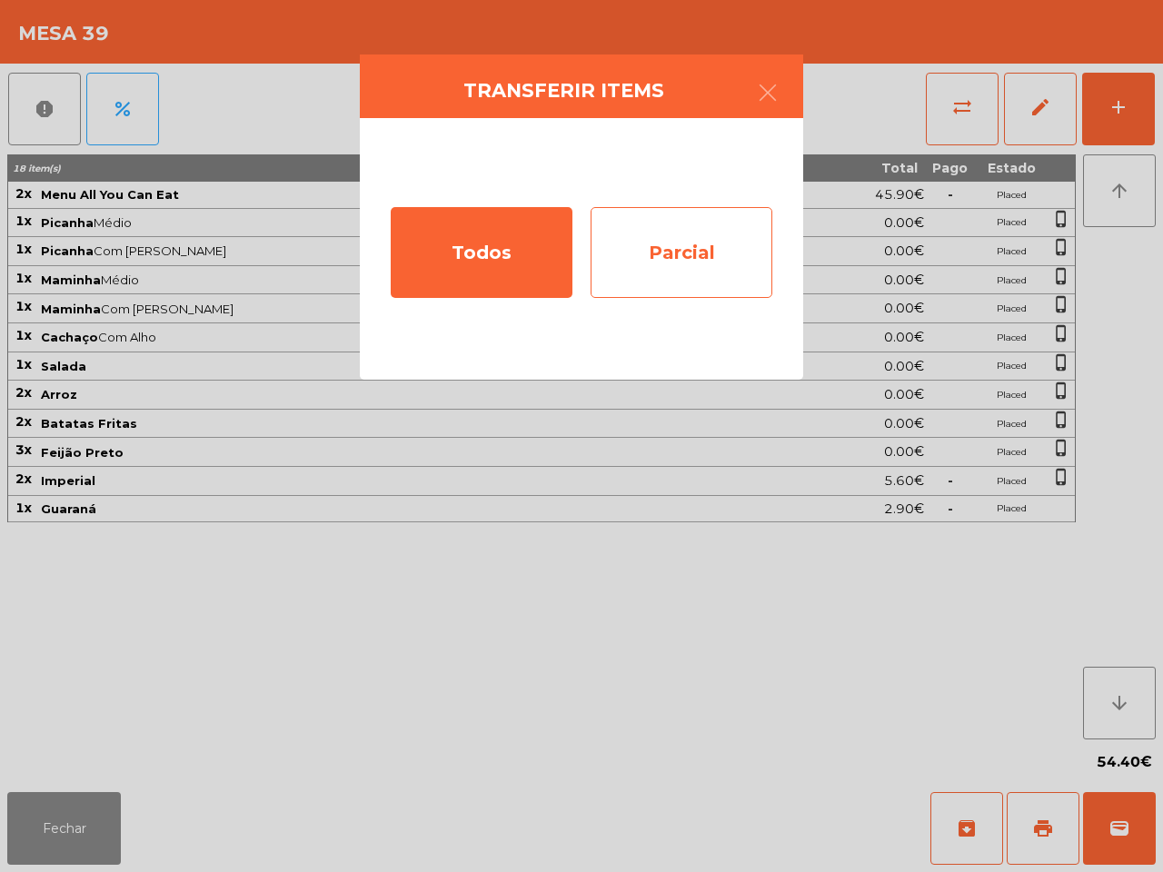
click at [693, 266] on div "Parcial" at bounding box center [681, 252] width 182 height 91
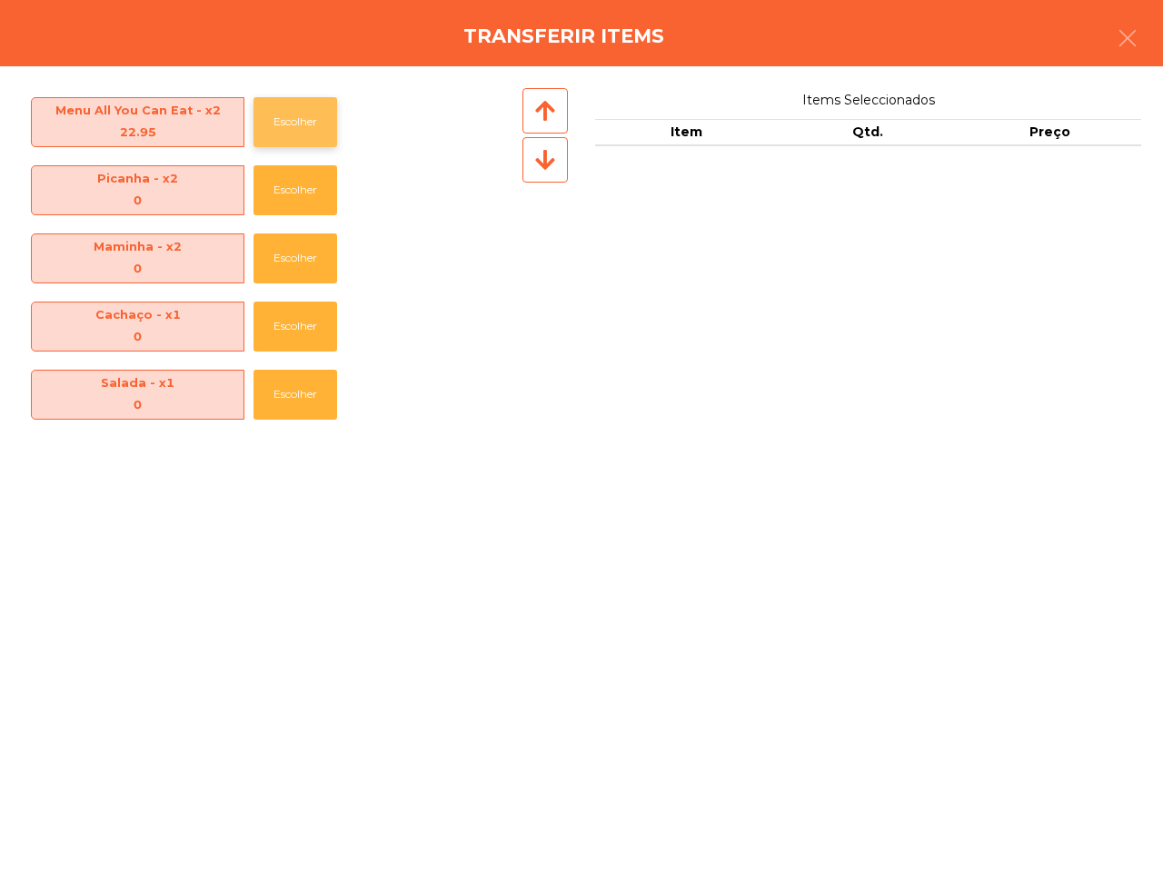
click at [264, 132] on button "Escolher" at bounding box center [295, 122] width 84 height 50
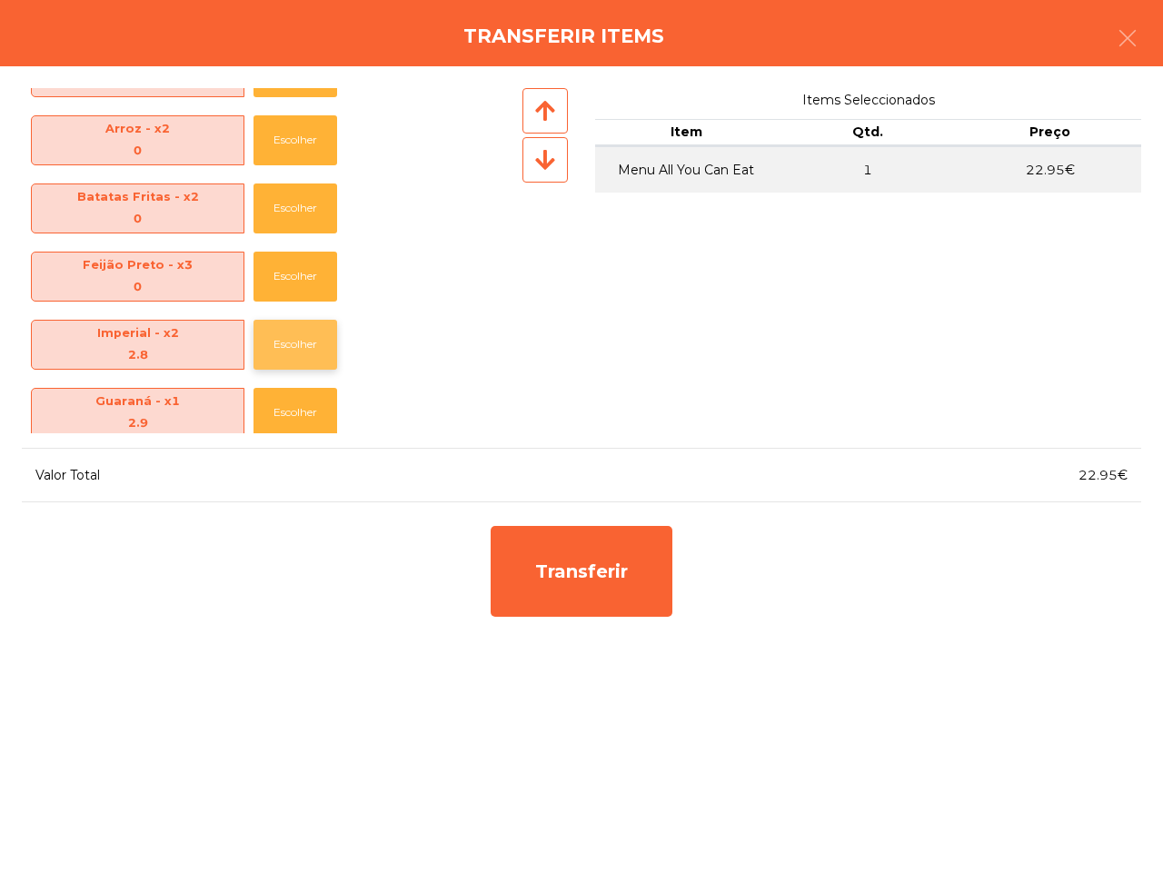
scroll to position [336, 0]
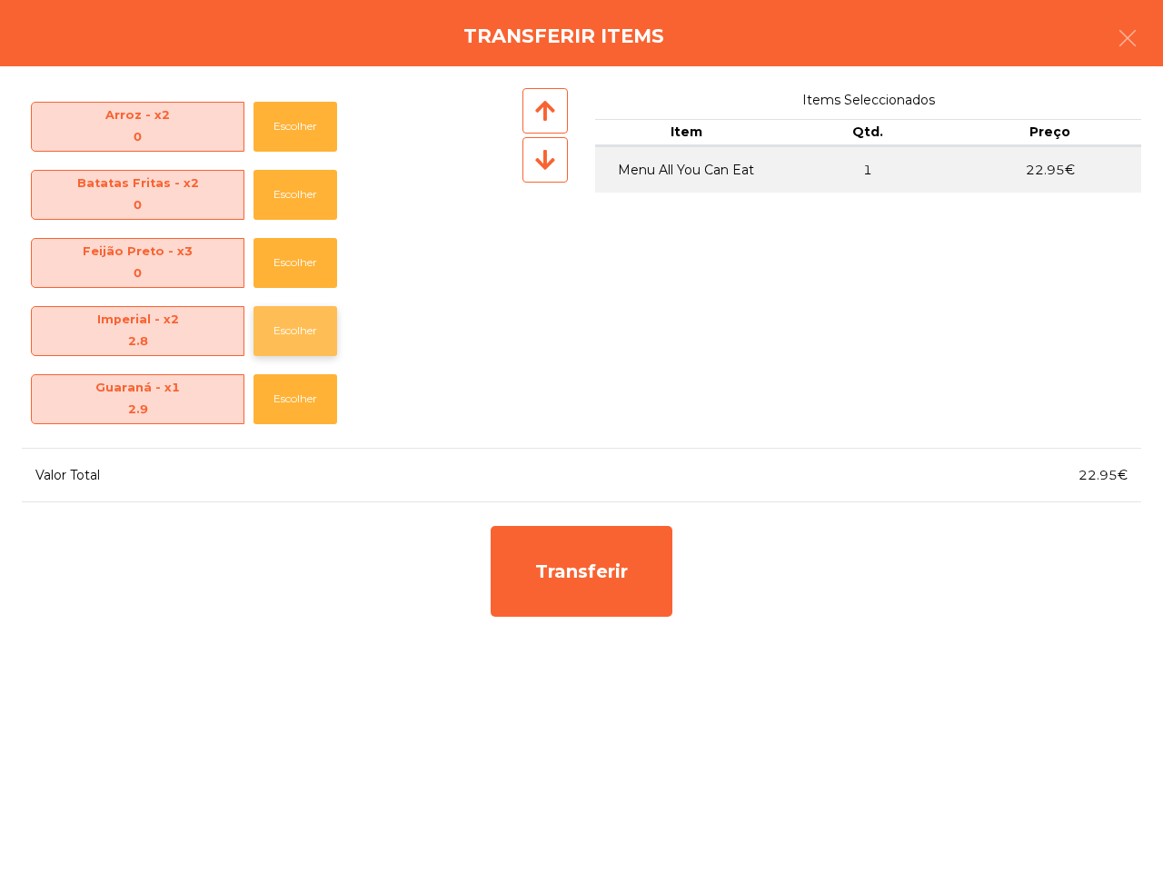
click at [298, 336] on button "Escolher" at bounding box center [295, 331] width 84 height 50
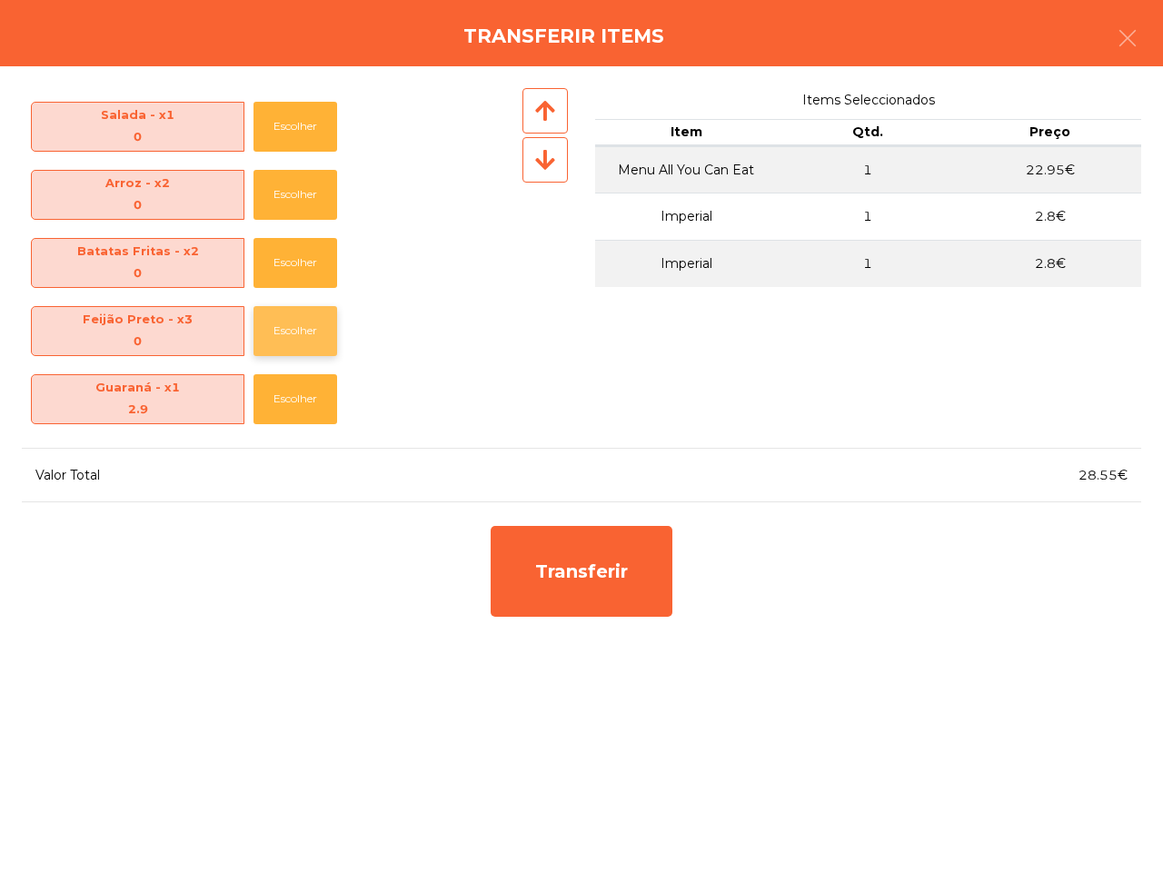
scroll to position [268, 0]
click at [324, 400] on button "Escolher" at bounding box center [295, 399] width 84 height 50
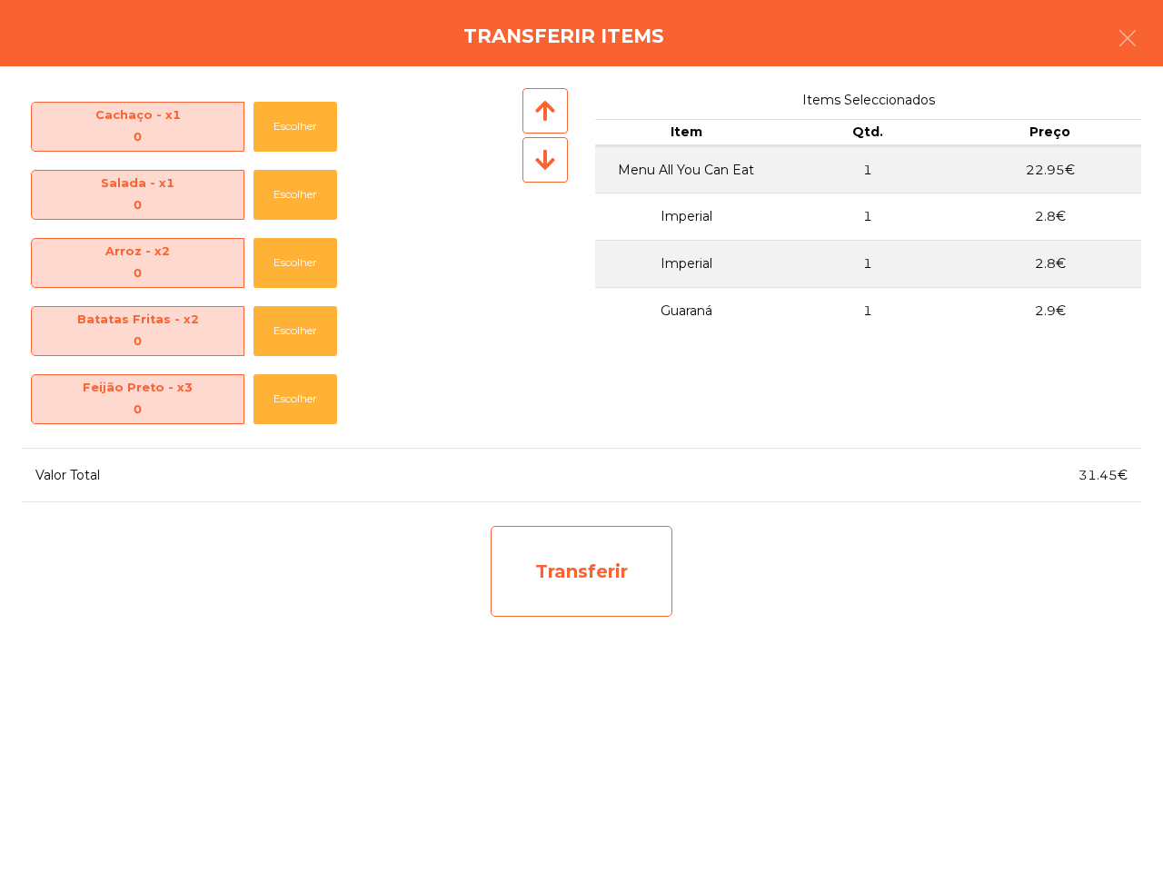
scroll to position [200, 0]
click at [525, 574] on div "Transferir" at bounding box center [581, 571] width 182 height 91
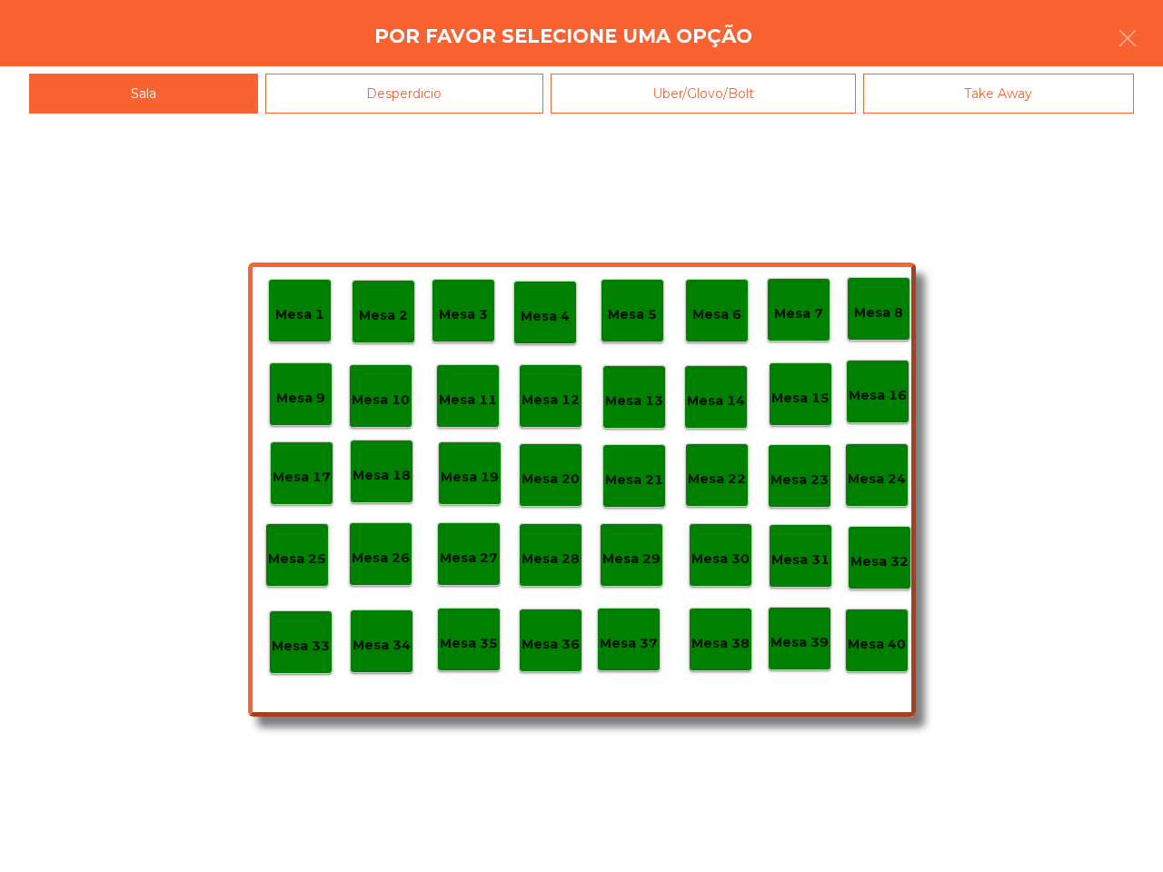
click at [718, 650] on p "Mesa 38" at bounding box center [720, 643] width 58 height 21
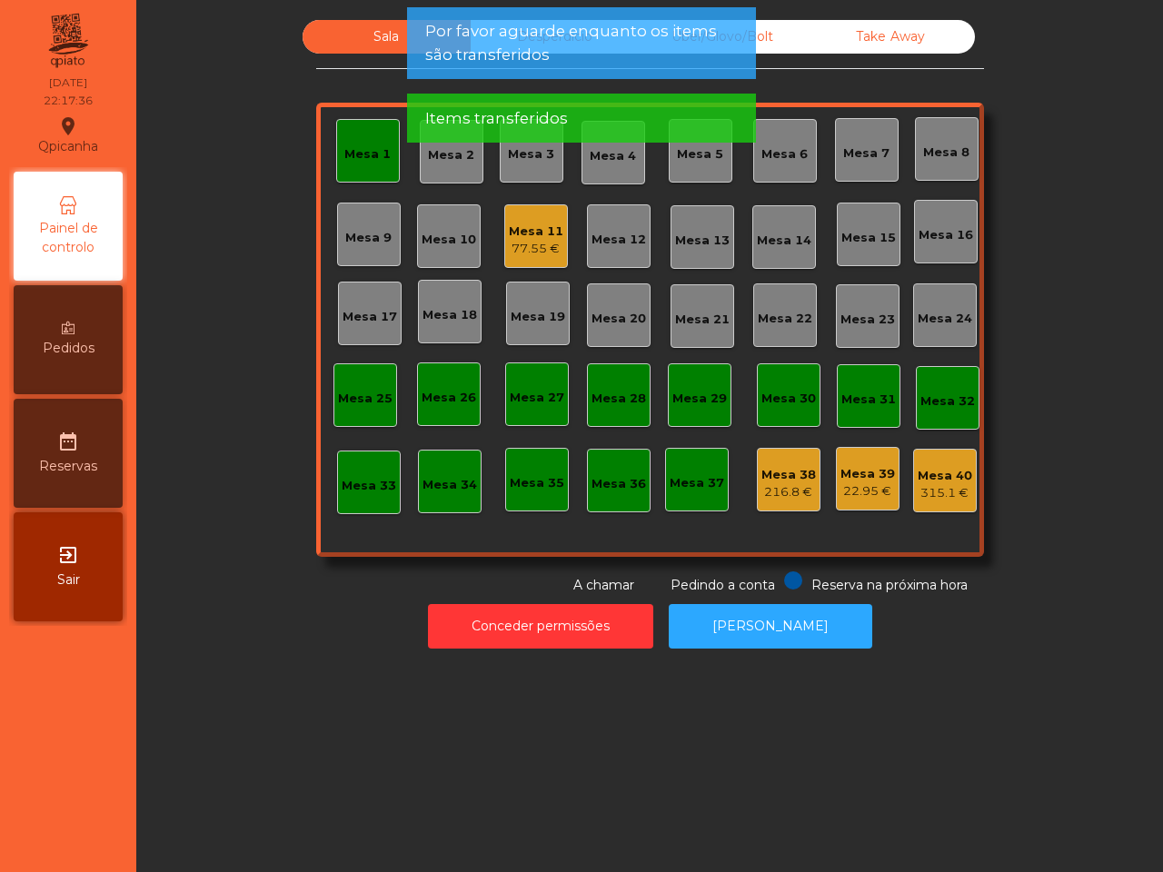
click at [860, 486] on div "22.95 €" at bounding box center [867, 491] width 54 height 18
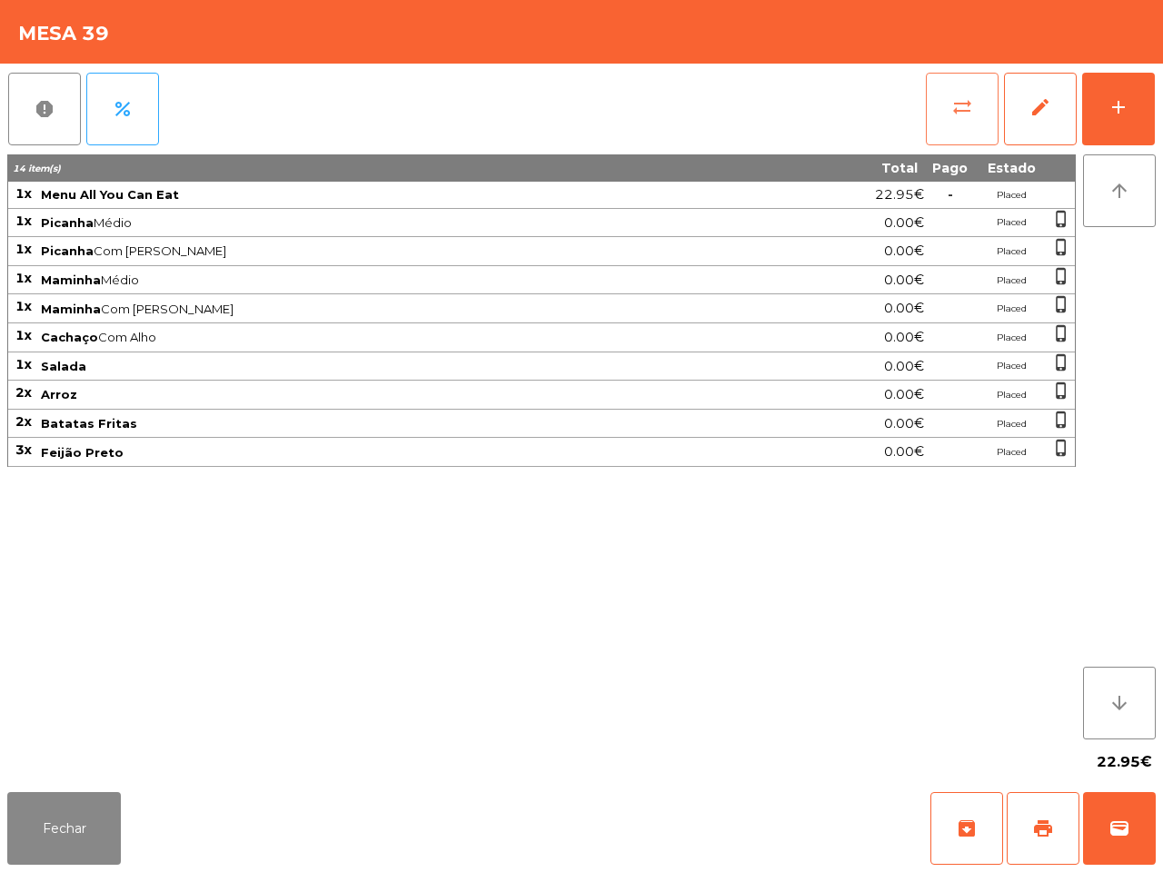
click at [951, 119] on button "sync_alt" at bounding box center [962, 109] width 73 height 73
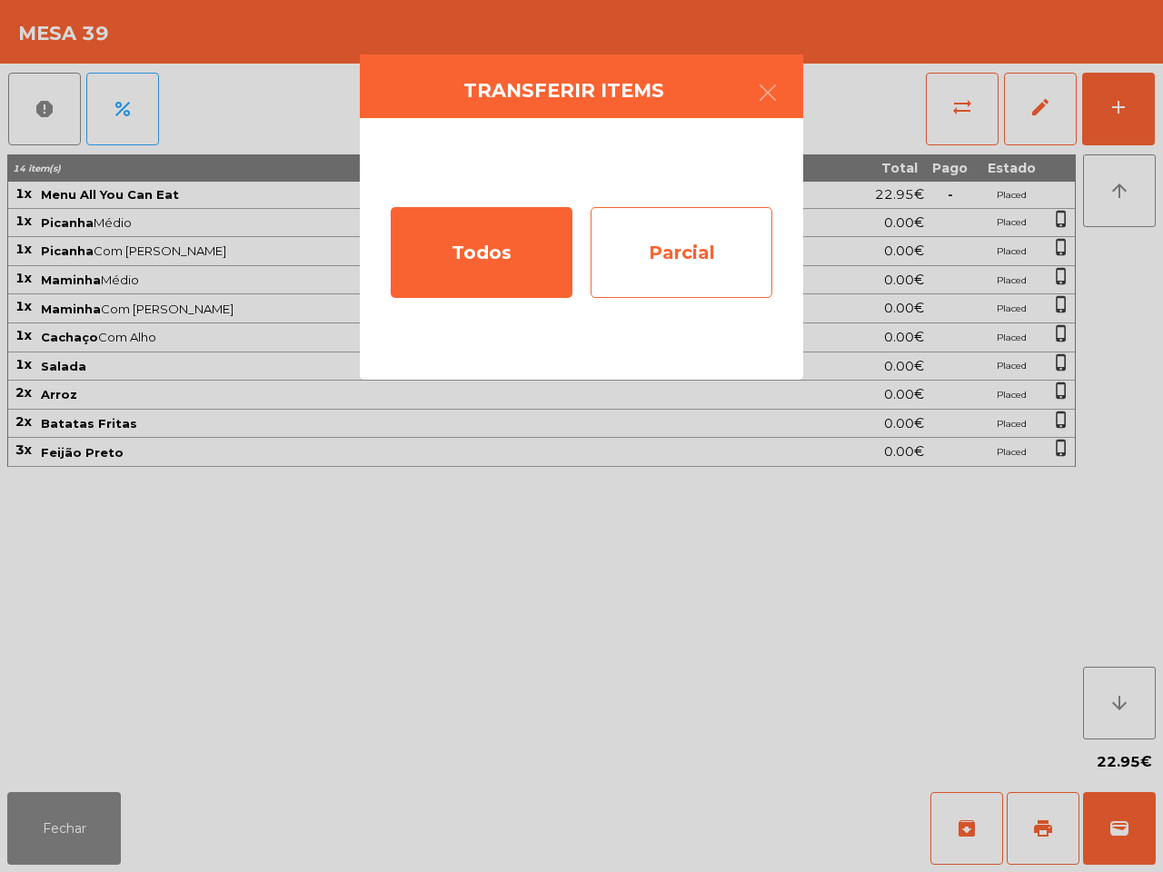
click at [733, 253] on div "Parcial" at bounding box center [681, 252] width 182 height 91
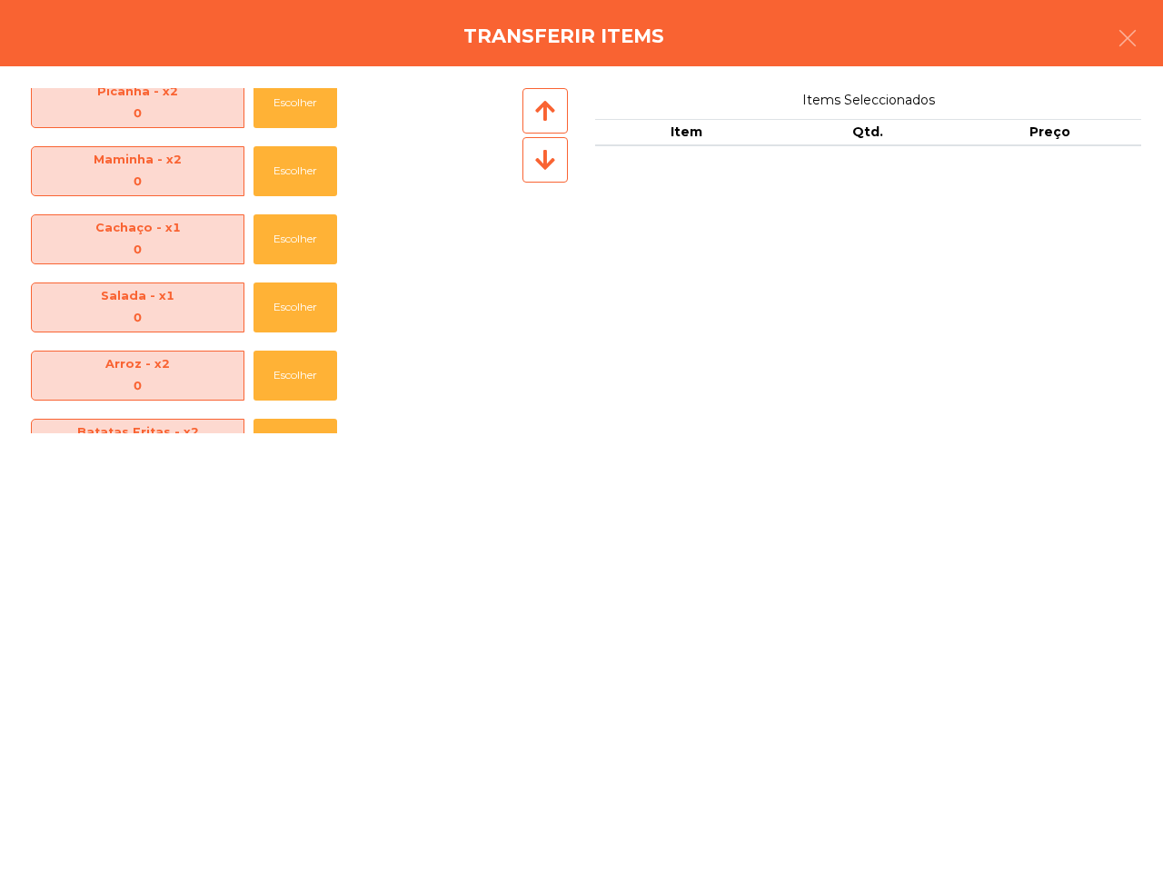
scroll to position [0, 0]
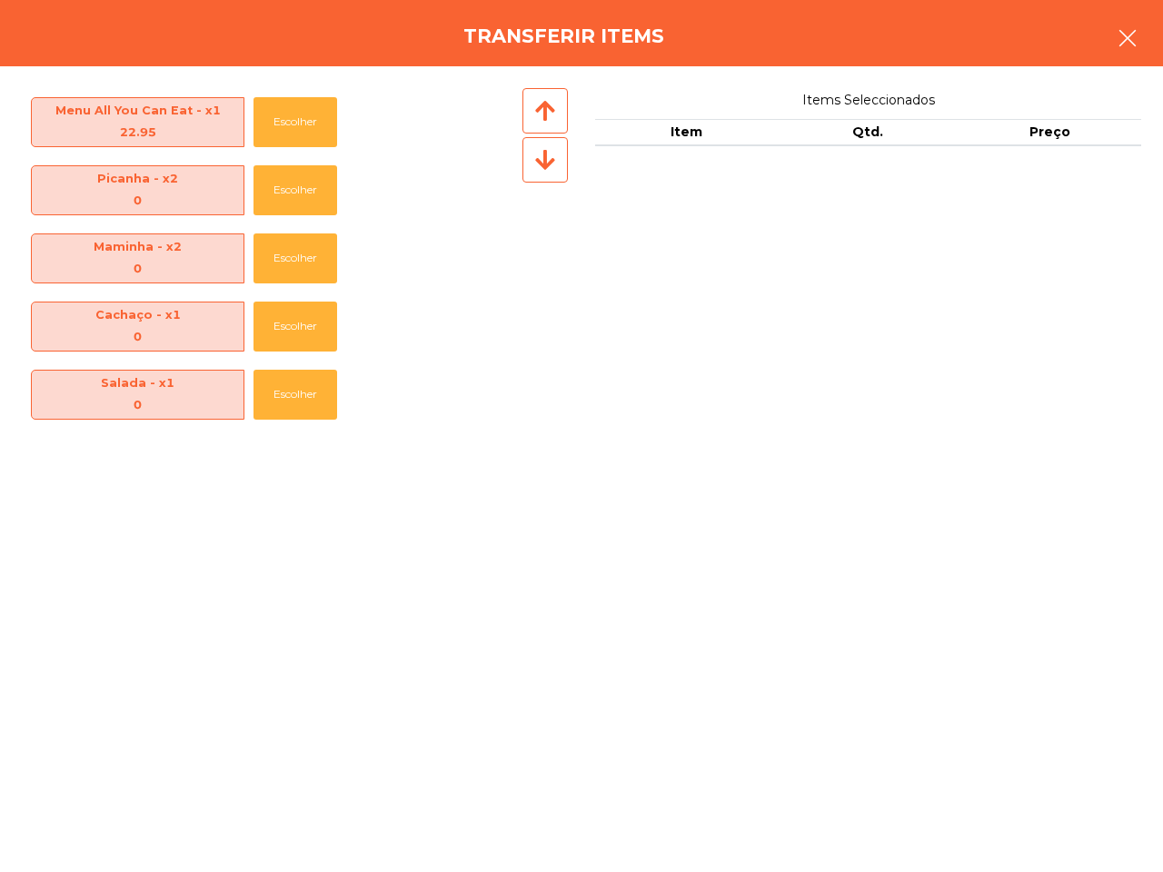
click at [1113, 32] on button "button" at bounding box center [1127, 40] width 51 height 54
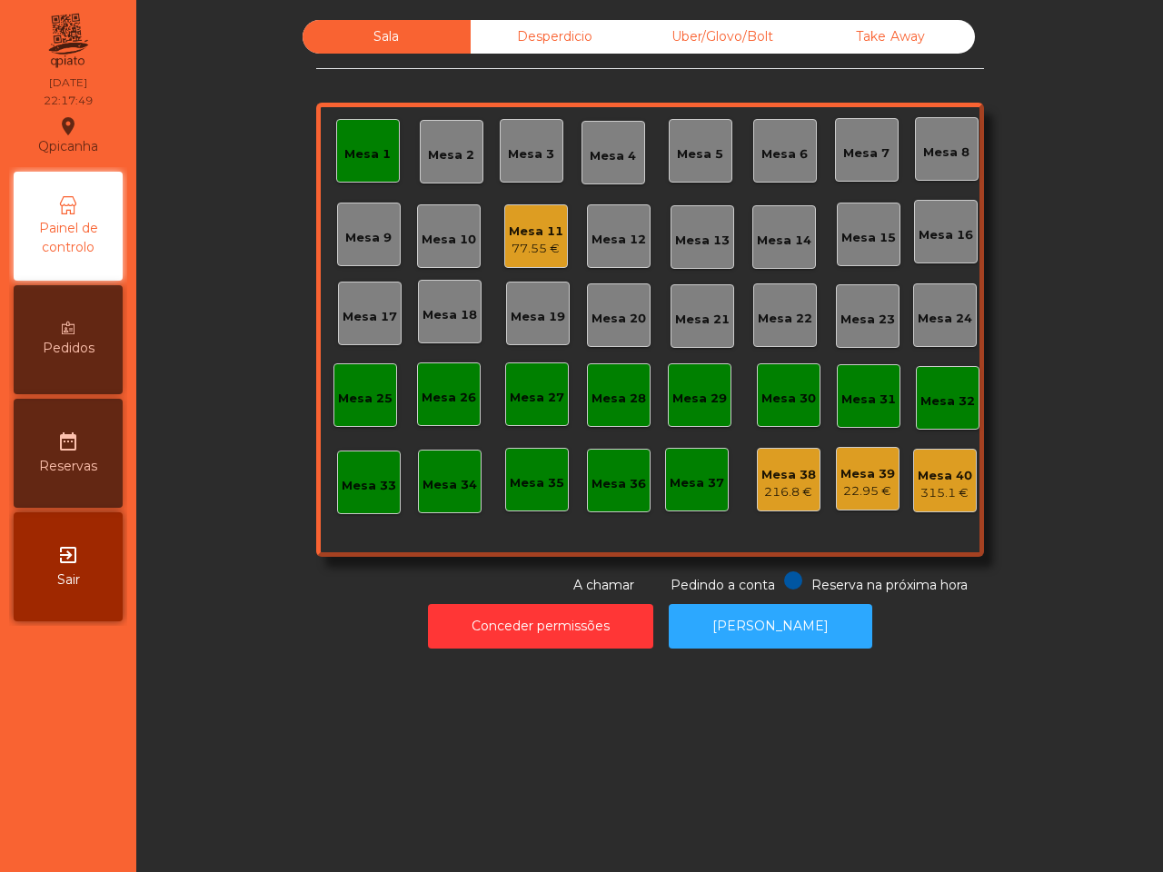
click at [847, 482] on div "22.95 €" at bounding box center [867, 491] width 54 height 18
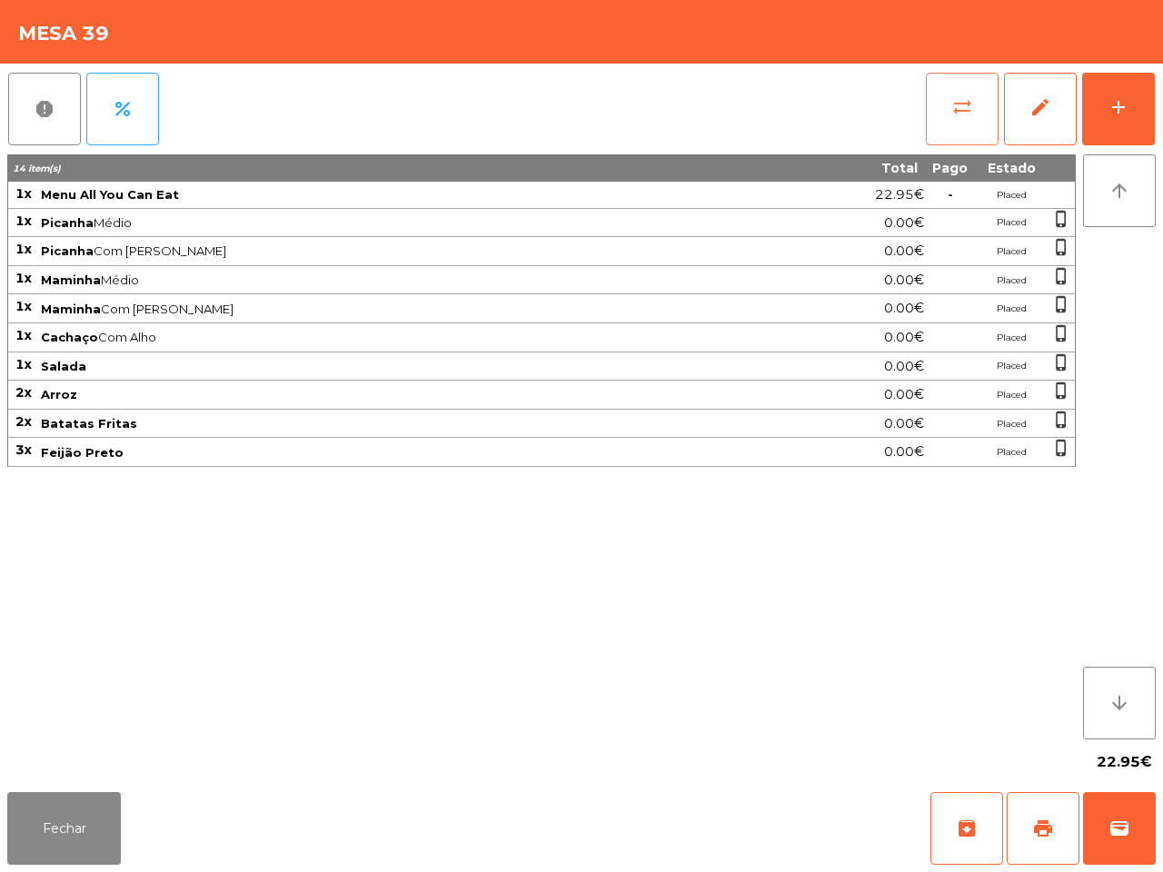
click at [977, 111] on button "sync_alt" at bounding box center [962, 109] width 73 height 73
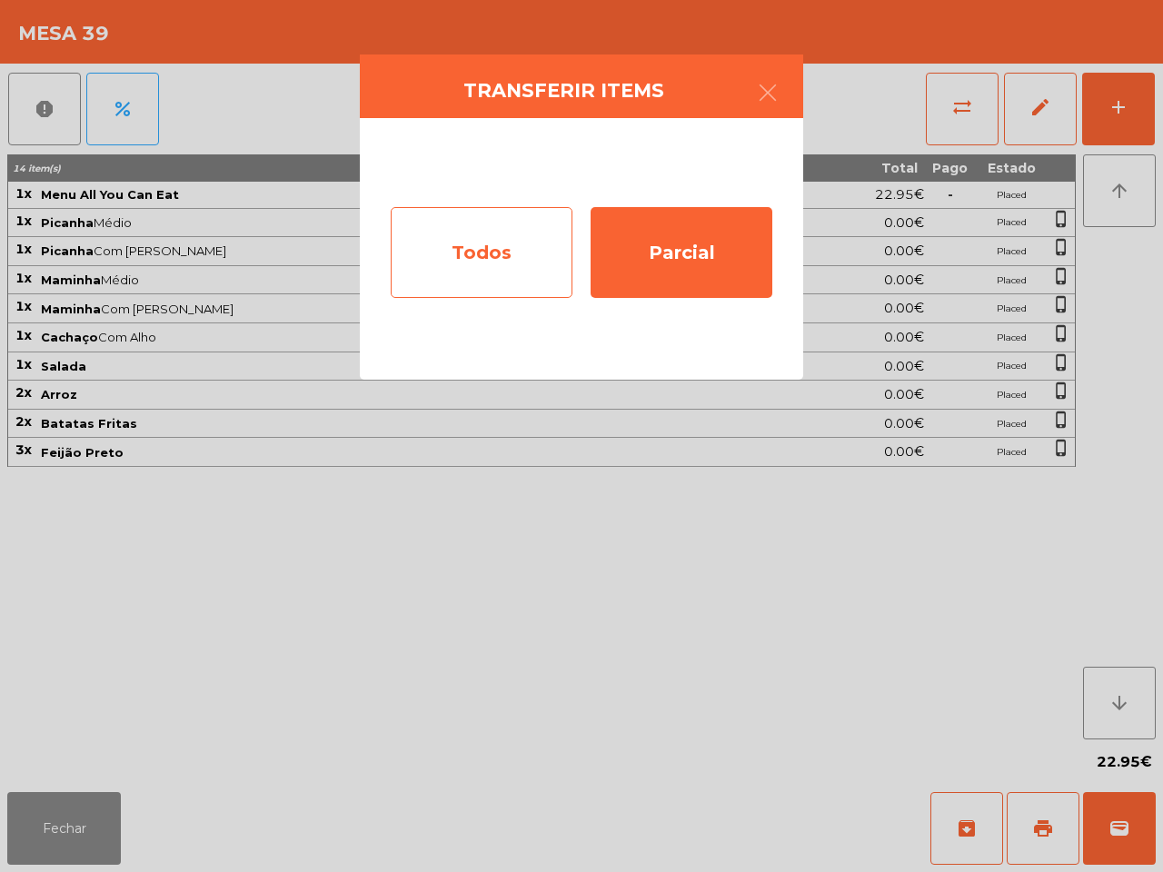
click at [511, 265] on div "Todos" at bounding box center [482, 252] width 182 height 91
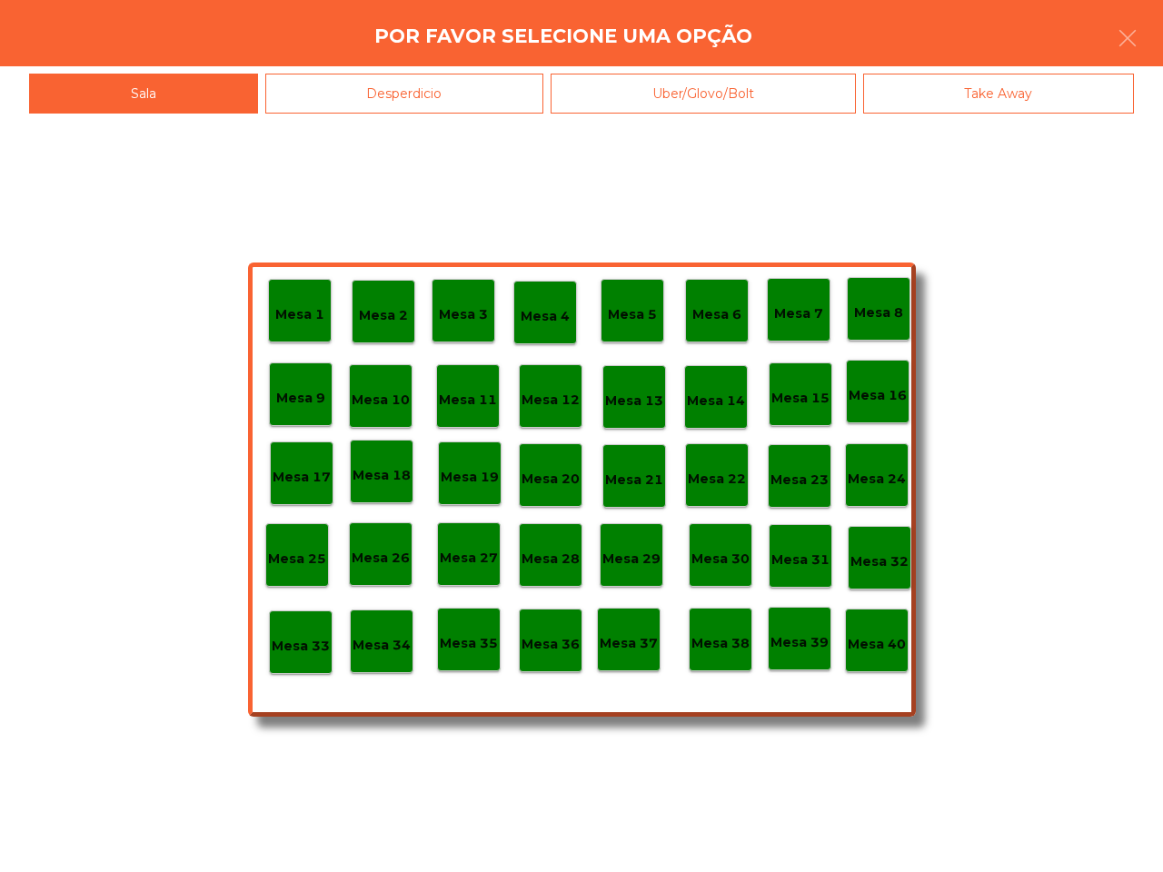
click at [875, 647] on p "Mesa 40" at bounding box center [876, 644] width 58 height 21
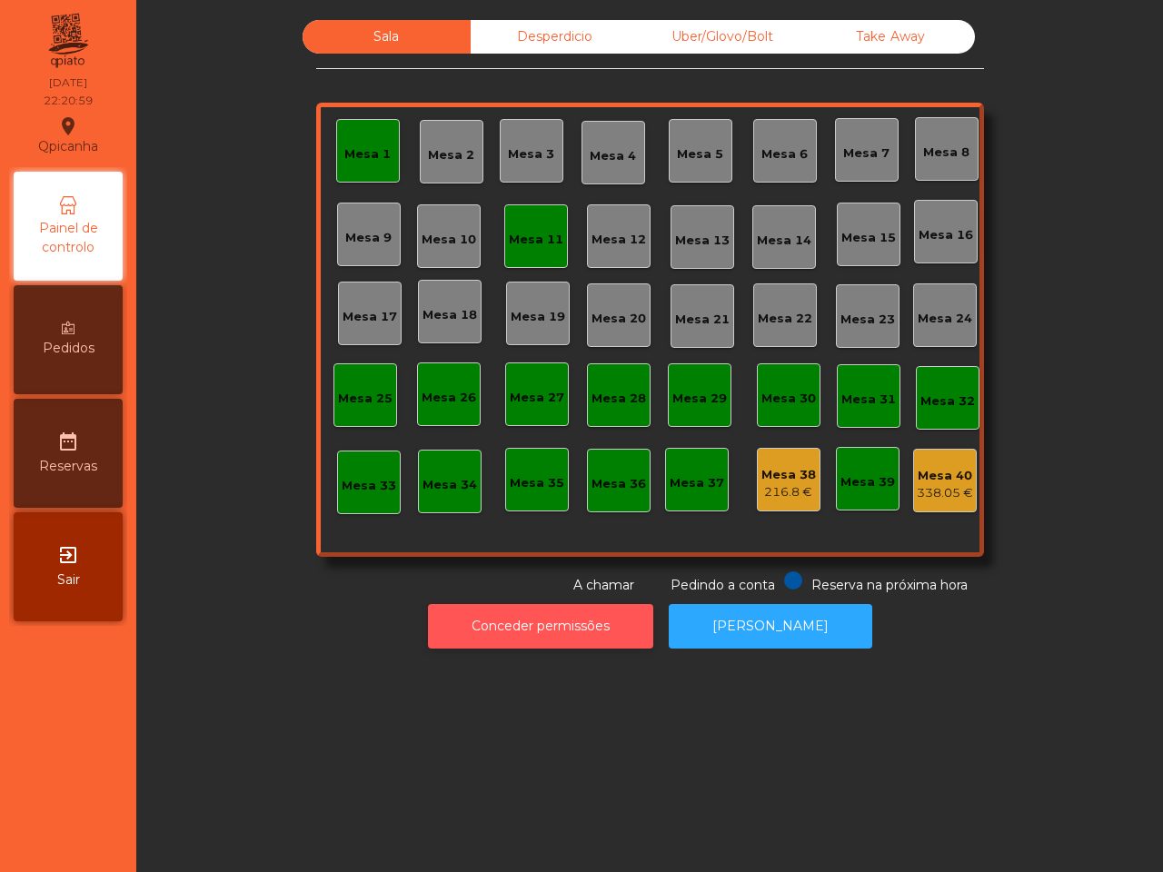
click at [523, 629] on button "Conceder permissões" at bounding box center [540, 626] width 225 height 45
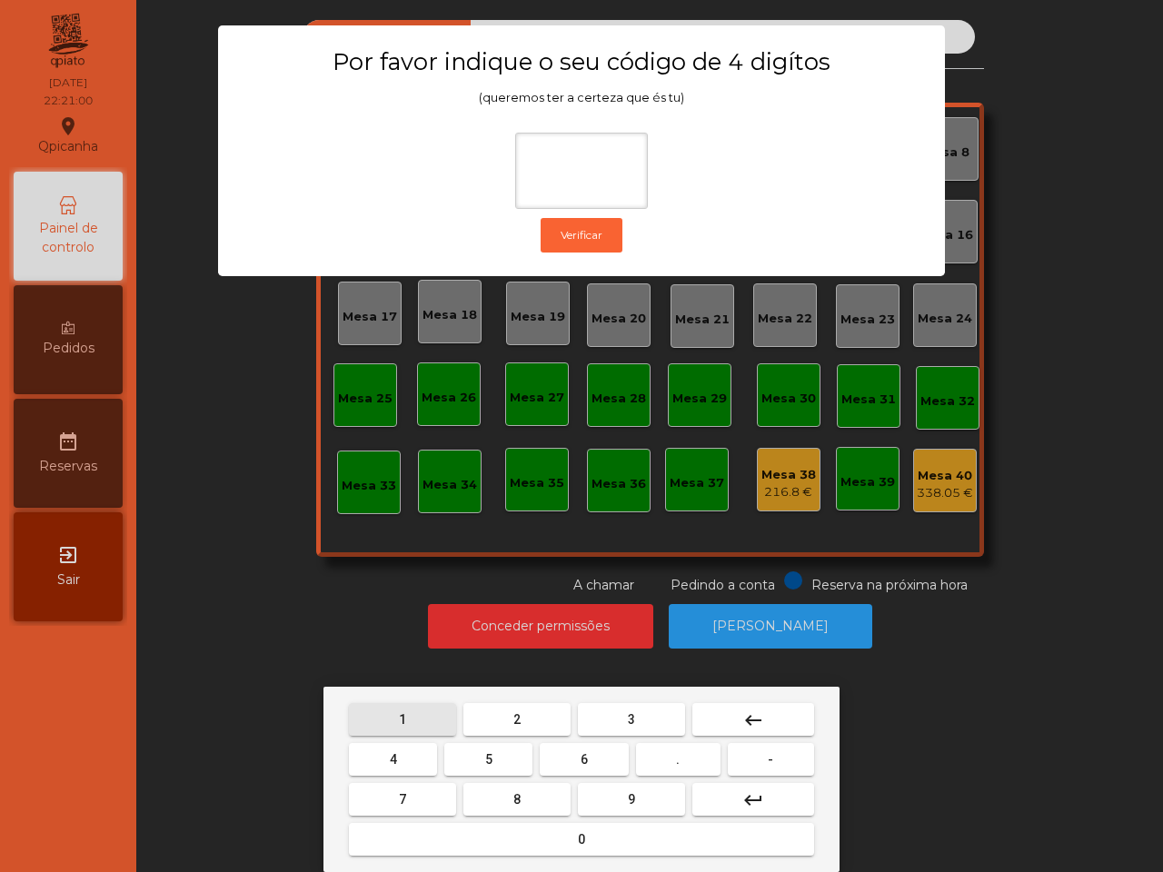
click at [419, 719] on button "1" at bounding box center [402, 719] width 107 height 33
click at [598, 802] on button "9" at bounding box center [631, 799] width 107 height 33
click at [415, 752] on button "4" at bounding box center [393, 759] width 88 height 33
click at [500, 849] on button "0" at bounding box center [581, 839] width 465 height 33
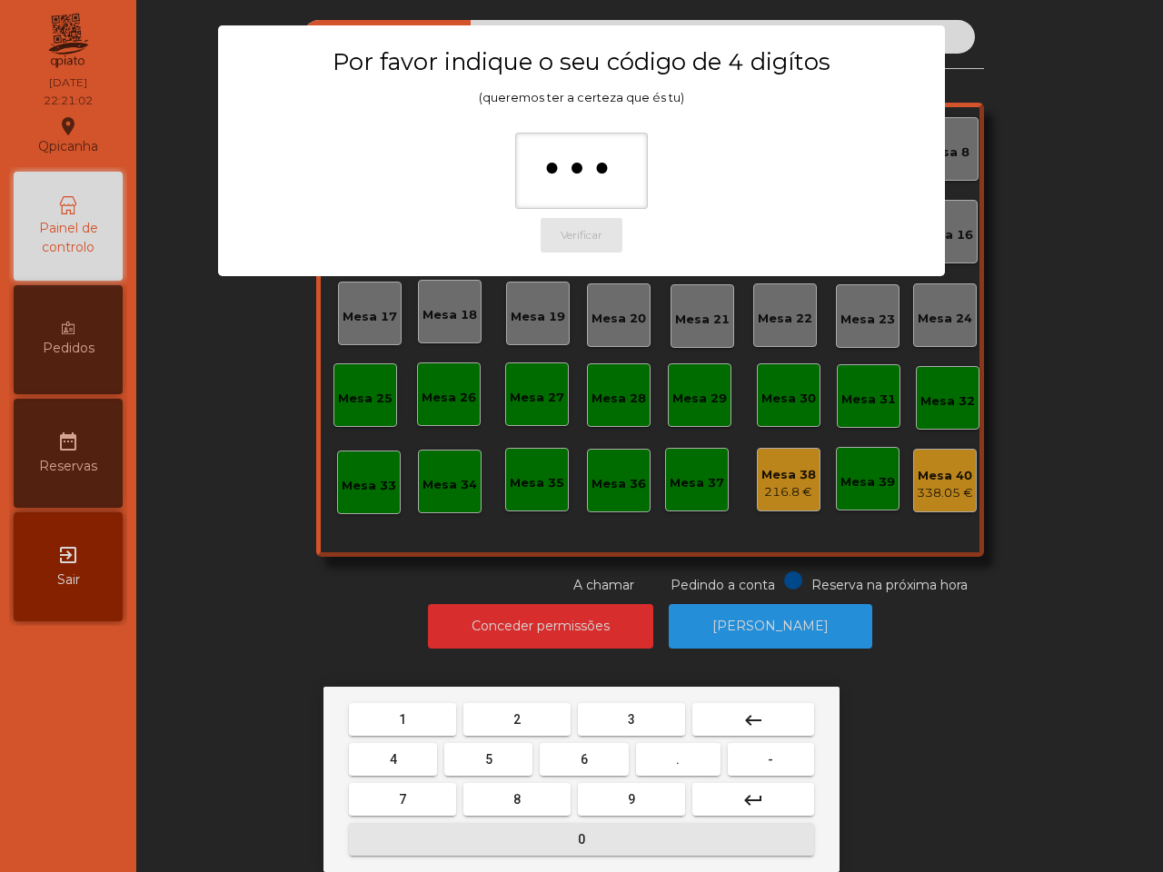
type input "****"
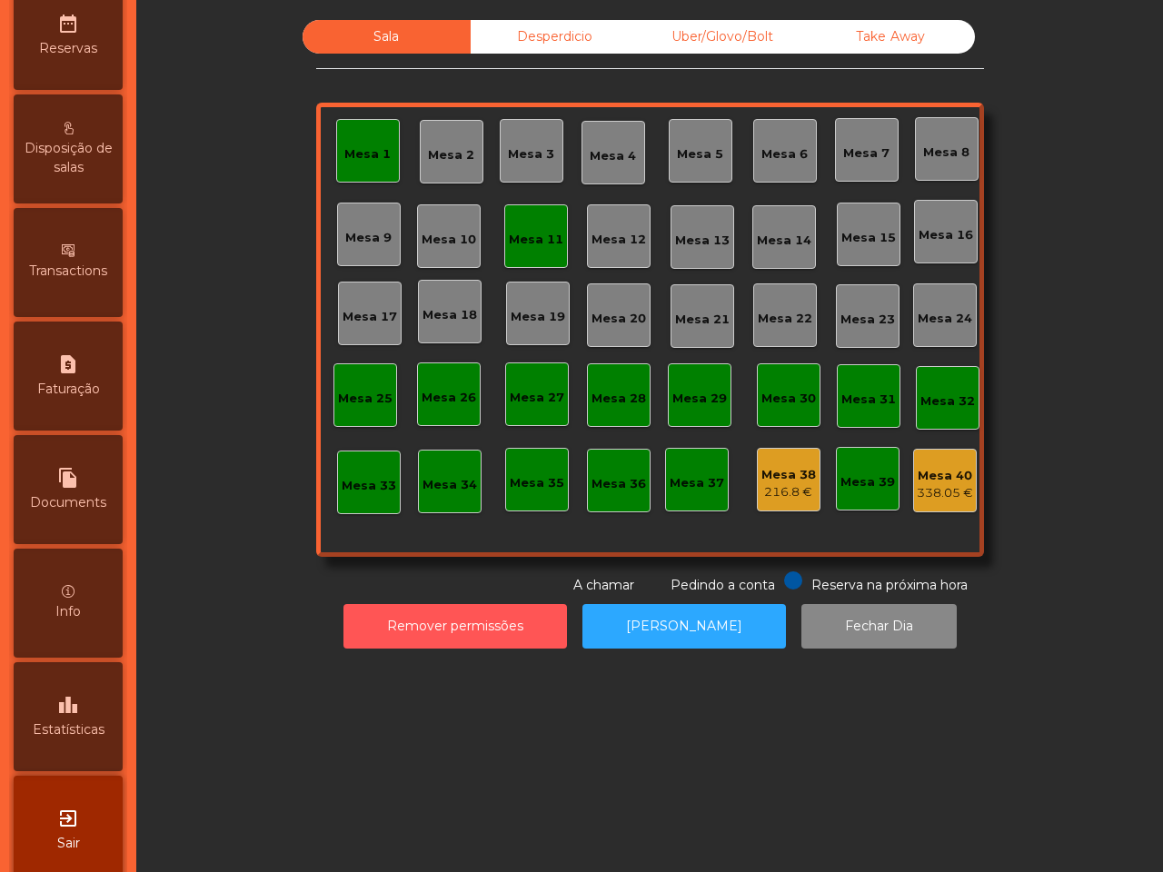
scroll to position [690, 0]
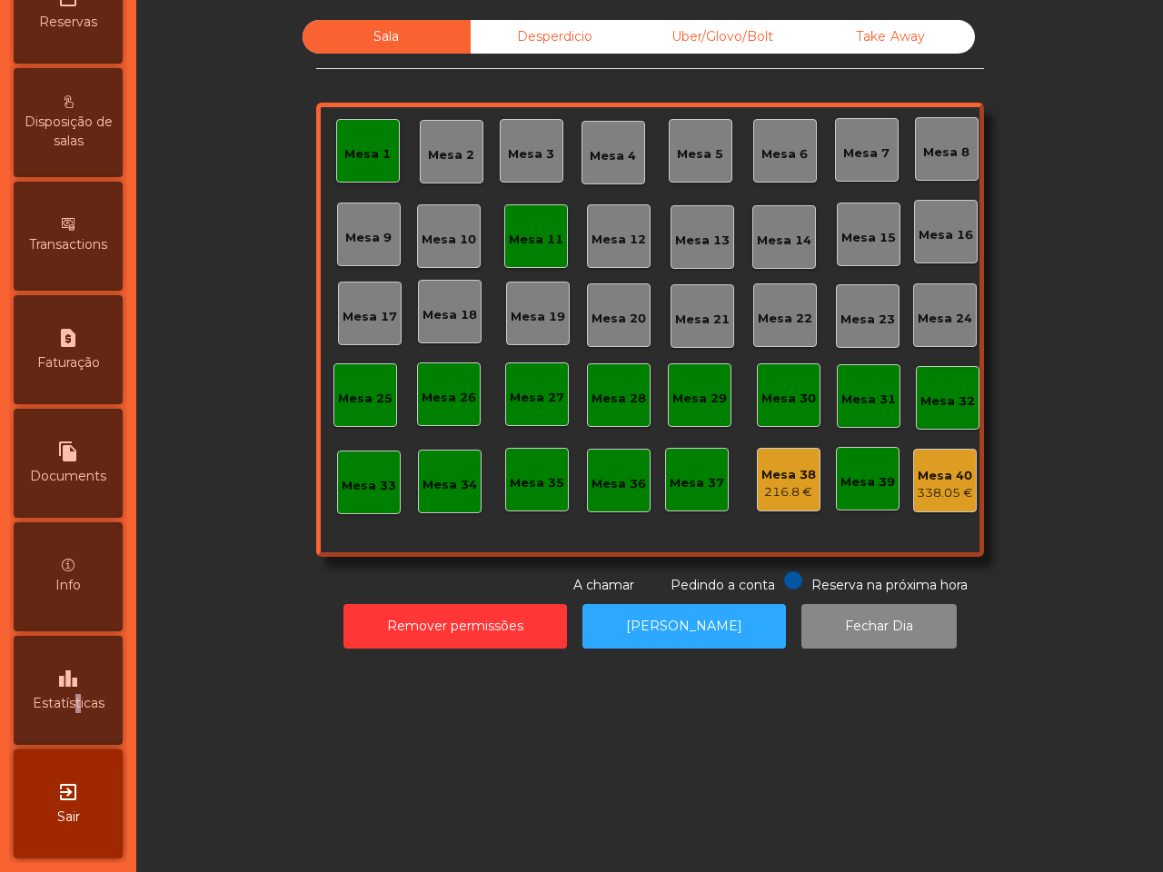
click at [82, 675] on div "leaderboard Estatísticas" at bounding box center [68, 690] width 109 height 109
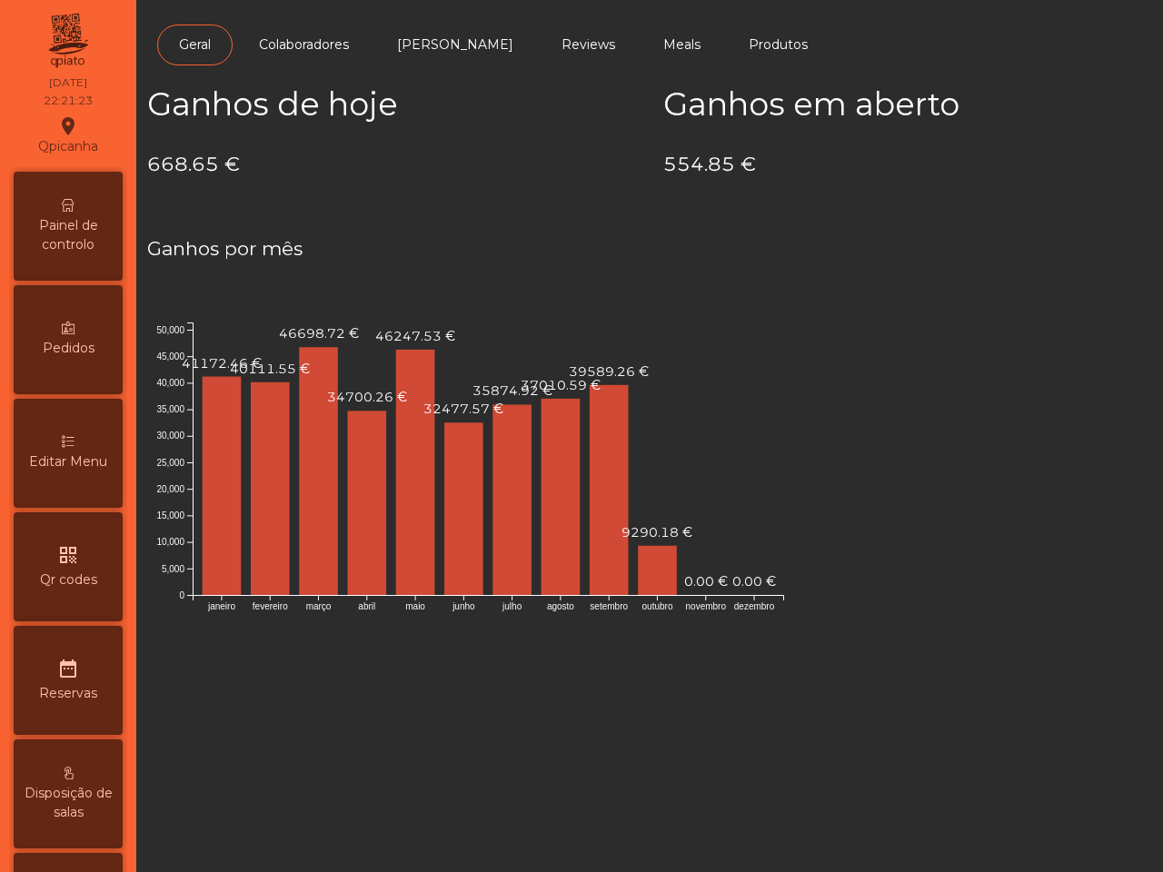
drag, startPoint x: 91, startPoint y: 224, endPoint x: 109, endPoint y: 223, distance: 18.2
click at [92, 224] on span "Painel de controlo" at bounding box center [68, 235] width 100 height 38
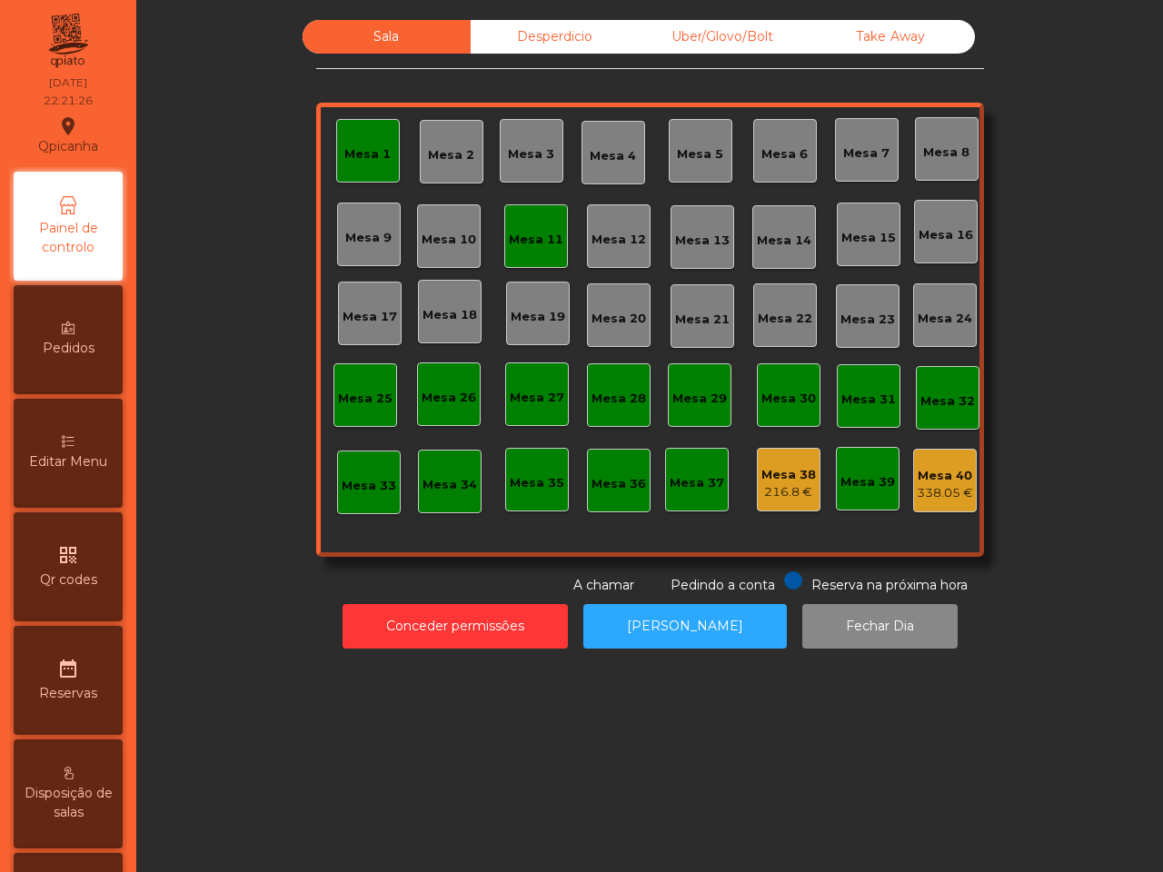
click at [761, 479] on div "Mesa 38" at bounding box center [788, 475] width 54 height 18
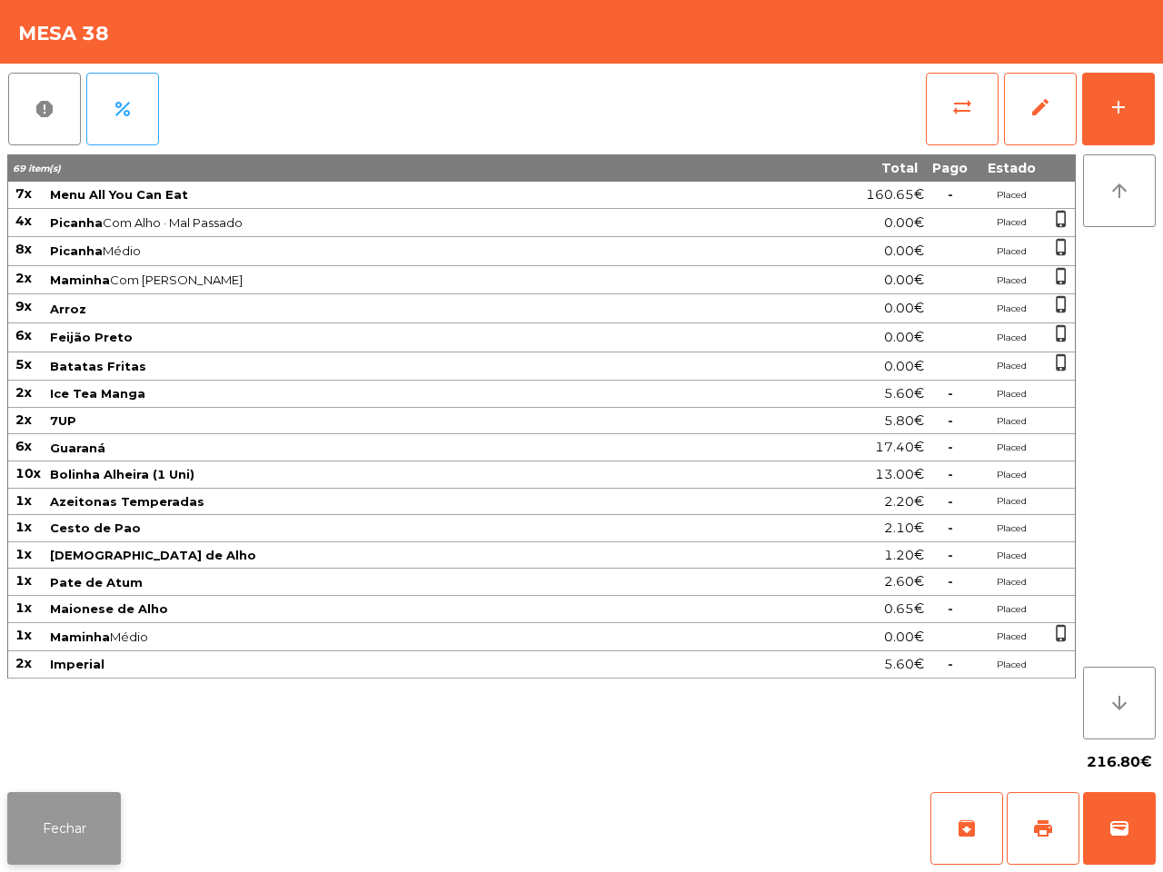
click at [78, 795] on button "Fechar" at bounding box center [64, 828] width 114 height 73
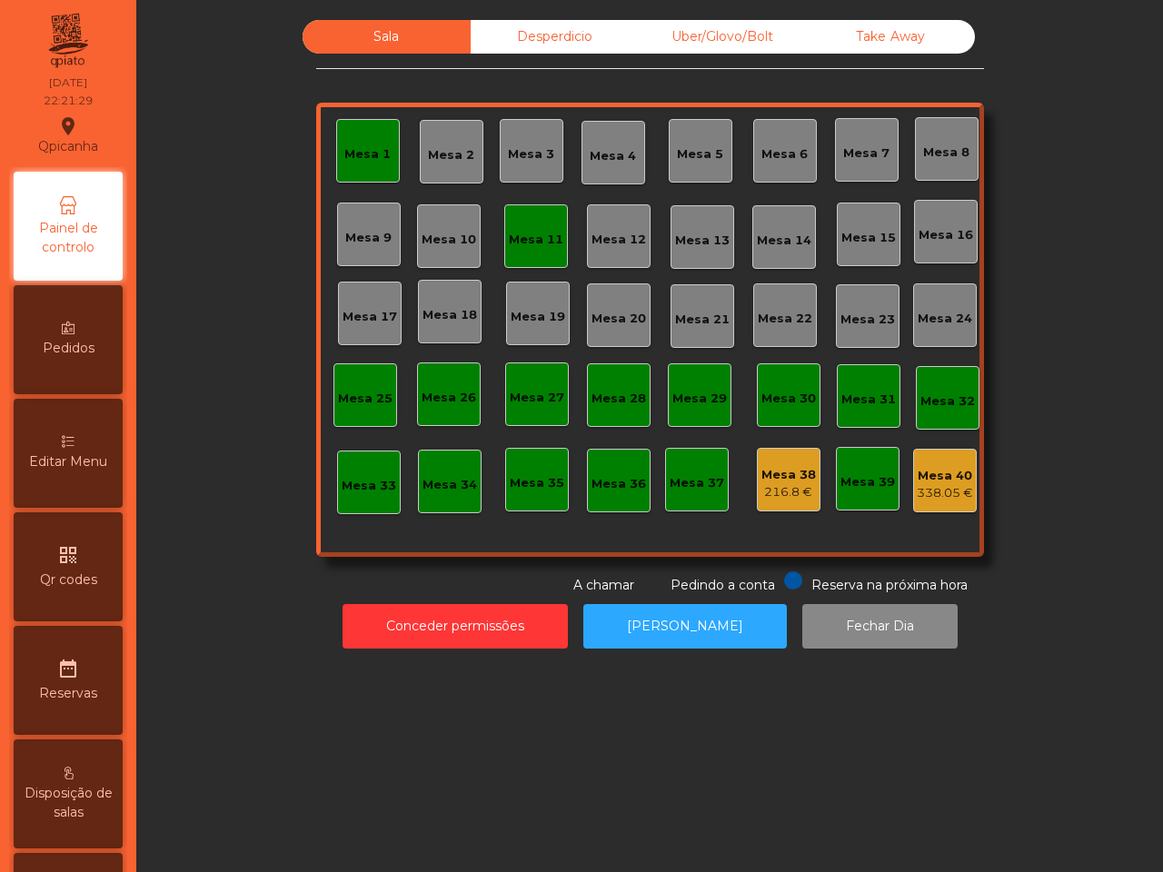
click at [927, 482] on div "Mesa 40" at bounding box center [944, 476] width 56 height 18
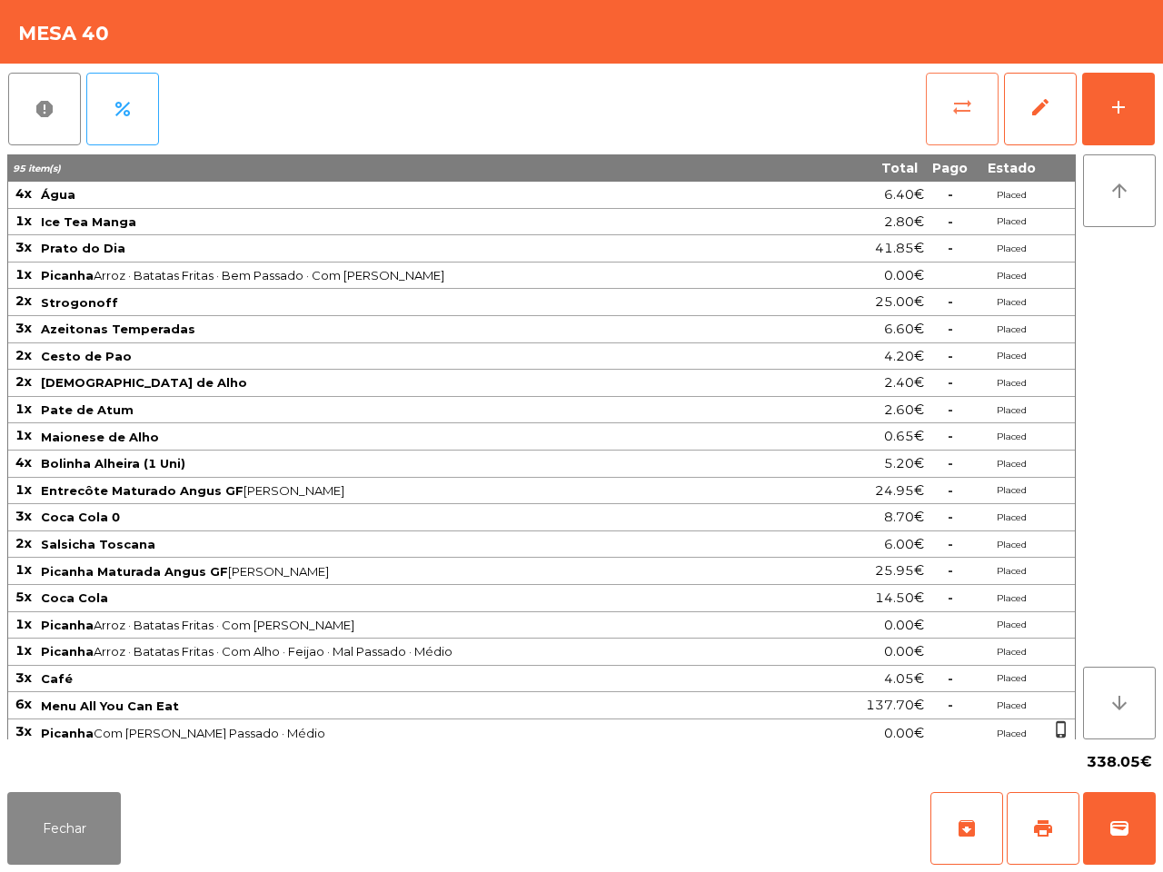
click at [964, 127] on button "sync_alt" at bounding box center [962, 109] width 73 height 73
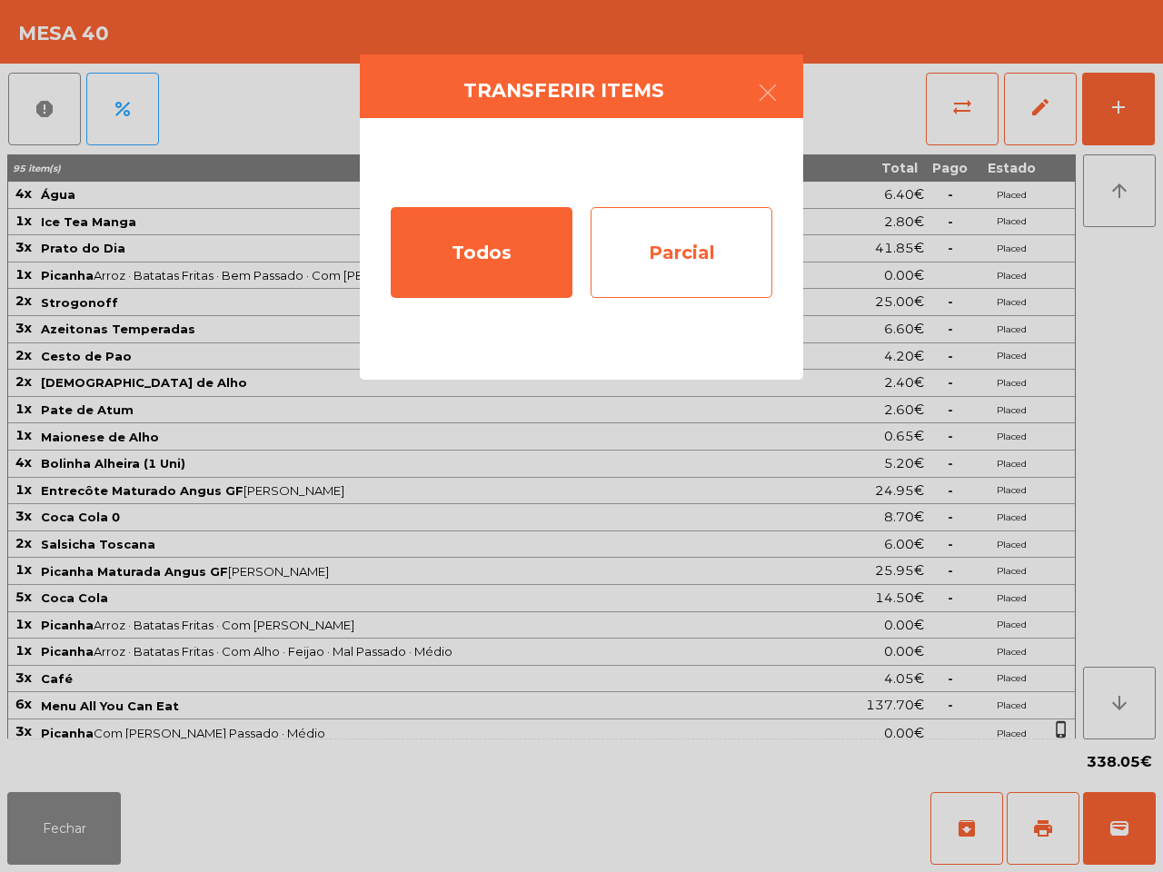
click at [740, 224] on div "Parcial" at bounding box center [681, 252] width 182 height 91
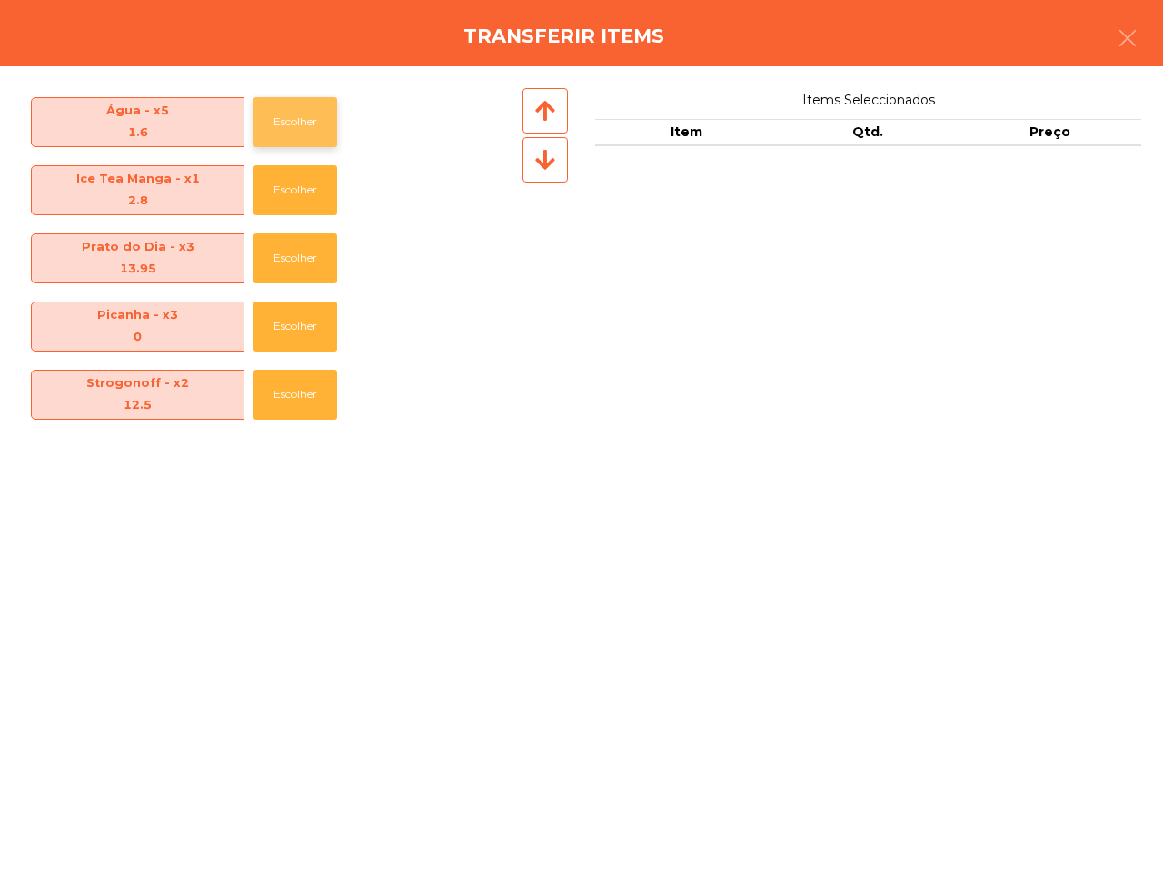
click at [289, 123] on button "Escolher" at bounding box center [295, 122] width 84 height 50
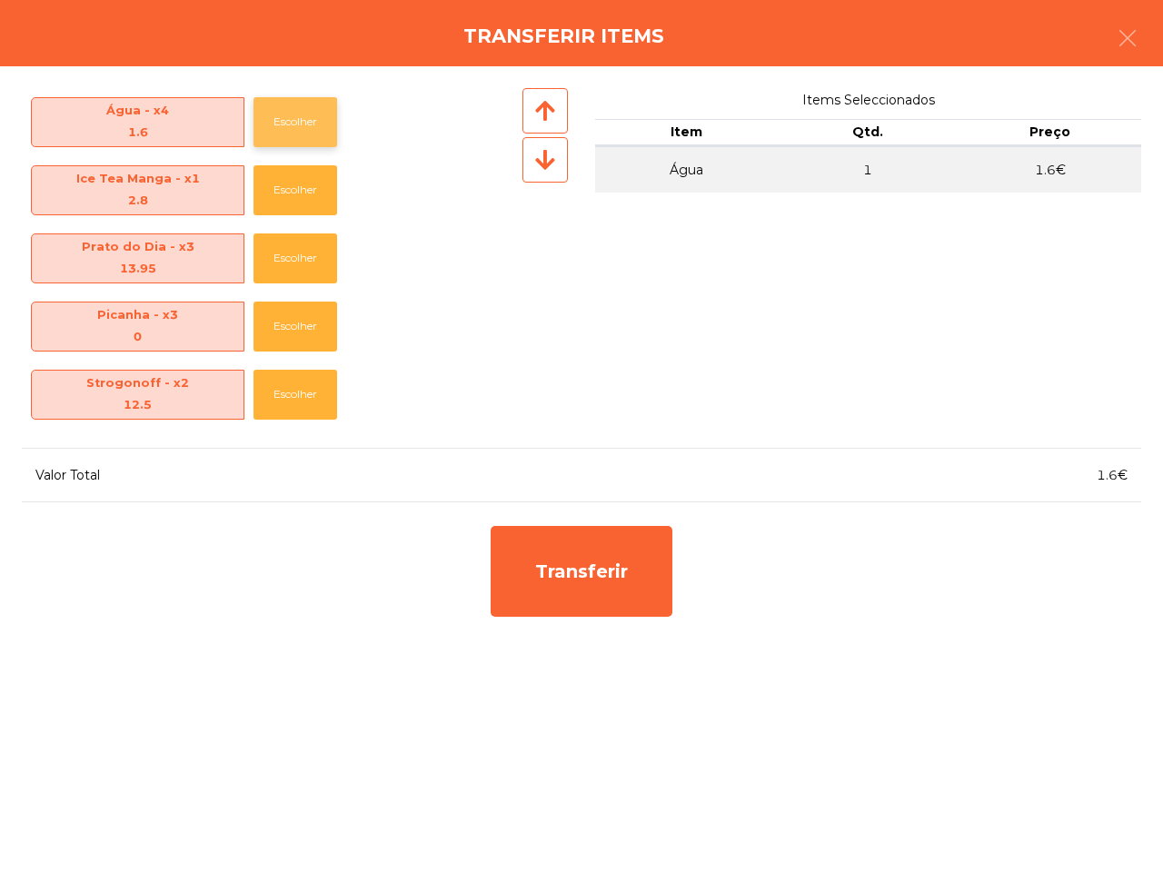
click at [289, 123] on button "Escolher" at bounding box center [295, 122] width 84 height 50
click at [291, 121] on button "Escolher" at bounding box center [295, 122] width 84 height 50
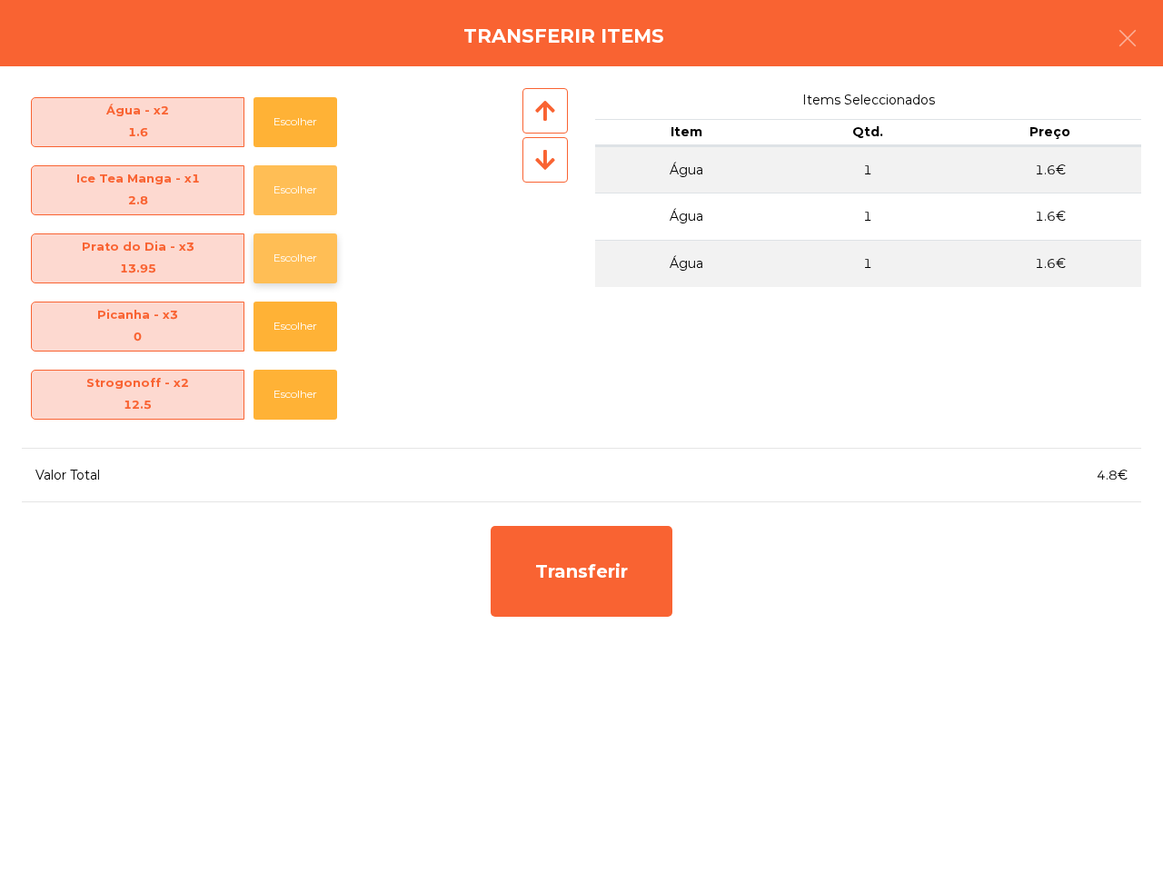
click at [310, 182] on button "Escolher" at bounding box center [295, 190] width 84 height 50
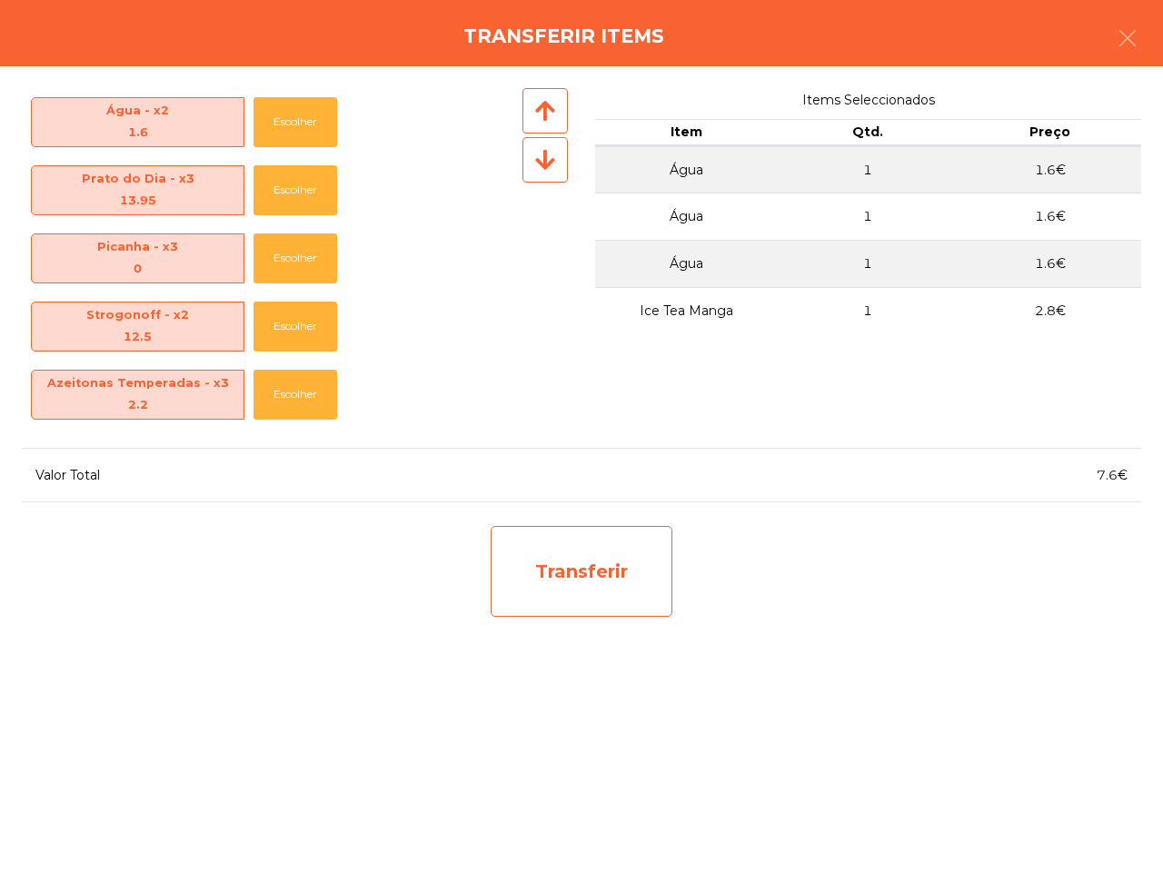
click at [563, 565] on div "Transferir" at bounding box center [581, 571] width 182 height 91
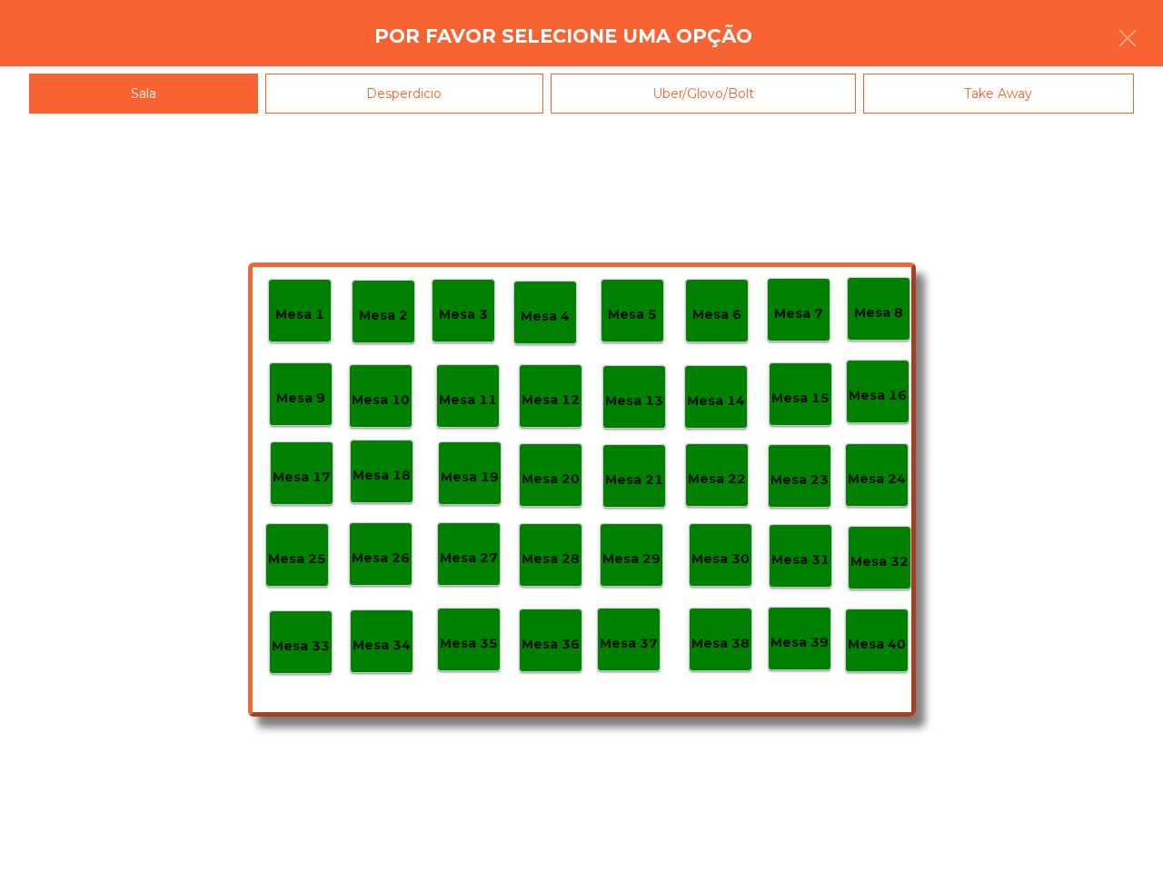
click at [716, 645] on p "Mesa 38" at bounding box center [720, 643] width 58 height 21
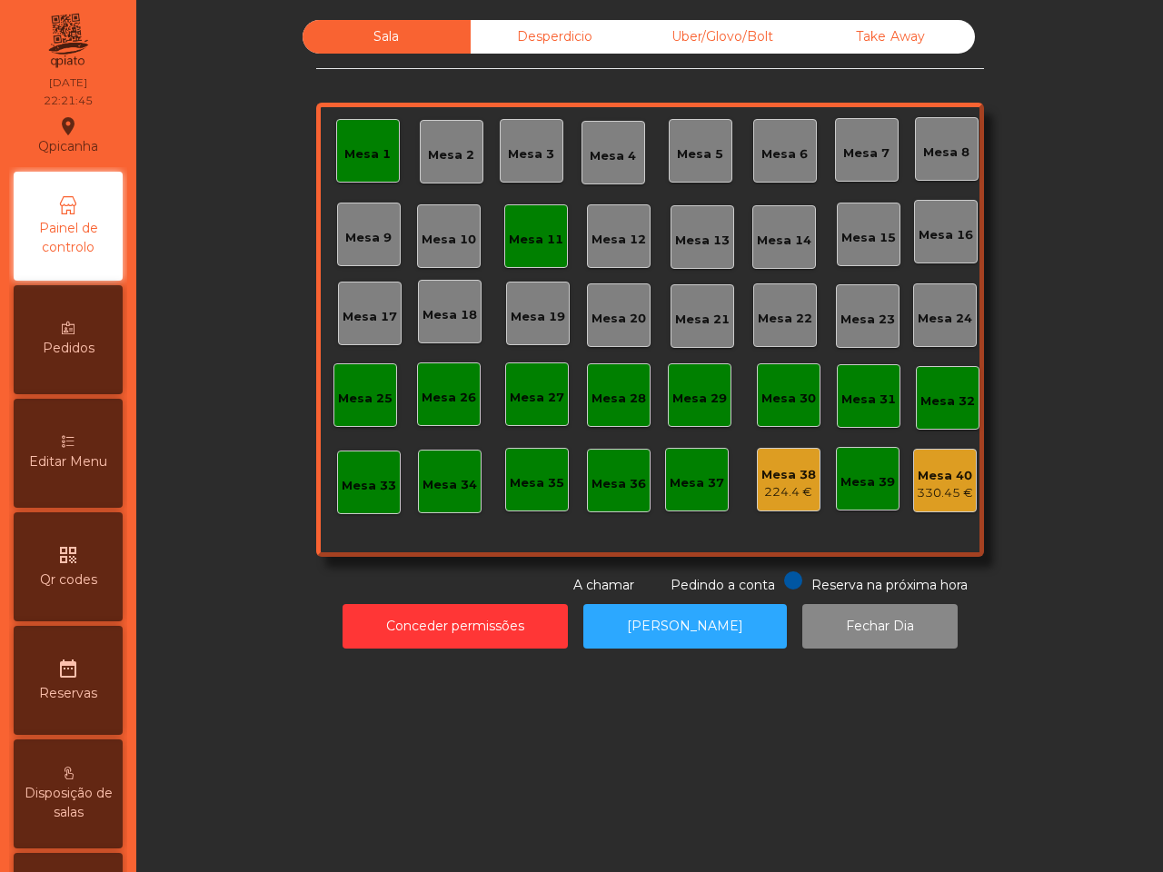
click at [937, 470] on div "Mesa 40" at bounding box center [944, 476] width 56 height 18
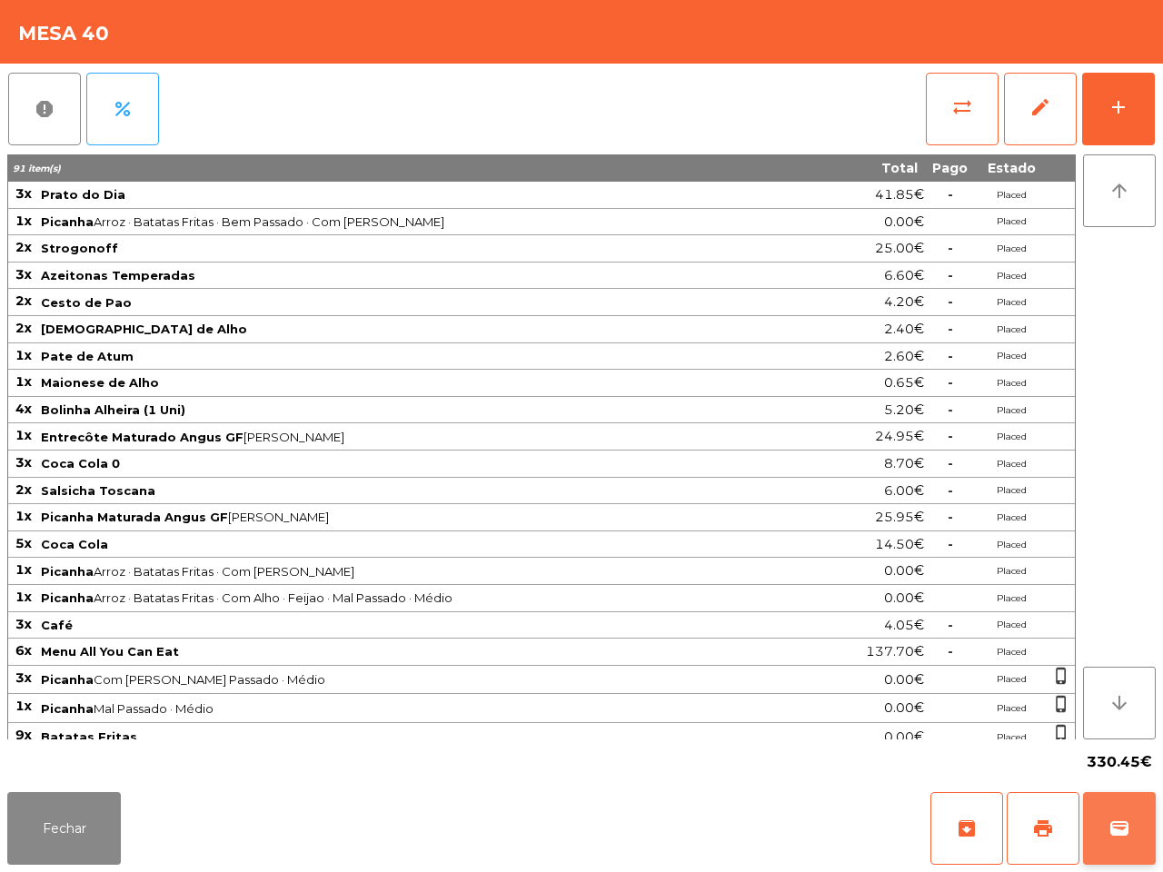
click at [1115, 815] on button "wallet" at bounding box center [1119, 828] width 73 height 73
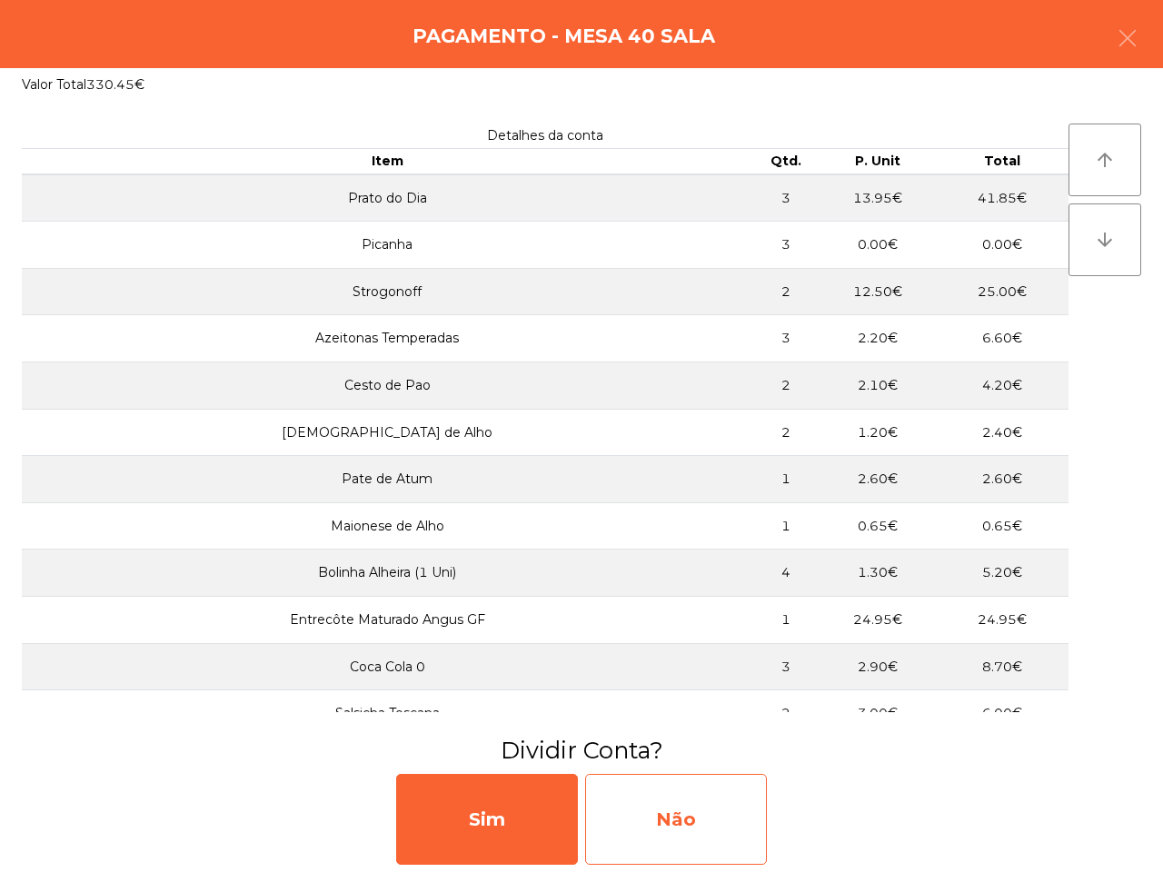
click at [724, 810] on div "Não" at bounding box center [676, 819] width 182 height 91
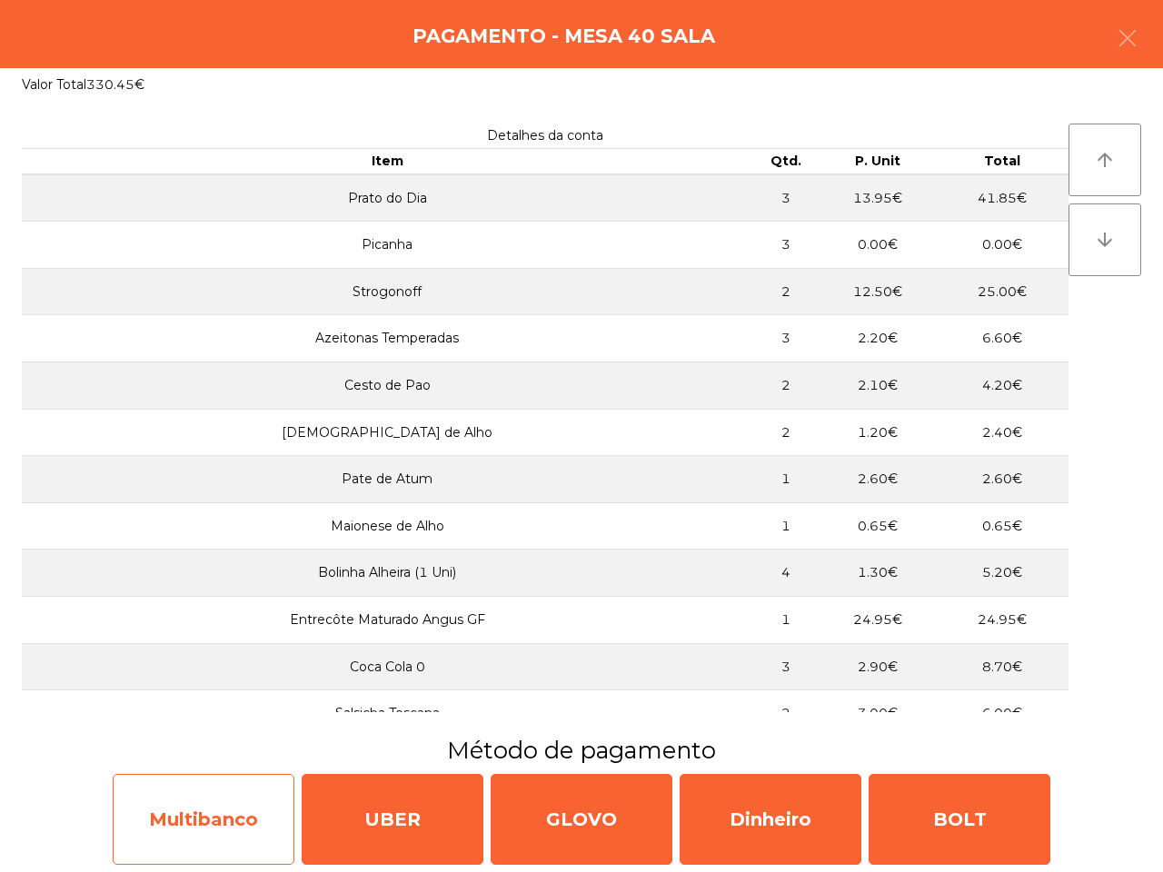
click at [206, 802] on div "Multibanco" at bounding box center [204, 819] width 182 height 91
select select "**"
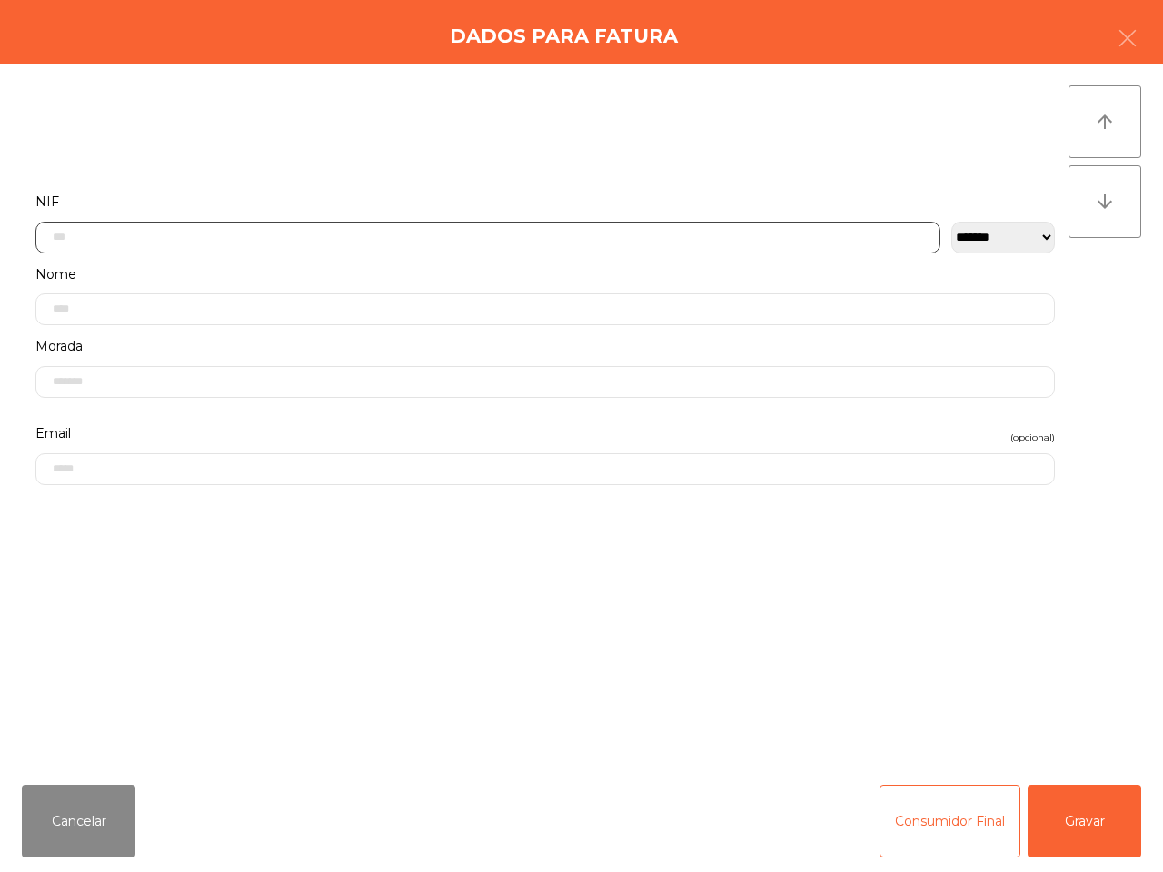
click at [338, 229] on input "text" at bounding box center [487, 238] width 905 height 32
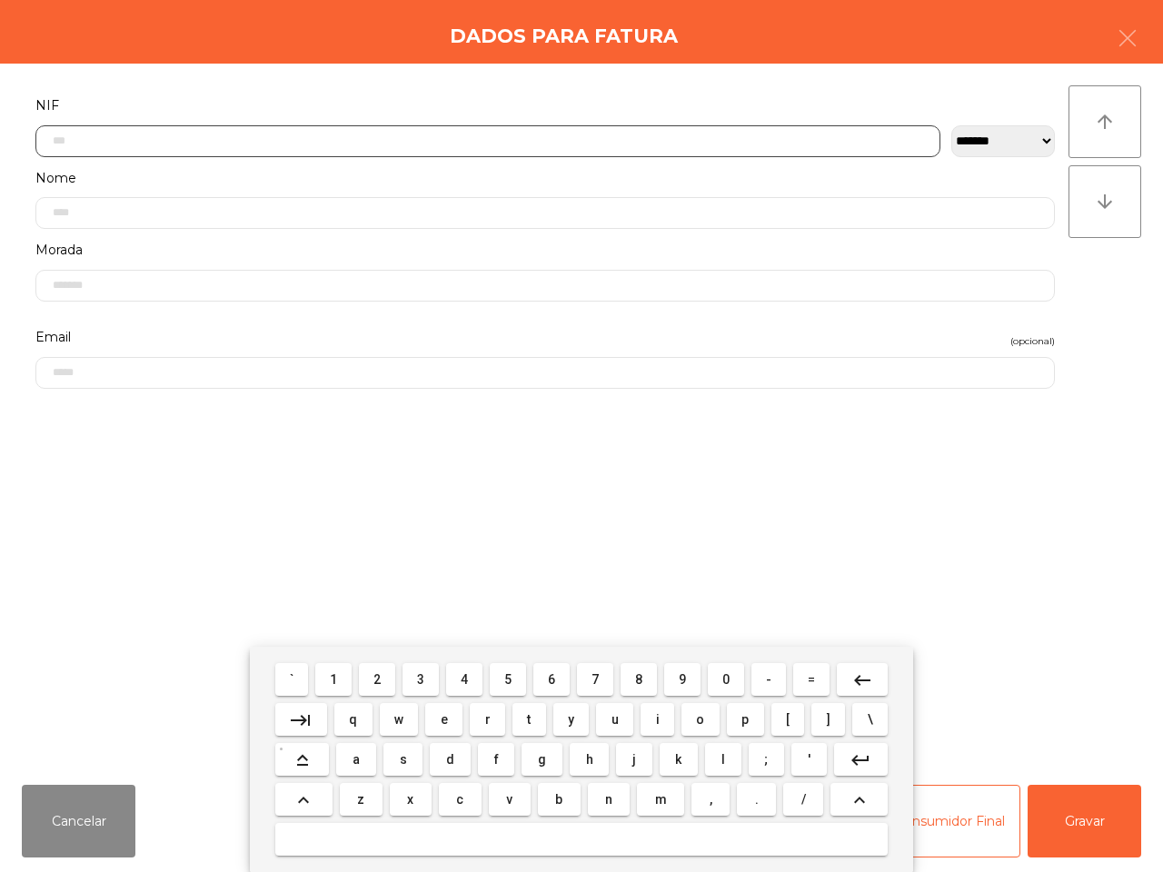
scroll to position [102, 0]
click at [502, 678] on button "5" at bounding box center [508, 679] width 36 height 33
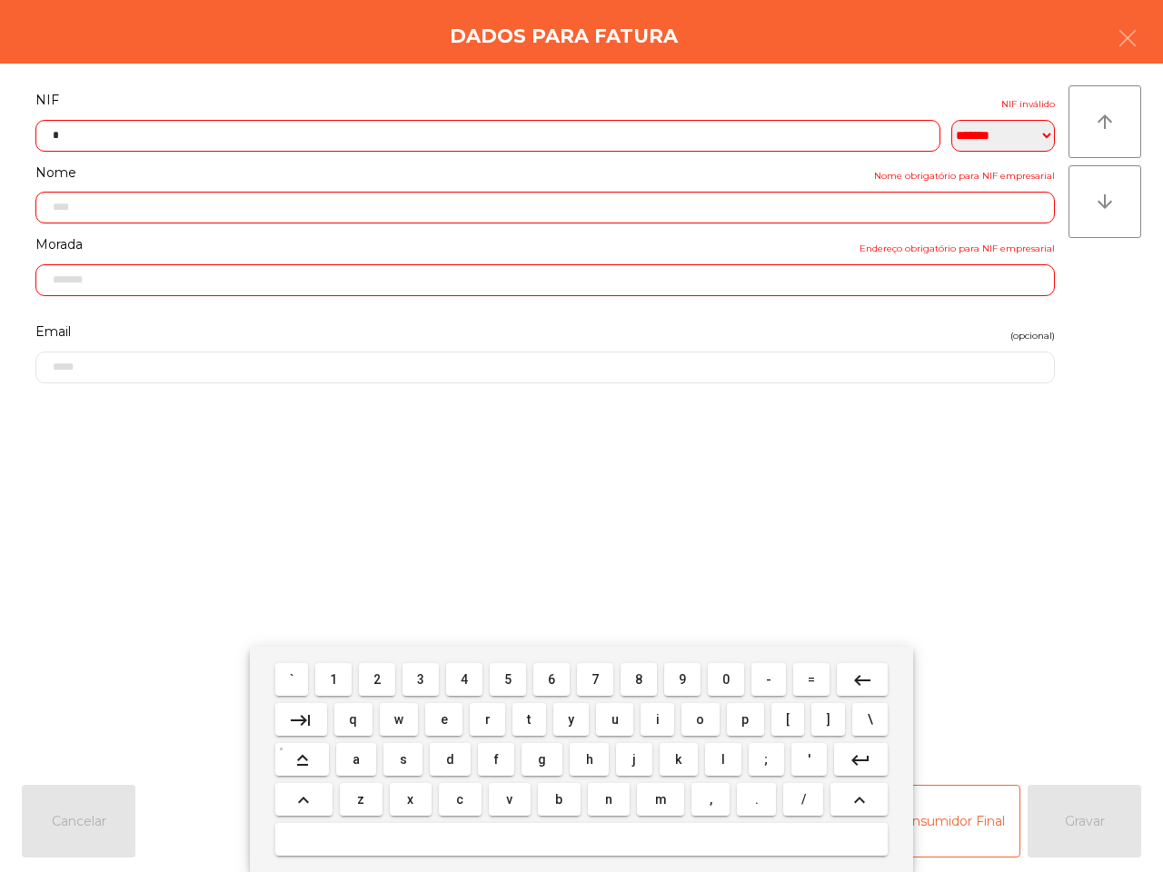
click at [332, 675] on button "1" at bounding box center [333, 679] width 36 height 33
click at [548, 681] on span "6" at bounding box center [551, 679] width 7 height 15
click at [500, 678] on button "5" at bounding box center [508, 679] width 36 height 33
click at [468, 679] on span "4" at bounding box center [463, 679] width 7 height 15
click at [718, 677] on button "0" at bounding box center [726, 679] width 36 height 33
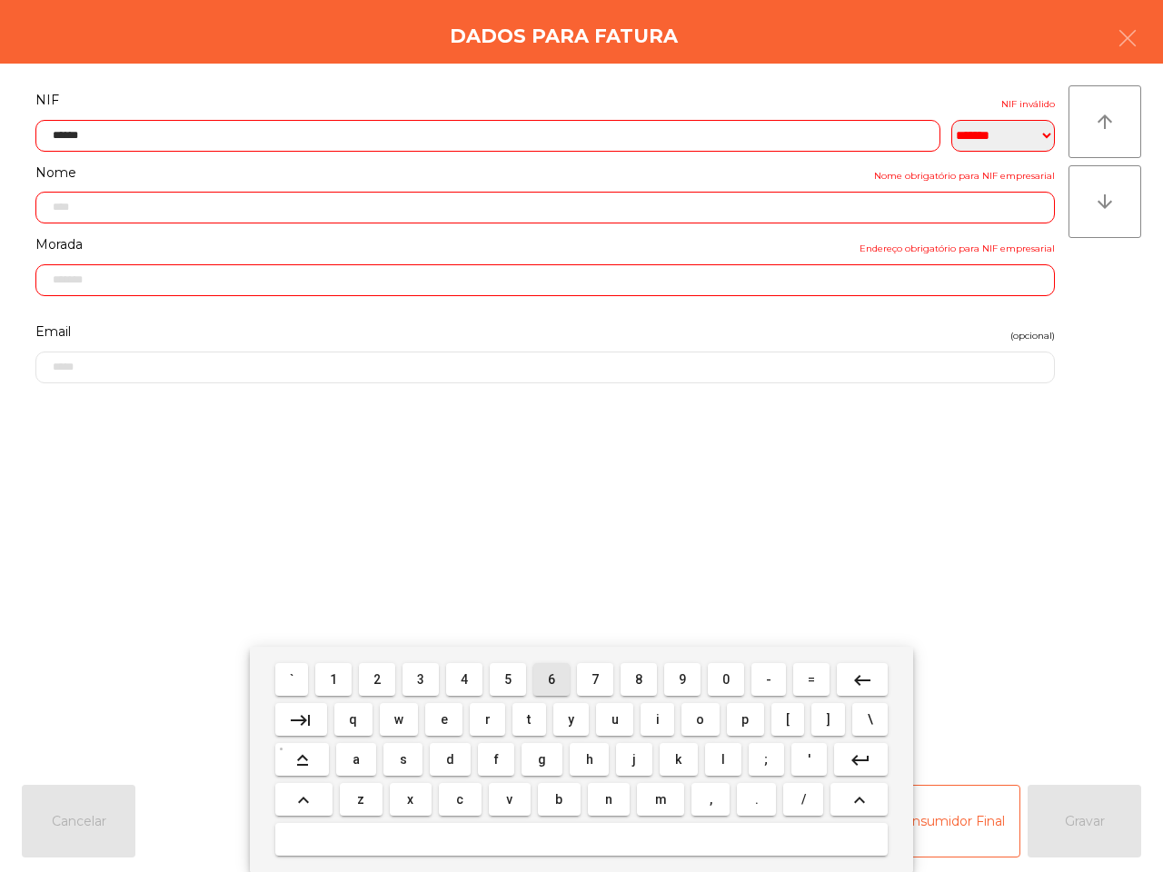
click at [548, 682] on span "6" at bounding box center [551, 679] width 7 height 15
click at [378, 678] on span "2" at bounding box center [376, 679] width 7 height 15
click at [681, 677] on span "9" at bounding box center [681, 679] width 7 height 15
type input "*********"
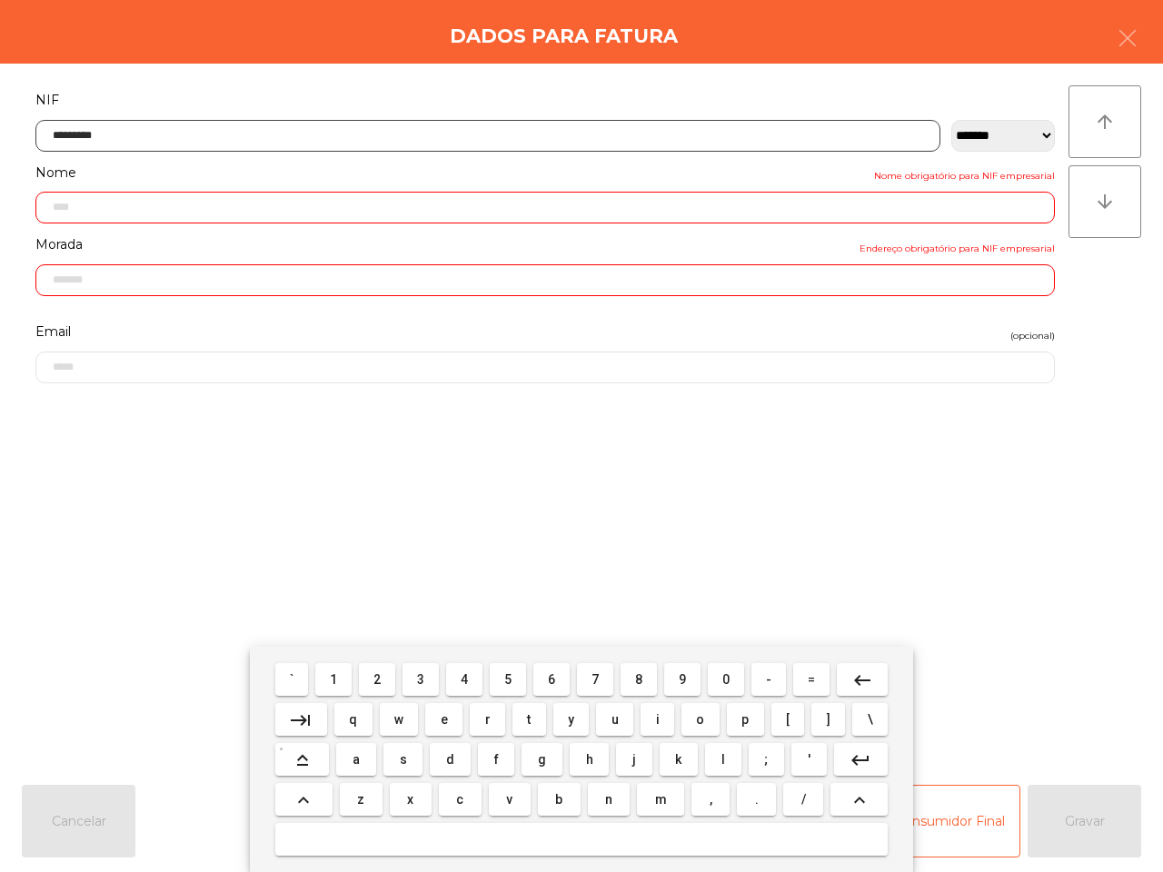
type input "**********"
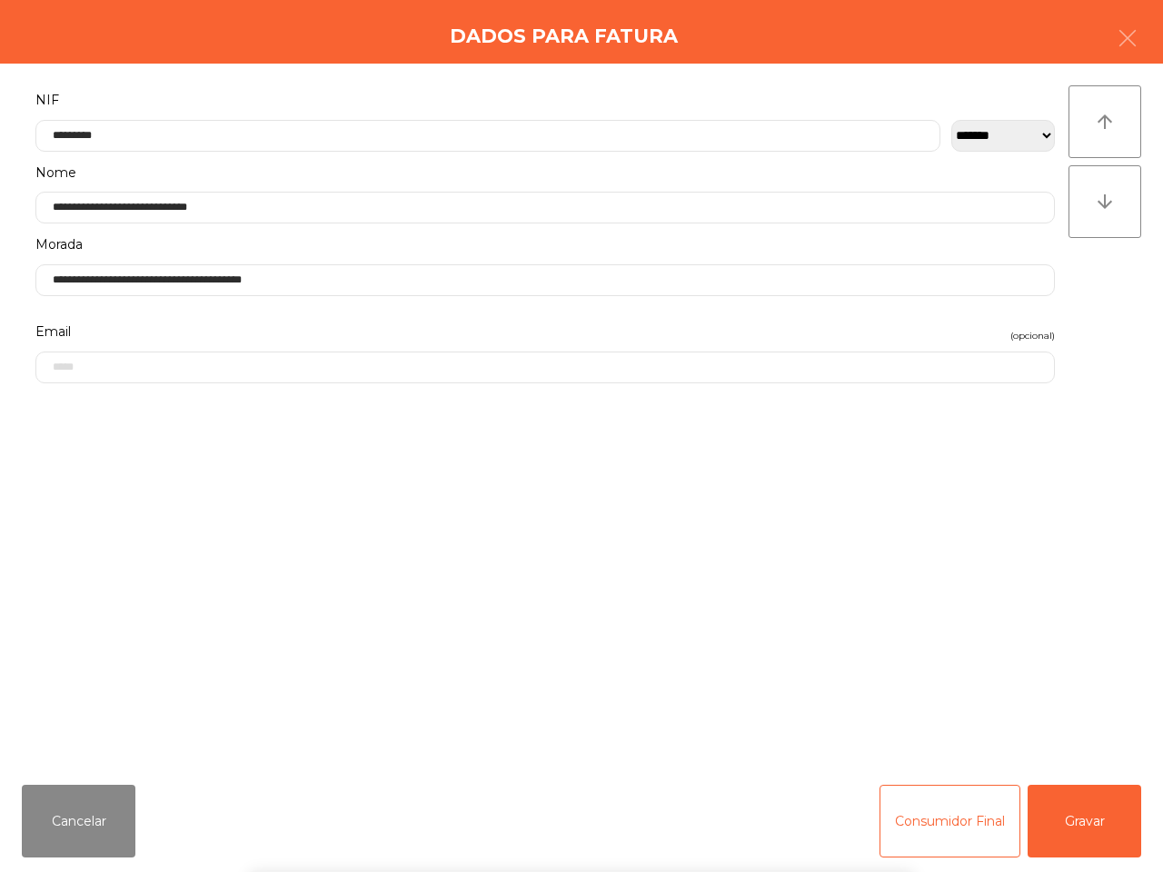
click at [1056, 811] on div "` 1 2 3 4 5 6 7 8 9 0 - = keyboard_backspace keyboard_tab q w e r t y u i o p […" at bounding box center [581, 759] width 1163 height 225
click at [1056, 810] on button "Gravar" at bounding box center [1084, 821] width 114 height 73
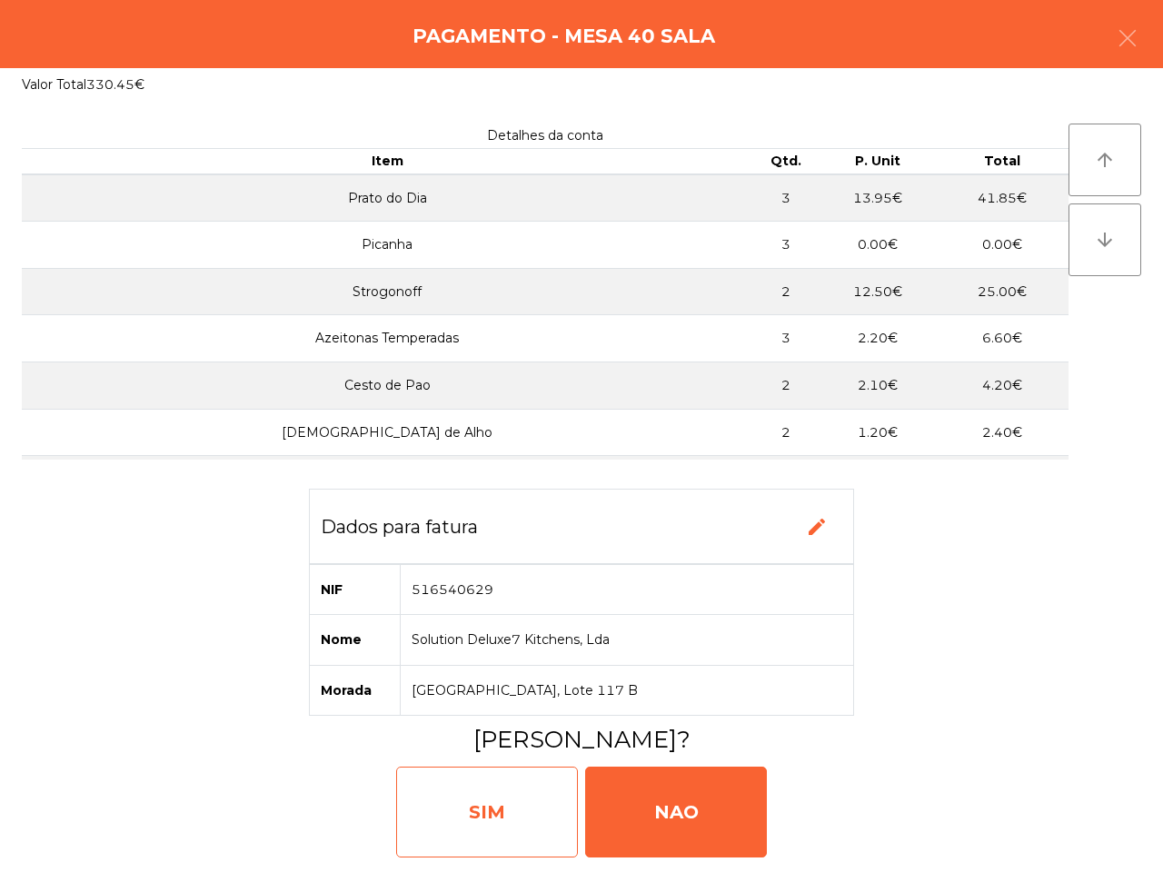
click at [490, 784] on div "SIM" at bounding box center [487, 812] width 182 height 91
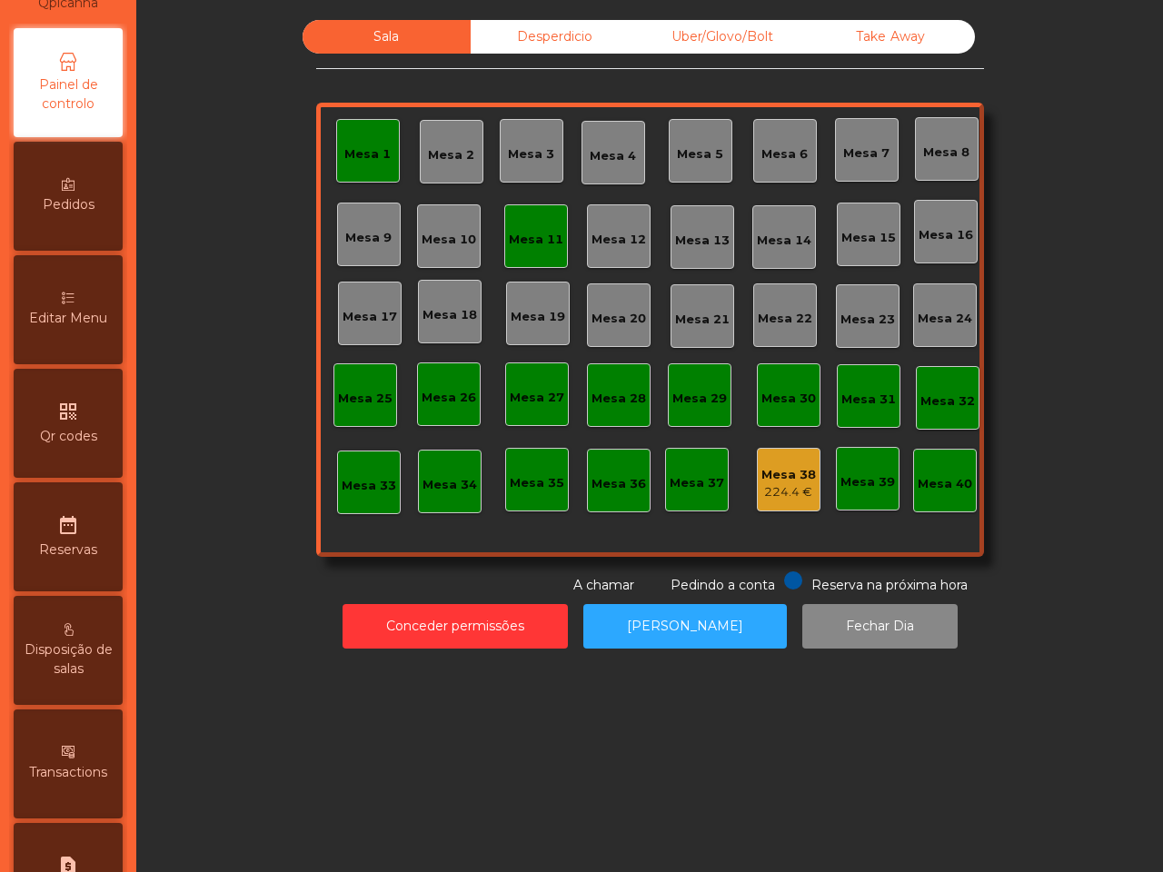
scroll to position [690, 0]
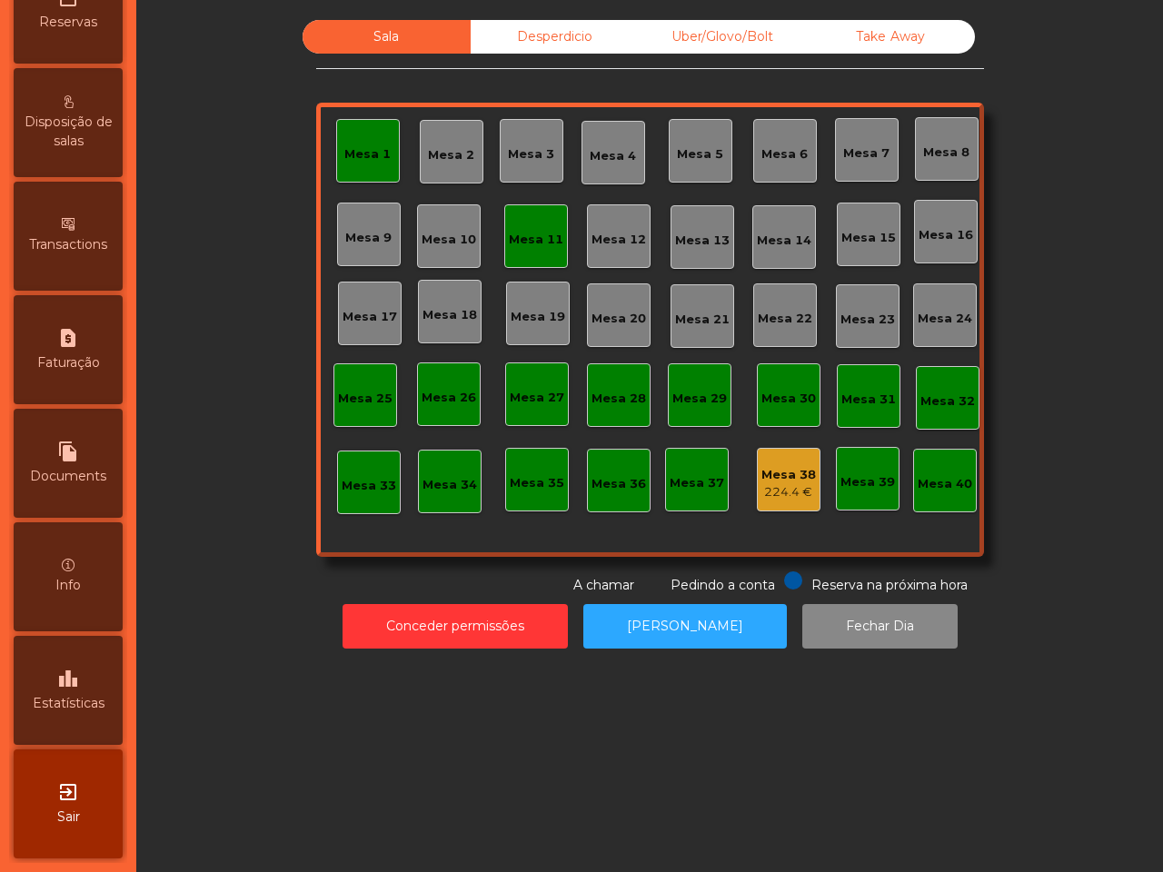
click at [86, 353] on span "Faturação" at bounding box center [68, 362] width 63 height 19
select select "**"
select select "****"
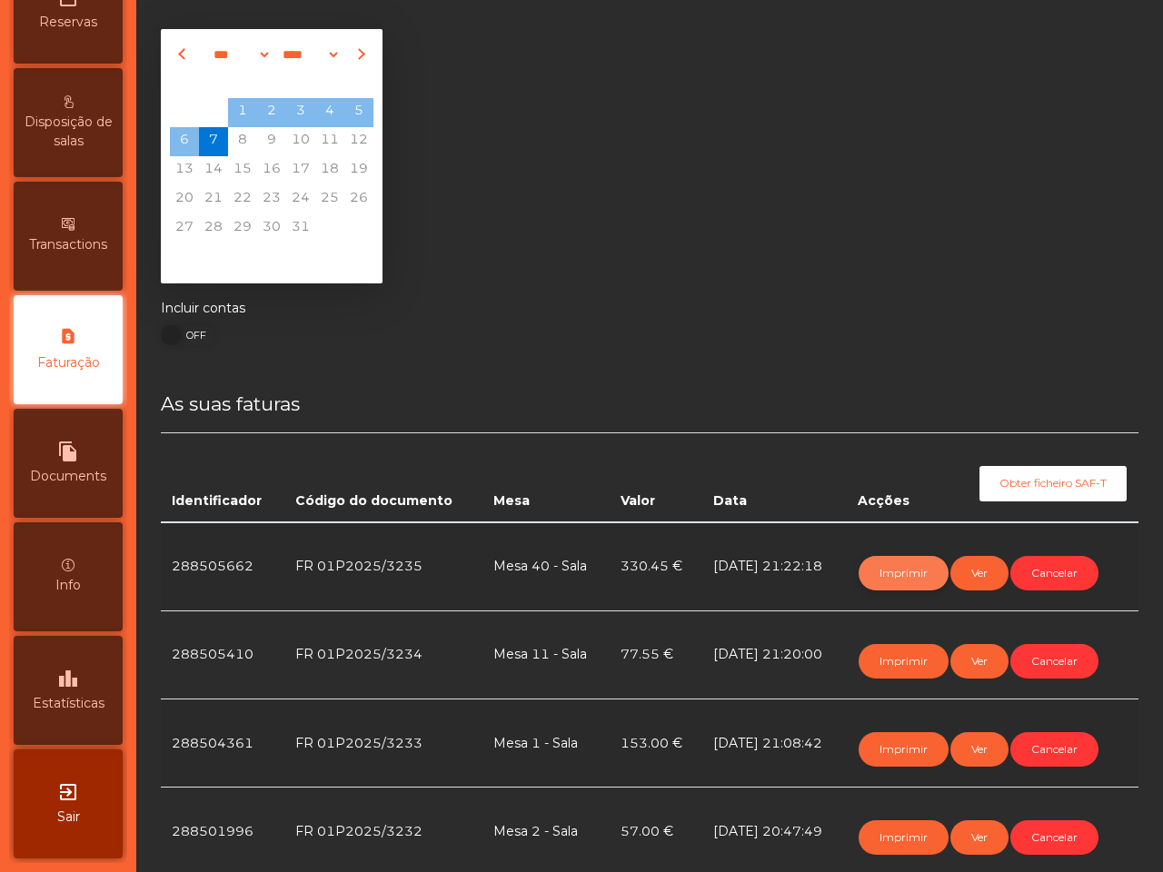
click at [917, 579] on button "Imprimir" at bounding box center [903, 573] width 90 height 35
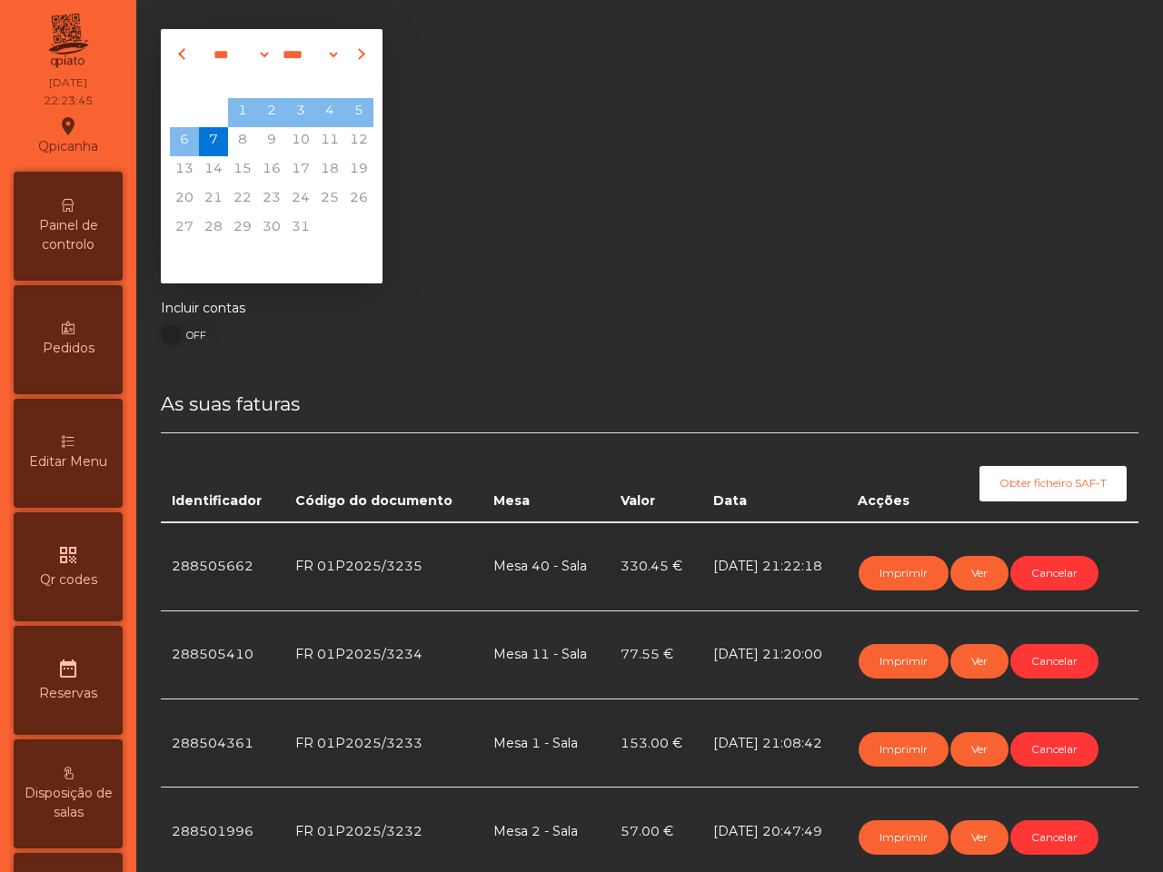
drag, startPoint x: 103, startPoint y: 201, endPoint x: 137, endPoint y: 230, distance: 45.1
click at [103, 203] on div "Painel de controlo" at bounding box center [68, 226] width 109 height 109
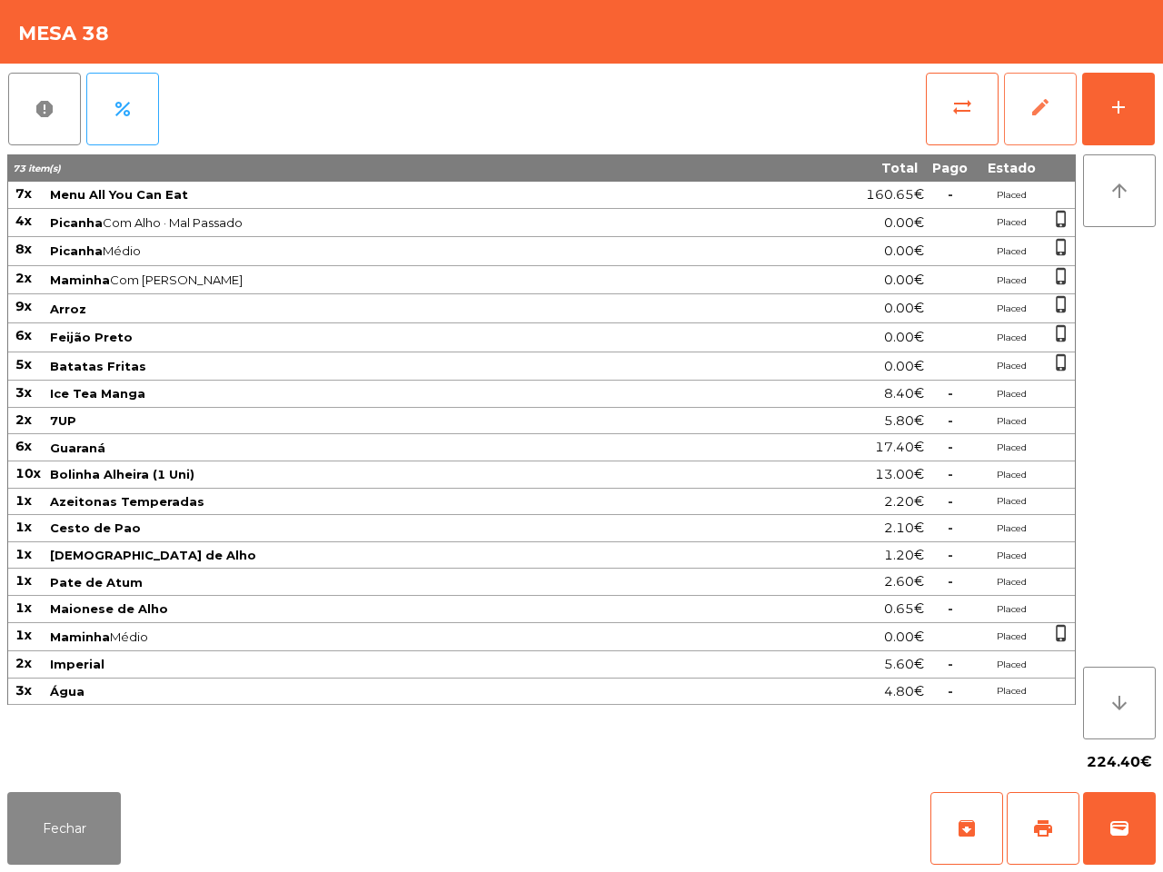
click at [1029, 97] on span "edit" at bounding box center [1040, 107] width 22 height 22
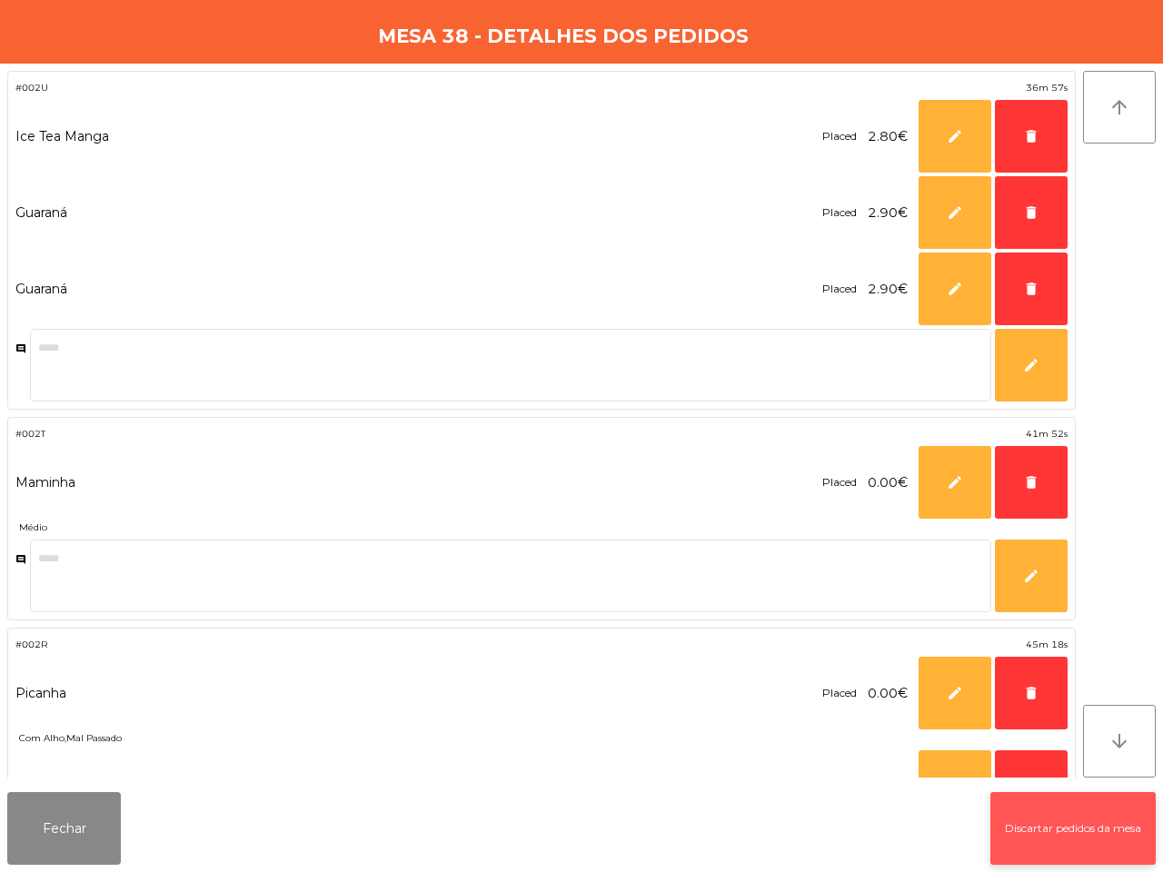
click at [1064, 808] on button "Discartar pedidos da mesa" at bounding box center [1072, 828] width 165 height 73
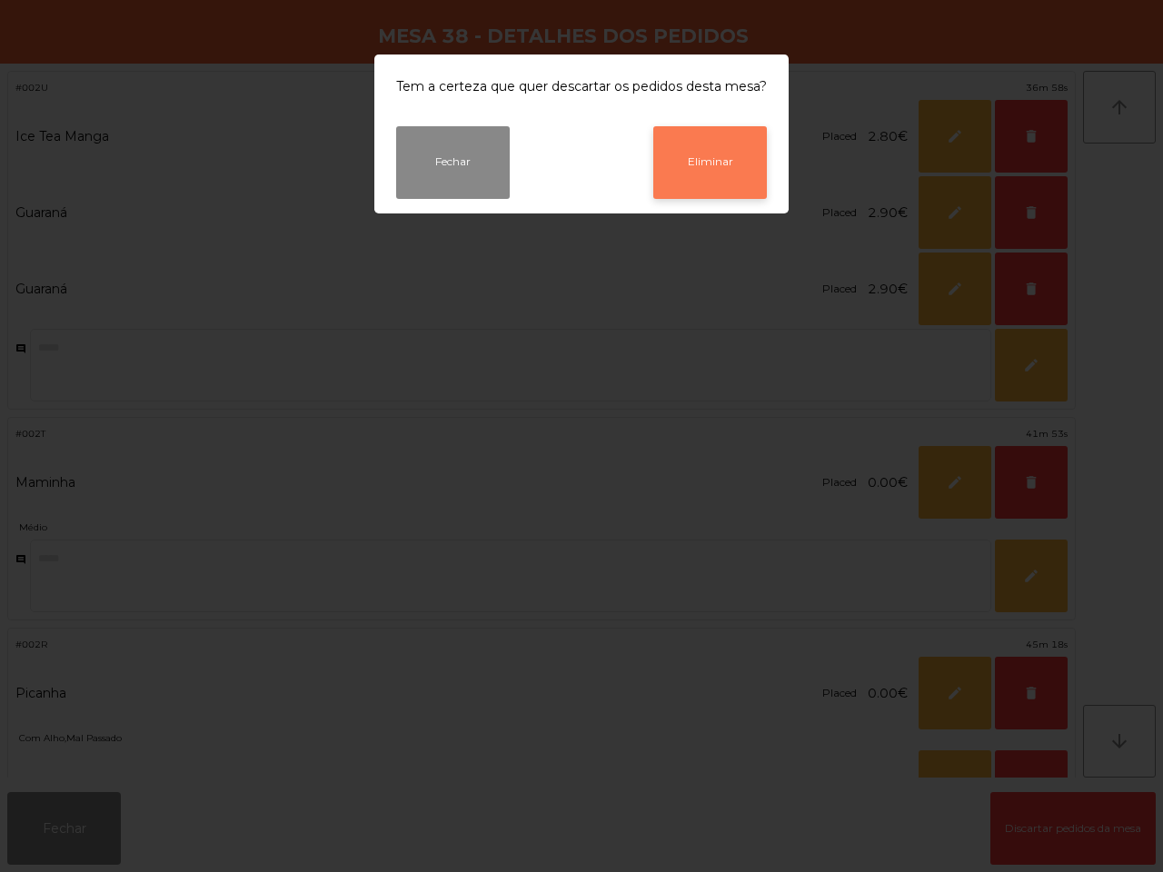
click at [679, 160] on button "Eliminar" at bounding box center [710, 162] width 114 height 73
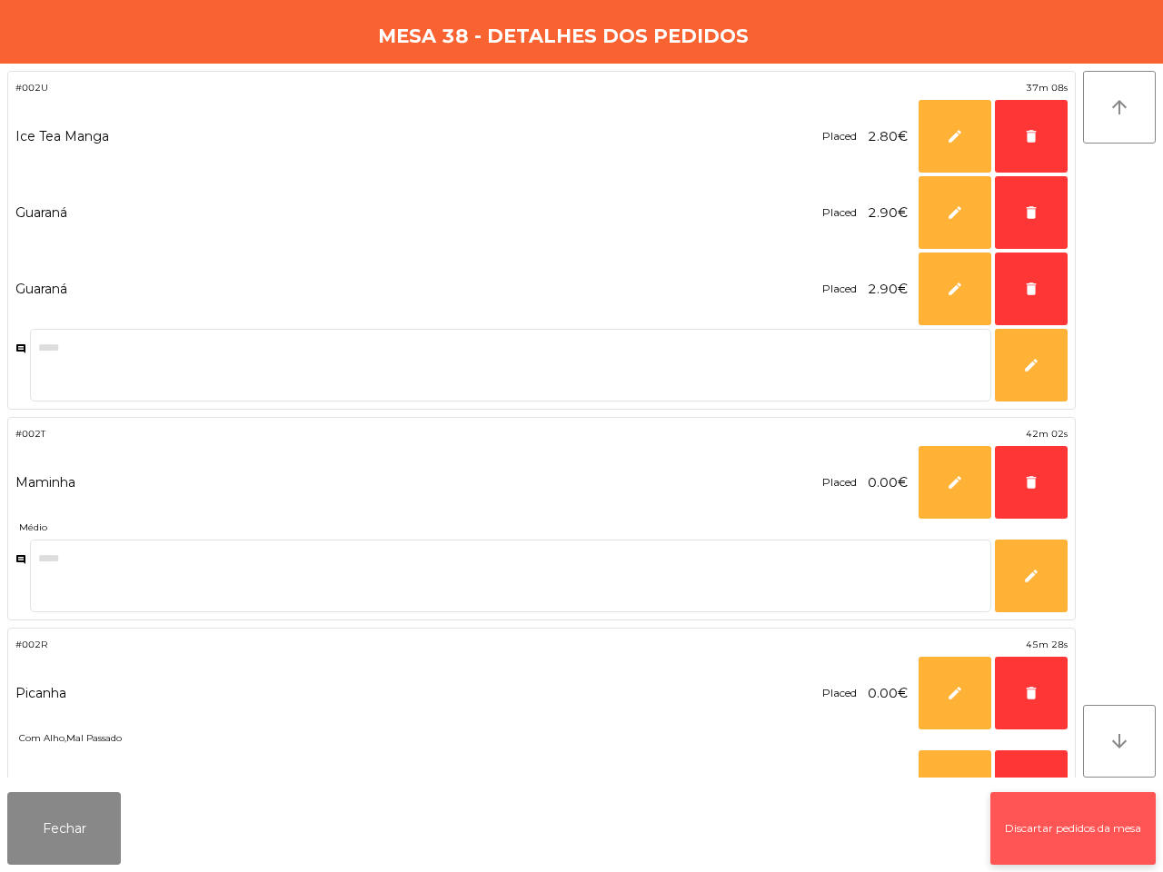
click at [1092, 824] on button "Discartar pedidos da mesa" at bounding box center [1072, 828] width 165 height 73
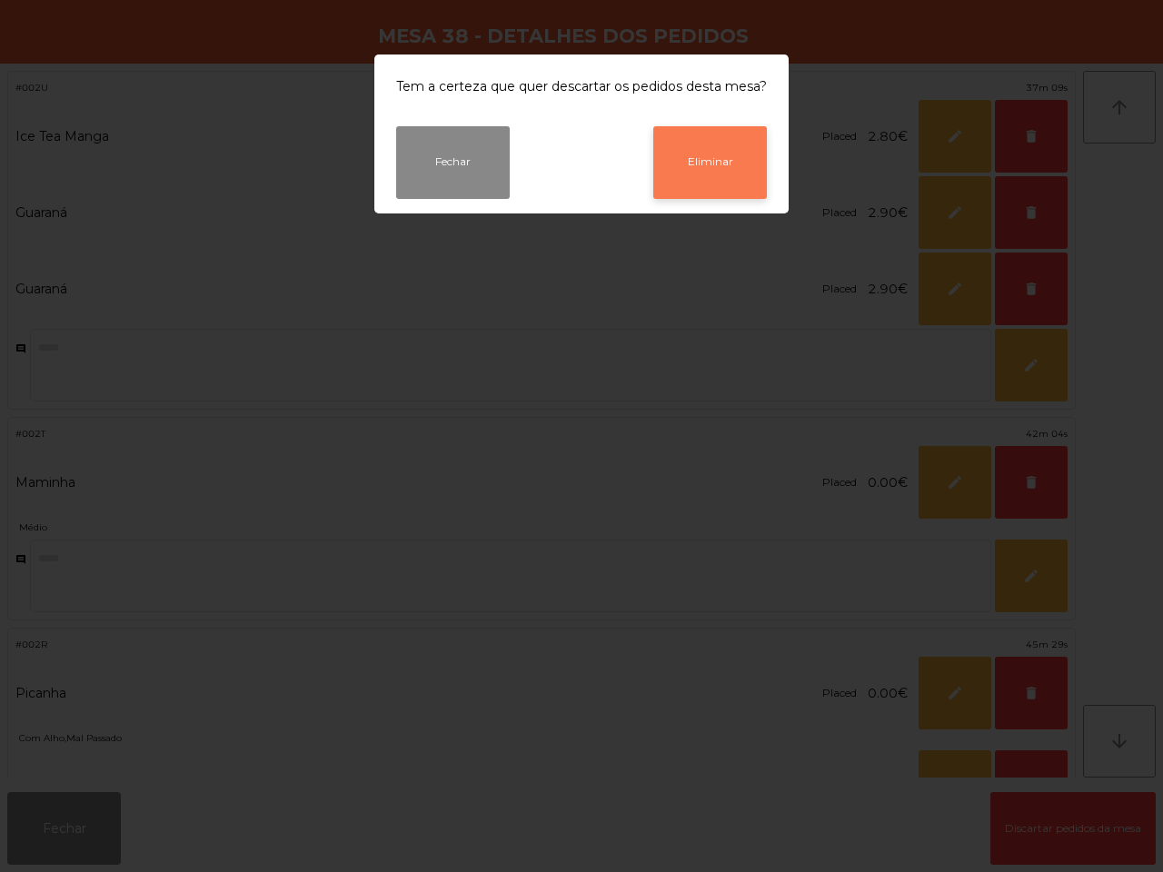
click at [681, 169] on button "Eliminar" at bounding box center [710, 162] width 114 height 73
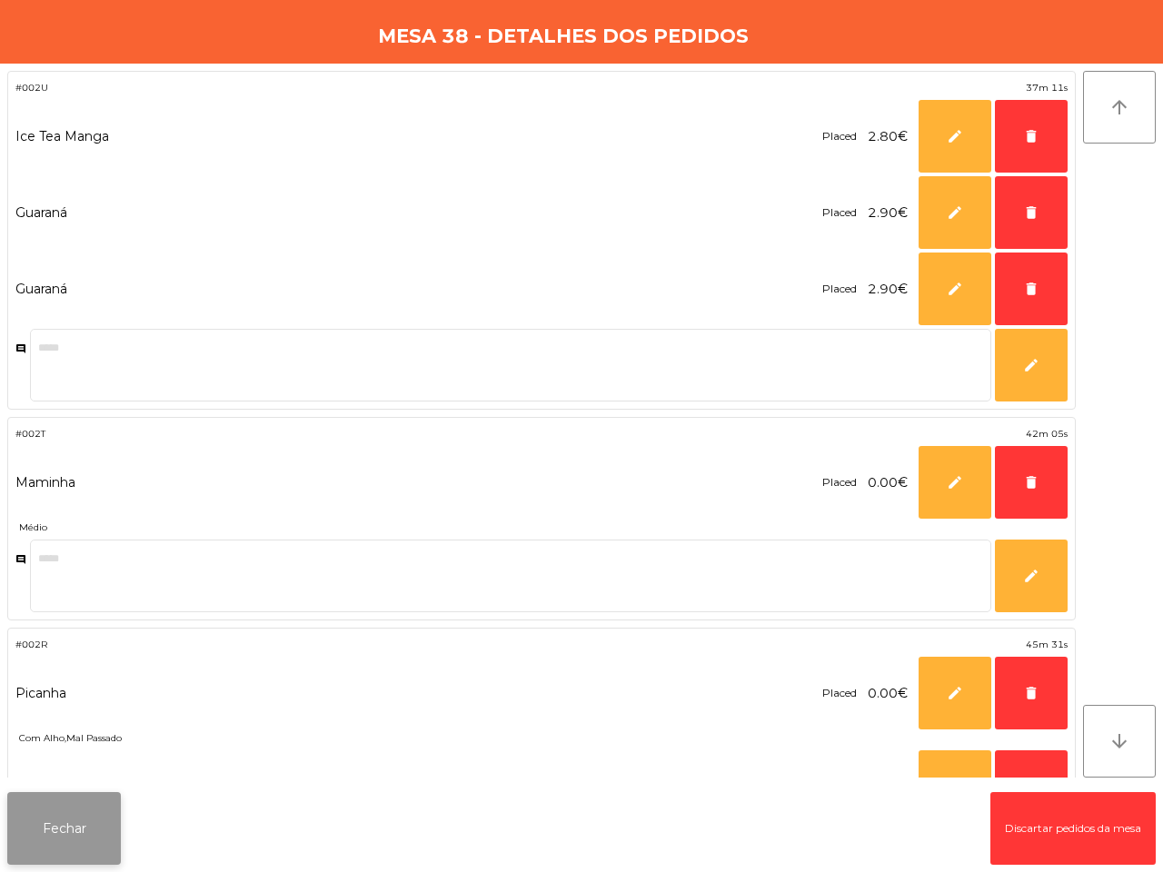
click at [39, 825] on button "Fechar" at bounding box center [64, 828] width 114 height 73
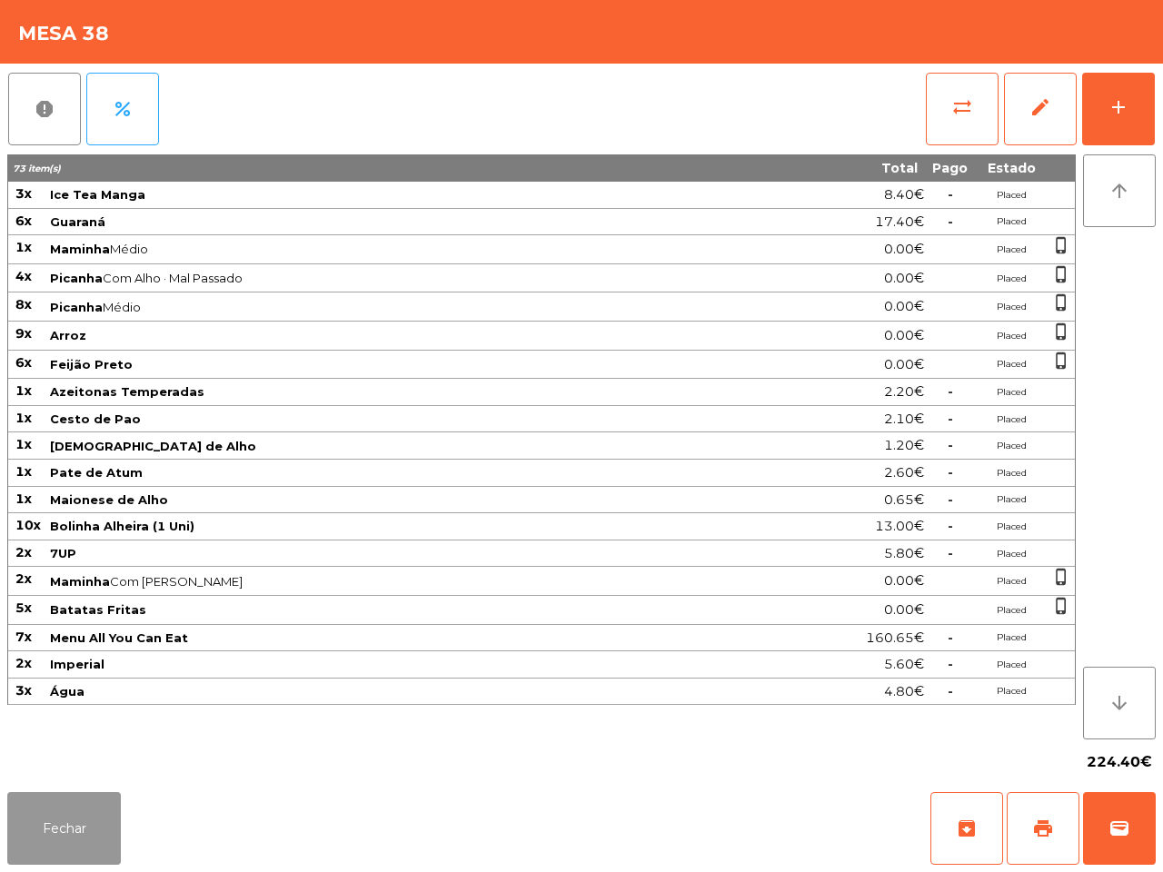
click at [91, 809] on button "Fechar" at bounding box center [64, 828] width 114 height 73
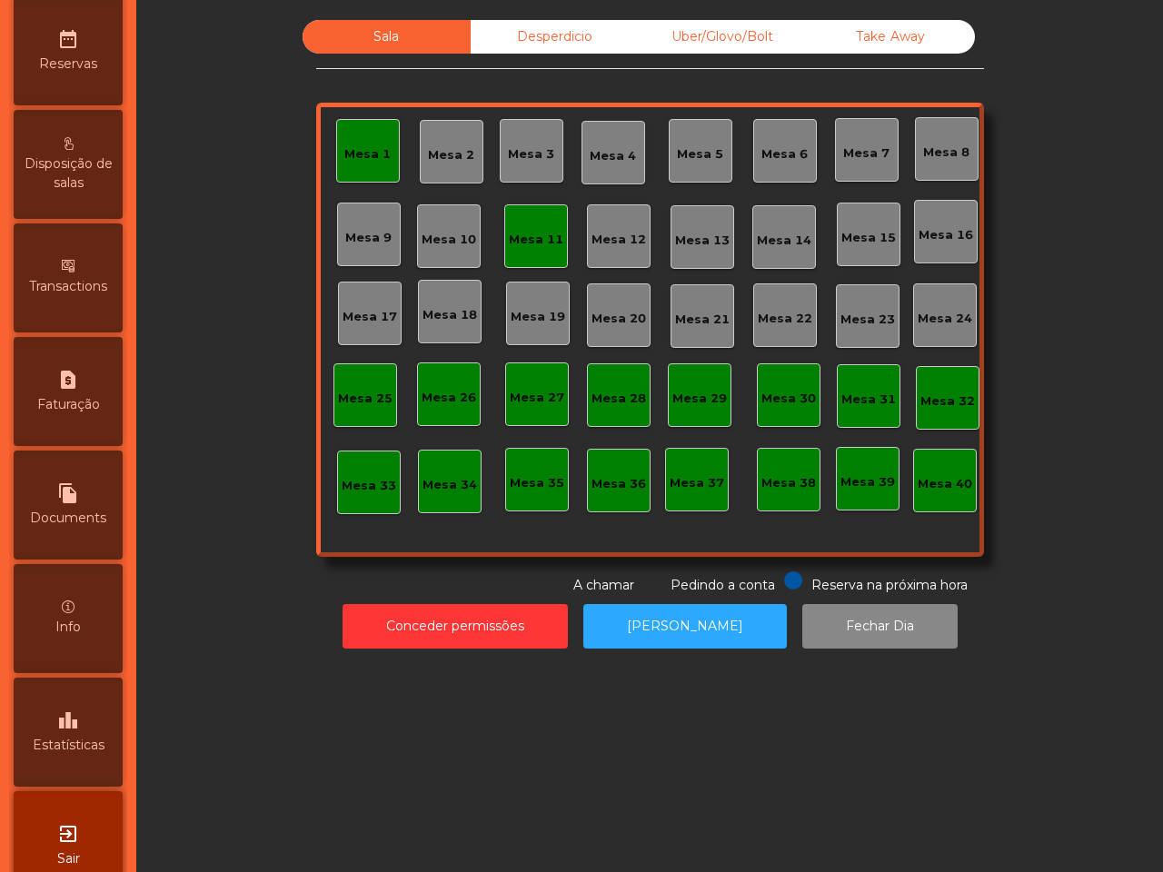
scroll to position [690, 0]
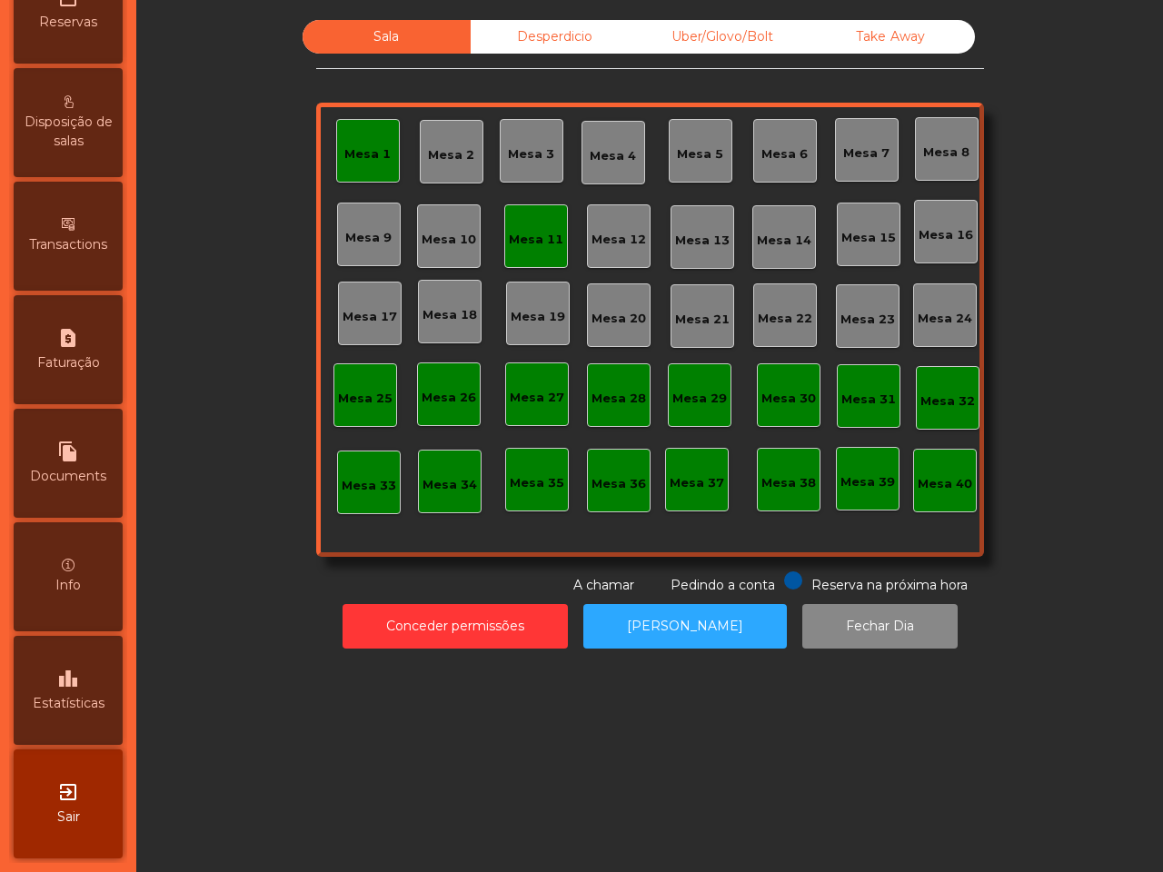
click at [84, 670] on div "leaderboard Estatísticas" at bounding box center [68, 690] width 109 height 109
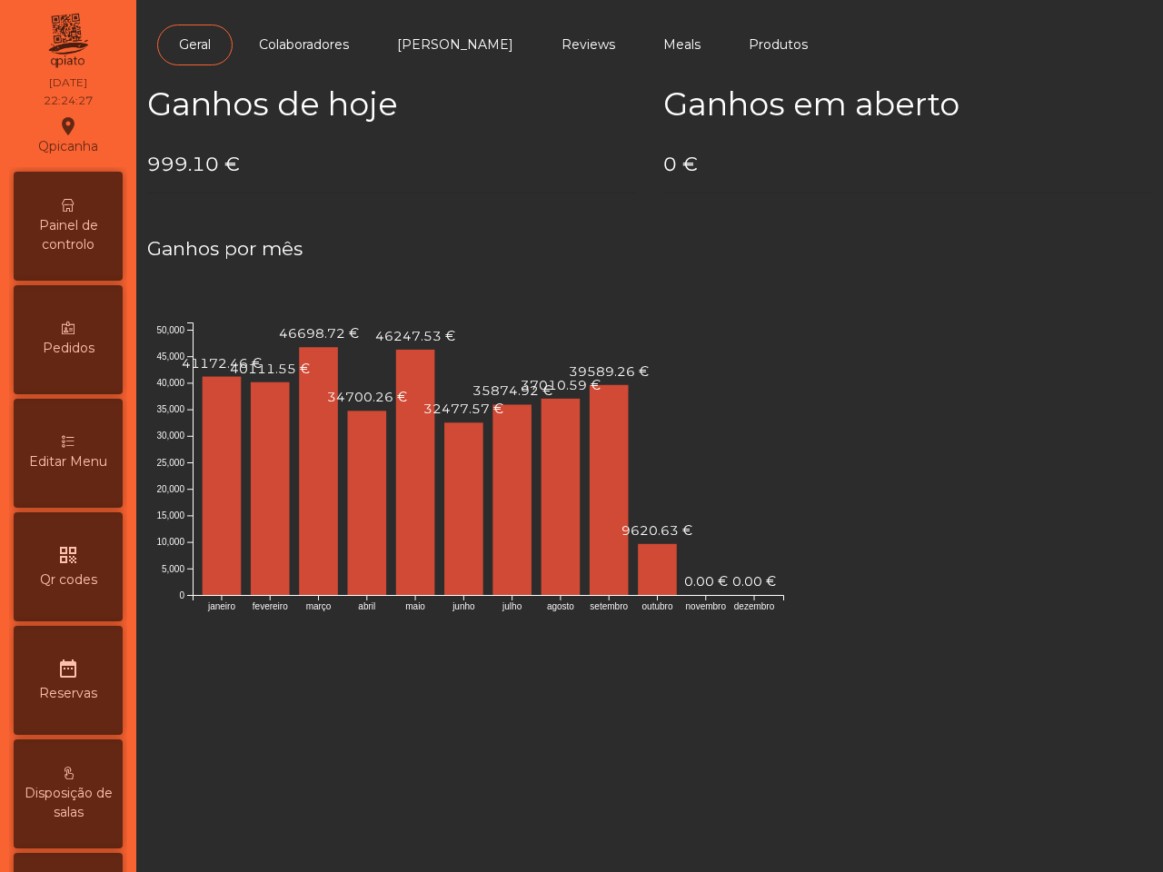
click at [69, 237] on span "Painel de controlo" at bounding box center [68, 235] width 100 height 38
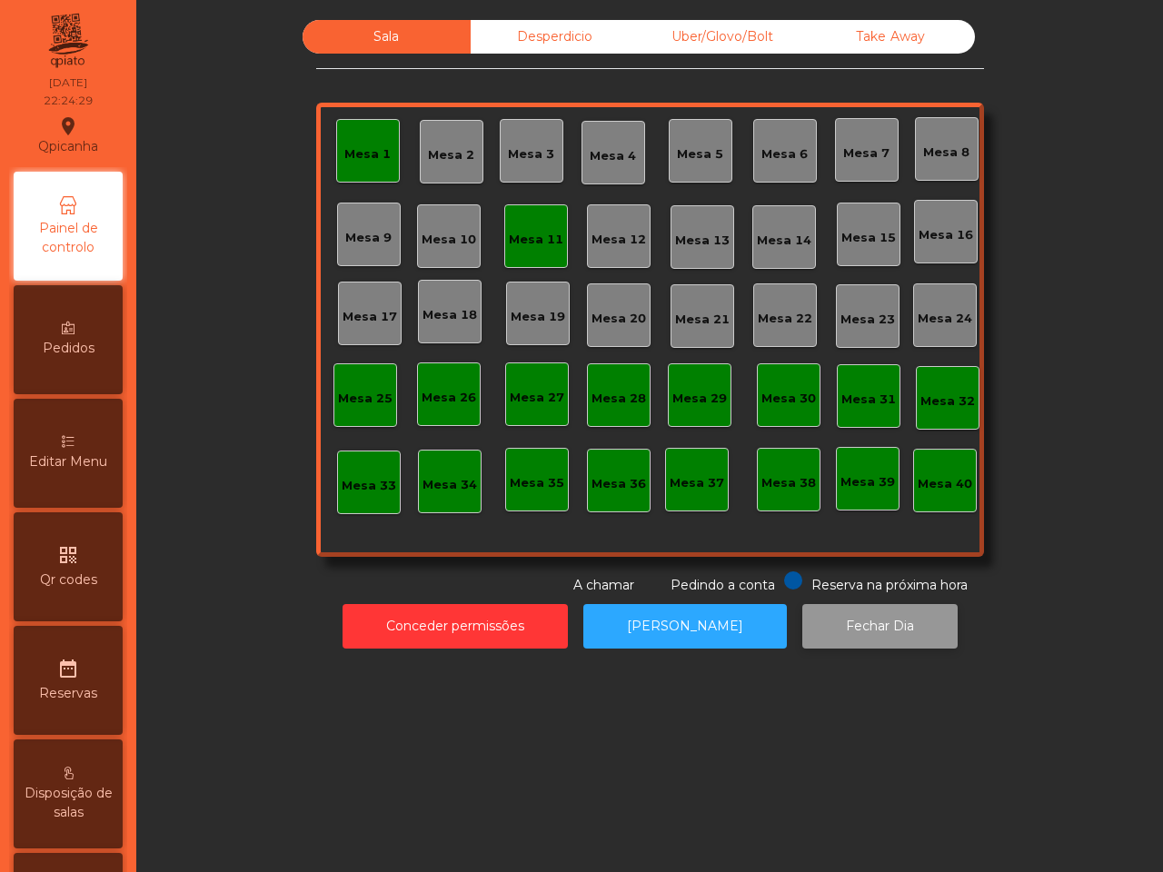
click at [817, 619] on button "Fechar Dia" at bounding box center [879, 626] width 155 height 45
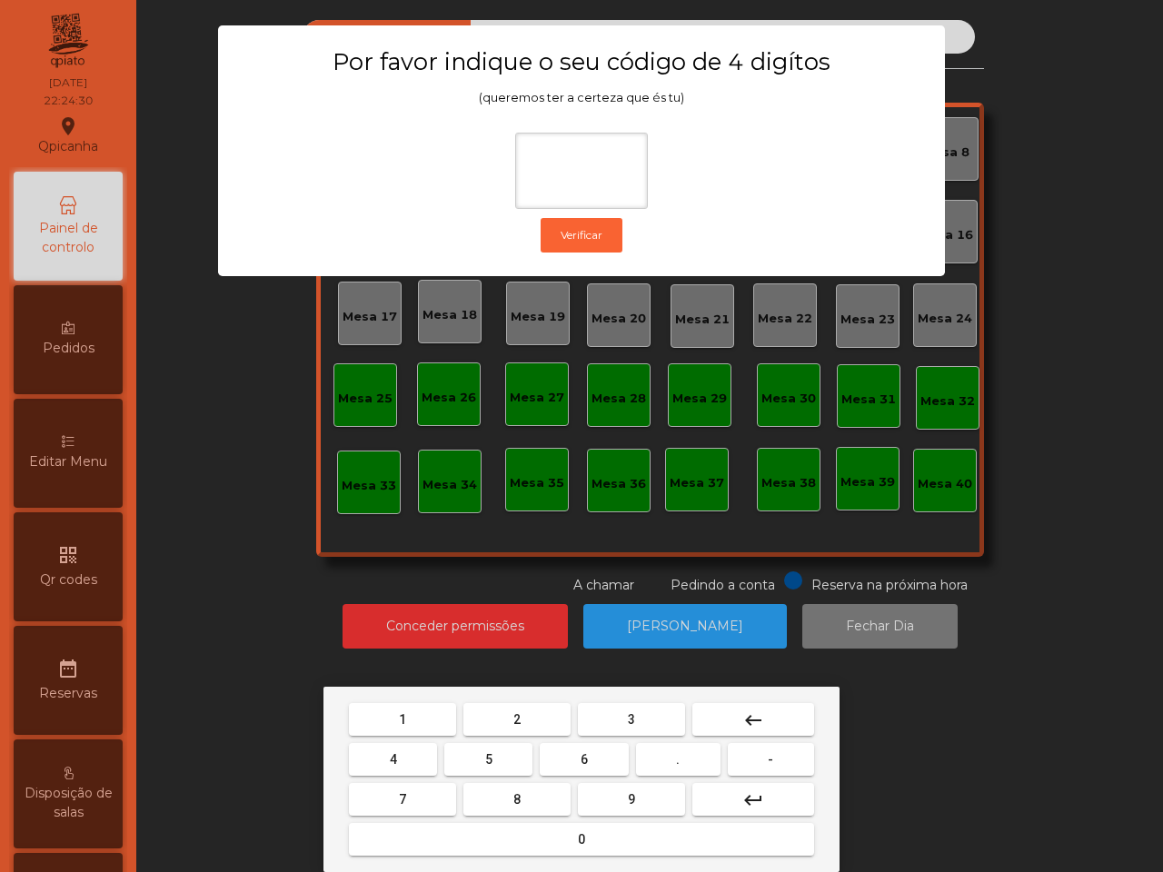
click at [425, 715] on button "1" at bounding box center [402, 719] width 107 height 33
click at [628, 795] on span "9" at bounding box center [631, 799] width 7 height 15
click at [411, 752] on button "4" at bounding box center [393, 759] width 88 height 33
click at [464, 827] on button "0" at bounding box center [581, 839] width 465 height 33
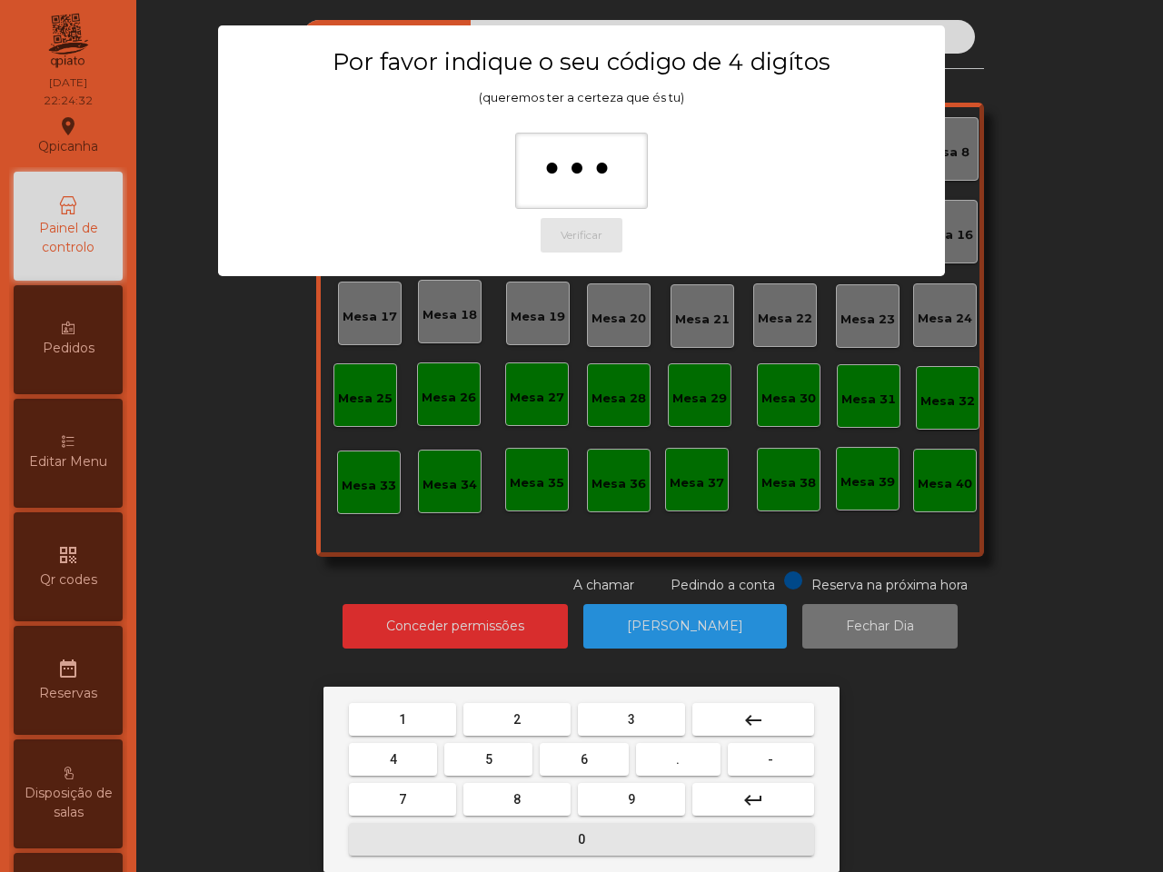
type input "****"
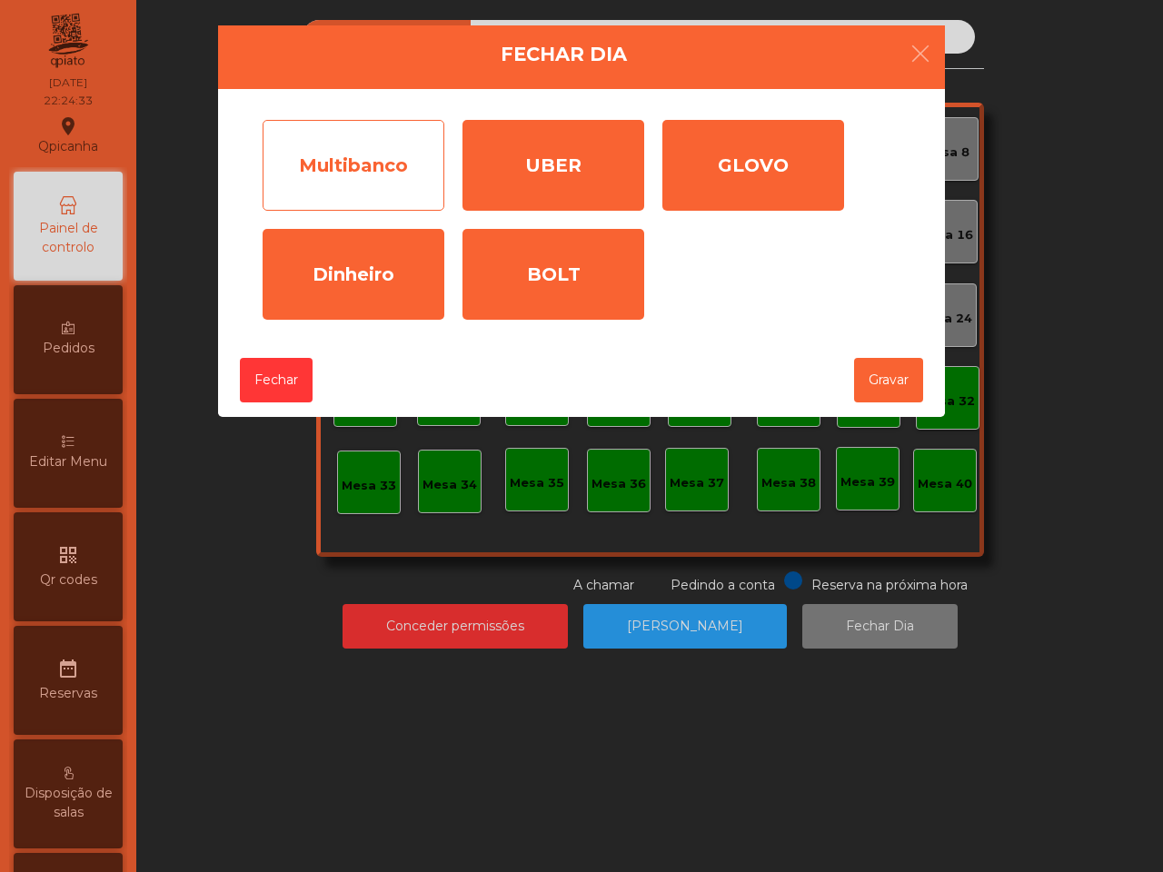
click at [374, 178] on div "Multibanco" at bounding box center [353, 165] width 182 height 91
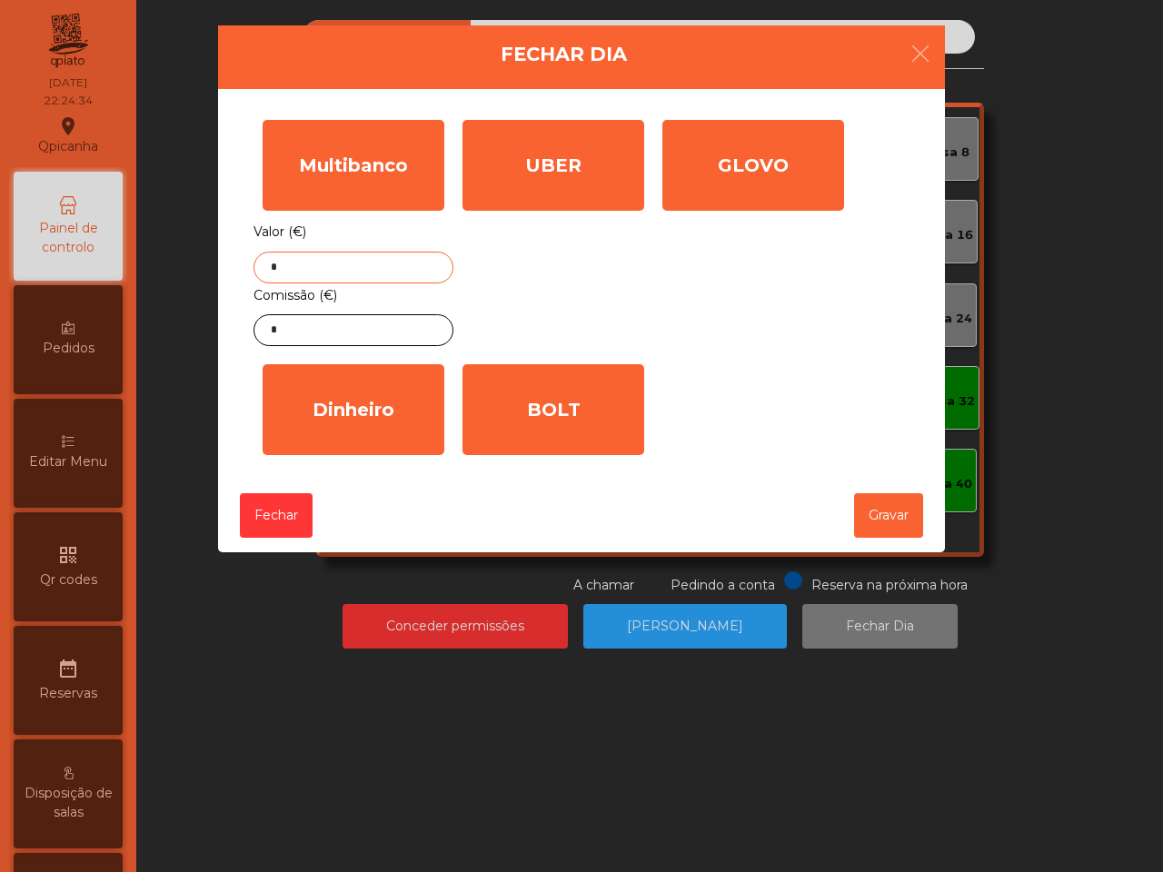
click at [332, 272] on input "*" at bounding box center [353, 268] width 200 height 32
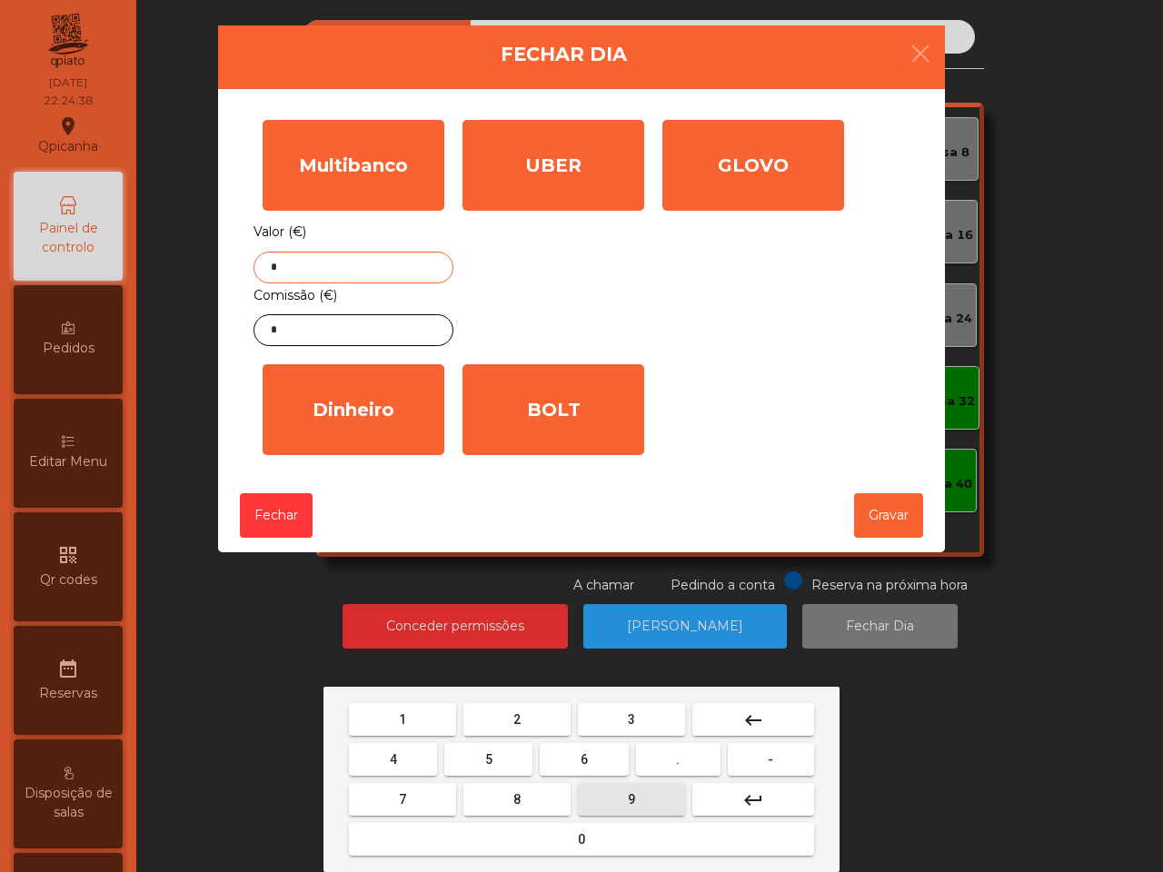
click at [598, 790] on button "9" at bounding box center [631, 799] width 107 height 33
click at [514, 786] on button "8" at bounding box center [516, 799] width 107 height 33
click at [678, 759] on span "." at bounding box center [678, 759] width 4 height 15
click at [490, 746] on button "5" at bounding box center [488, 759] width 88 height 33
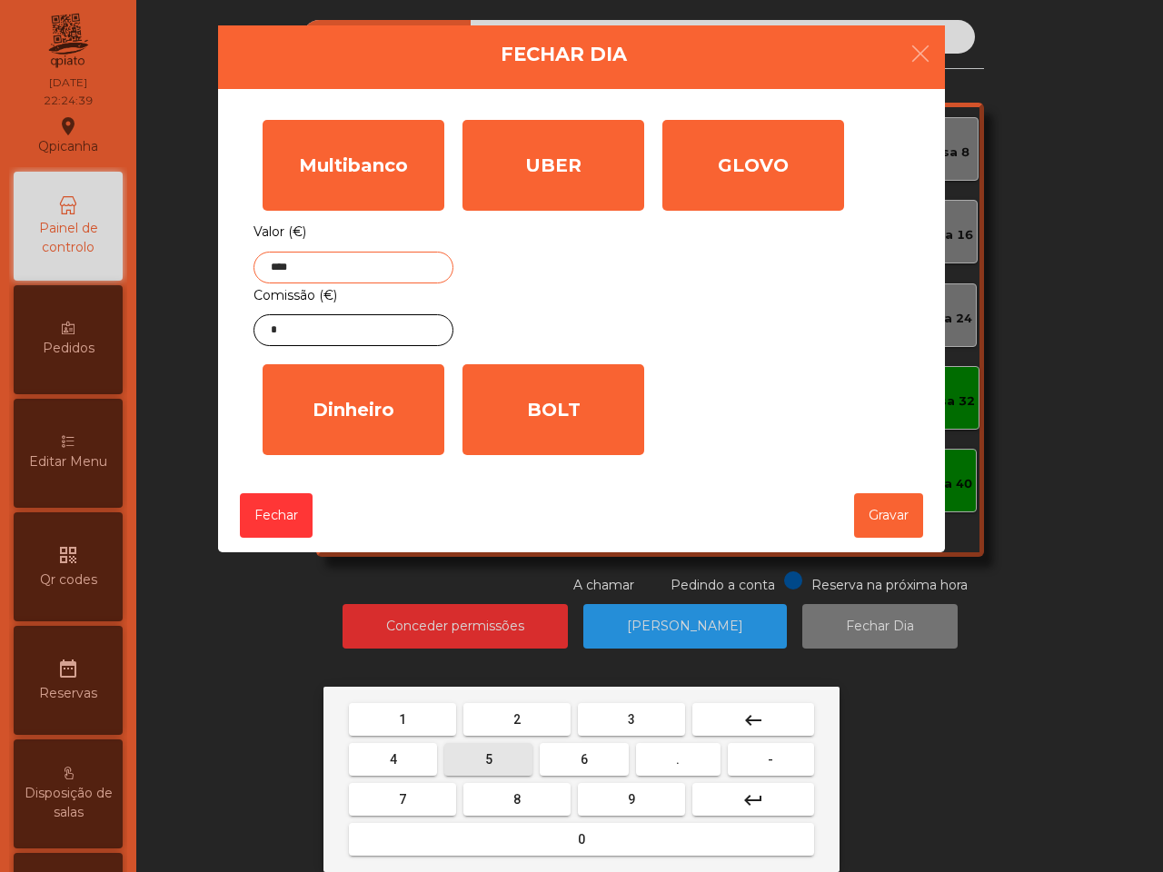
click at [490, 746] on button "5" at bounding box center [488, 759] width 88 height 33
type input "******"
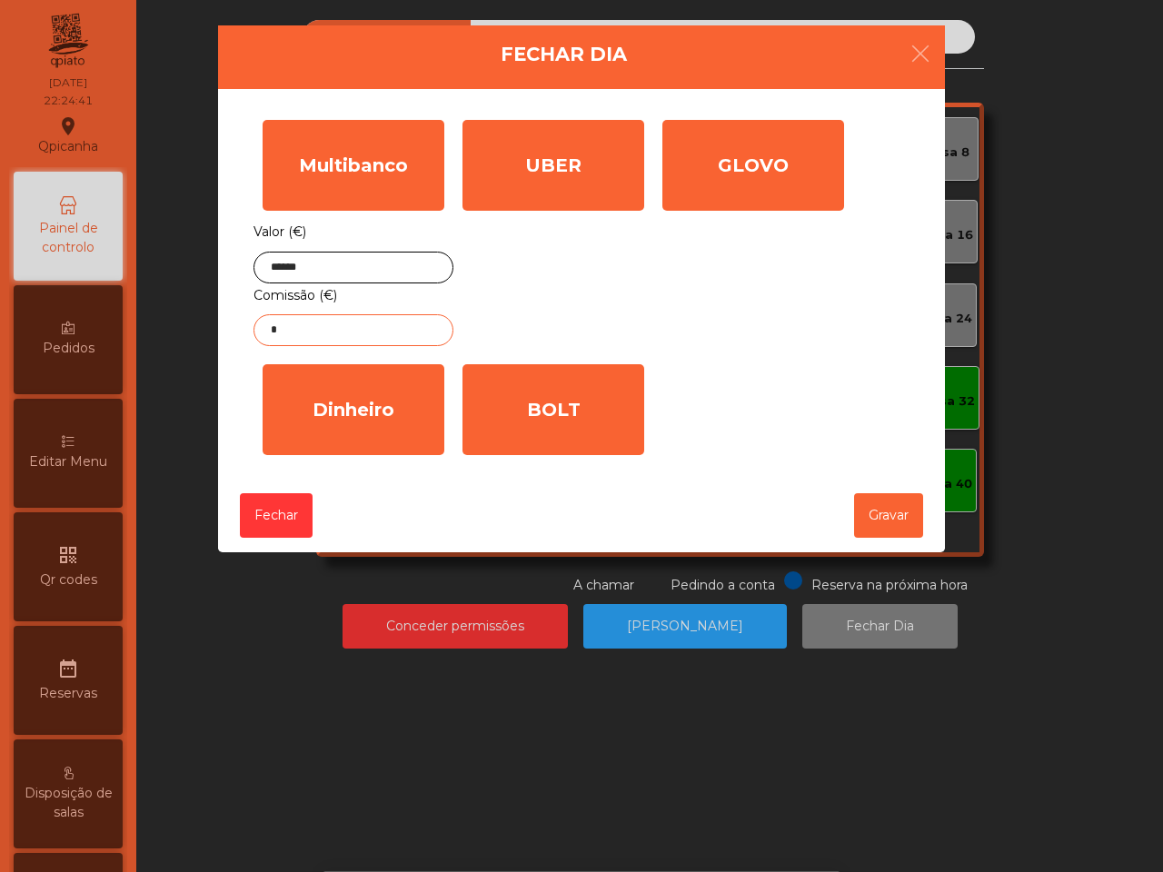
click at [336, 342] on input "*" at bounding box center [353, 330] width 200 height 32
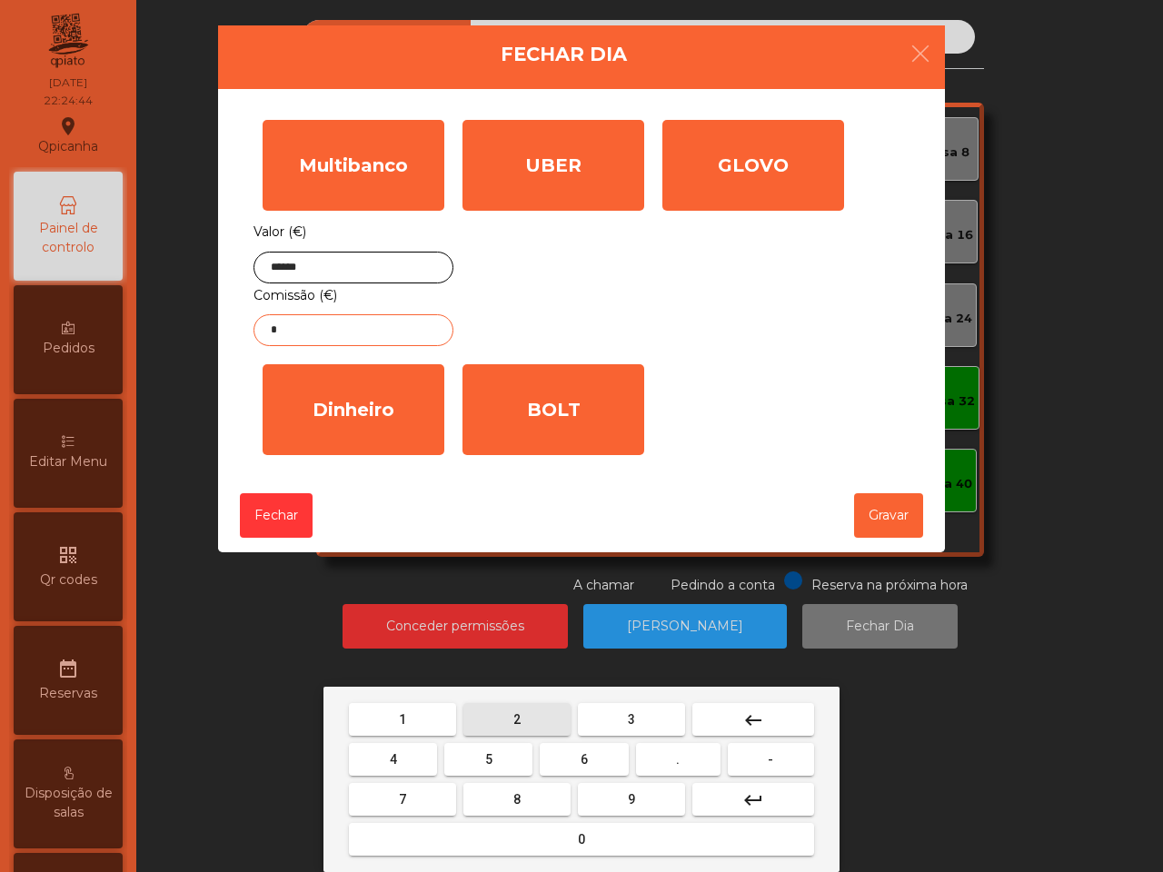
click at [506, 713] on button "2" at bounding box center [516, 719] width 107 height 33
drag, startPoint x: 668, startPoint y: 761, endPoint x: 556, endPoint y: 738, distance: 115.1
click at [668, 758] on button "." at bounding box center [678, 759] width 84 height 33
click at [427, 711] on button "1" at bounding box center [402, 719] width 107 height 33
click at [588, 763] on button "6" at bounding box center [584, 759] width 88 height 33
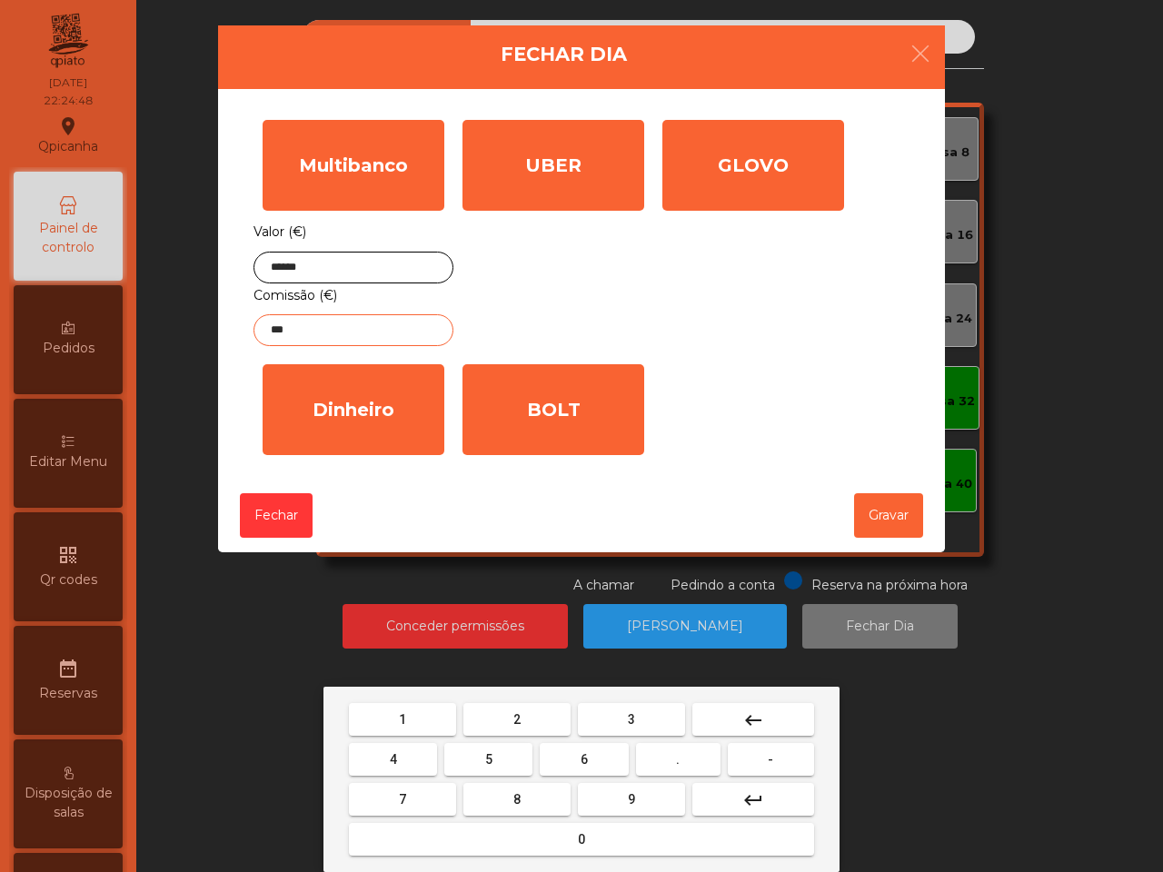
type input "****"
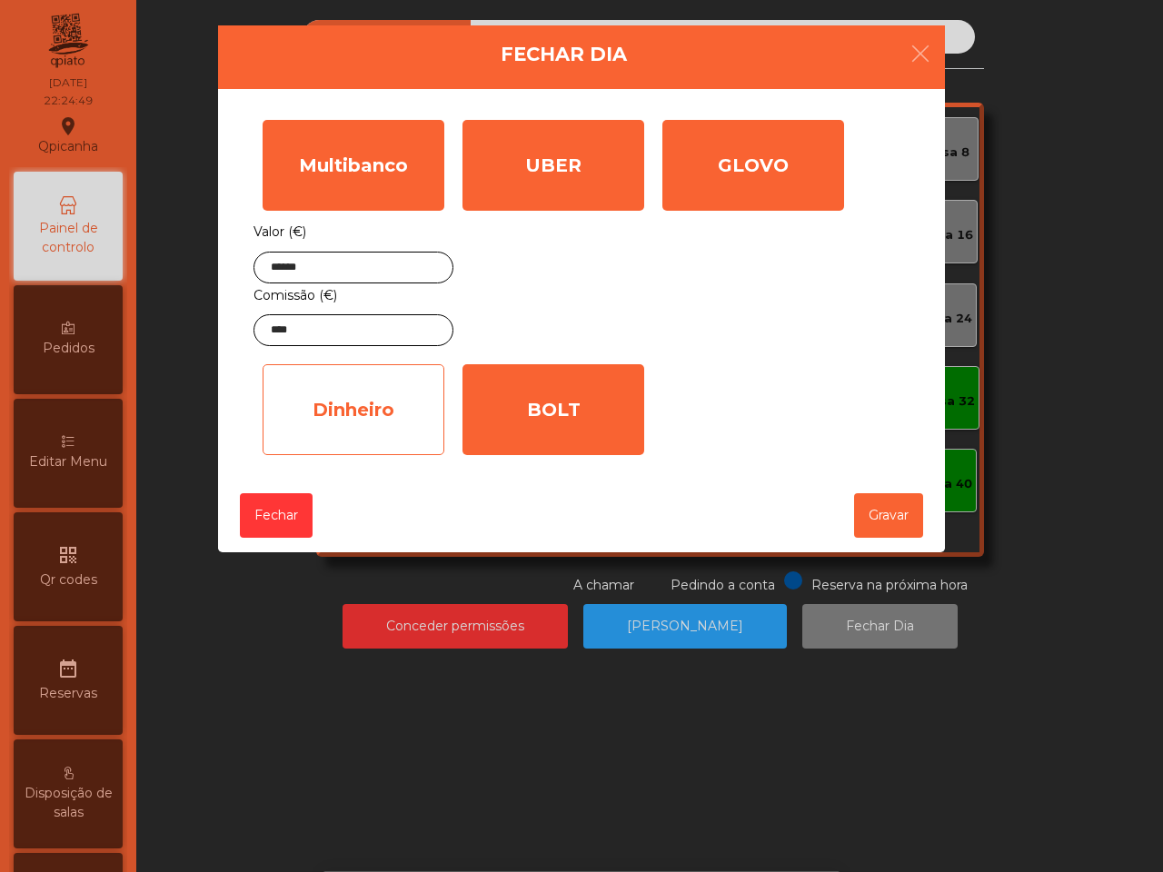
click at [384, 419] on div "Dinheiro" at bounding box center [353, 409] width 182 height 91
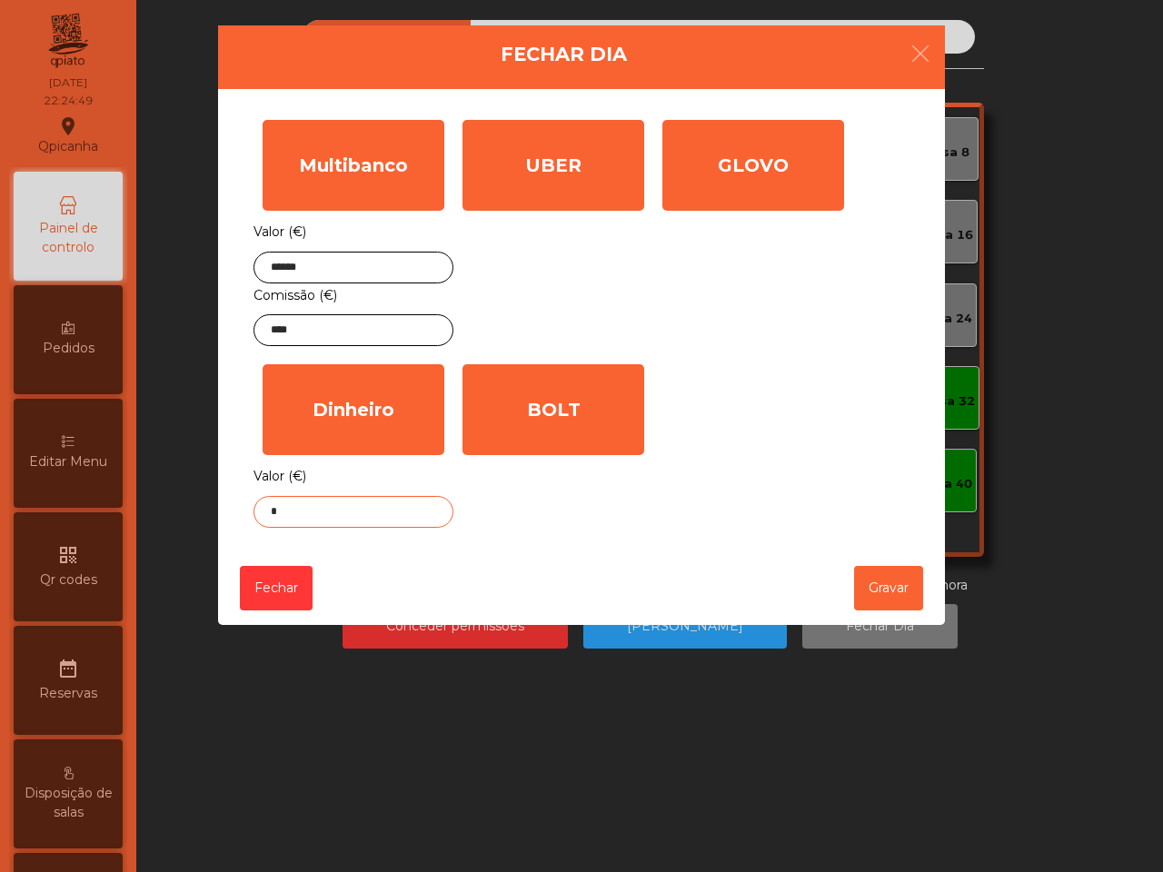
click at [352, 528] on input "*" at bounding box center [353, 512] width 200 height 32
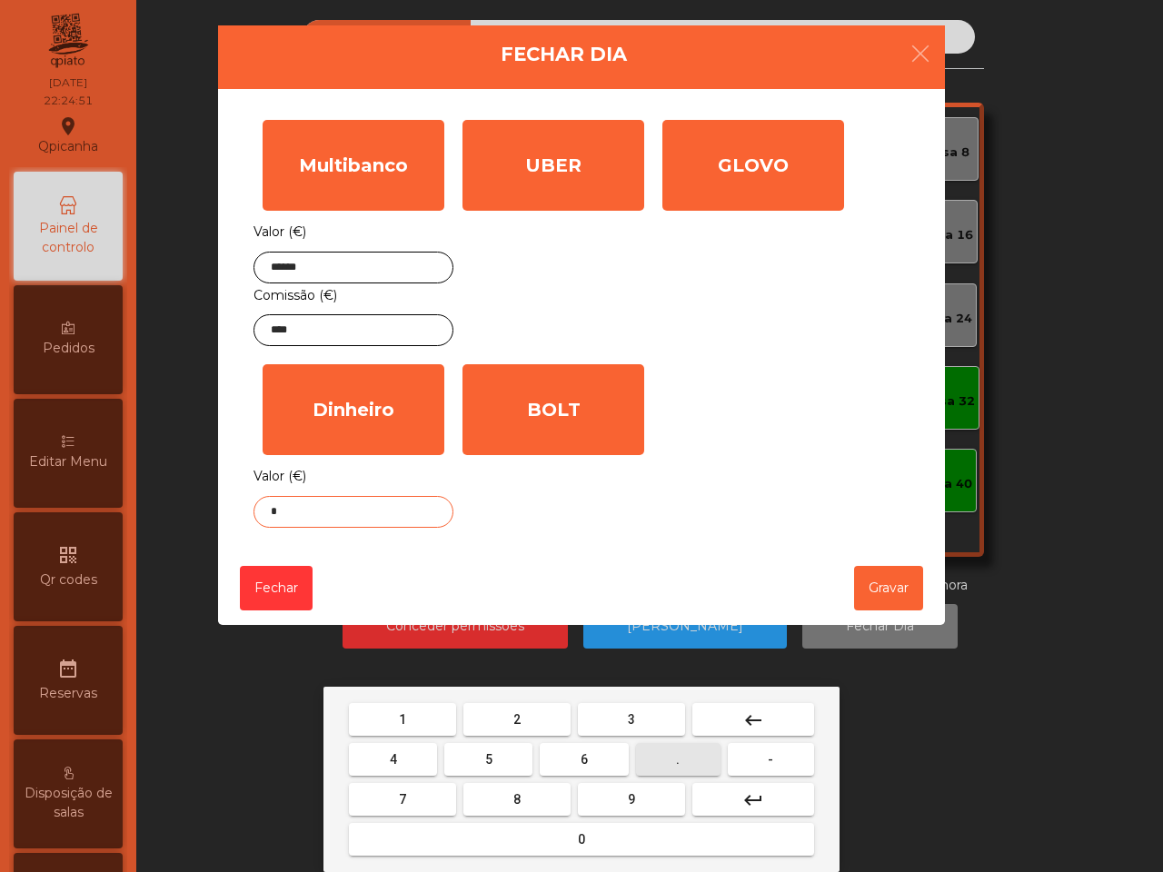
click at [670, 761] on button "." at bounding box center [678, 759] width 84 height 33
click at [496, 755] on button "5" at bounding box center [488, 759] width 88 height 33
click at [496, 752] on button "5" at bounding box center [488, 759] width 88 height 33
type input "***"
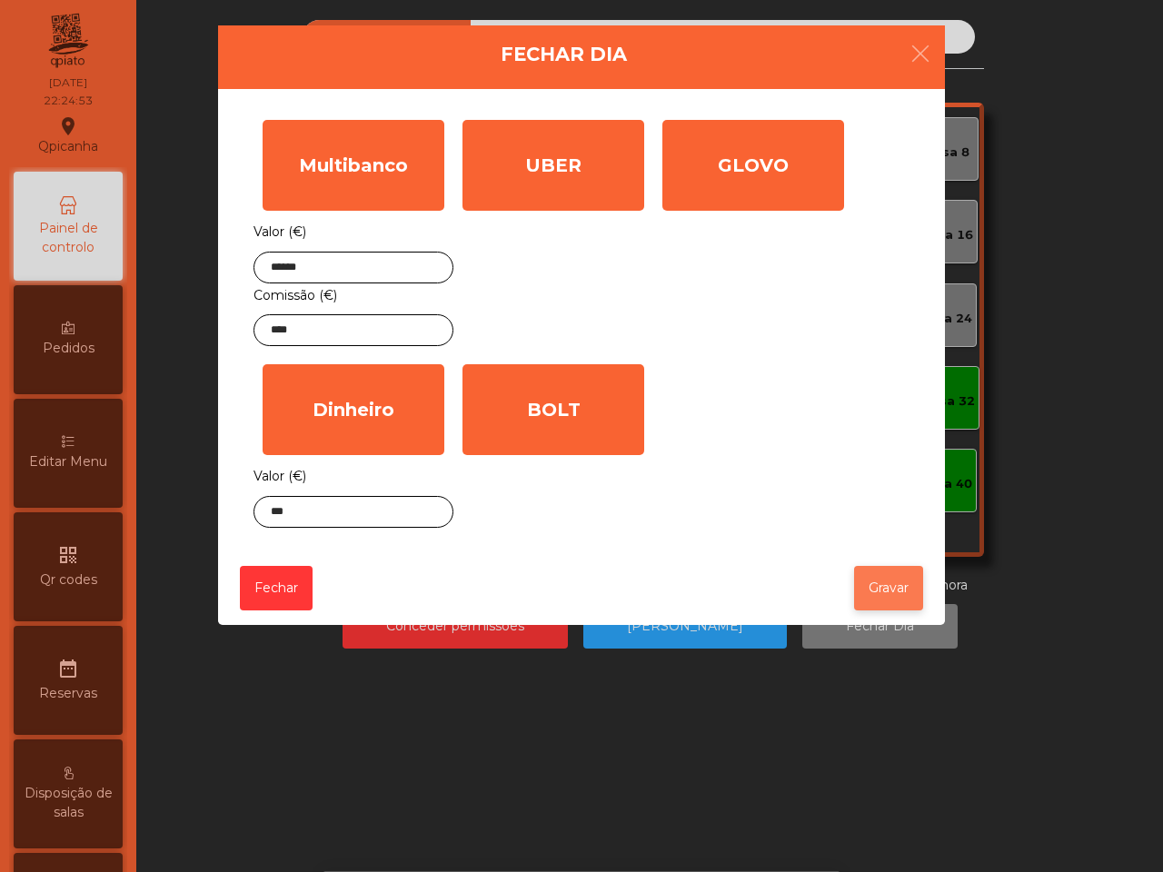
click at [883, 579] on button "Gravar" at bounding box center [888, 588] width 69 height 45
